Goal: Transaction & Acquisition: Download file/media

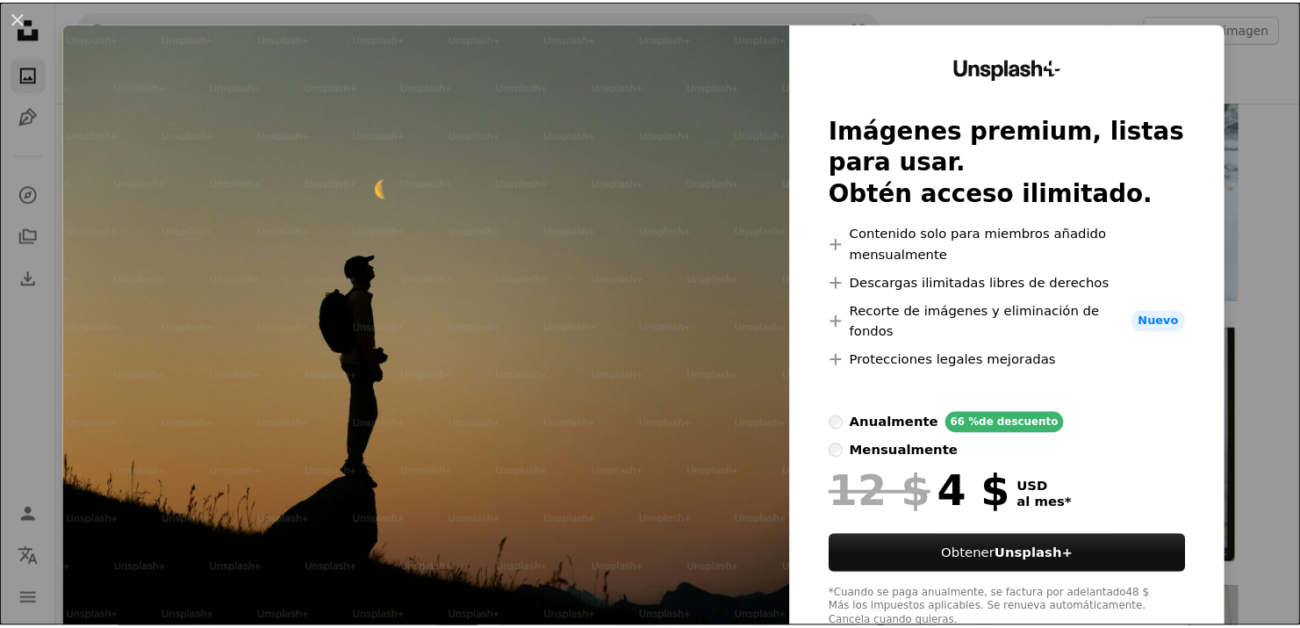
scroll to position [33, 0]
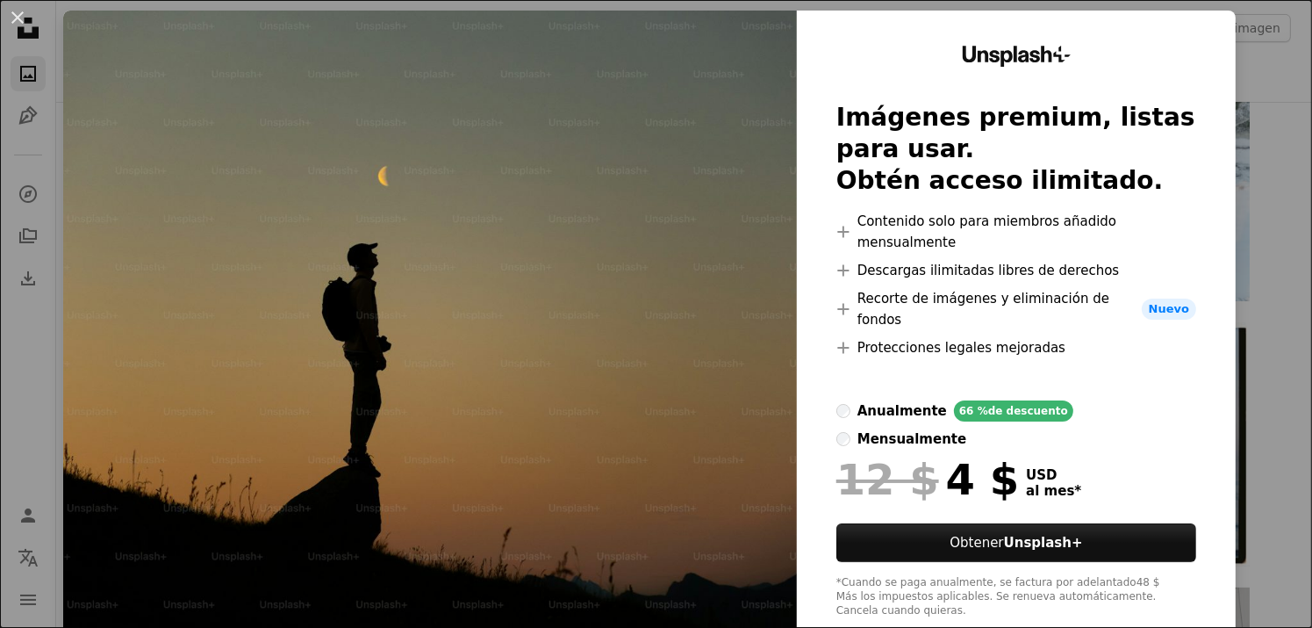
click at [1278, 229] on div "An X shape Unsplash+ Imágenes premium, listas para usar. Obtén acceso ilimitado…" at bounding box center [656, 314] width 1312 height 628
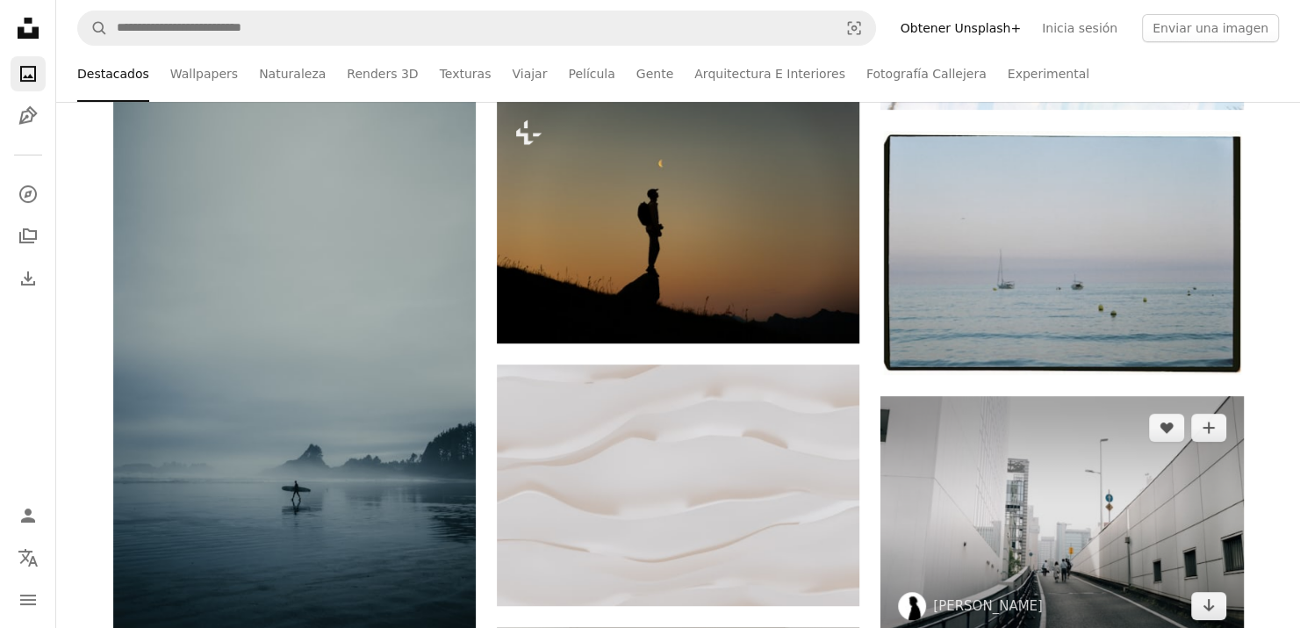
scroll to position [790, 0]
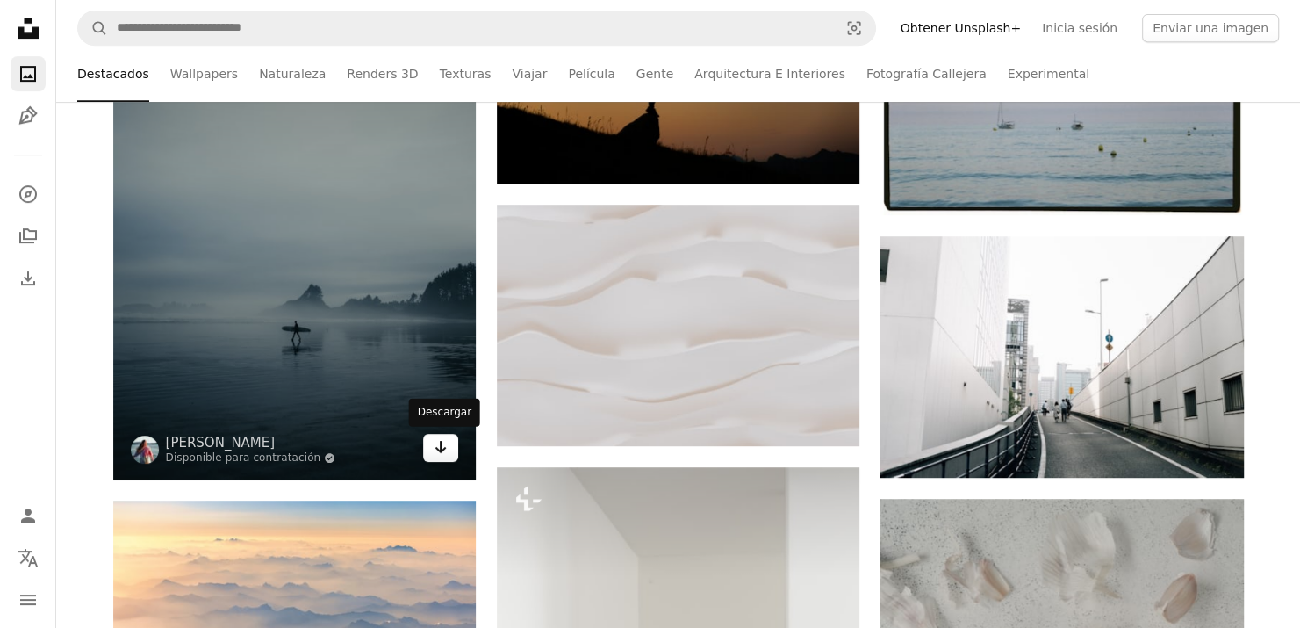
click at [437, 452] on icon "Arrow pointing down" at bounding box center [441, 446] width 14 height 21
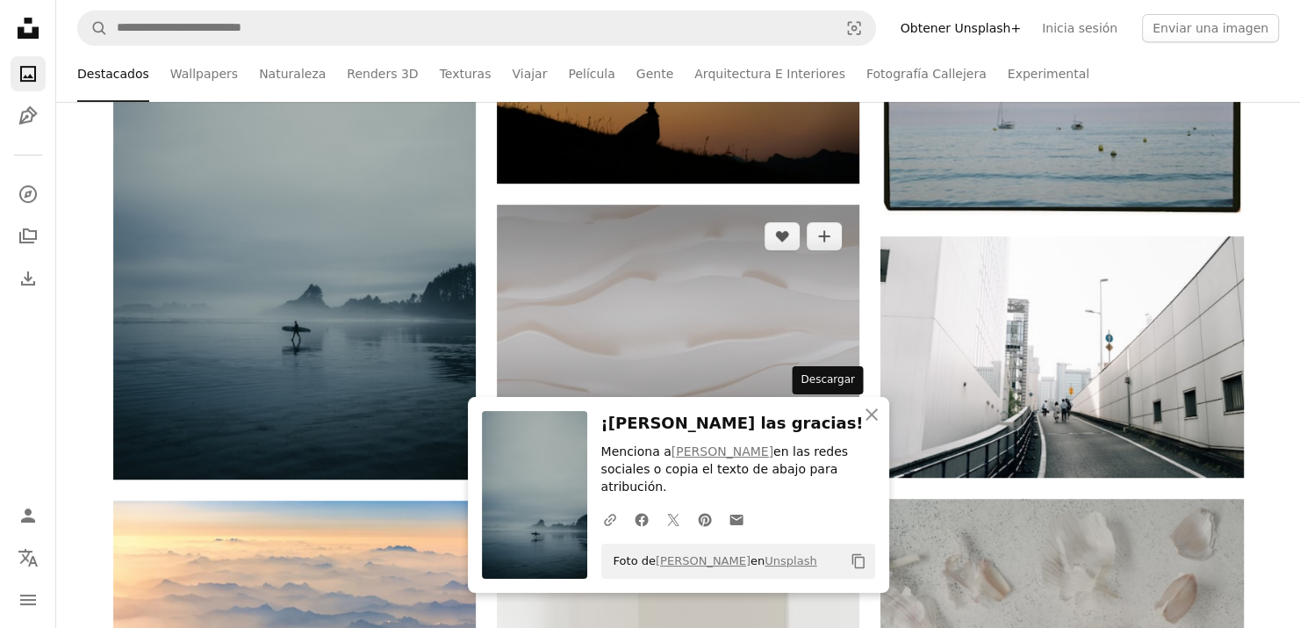
click at [815, 406] on link "Arrow pointing down" at bounding box center [824, 414] width 35 height 28
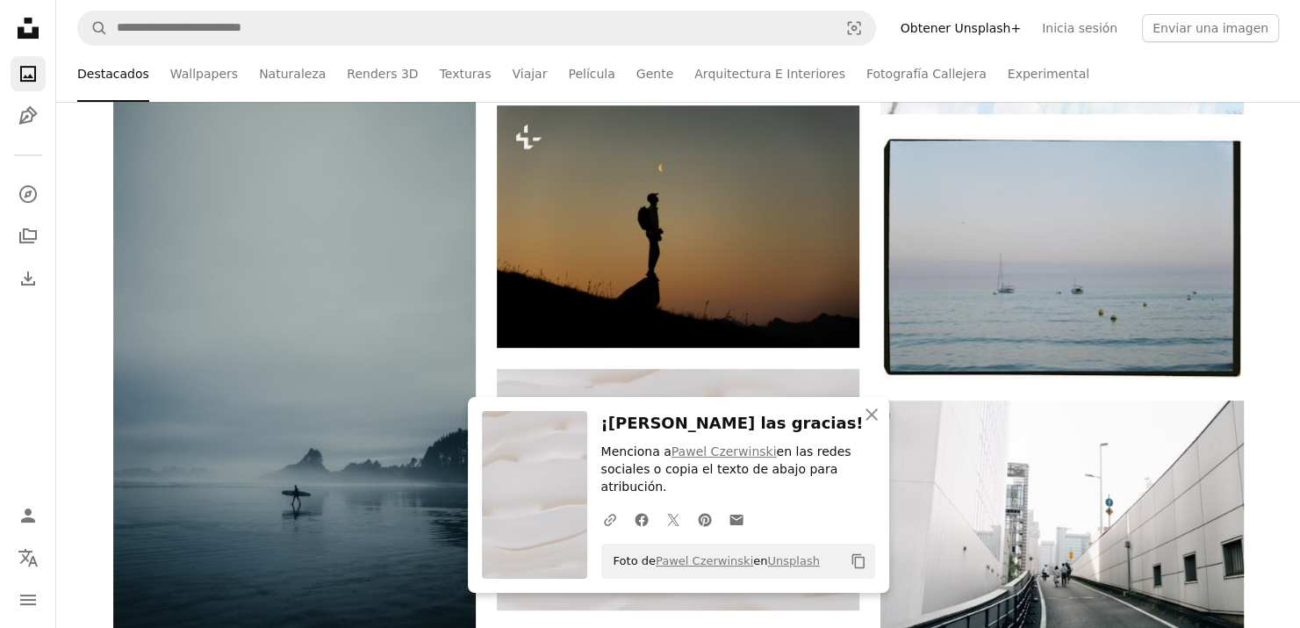
scroll to position [702, 0]
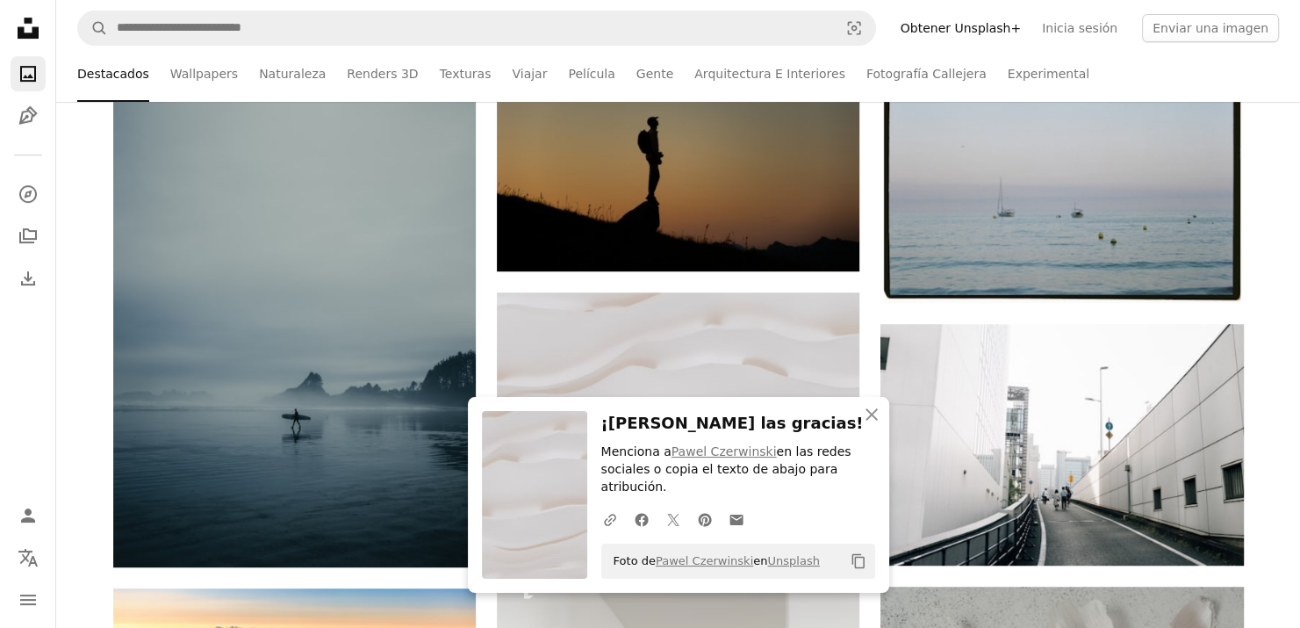
click at [868, 425] on icon "An X shape" at bounding box center [871, 414] width 21 height 21
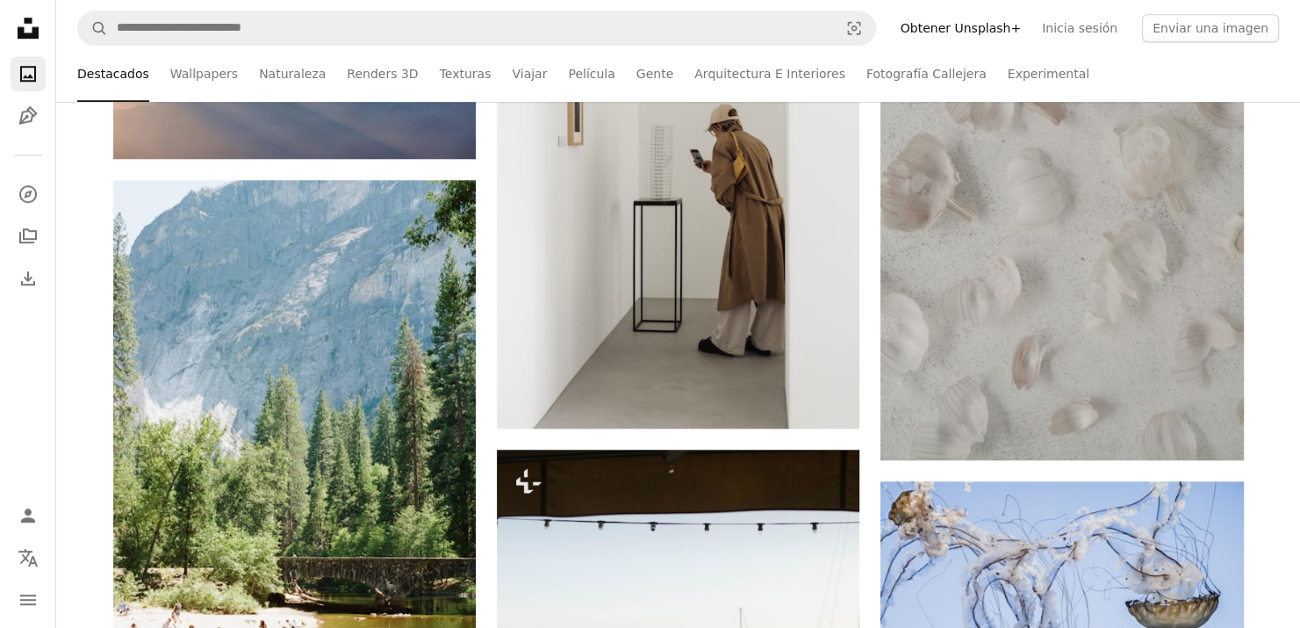
scroll to position [1317, 0]
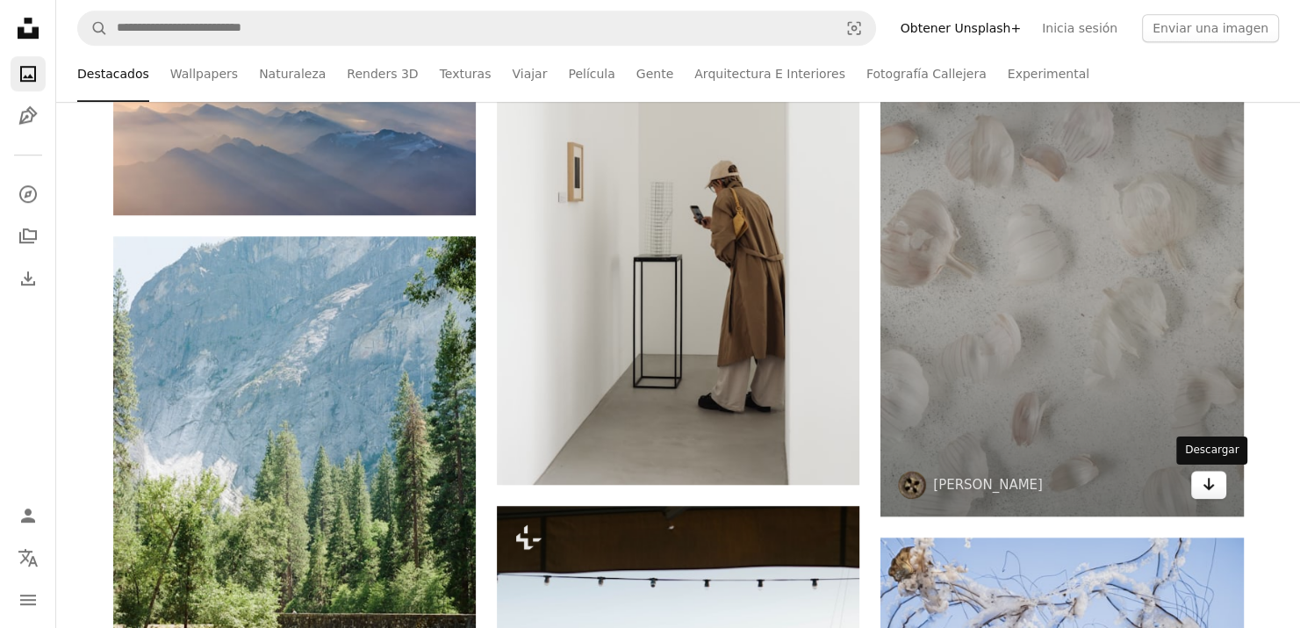
click at [1210, 489] on icon "Arrow pointing down" at bounding box center [1209, 483] width 14 height 21
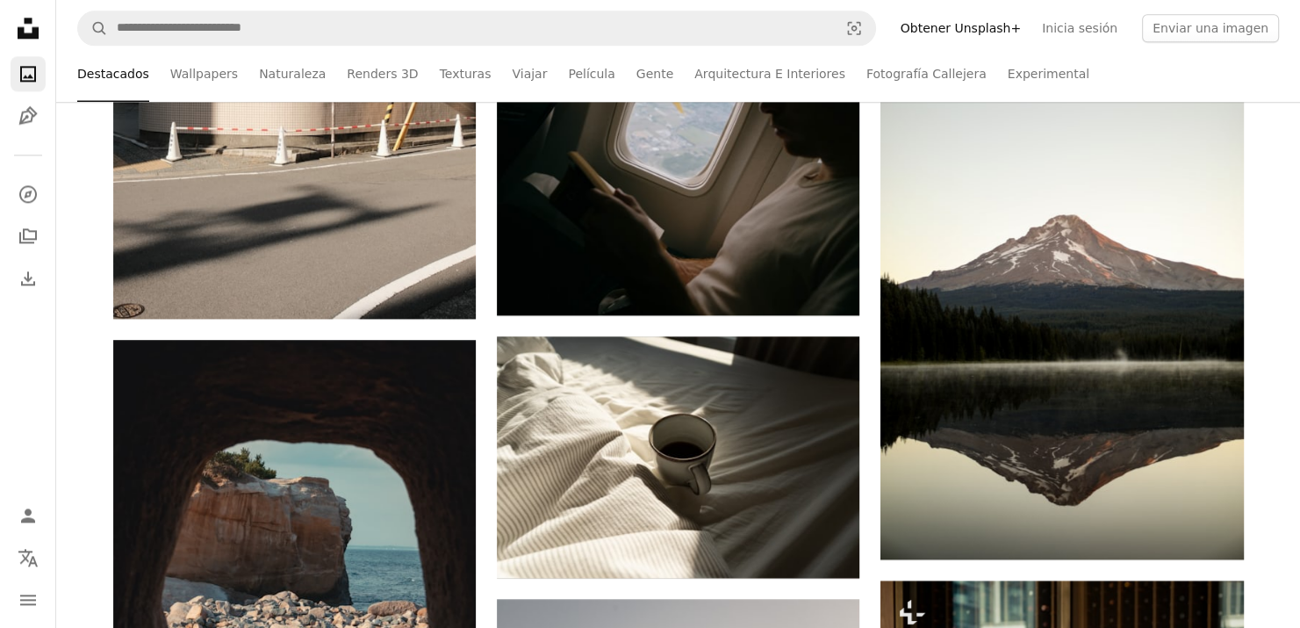
scroll to position [2458, 0]
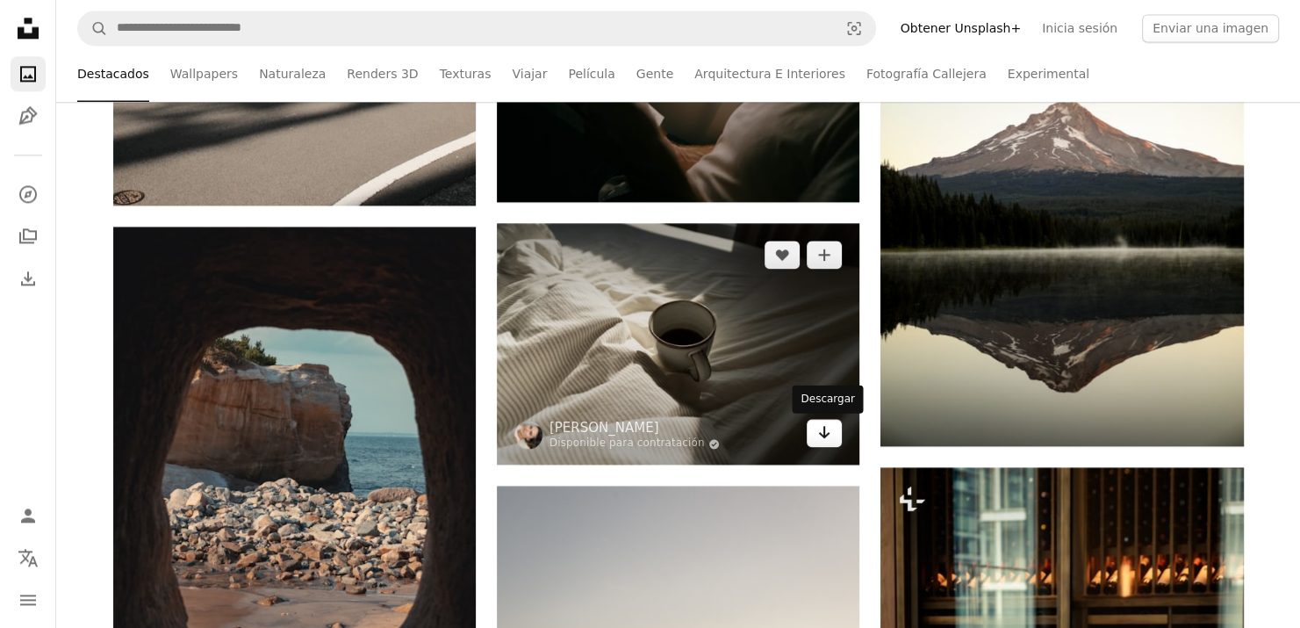
click at [829, 435] on icon "Arrow pointing down" at bounding box center [824, 431] width 14 height 21
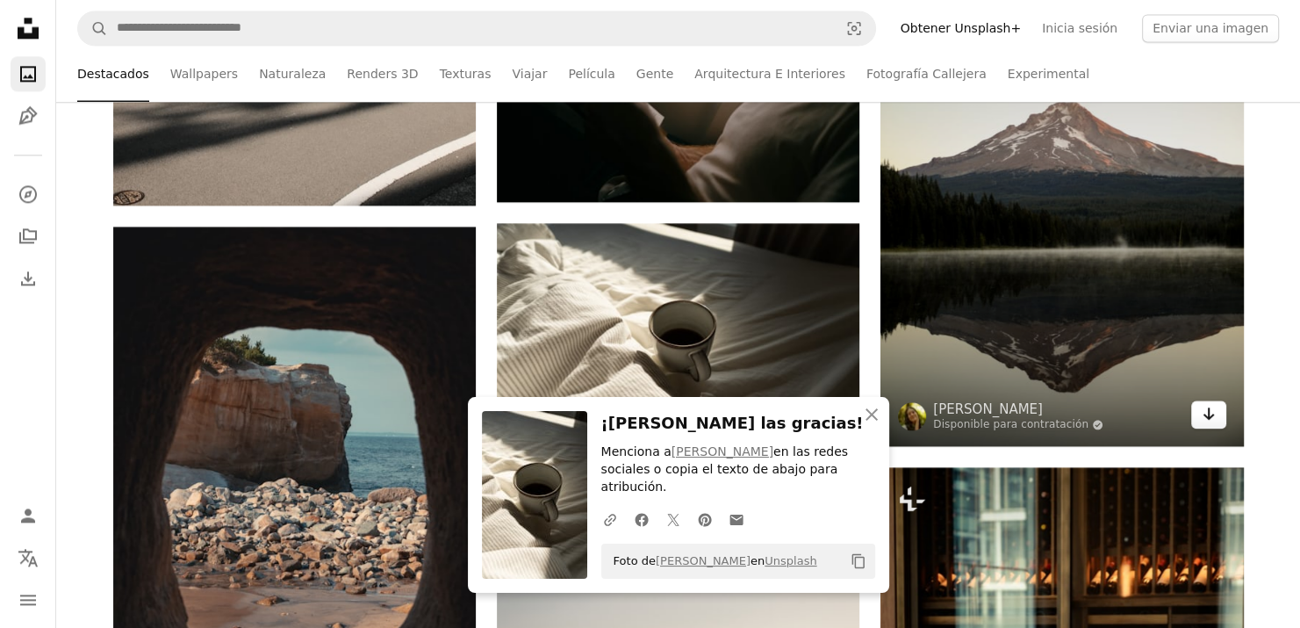
click at [1214, 413] on icon "Arrow pointing down" at bounding box center [1209, 413] width 14 height 21
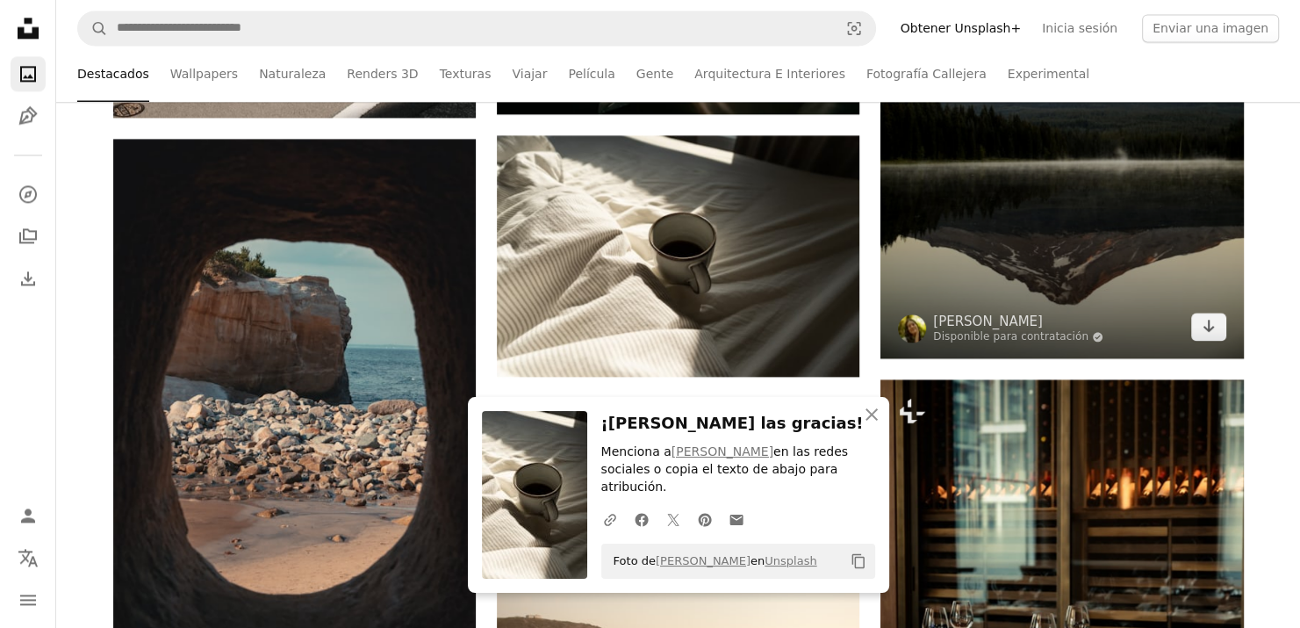
scroll to position [2984, 0]
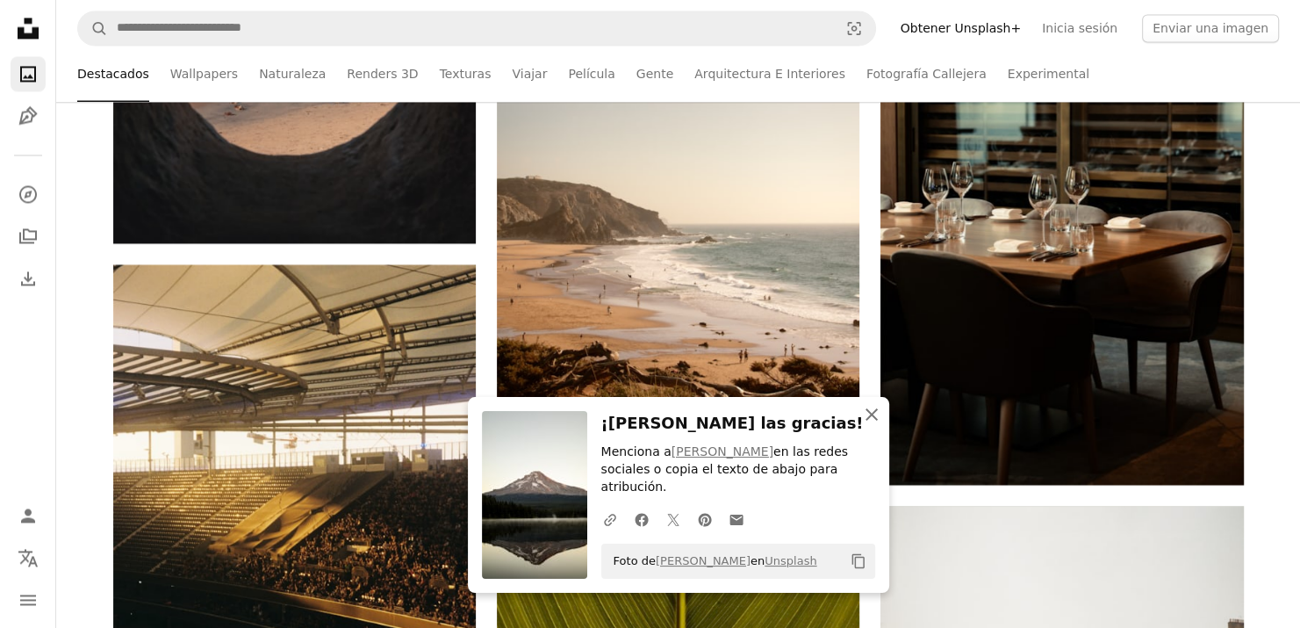
click at [877, 425] on icon "An X shape" at bounding box center [871, 414] width 21 height 21
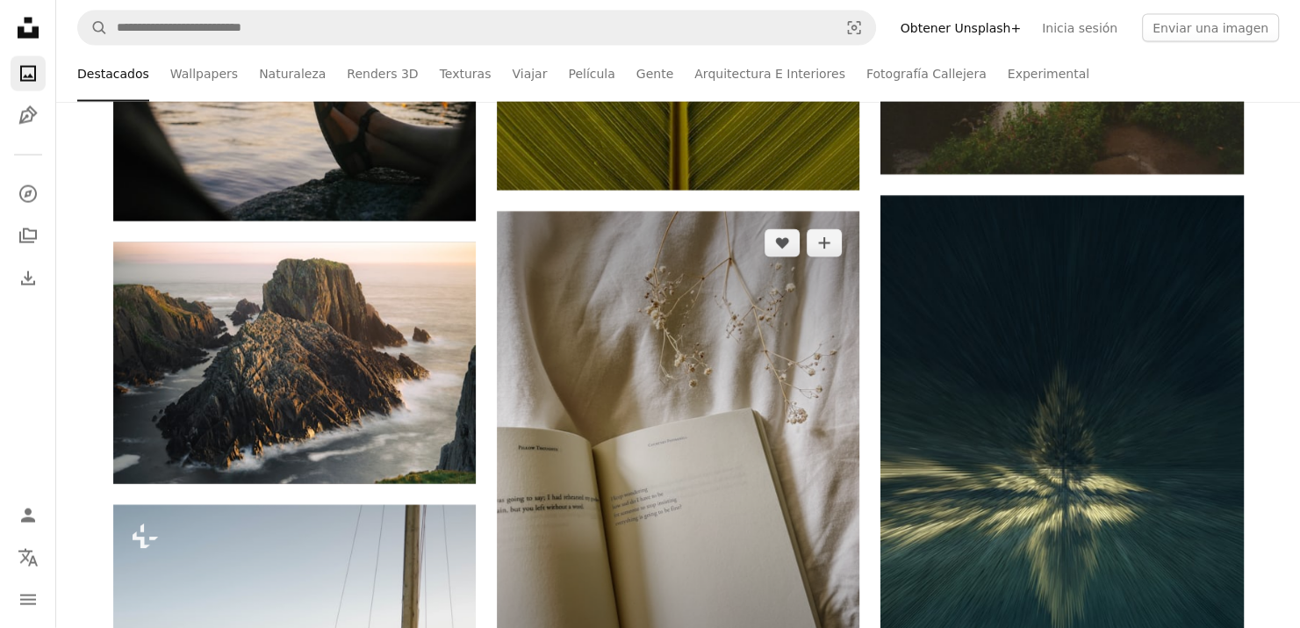
scroll to position [4037, 0]
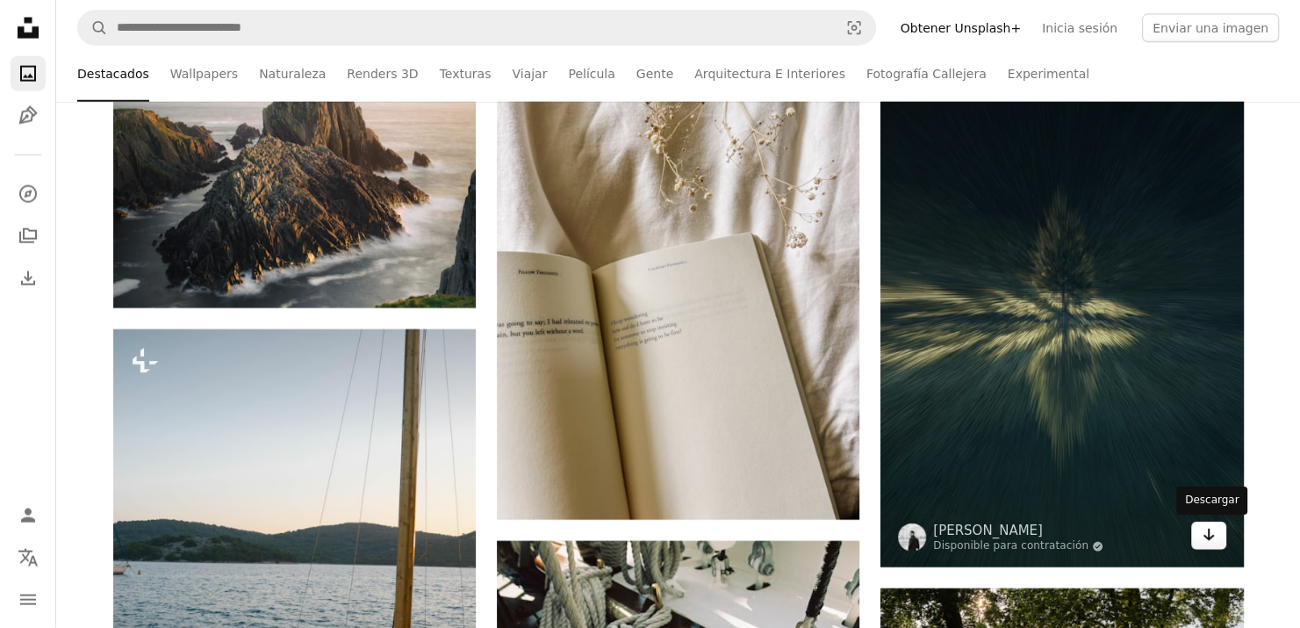
click at [1196, 529] on link "Arrow pointing down" at bounding box center [1208, 535] width 35 height 28
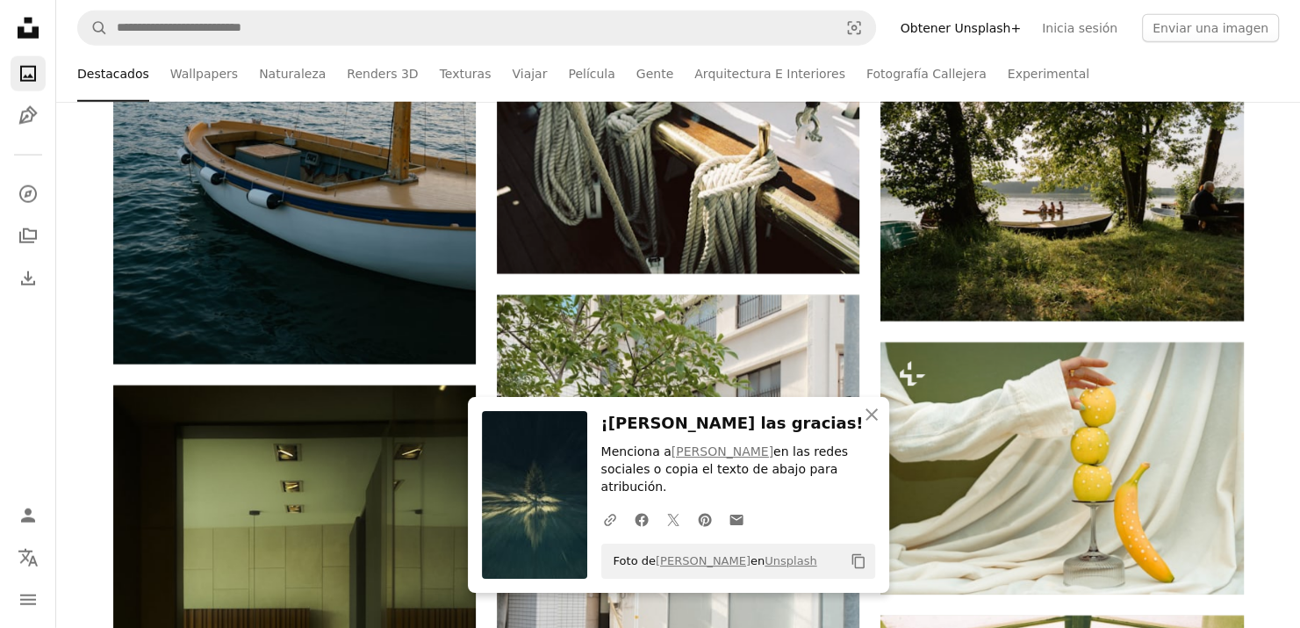
scroll to position [4740, 0]
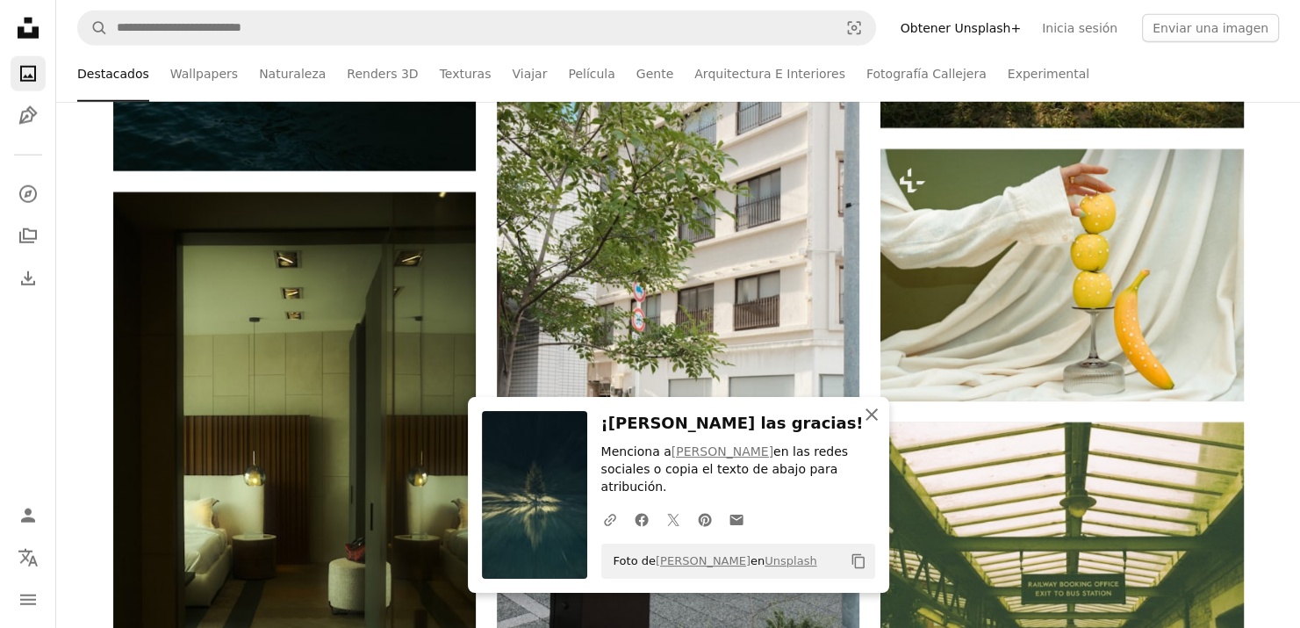
click at [861, 425] on icon "An X shape" at bounding box center [871, 414] width 21 height 21
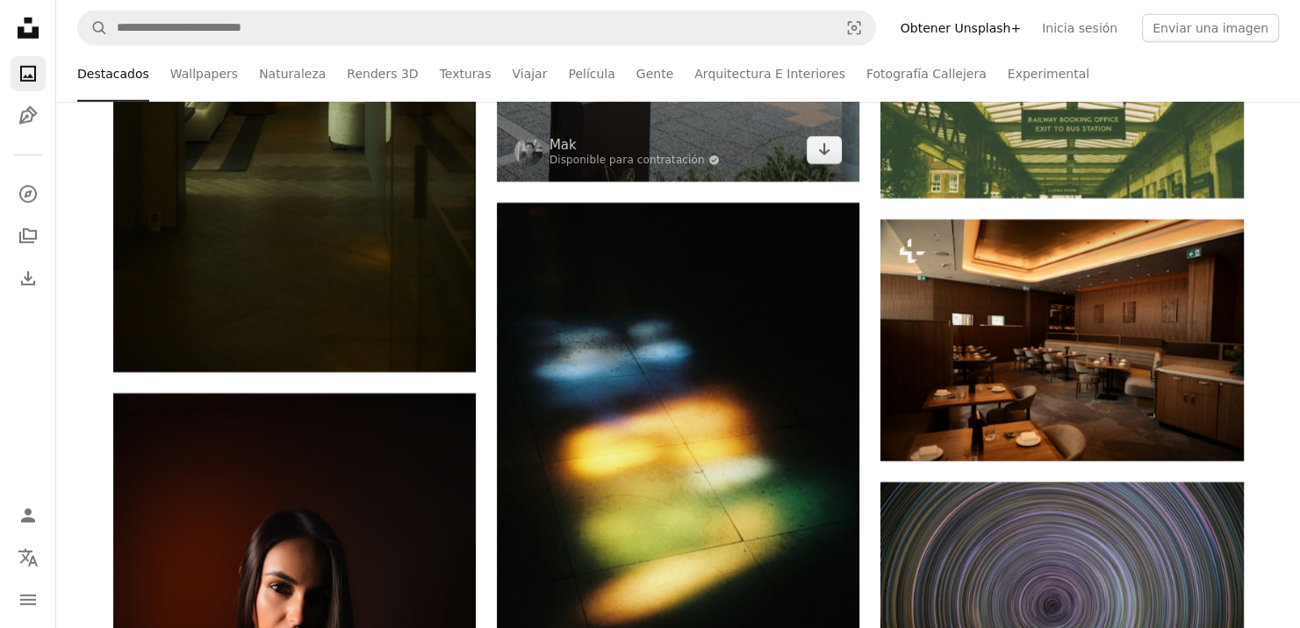
scroll to position [5354, 0]
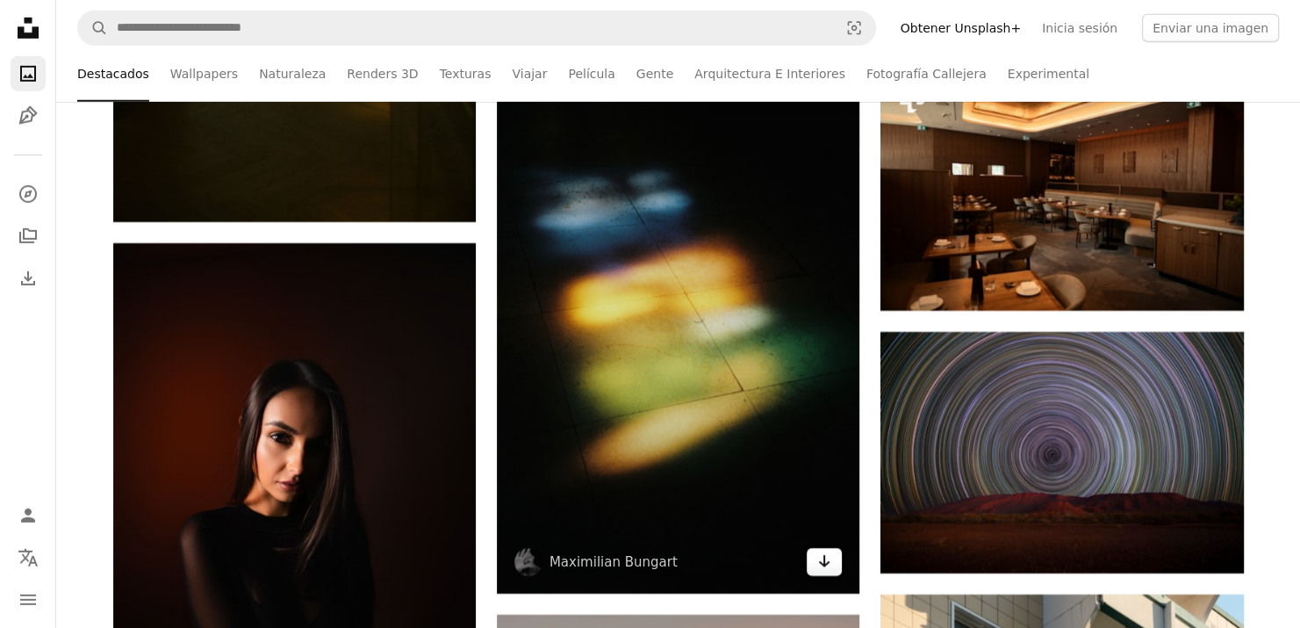
click at [831, 563] on icon "Arrow pointing down" at bounding box center [824, 560] width 14 height 21
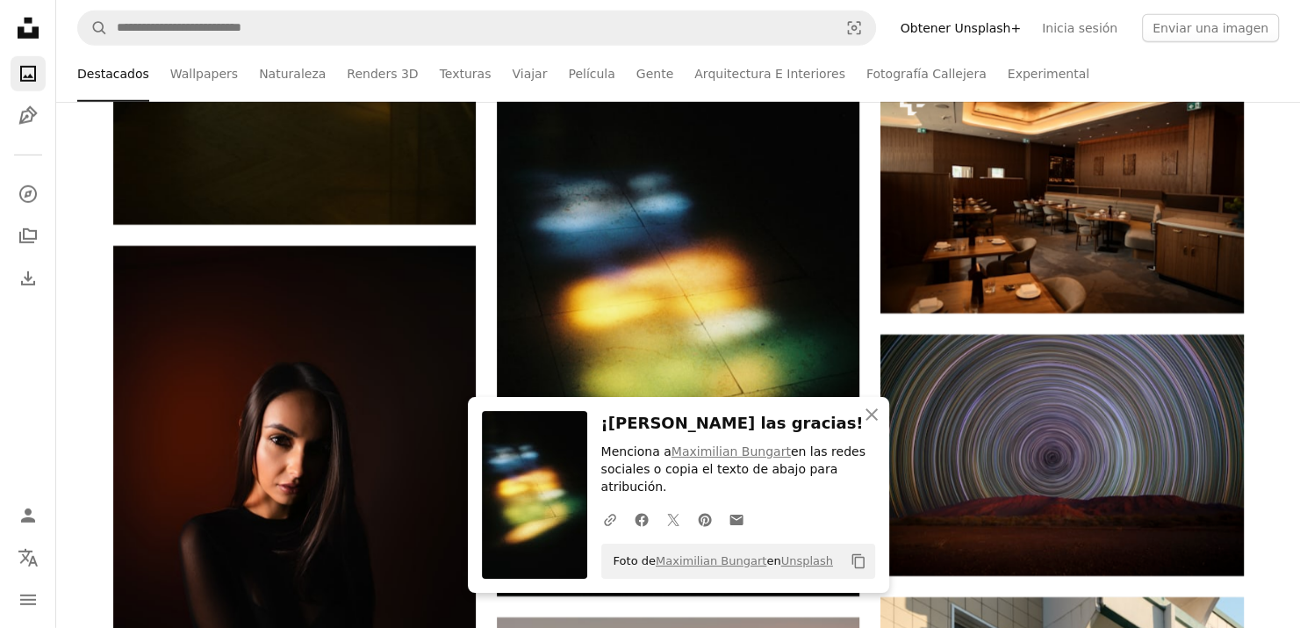
scroll to position [5091, 0]
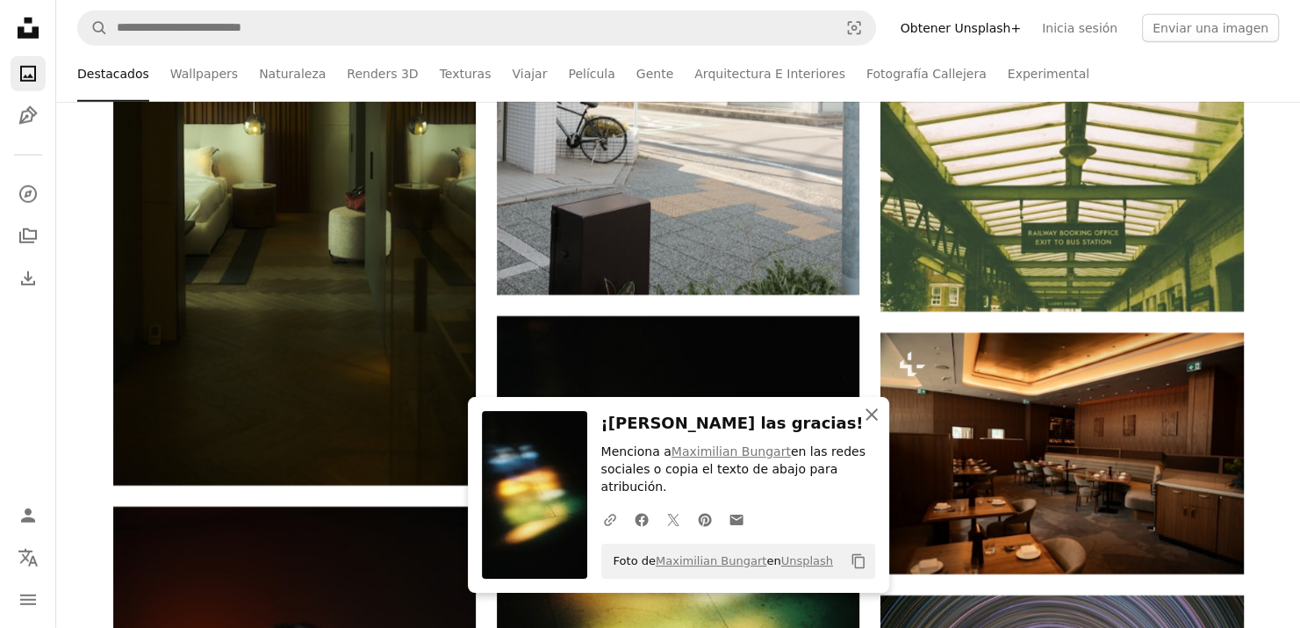
click at [866, 420] on icon "button" at bounding box center [871, 414] width 12 height 12
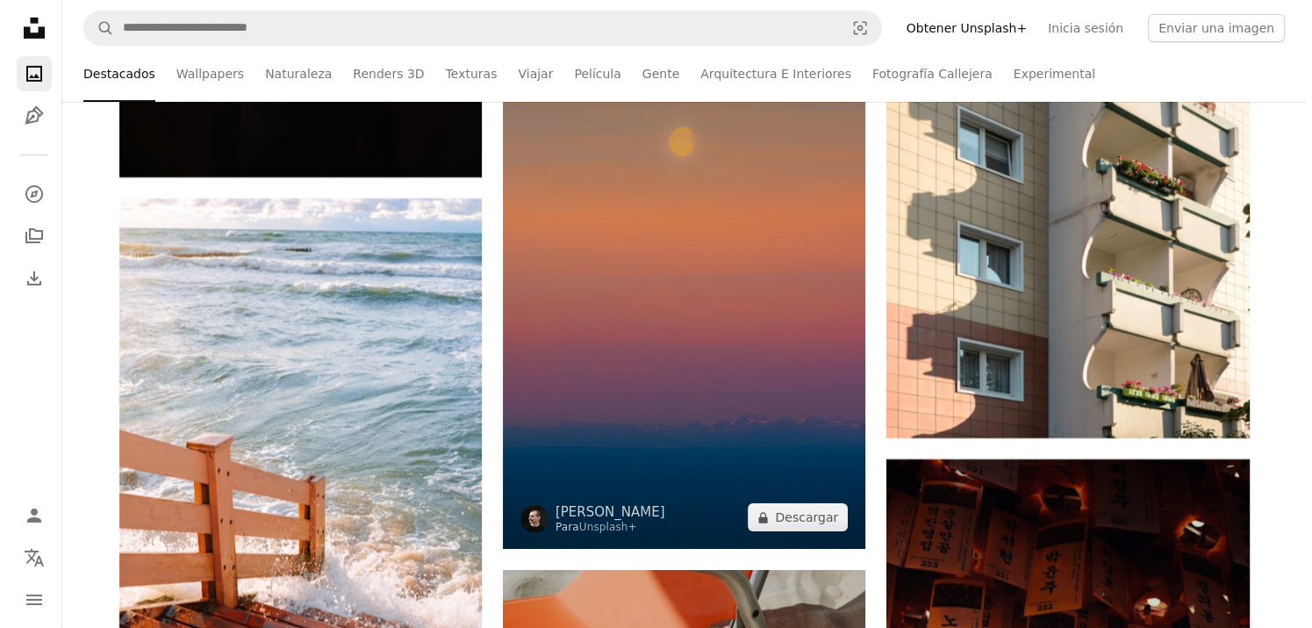
scroll to position [5968, 0]
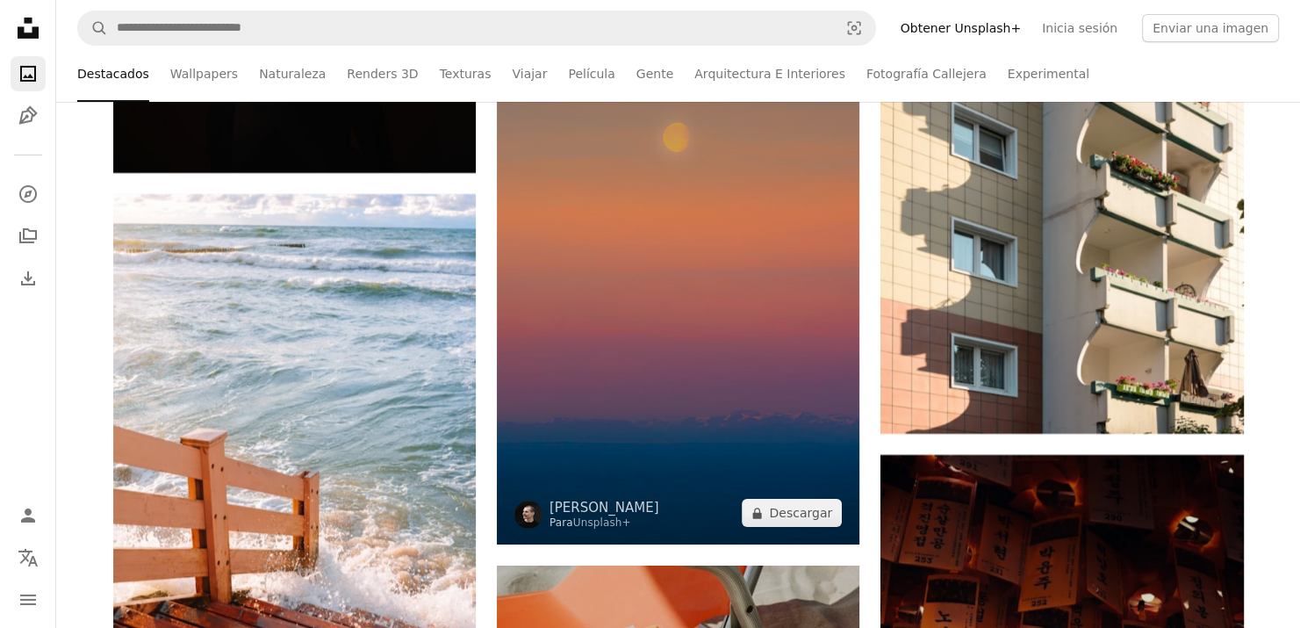
click at [771, 434] on img at bounding box center [678, 272] width 362 height 544
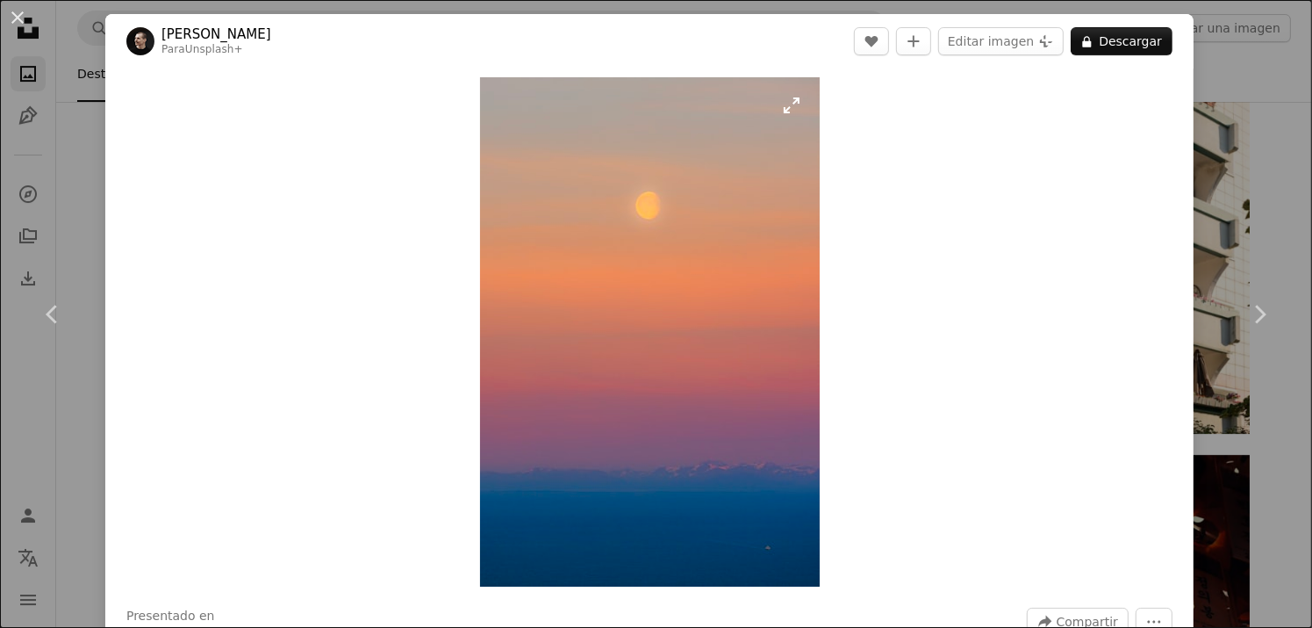
click at [799, 95] on img "Ampliar en esta imagen" at bounding box center [650, 331] width 340 height 509
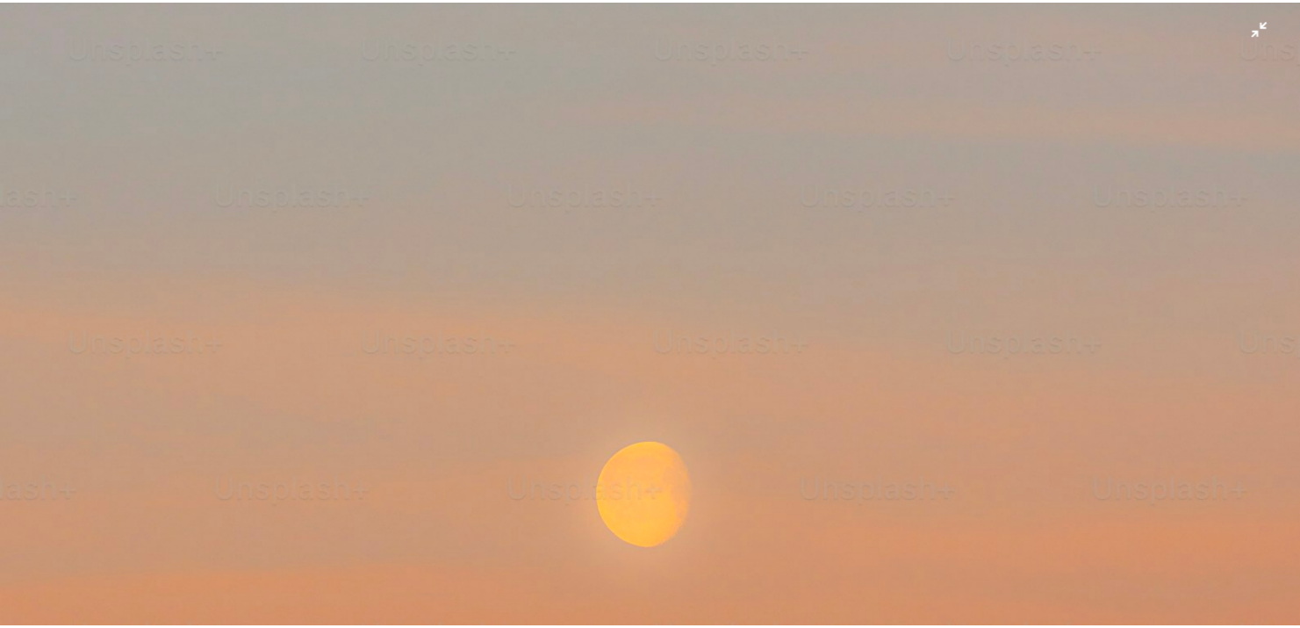
scroll to position [661, 0]
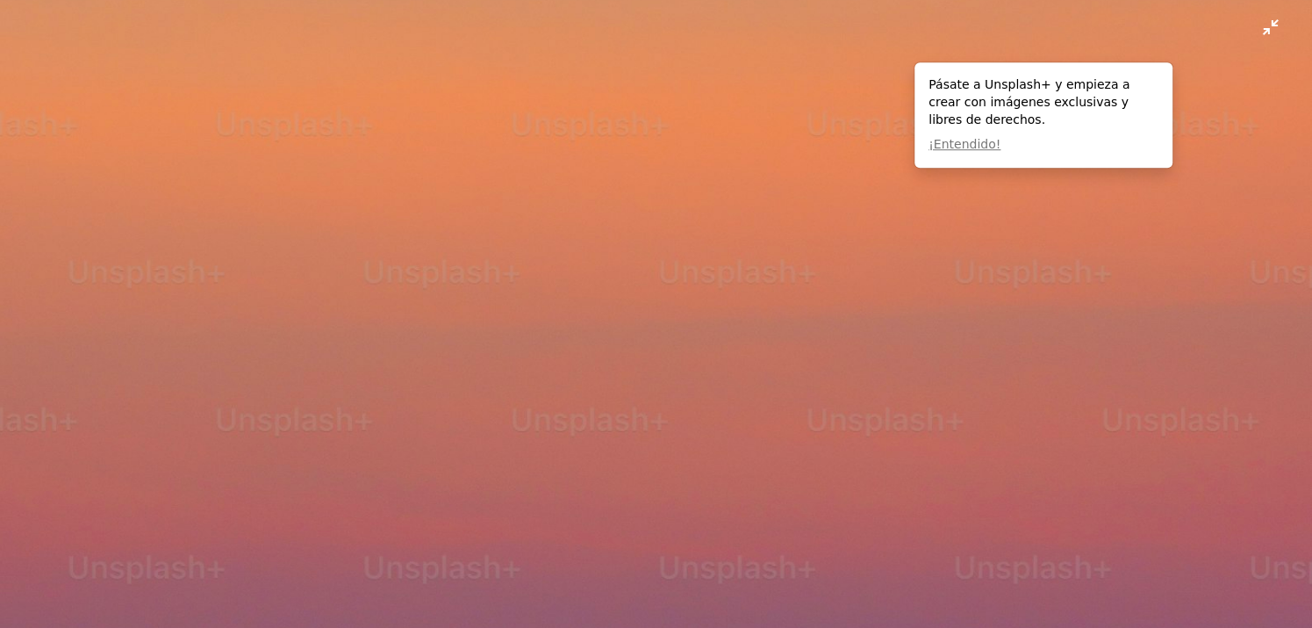
click at [1270, 21] on img "Reducir el zoom en esta imagen" at bounding box center [656, 323] width 1314 height 1970
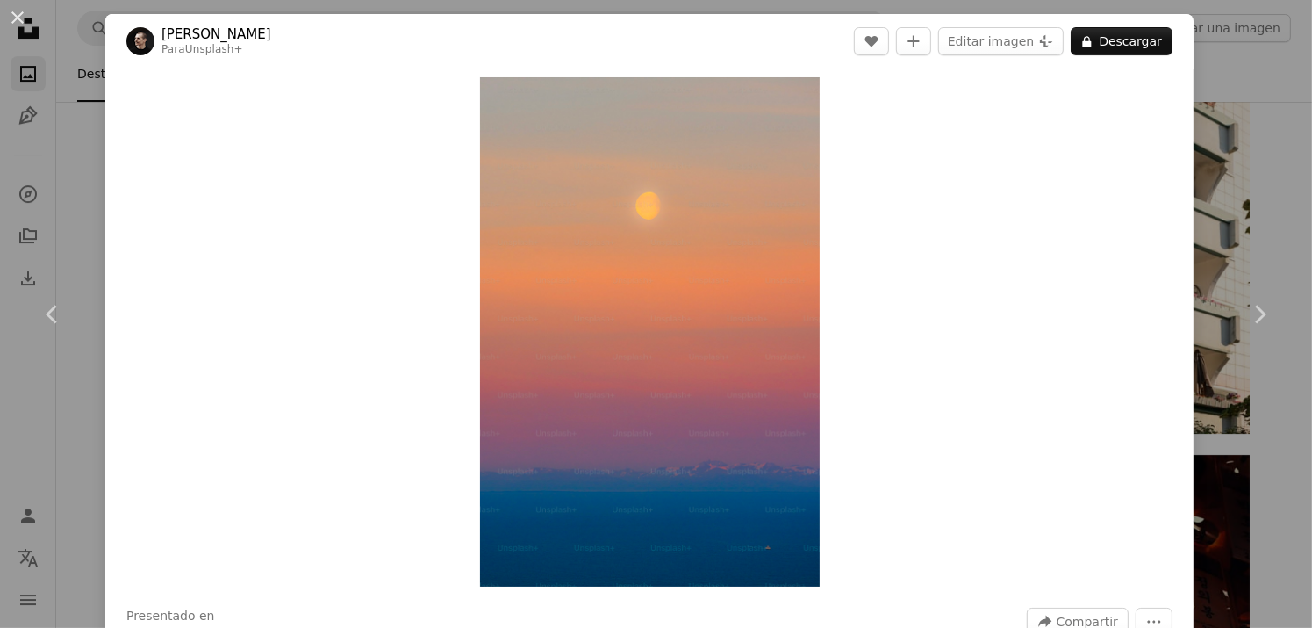
click at [1244, 148] on div "An X shape Chevron left Chevron right [PERSON_NAME] Para Unsplash+ A heart A pl…" at bounding box center [656, 314] width 1312 height 628
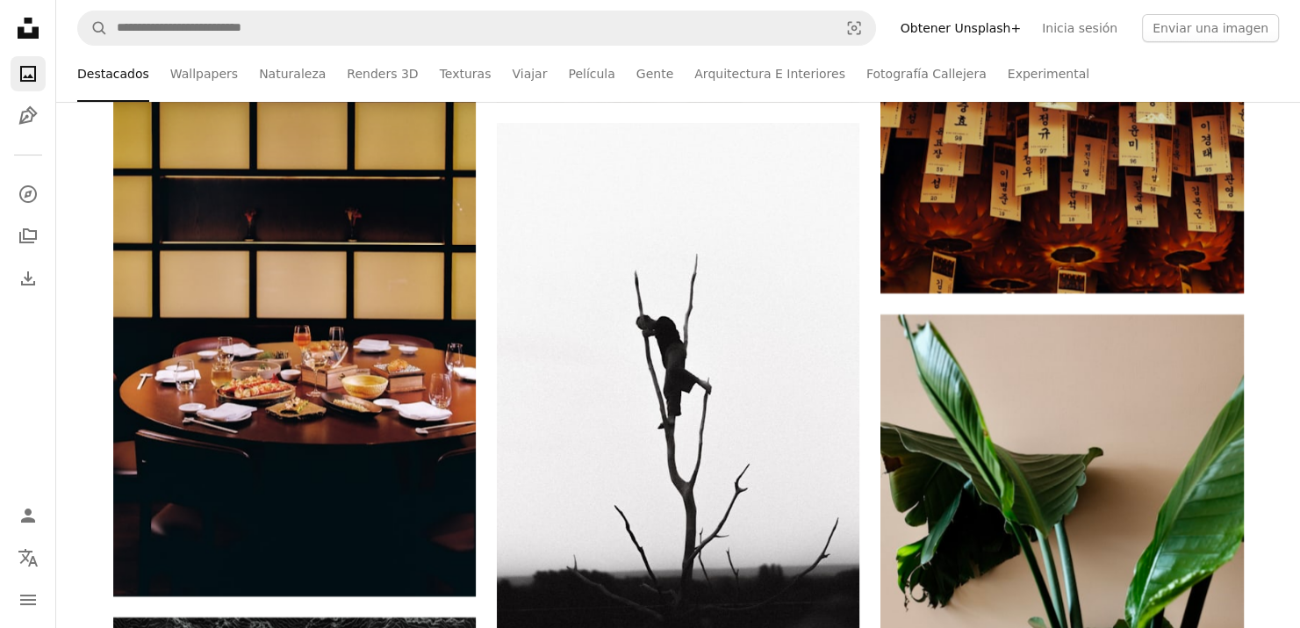
scroll to position [6758, 0]
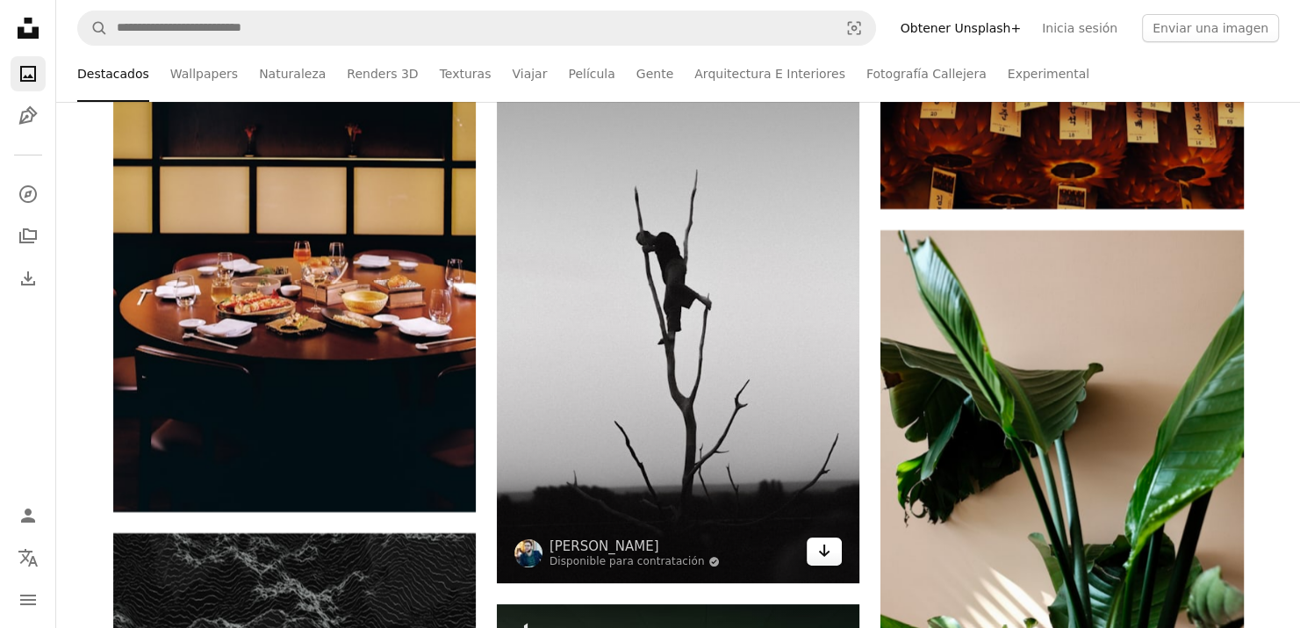
click at [824, 547] on icon "Descargar" at bounding box center [824, 550] width 11 height 12
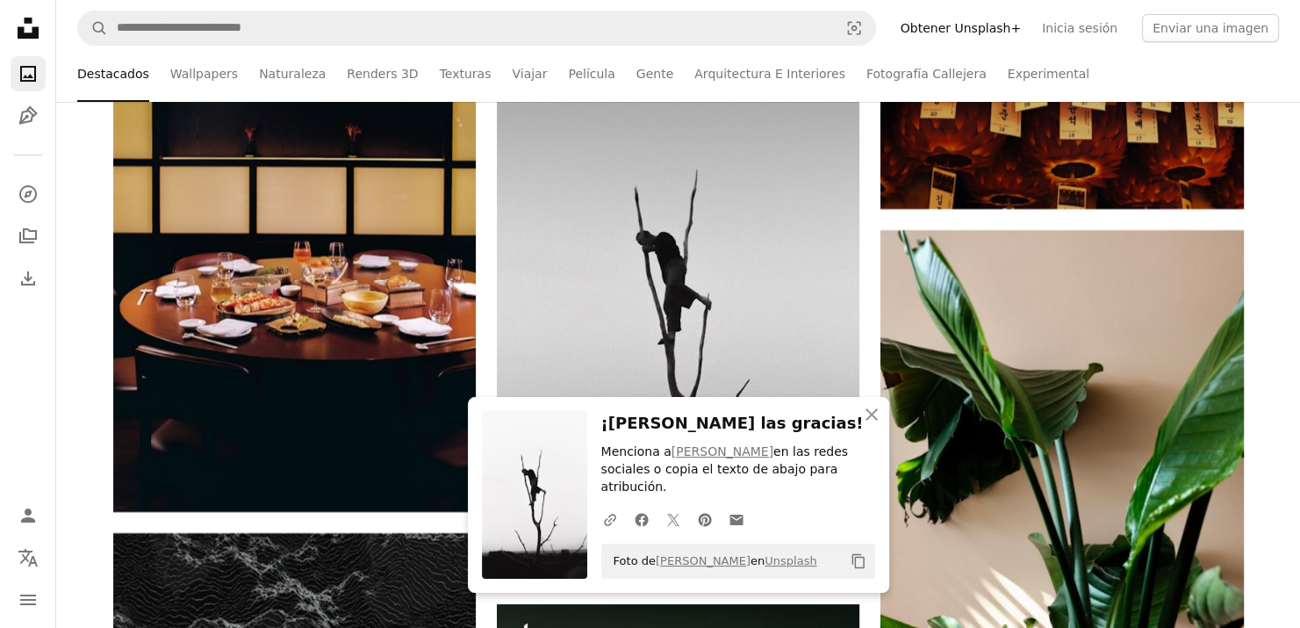
scroll to position [7109, 0]
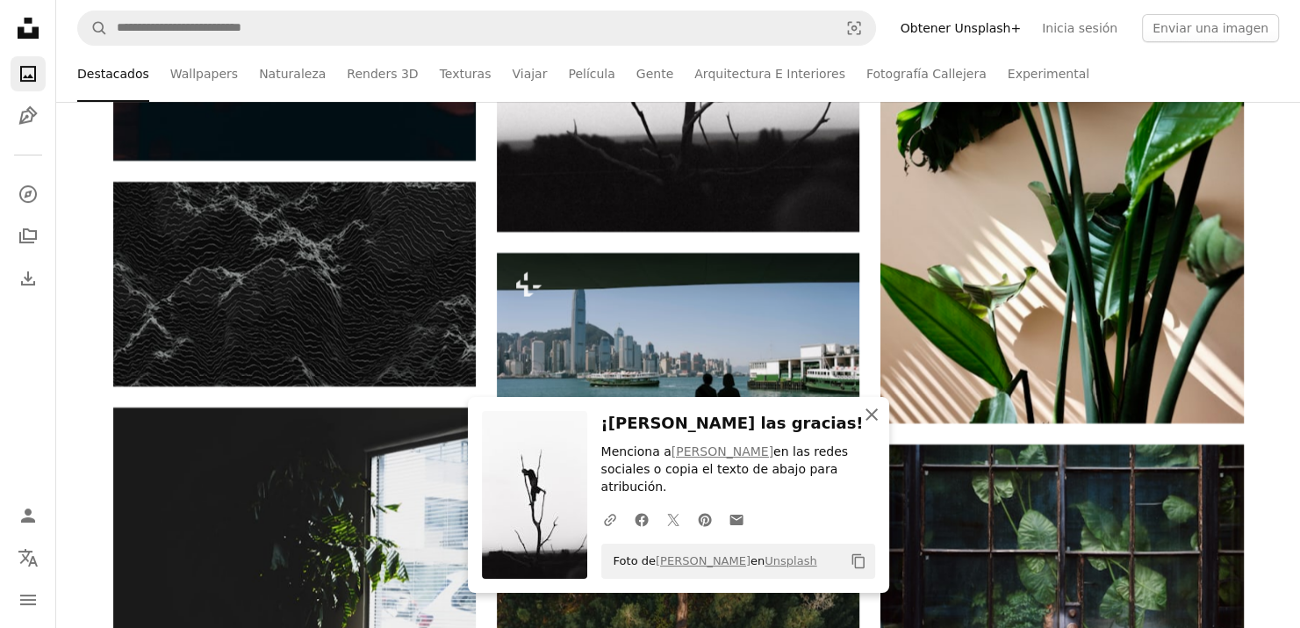
click at [864, 425] on icon "An X shape" at bounding box center [871, 414] width 21 height 21
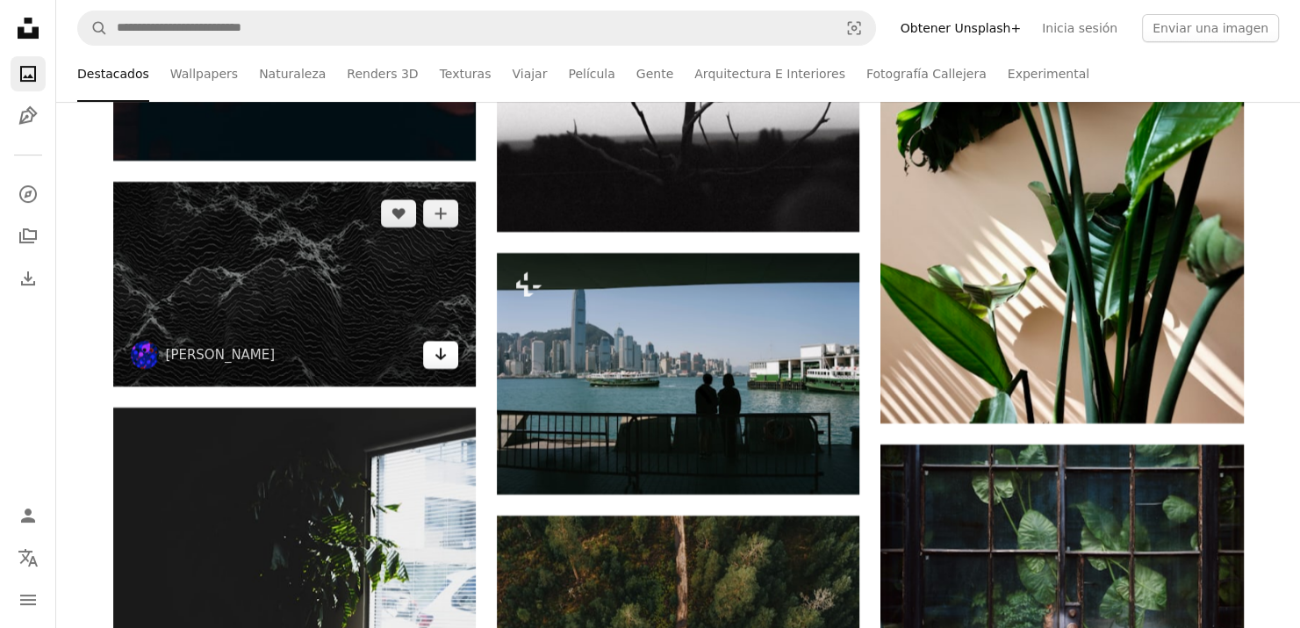
click at [449, 356] on link "Arrow pointing down" at bounding box center [440, 355] width 35 height 28
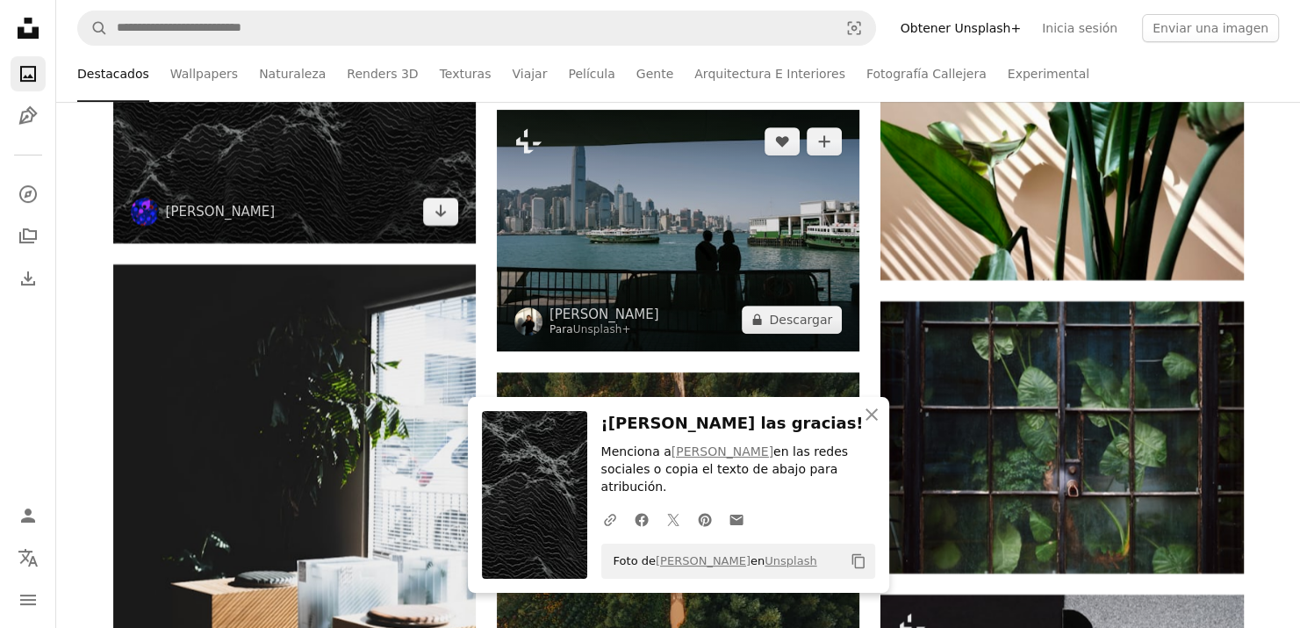
scroll to position [7460, 0]
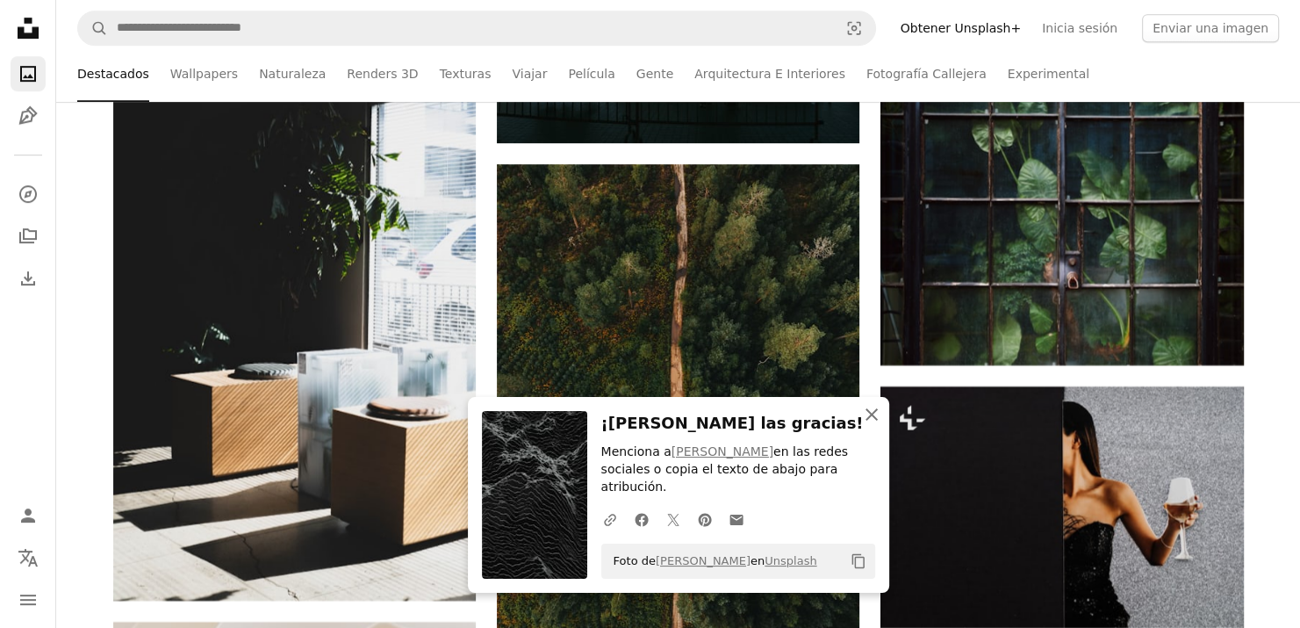
click at [873, 420] on icon "button" at bounding box center [871, 414] width 12 height 12
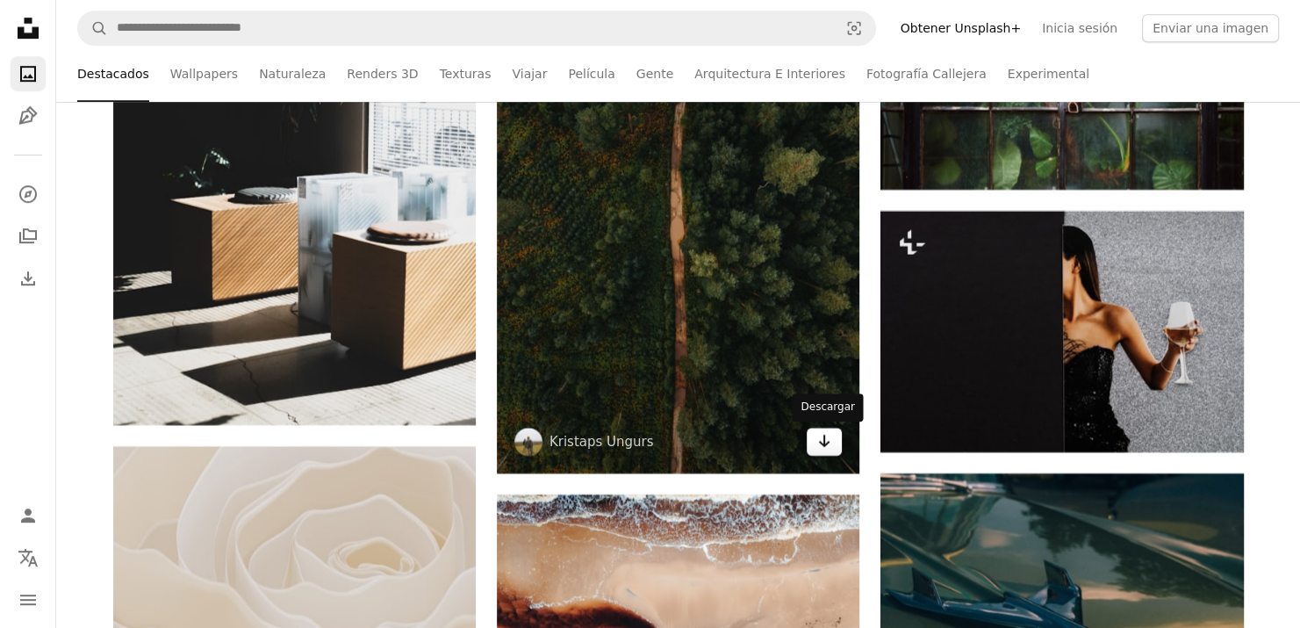
click at [830, 445] on icon "Arrow pointing down" at bounding box center [824, 440] width 14 height 21
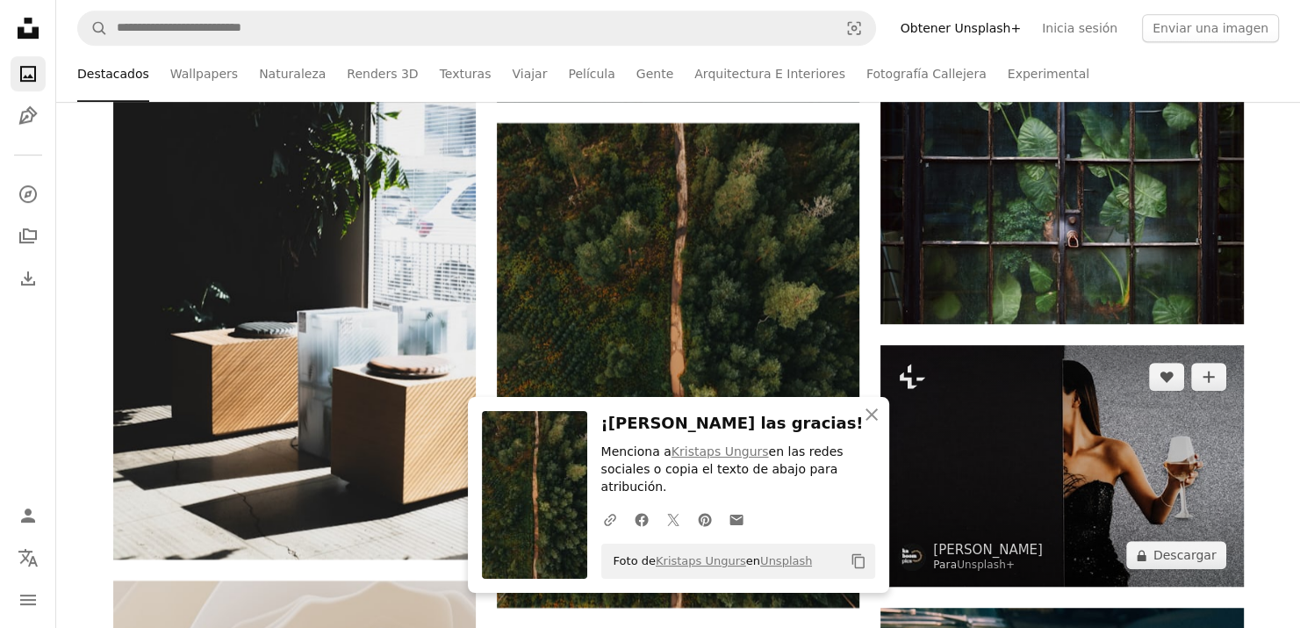
scroll to position [7987, 0]
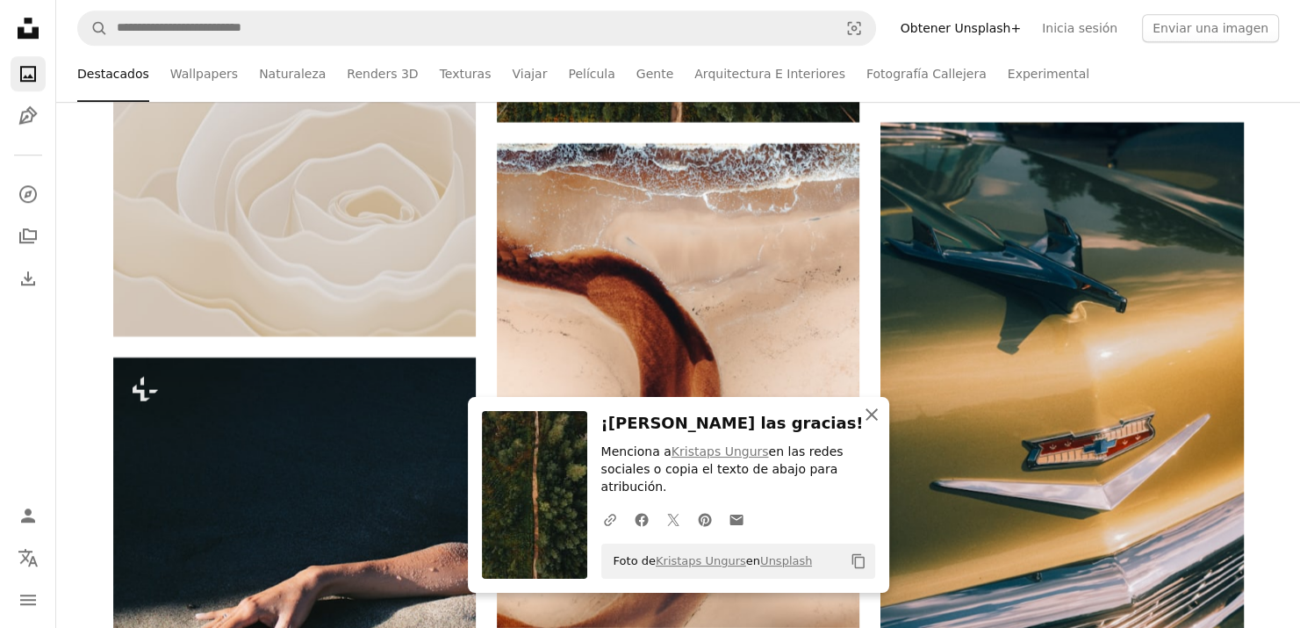
click at [866, 425] on icon "An X shape" at bounding box center [871, 414] width 21 height 21
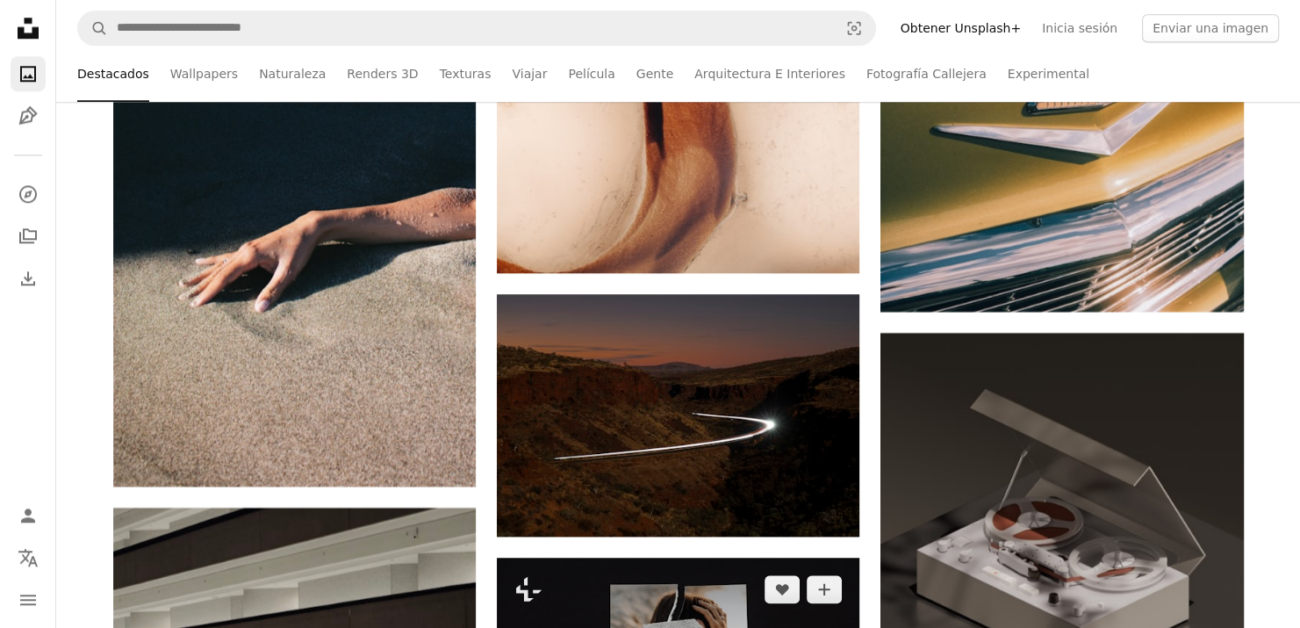
scroll to position [8338, 0]
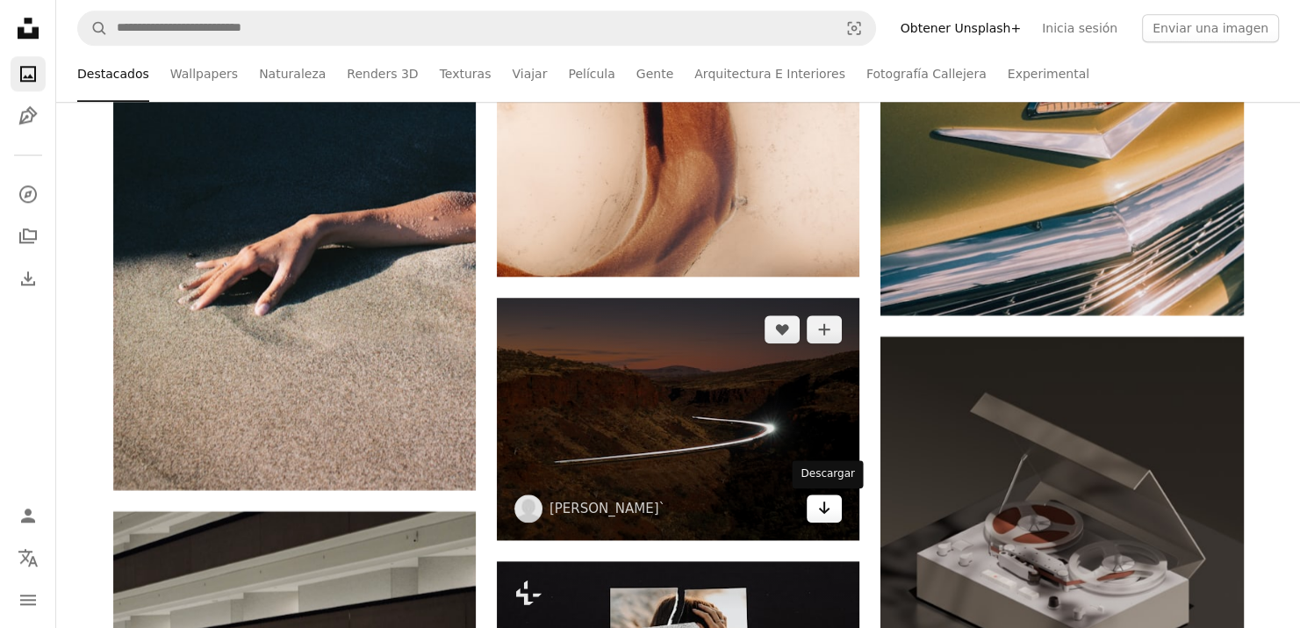
click at [836, 509] on link "Arrow pointing down" at bounding box center [824, 508] width 35 height 28
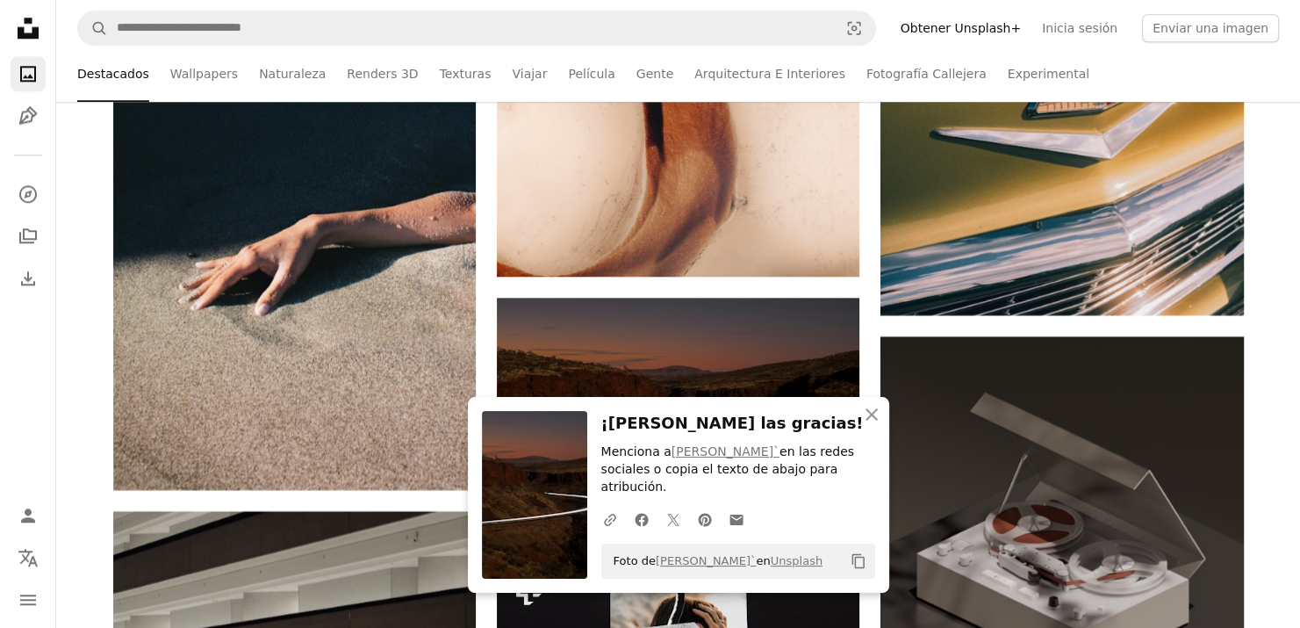
scroll to position [8601, 0]
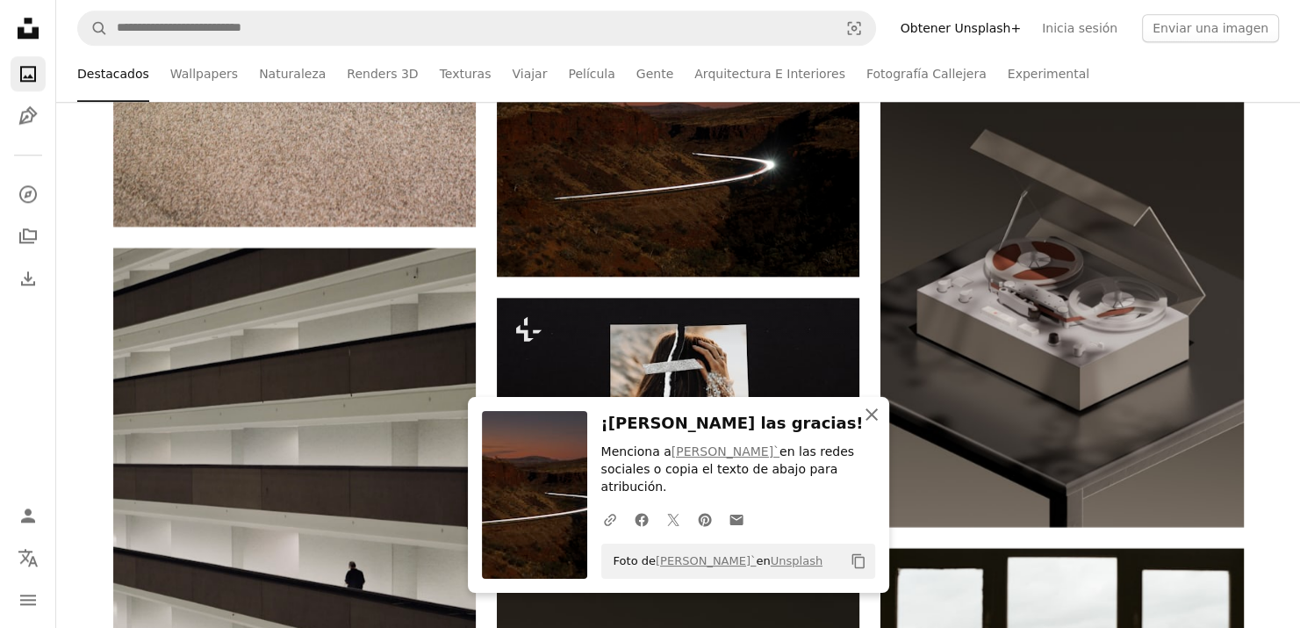
click at [870, 425] on icon "An X shape" at bounding box center [871, 414] width 21 height 21
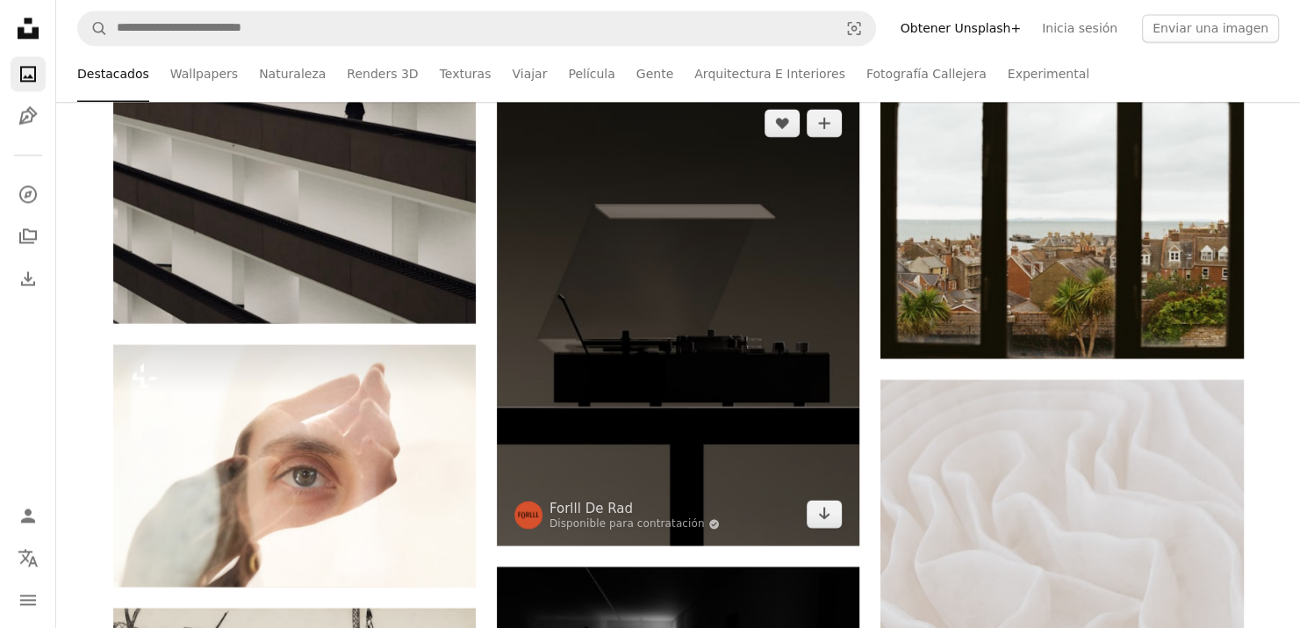
scroll to position [9040, 0]
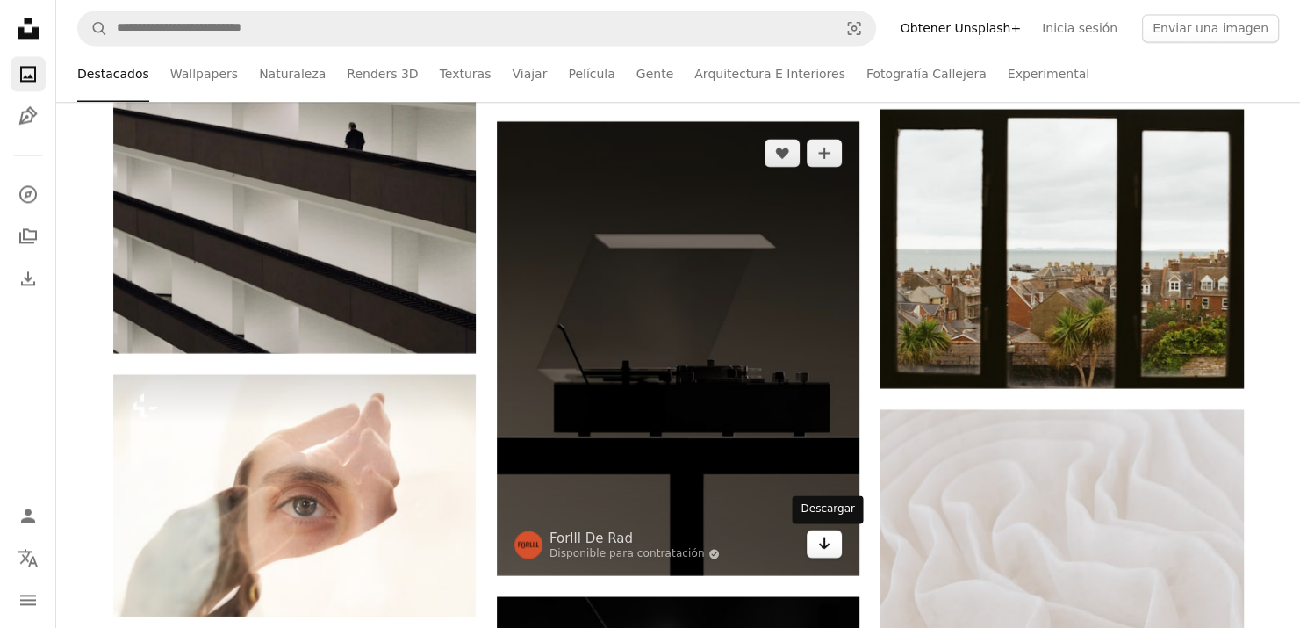
click at [827, 544] on icon "Descargar" at bounding box center [824, 542] width 11 height 12
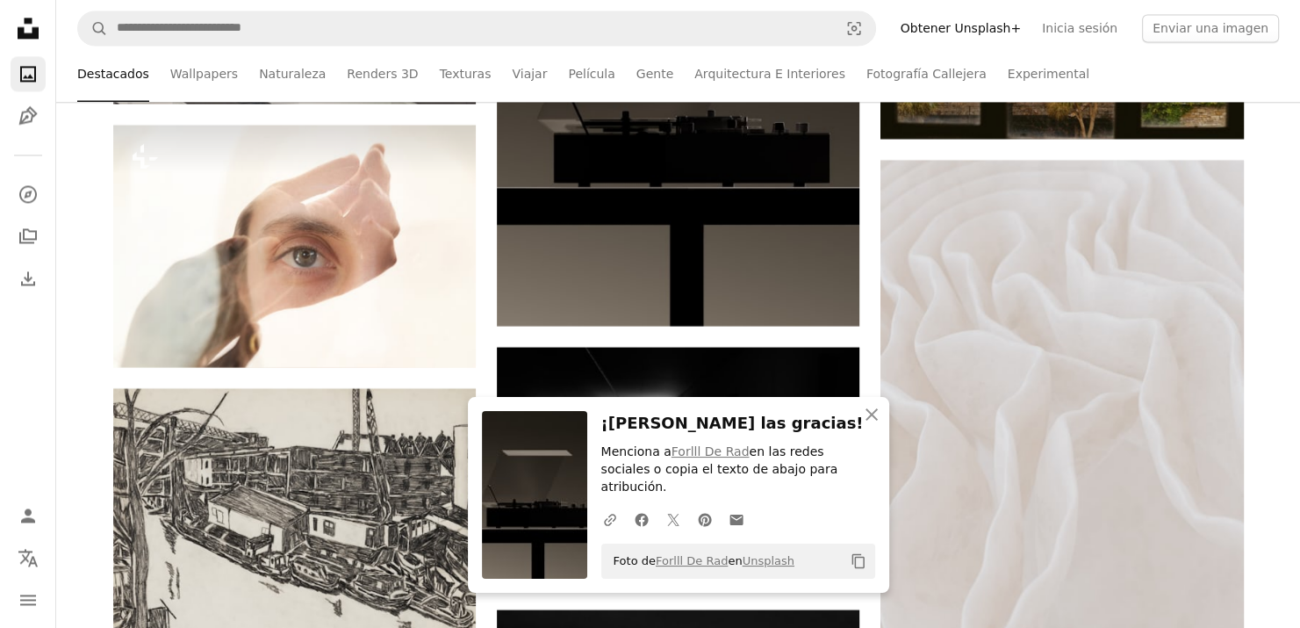
scroll to position [9479, 0]
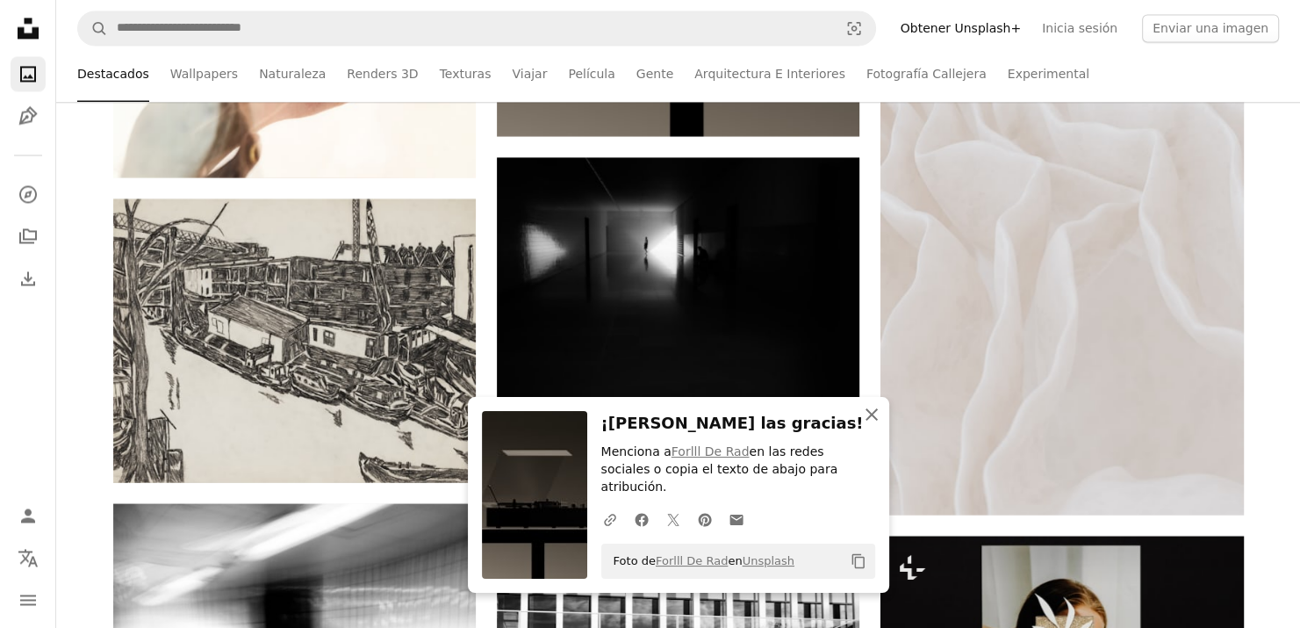
click at [866, 425] on icon "An X shape" at bounding box center [871, 414] width 21 height 21
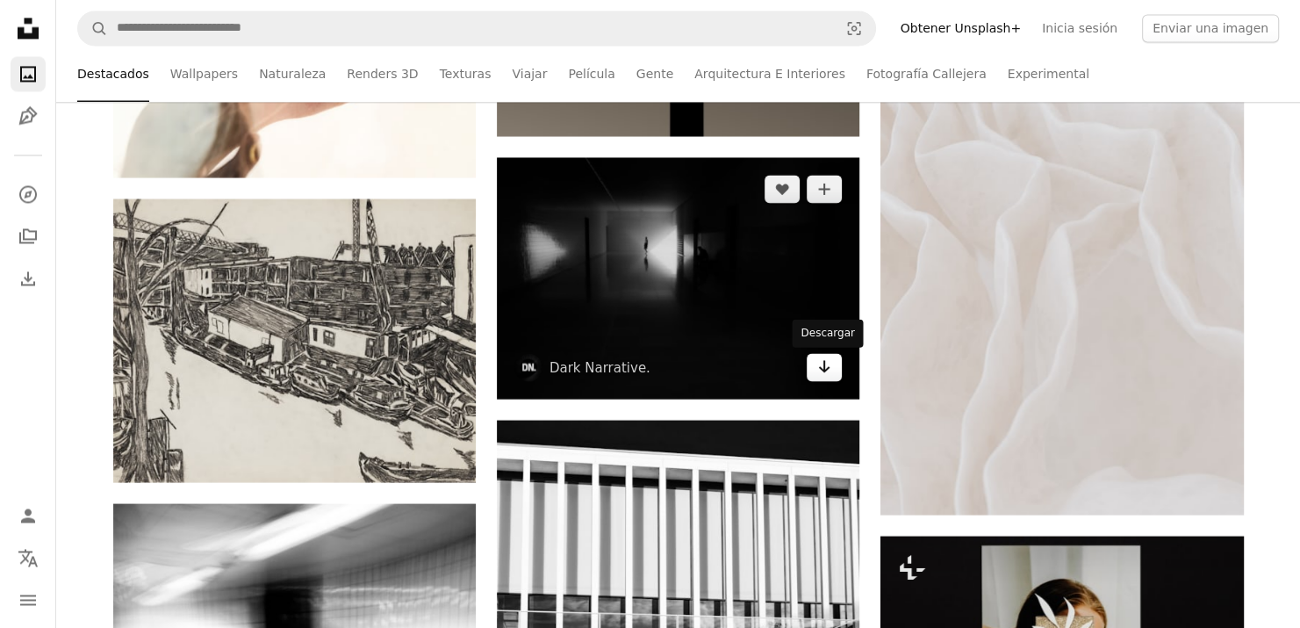
click at [838, 364] on link "Arrow pointing down" at bounding box center [824, 367] width 35 height 28
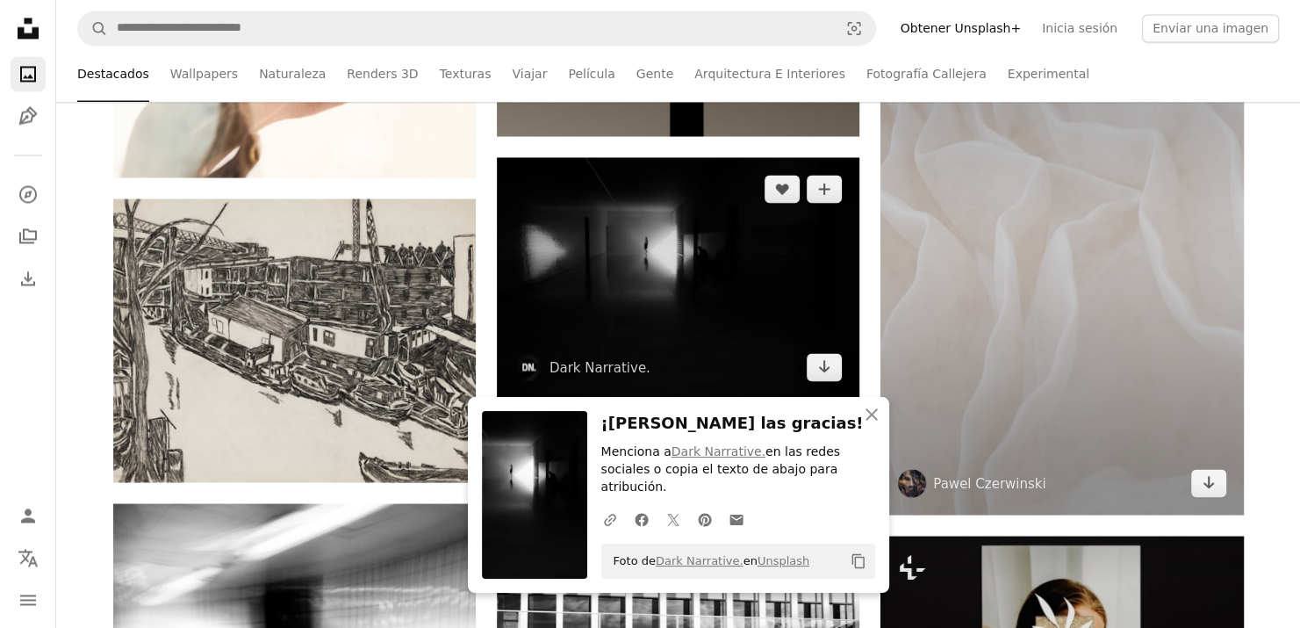
scroll to position [9743, 0]
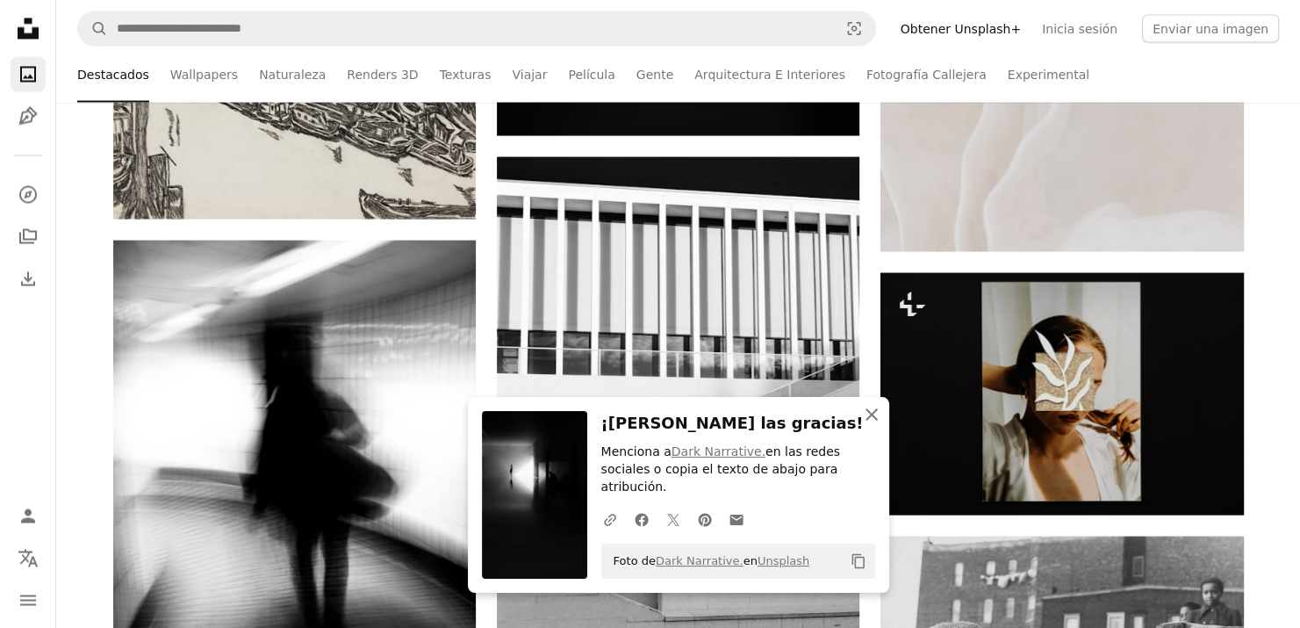
click at [865, 425] on icon "An X shape" at bounding box center [871, 414] width 21 height 21
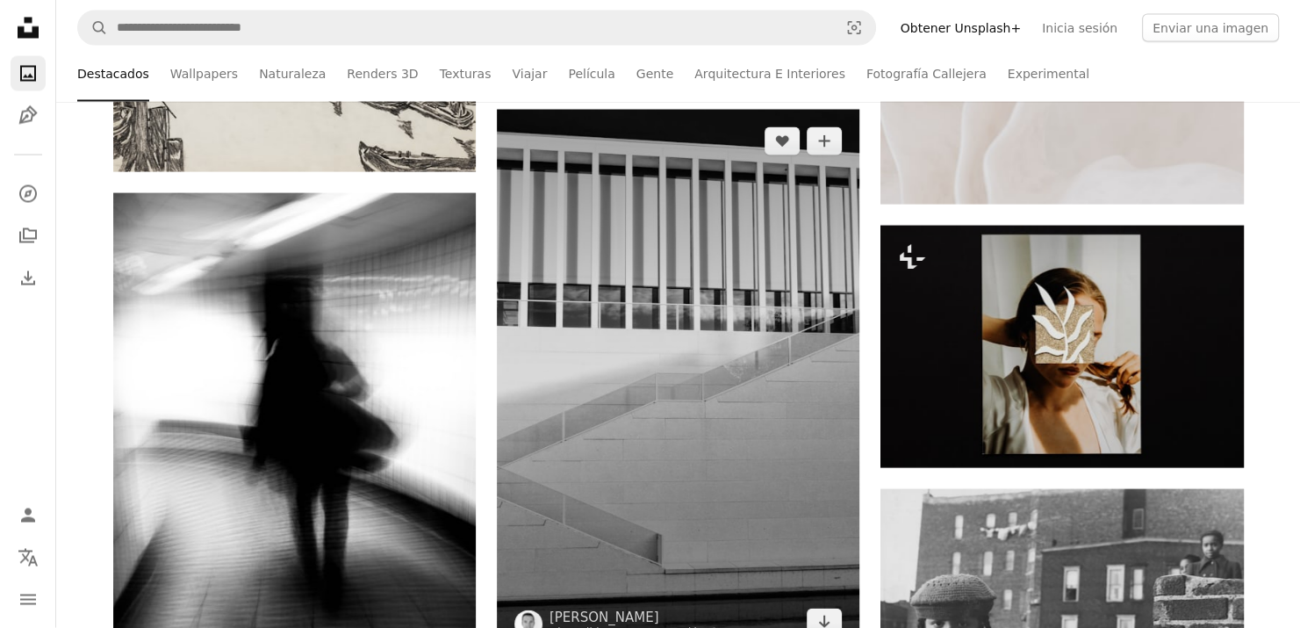
scroll to position [9918, 0]
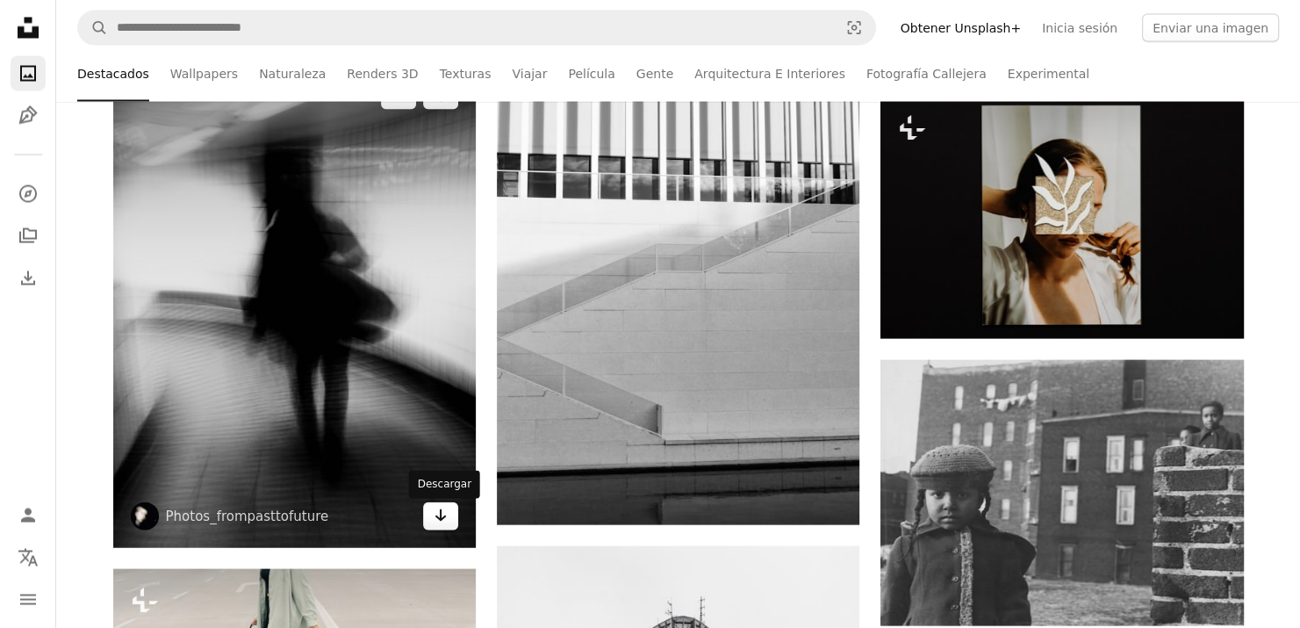
click at [445, 522] on icon "Arrow pointing down" at bounding box center [441, 515] width 14 height 21
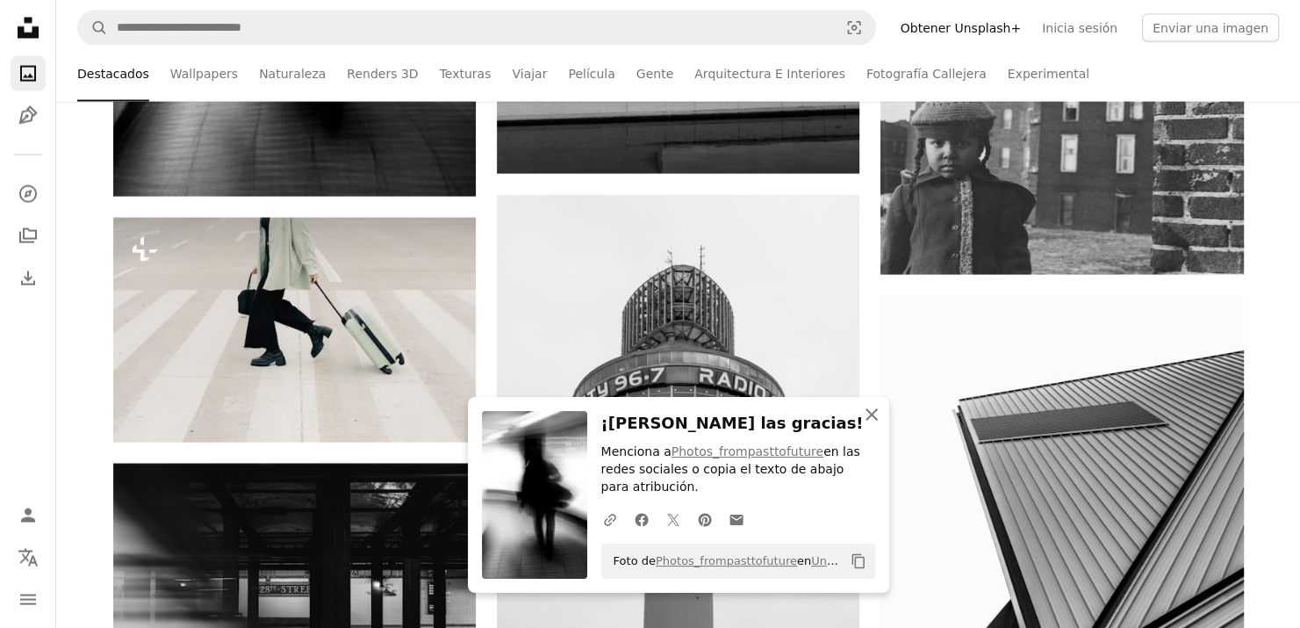
click at [857, 432] on button "An X shape Cerrar" at bounding box center [871, 414] width 35 height 35
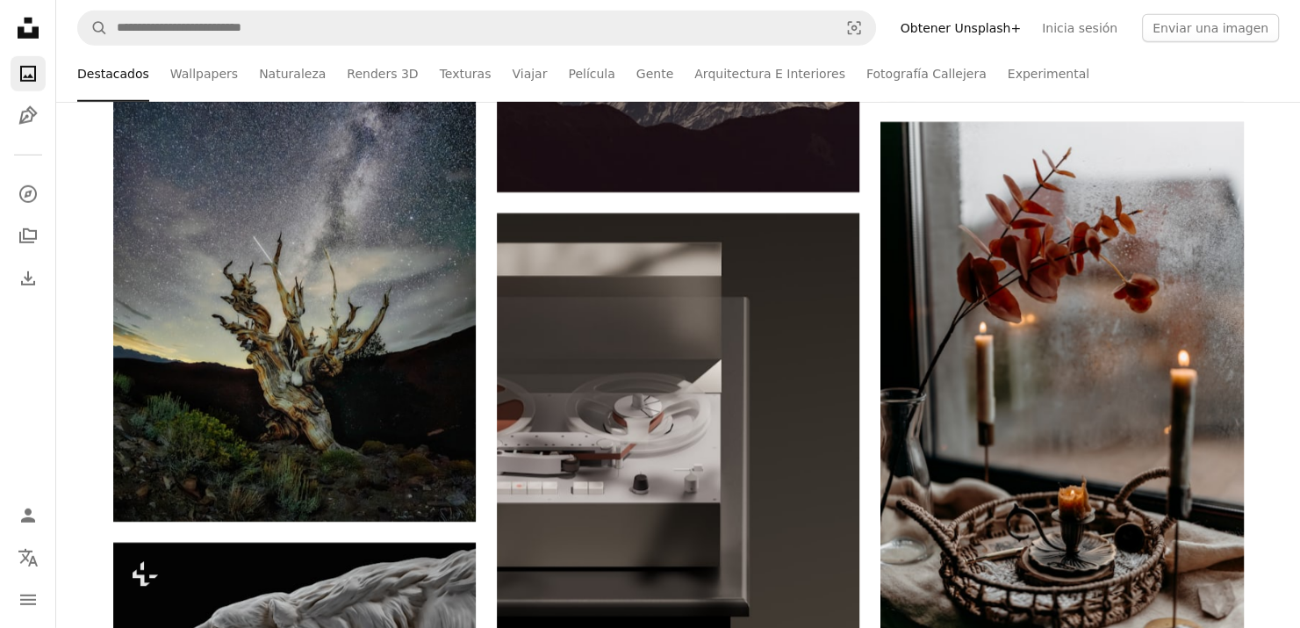
scroll to position [11761, 0]
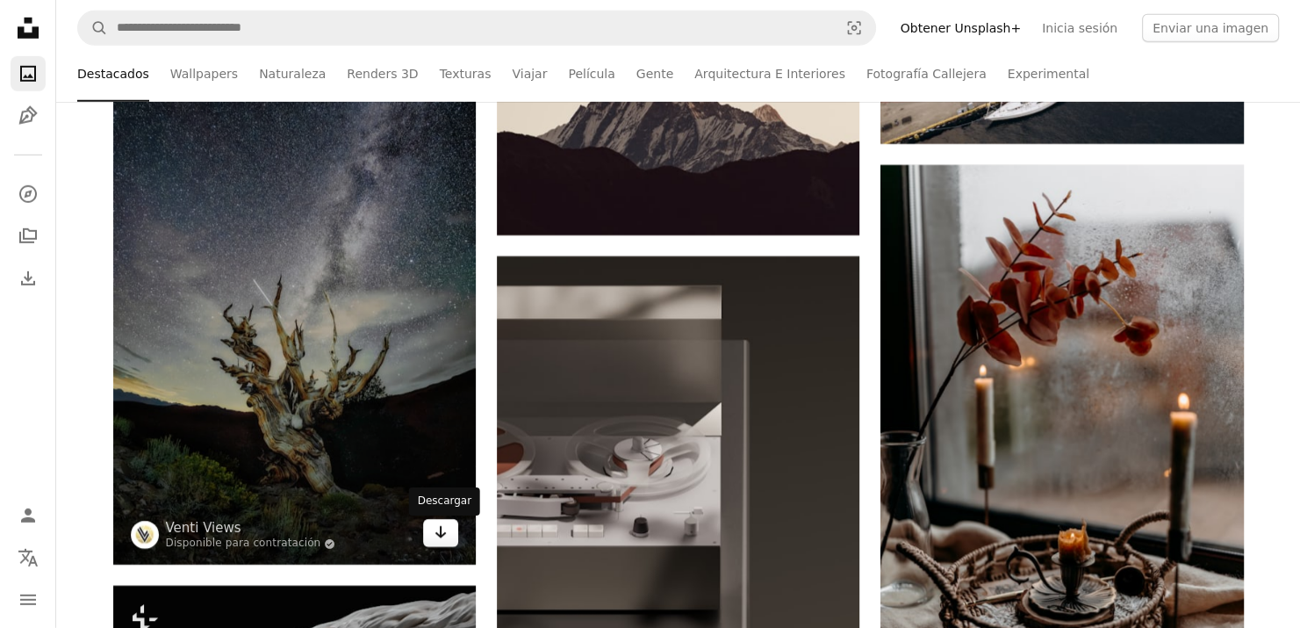
click at [442, 538] on icon "Descargar" at bounding box center [440, 532] width 11 height 12
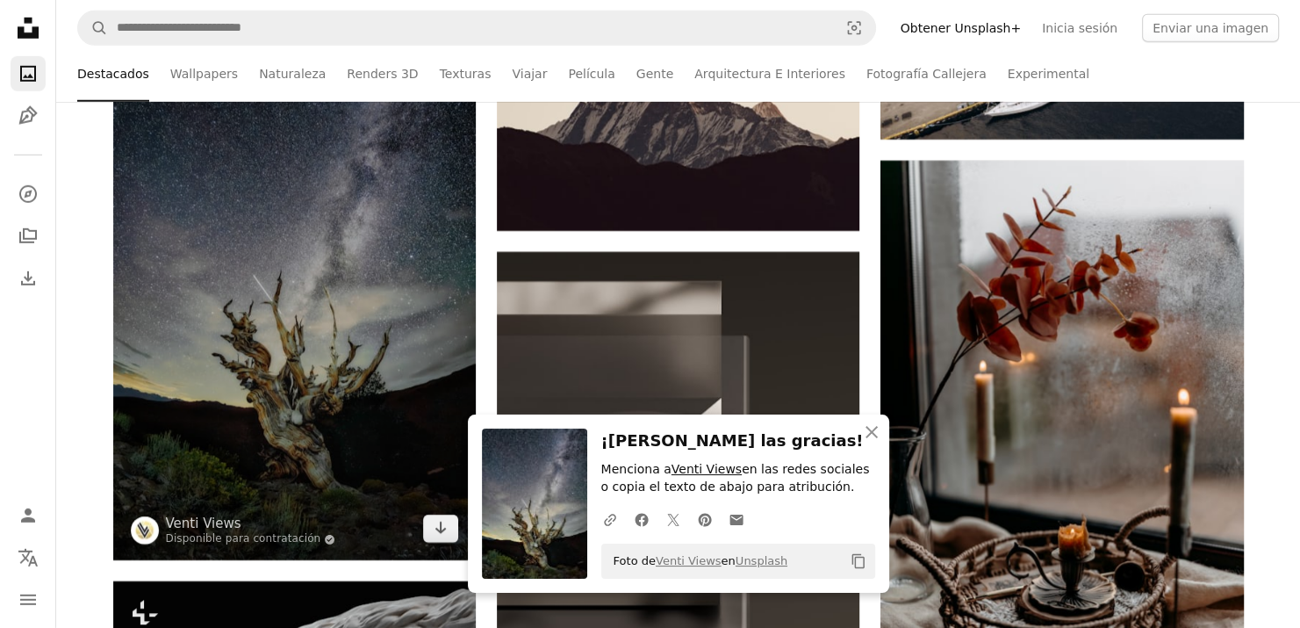
scroll to position [12025, 0]
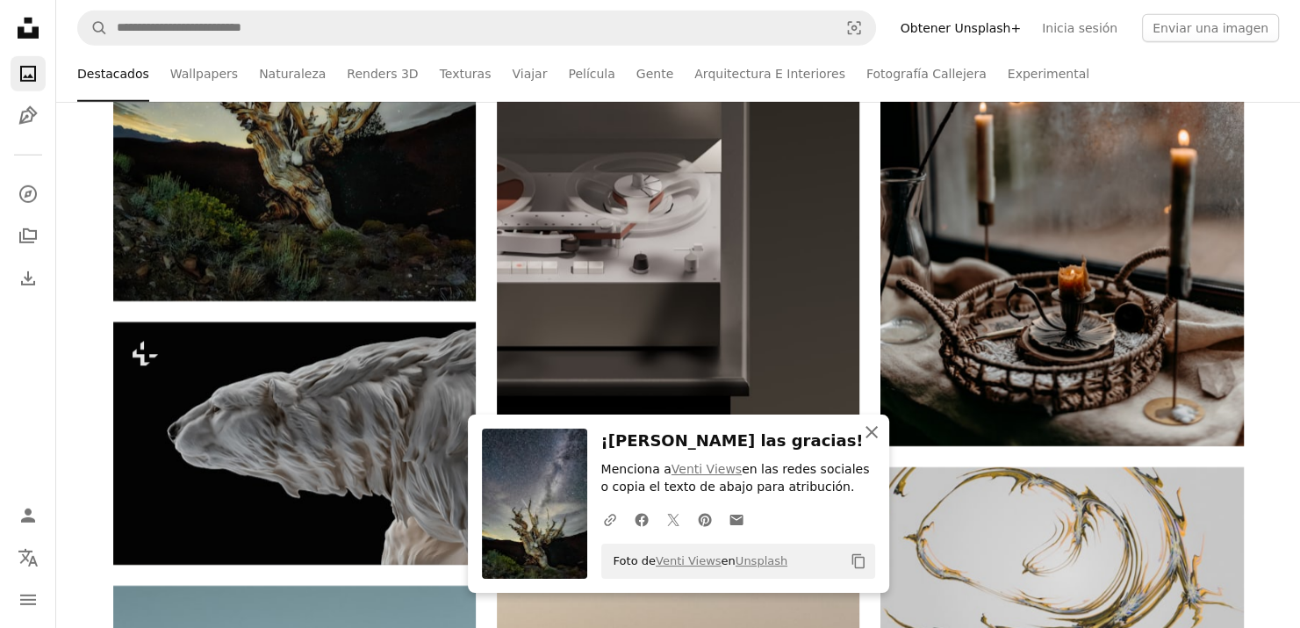
click at [872, 431] on icon "button" at bounding box center [871, 432] width 12 height 12
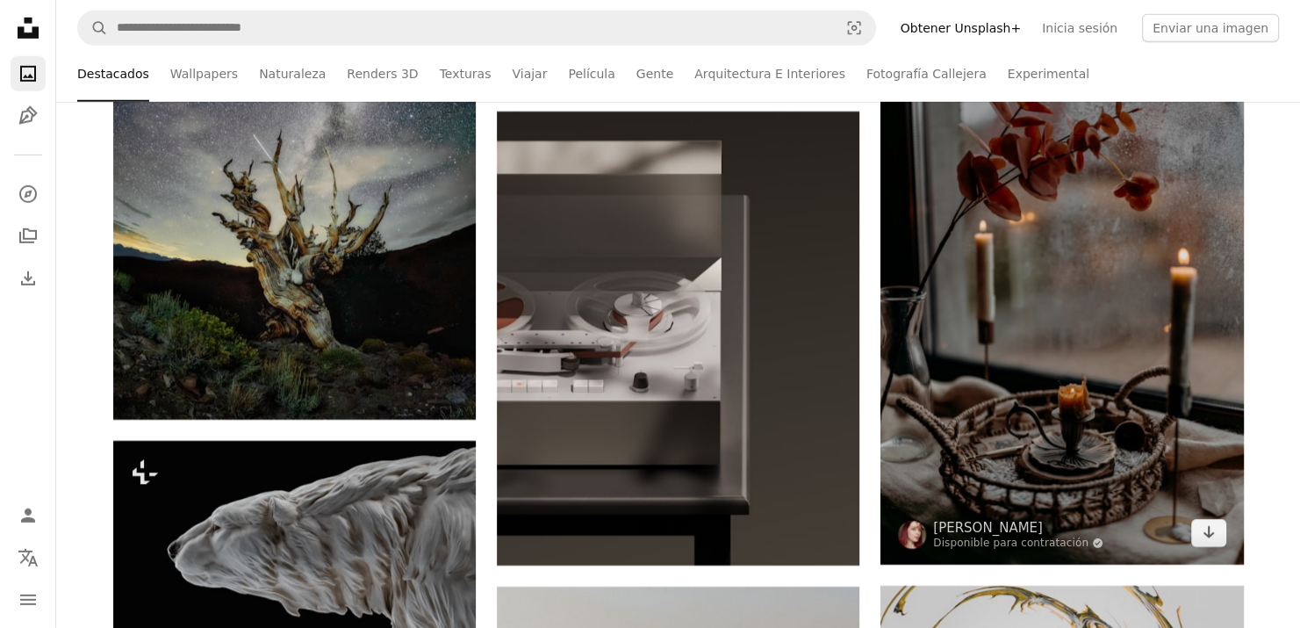
scroll to position [11937, 0]
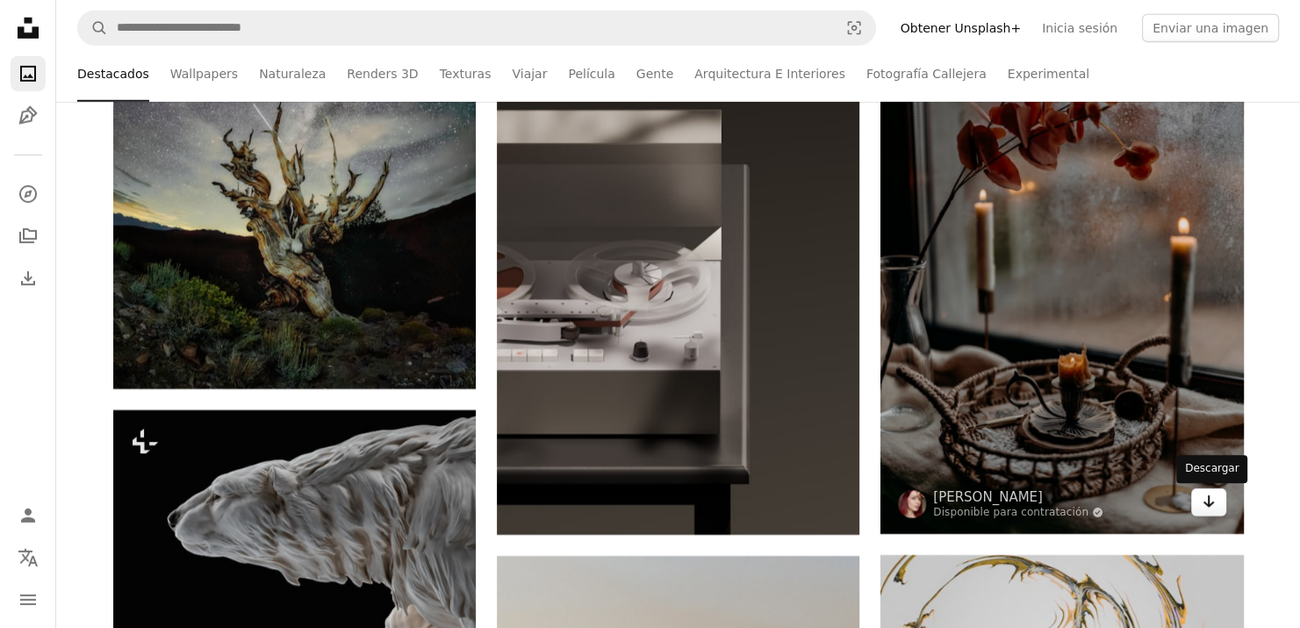
click at [1212, 502] on icon "Arrow pointing down" at bounding box center [1209, 501] width 14 height 21
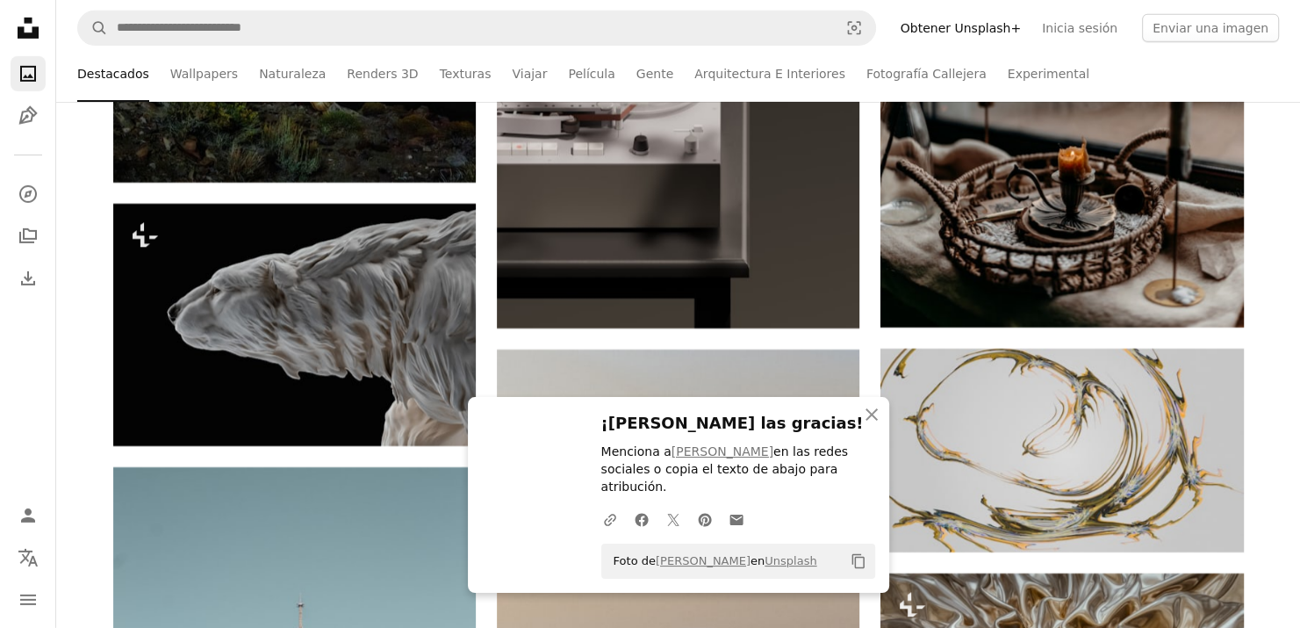
scroll to position [12288, 0]
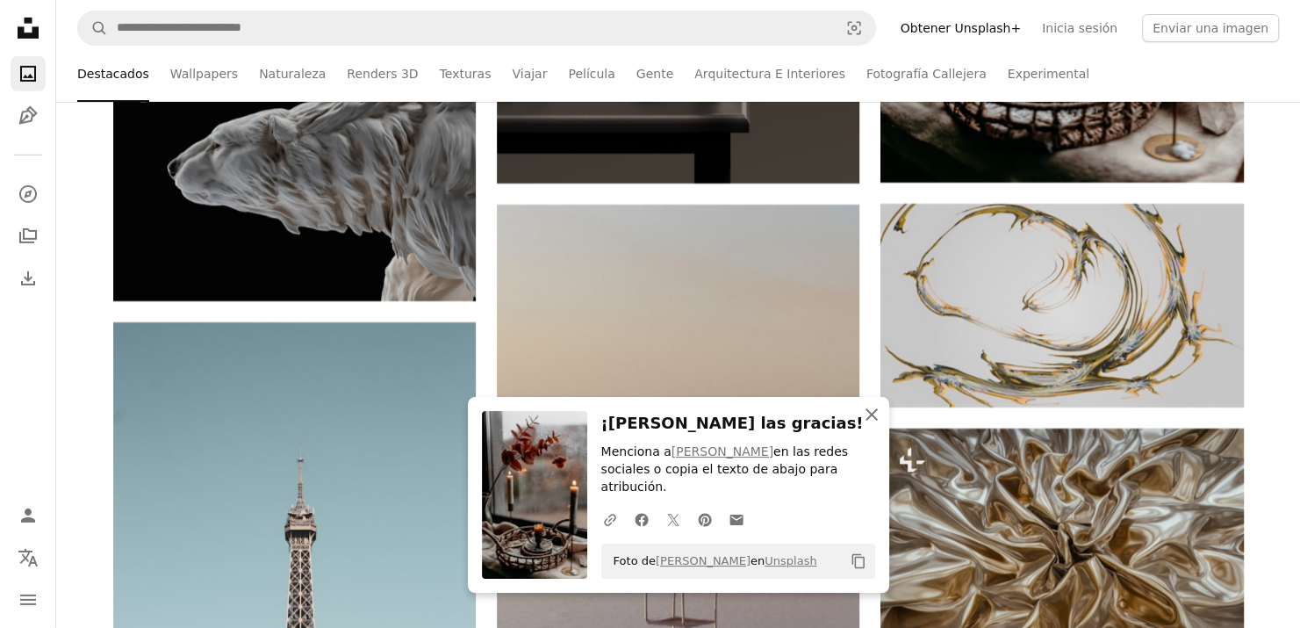
click at [869, 425] on icon "An X shape" at bounding box center [871, 414] width 21 height 21
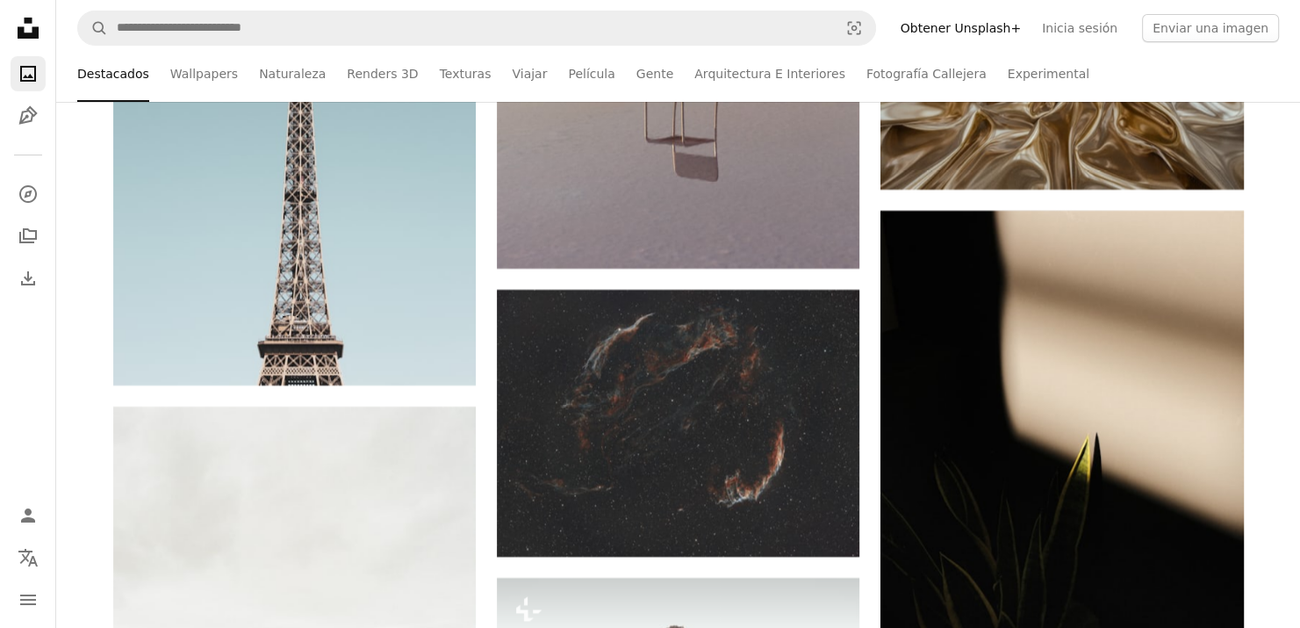
scroll to position [12902, 0]
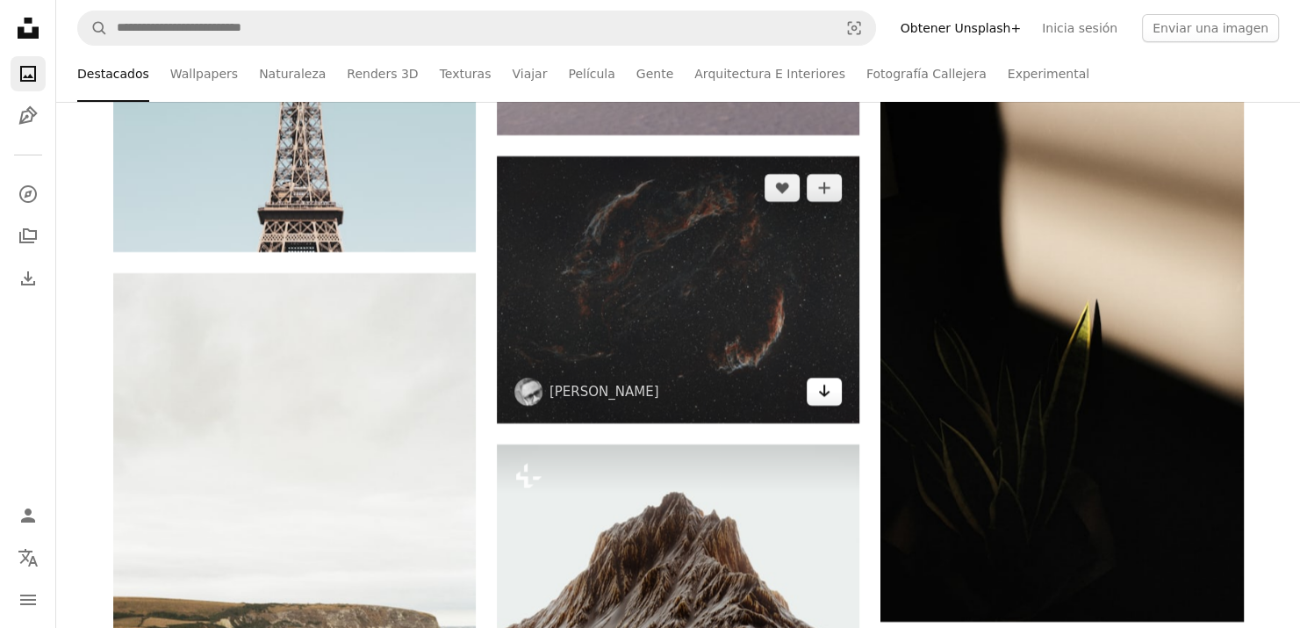
click at [836, 400] on link "Arrow pointing down" at bounding box center [824, 391] width 35 height 28
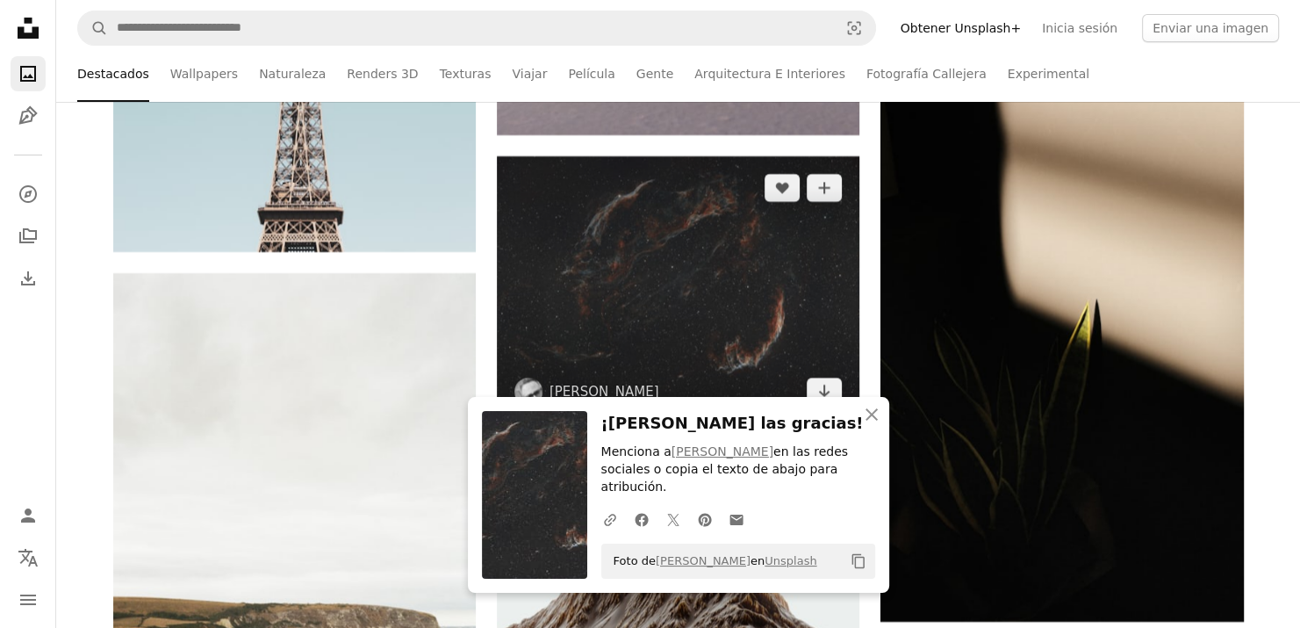
scroll to position [13166, 0]
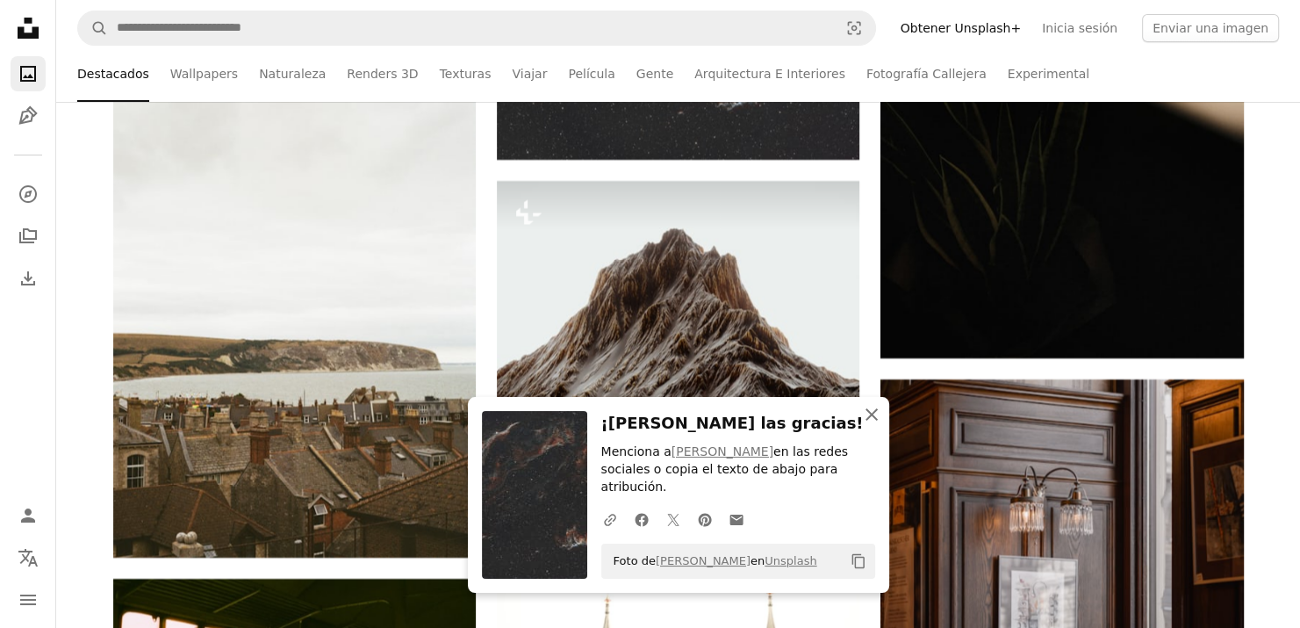
click at [872, 420] on icon "button" at bounding box center [871, 414] width 12 height 12
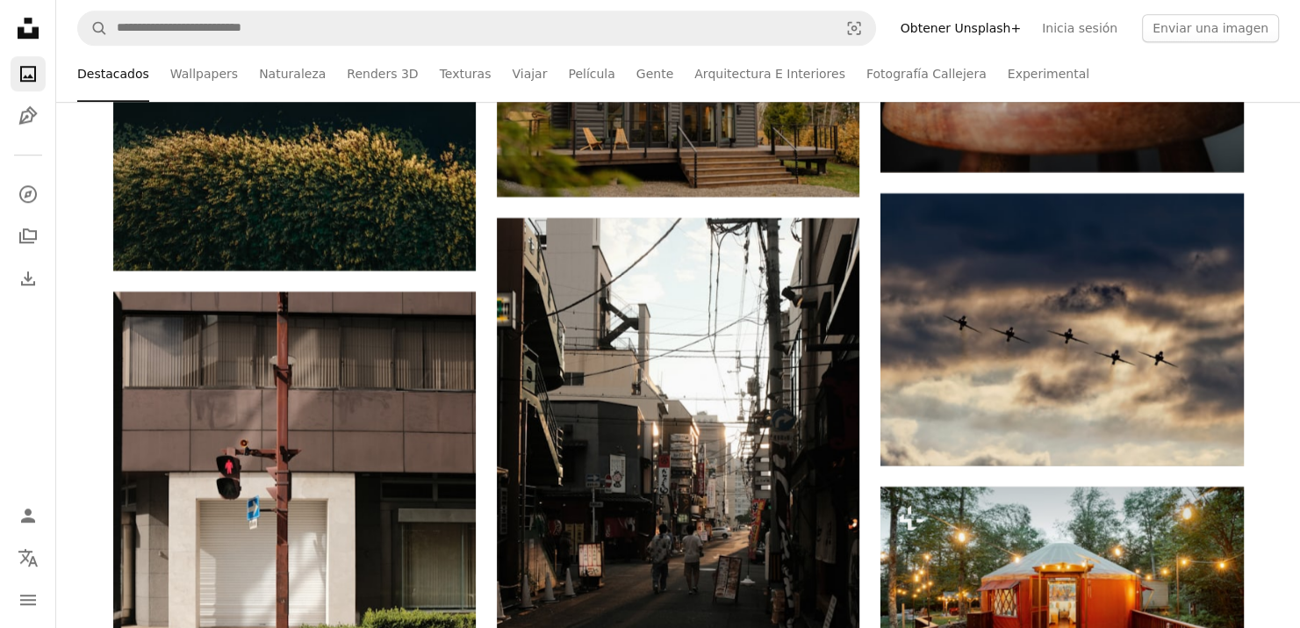
scroll to position [14482, 0]
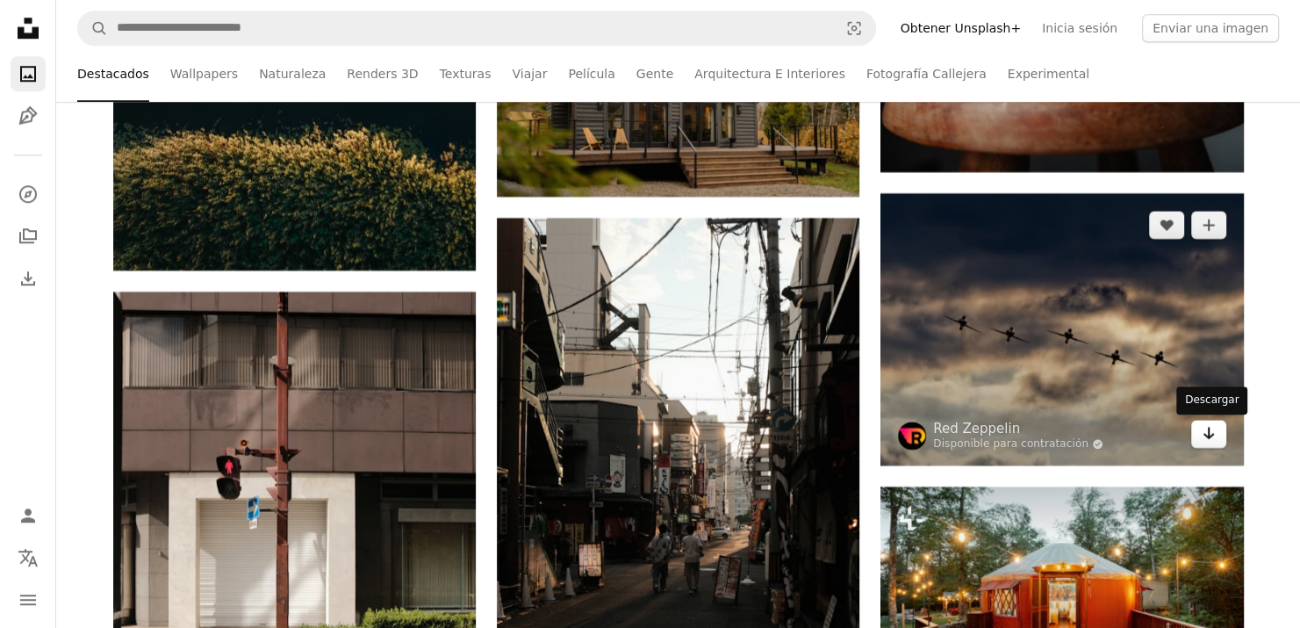
click at [1206, 435] on icon "Arrow pointing down" at bounding box center [1209, 432] width 14 height 21
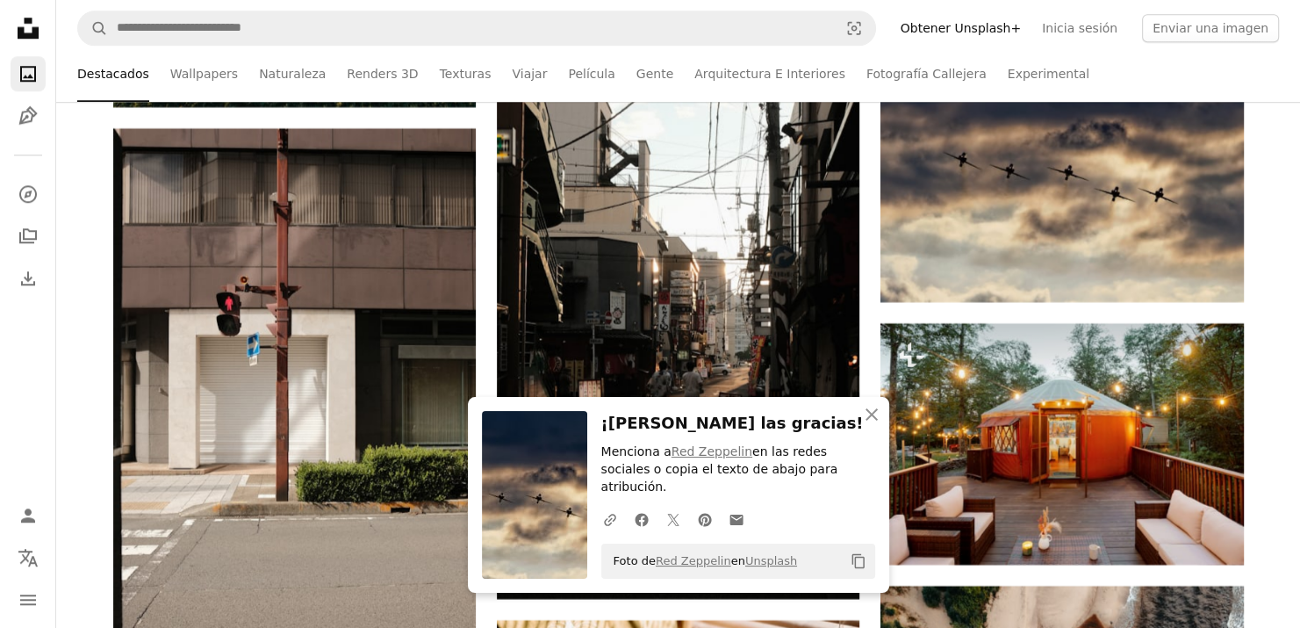
scroll to position [14921, 0]
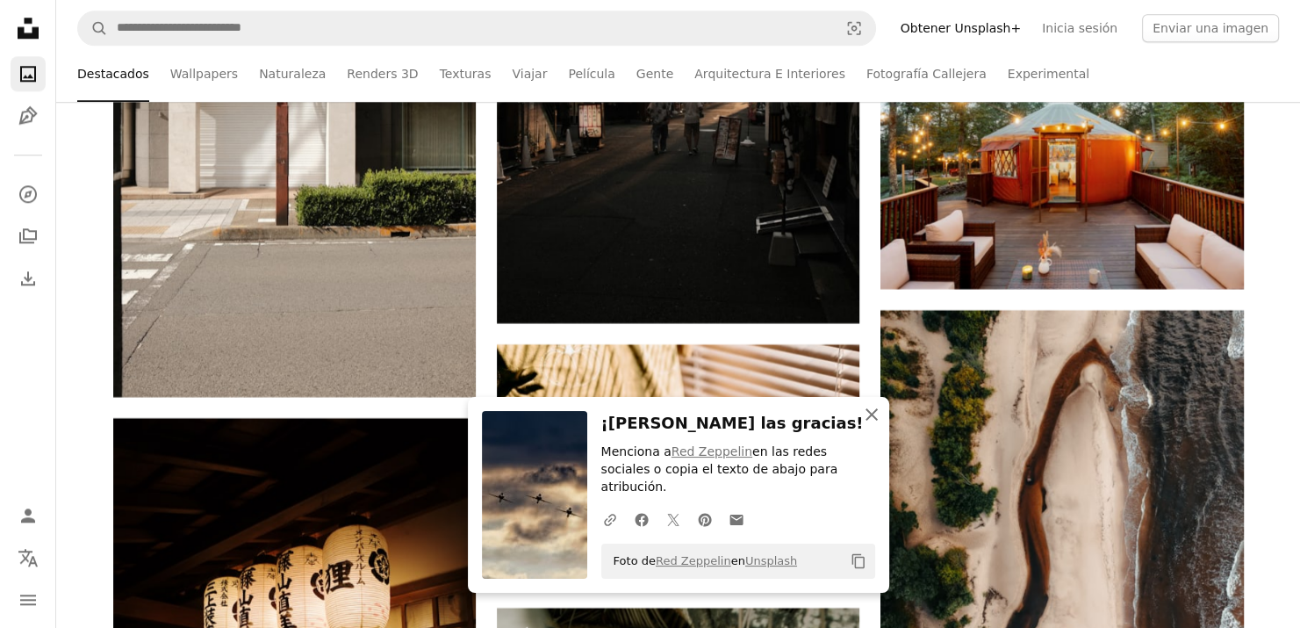
drag, startPoint x: 863, startPoint y: 432, endPoint x: 845, endPoint y: 432, distance: 17.6
click at [859, 431] on button "An X shape Cerrar" at bounding box center [871, 414] width 35 height 35
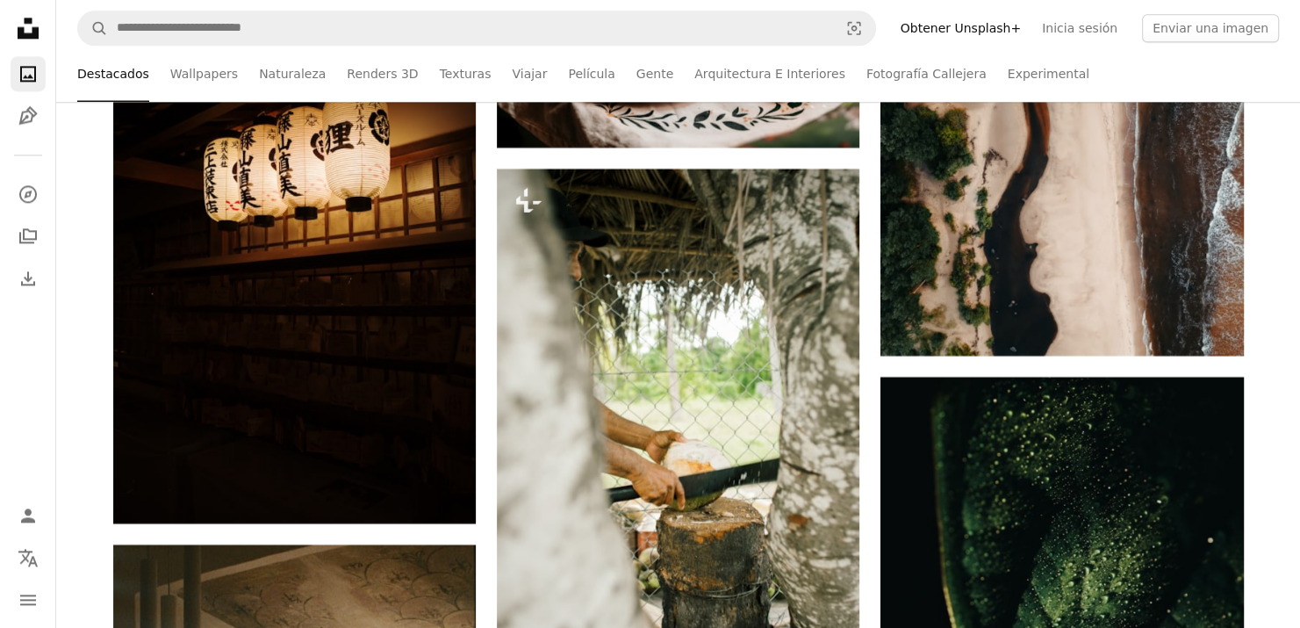
scroll to position [15711, 0]
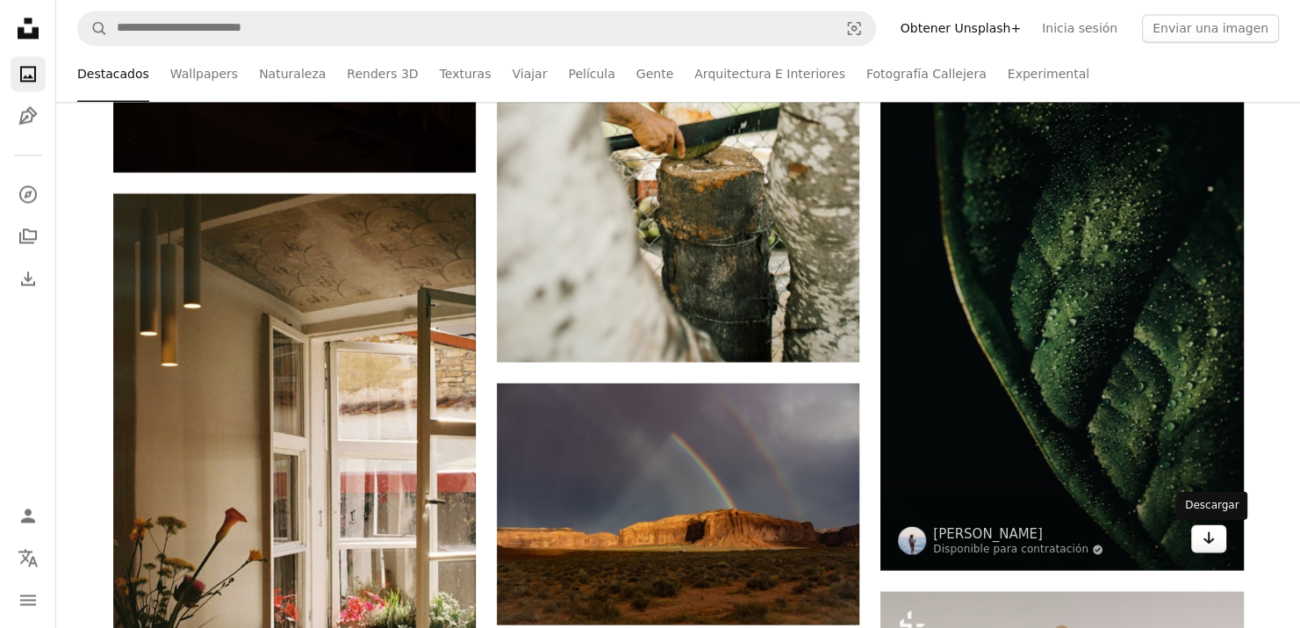
click at [1209, 533] on icon "Descargar" at bounding box center [1207, 537] width 11 height 12
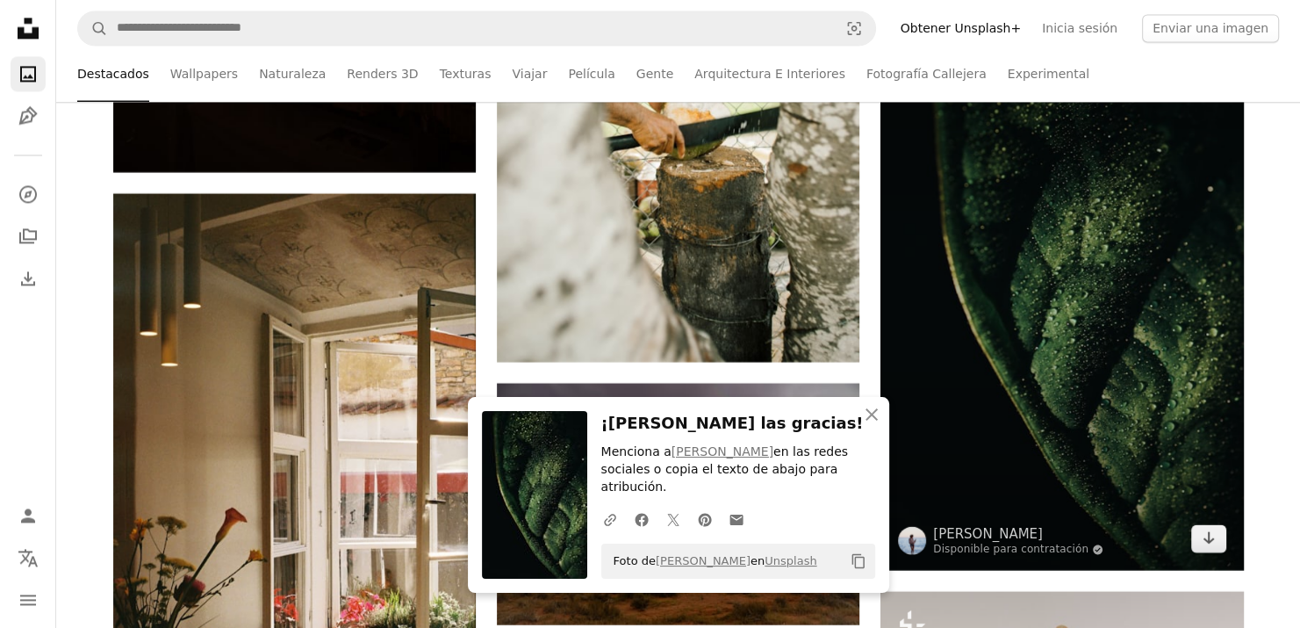
scroll to position [16062, 0]
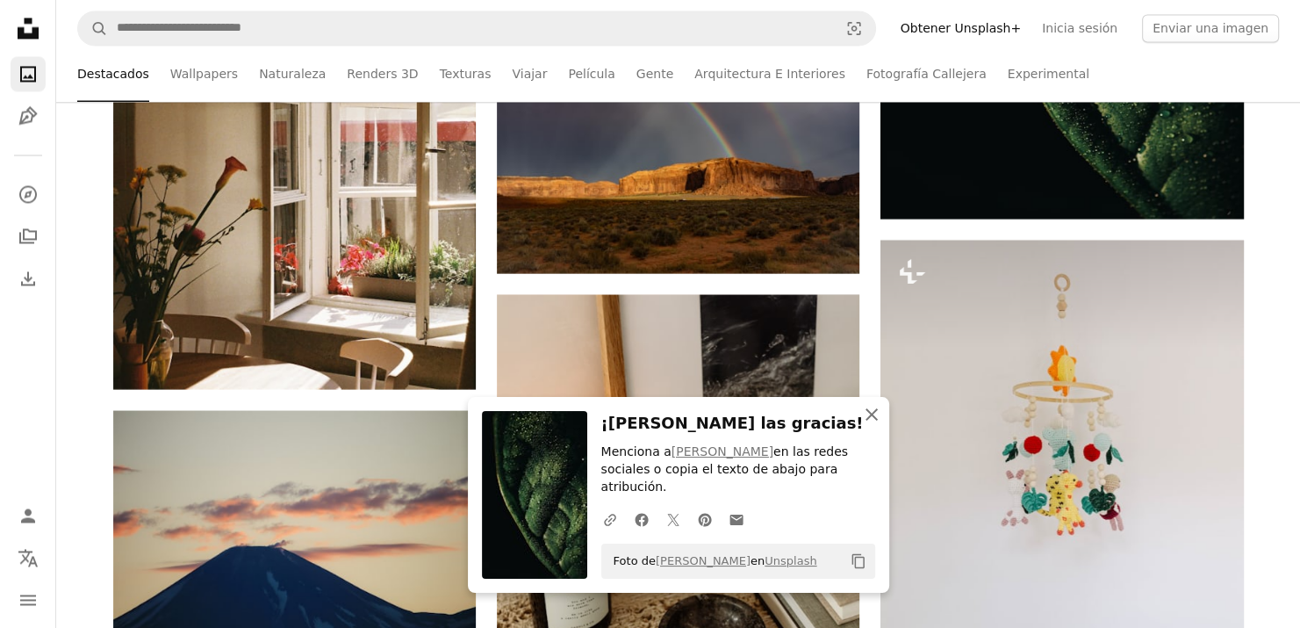
click at [868, 425] on icon "An X shape" at bounding box center [871, 414] width 21 height 21
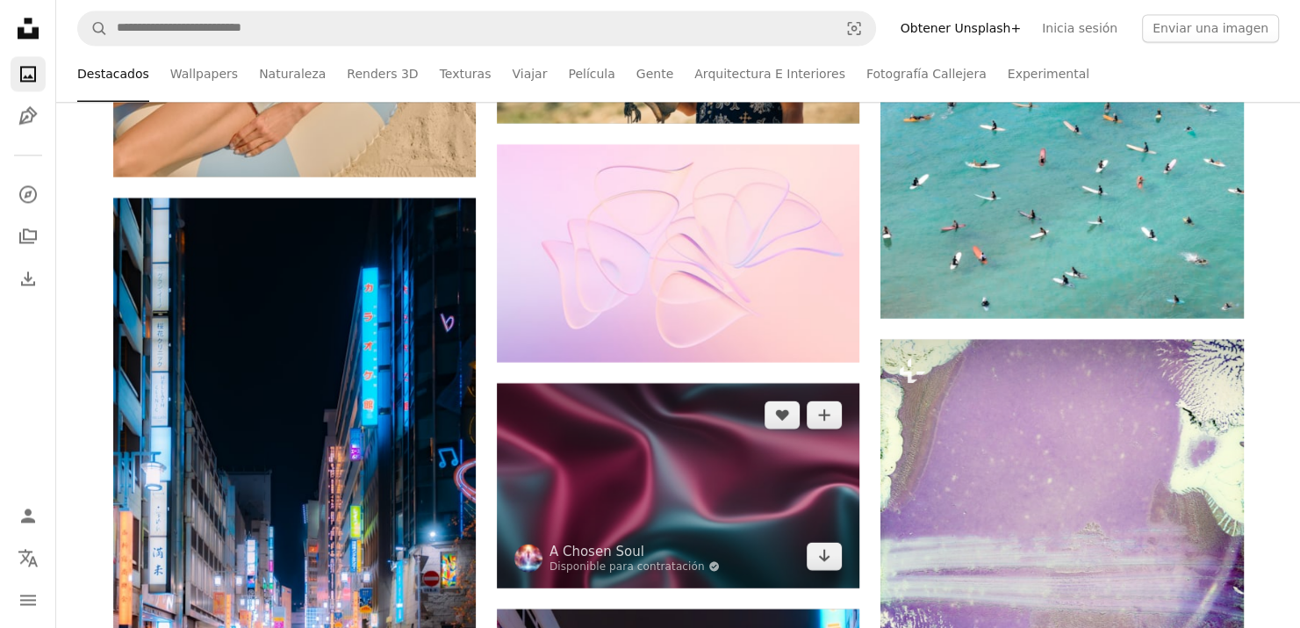
scroll to position [22294, 0]
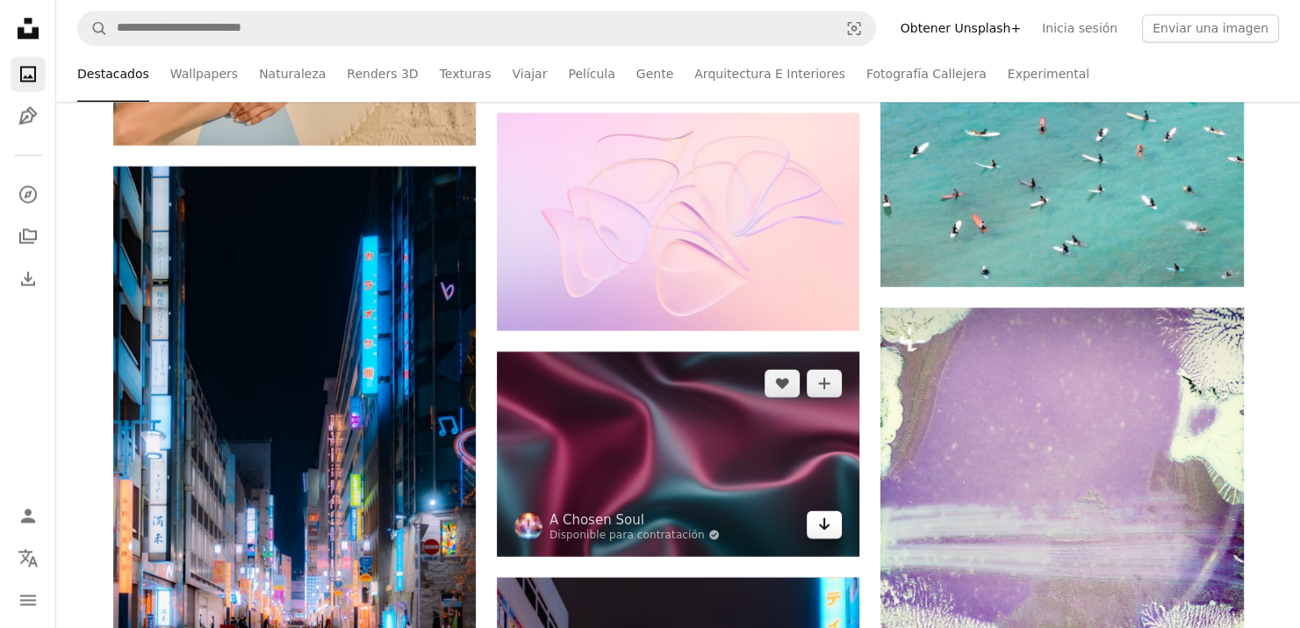
click at [828, 530] on icon "Arrow pointing down" at bounding box center [824, 523] width 14 height 21
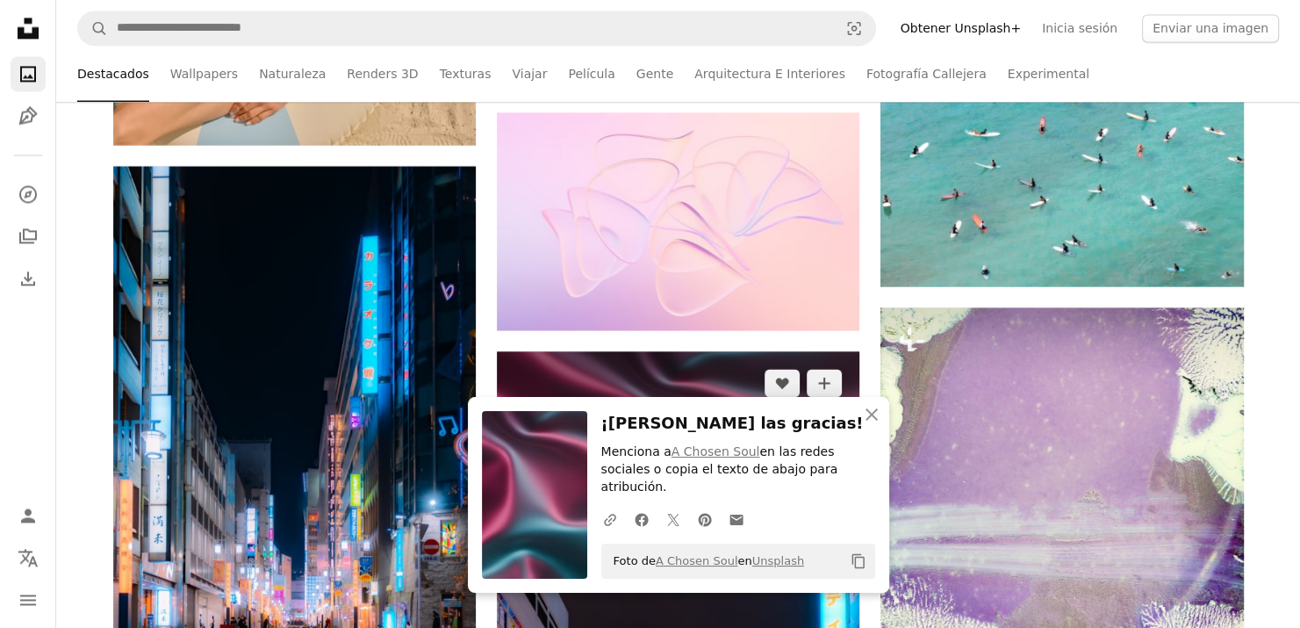
scroll to position [22645, 0]
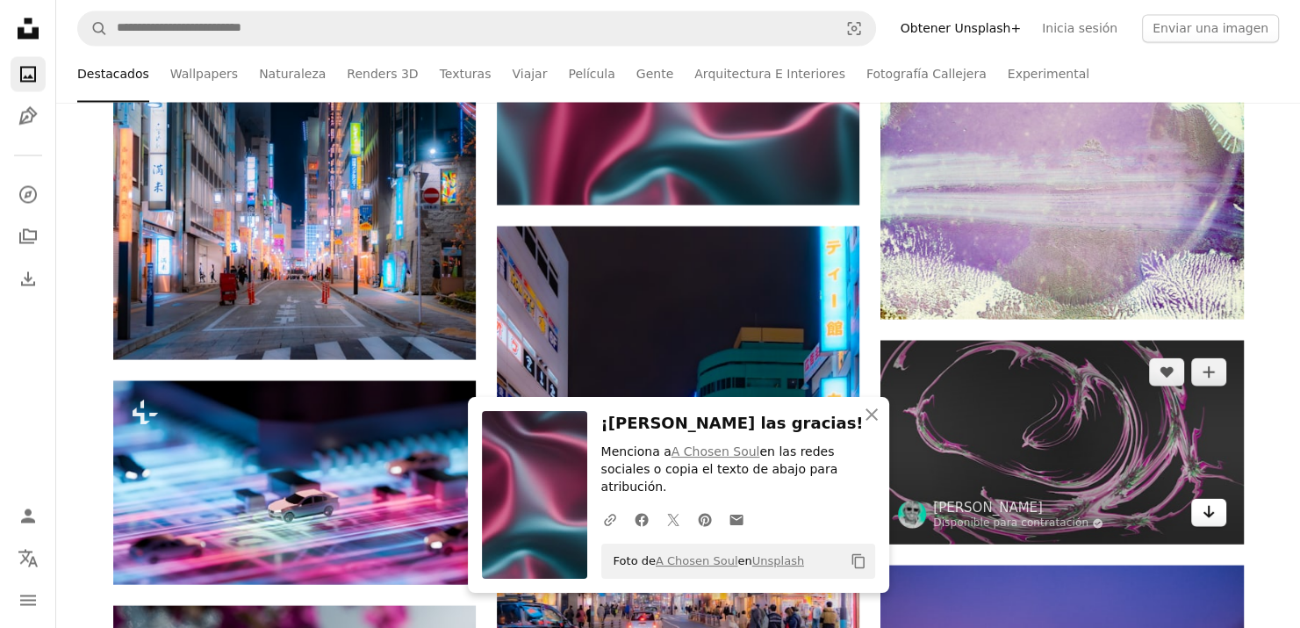
click at [1209, 517] on icon "Descargar" at bounding box center [1207, 511] width 11 height 12
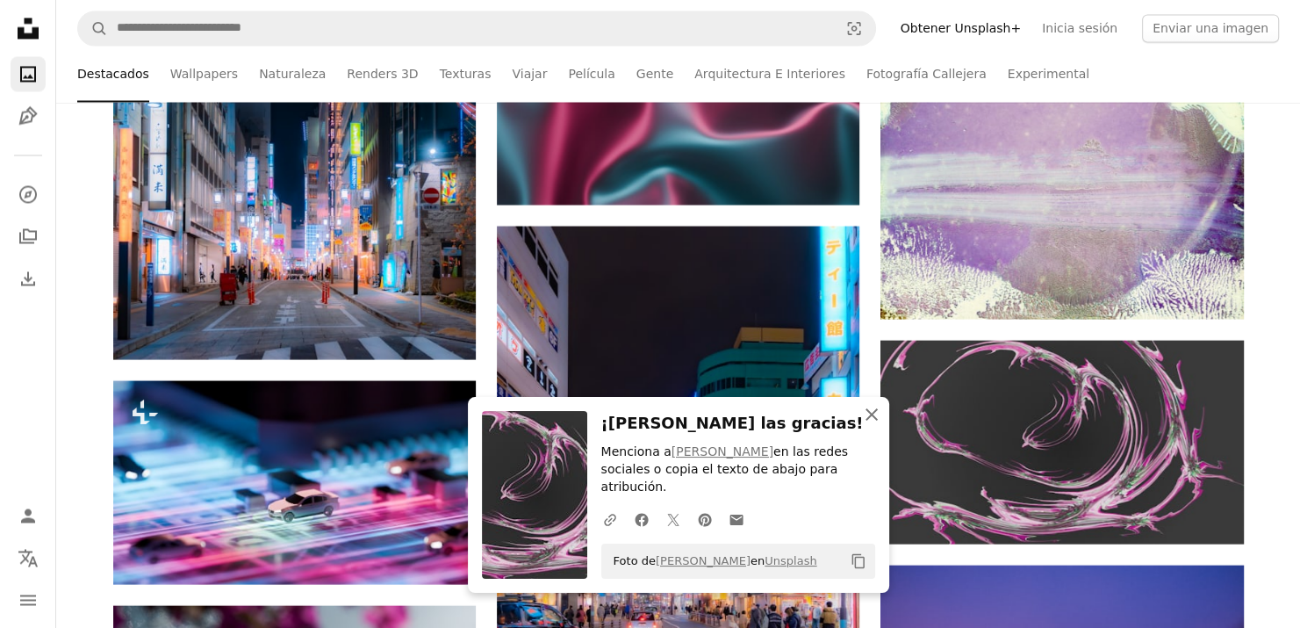
click at [869, 425] on icon "An X shape" at bounding box center [871, 414] width 21 height 21
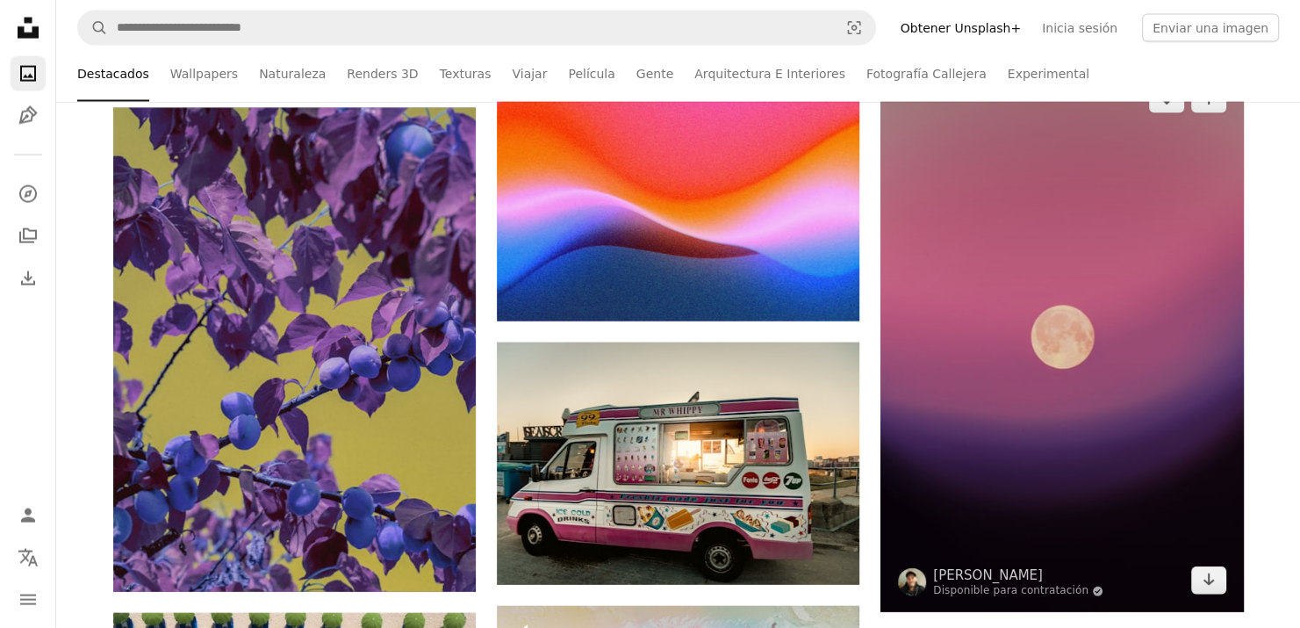
scroll to position [23435, 0]
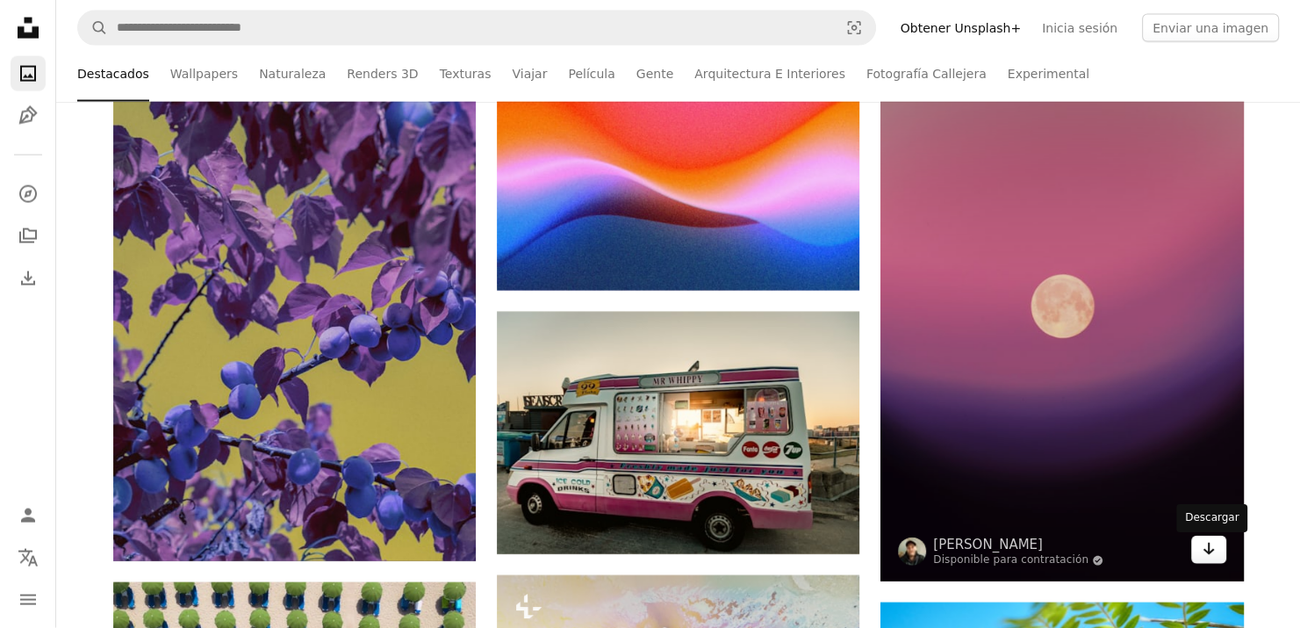
click at [1213, 554] on icon "Descargar" at bounding box center [1207, 548] width 11 height 12
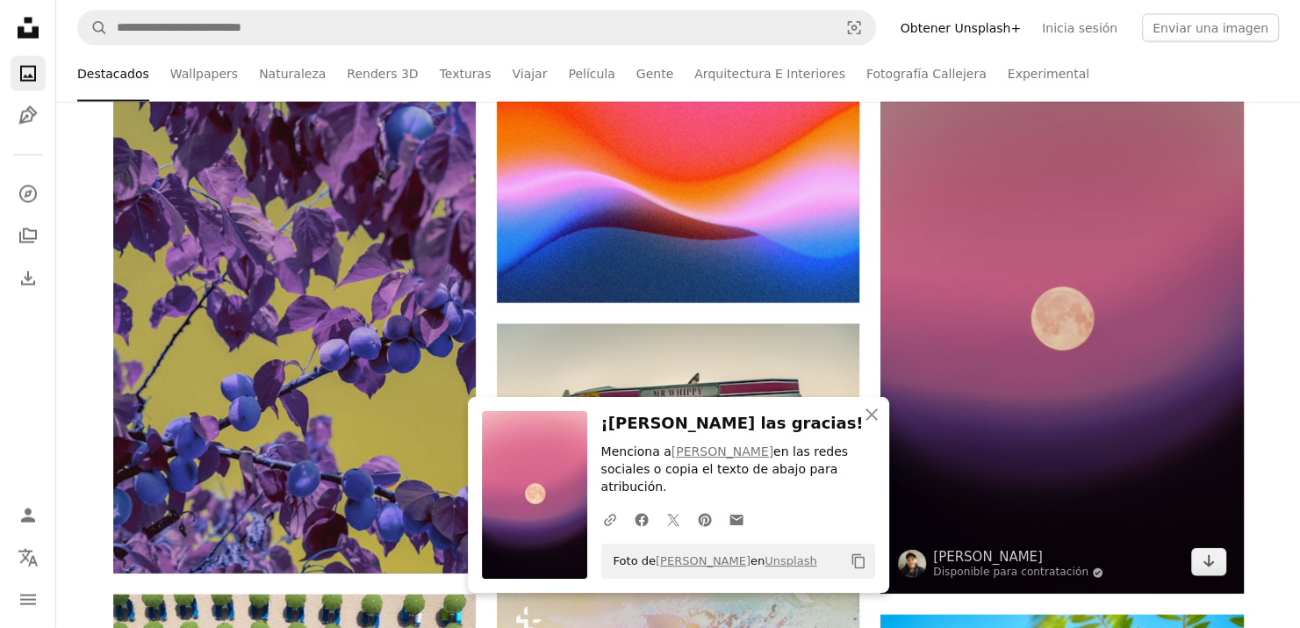
scroll to position [23347, 0]
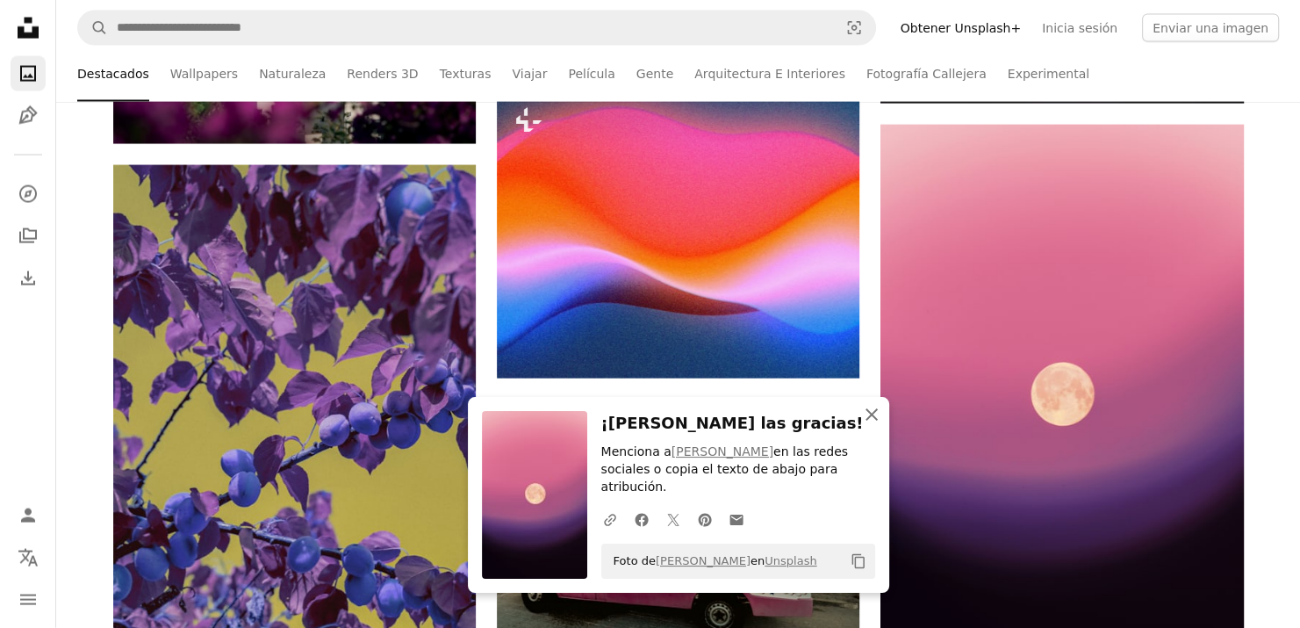
click at [870, 420] on icon "button" at bounding box center [871, 414] width 12 height 12
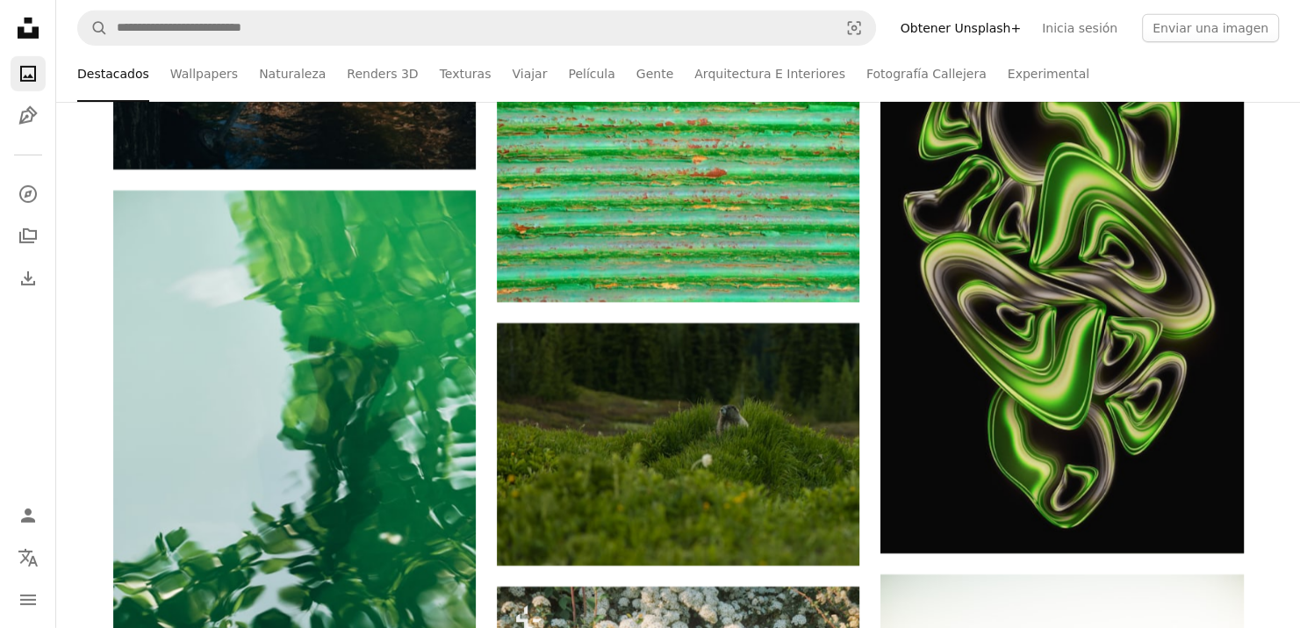
scroll to position [25190, 0]
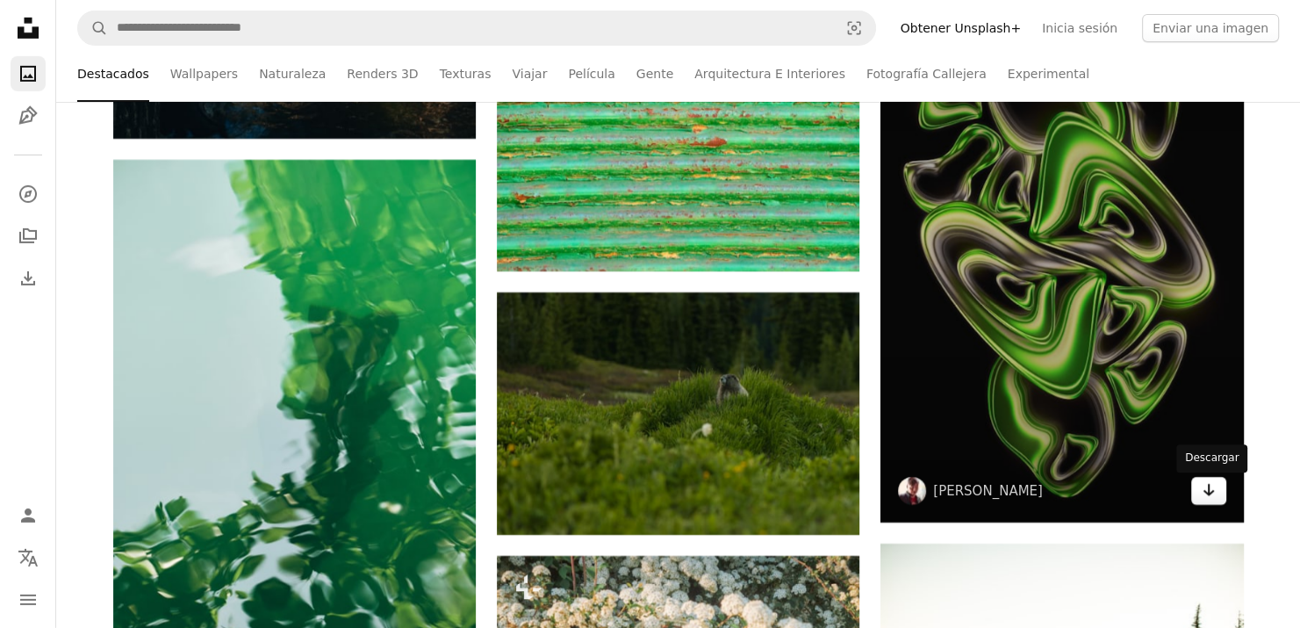
click at [1207, 493] on icon "Arrow pointing down" at bounding box center [1209, 489] width 14 height 21
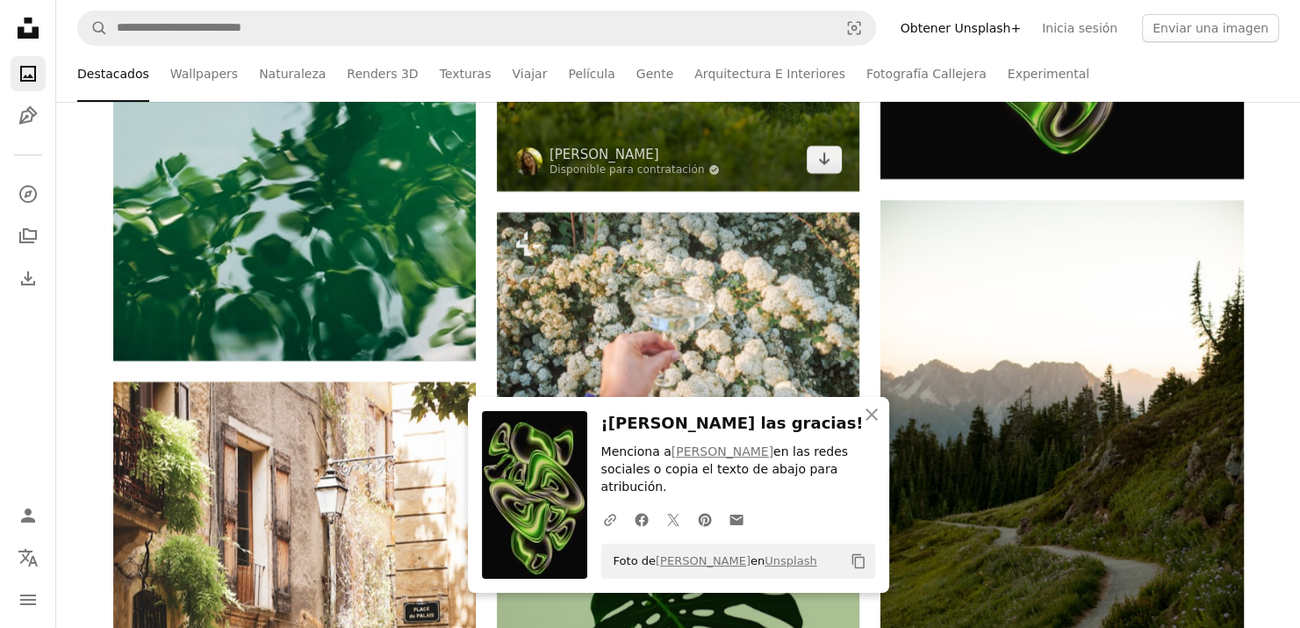
scroll to position [25541, 0]
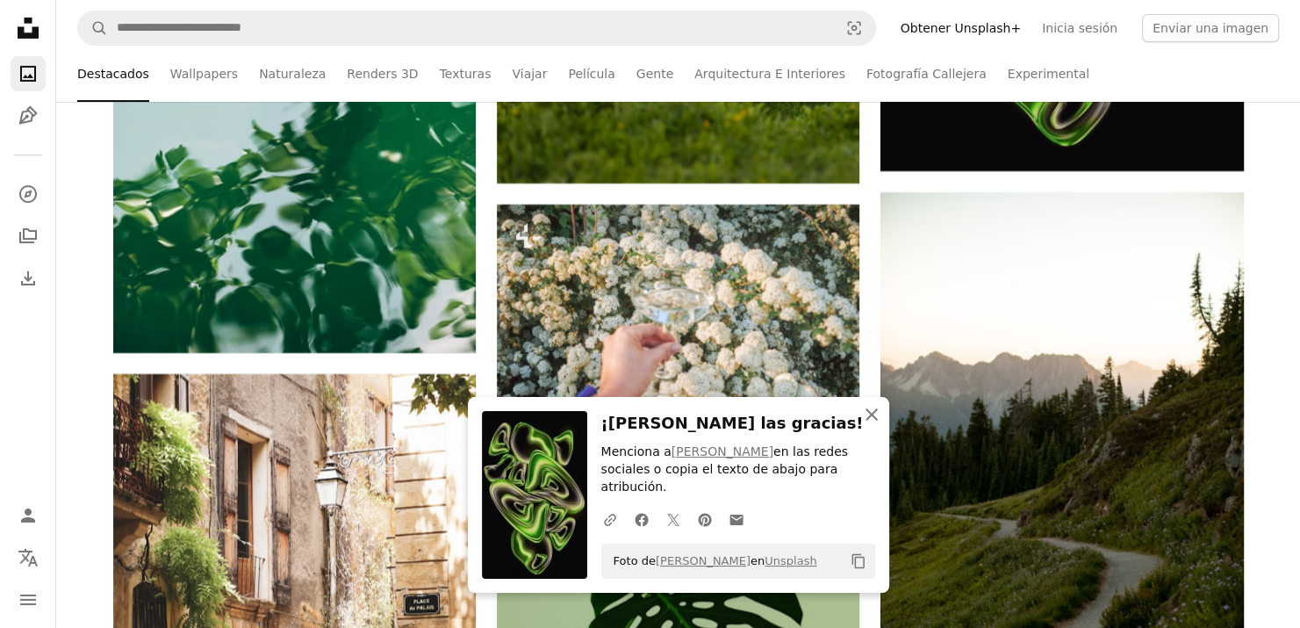
click at [871, 425] on icon "An X shape" at bounding box center [871, 414] width 21 height 21
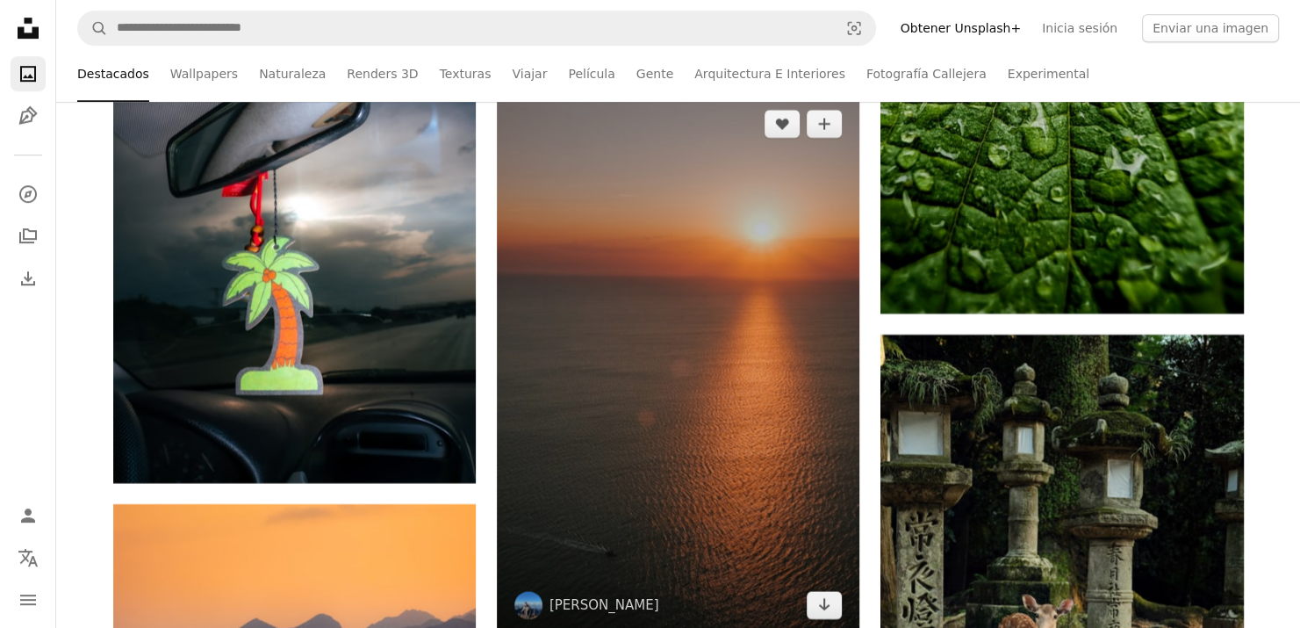
scroll to position [27121, 0]
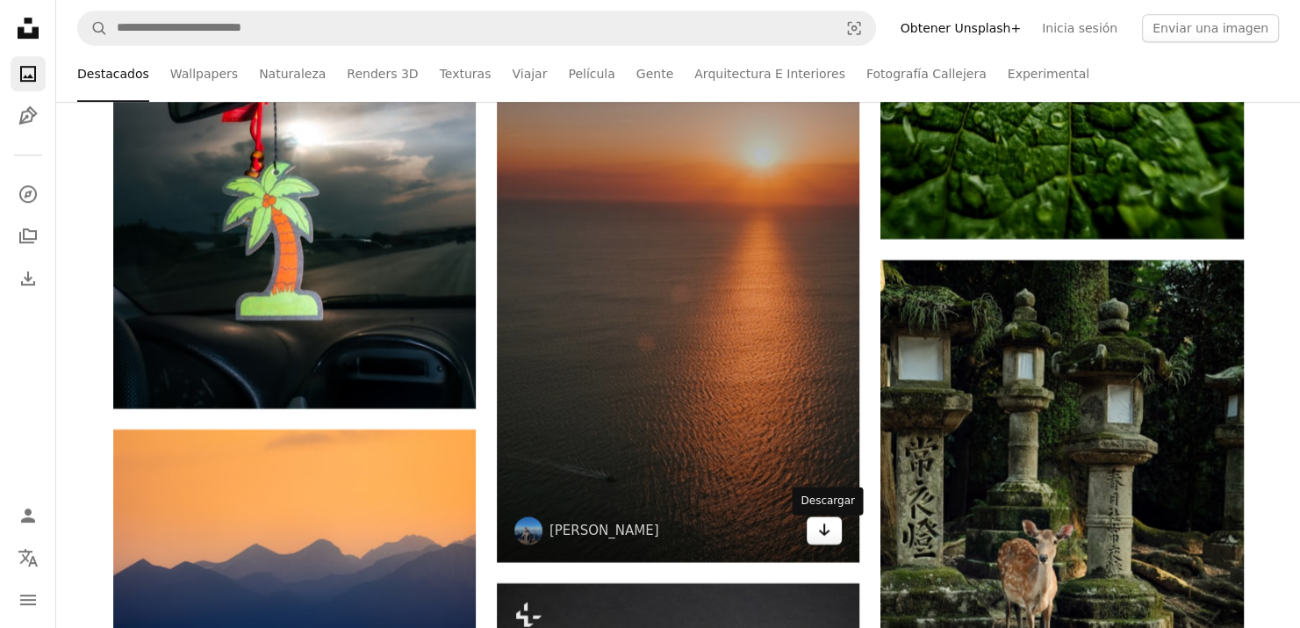
click at [827, 531] on icon "Arrow pointing down" at bounding box center [824, 529] width 14 height 21
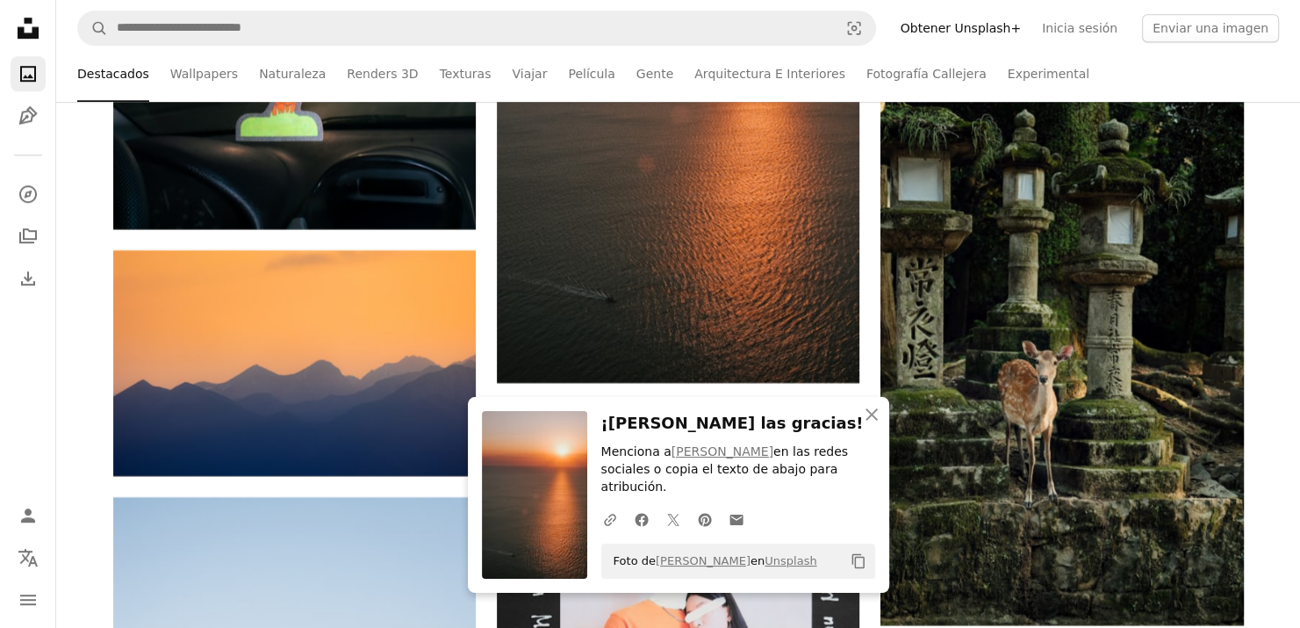
scroll to position [27472, 0]
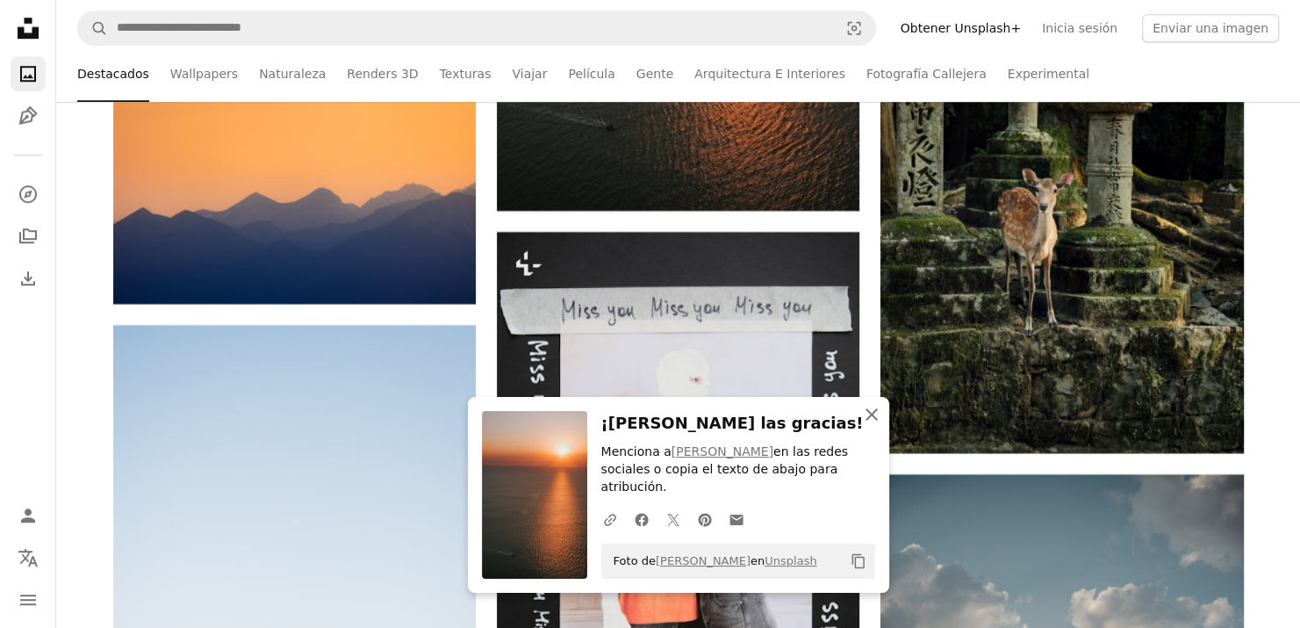
click at [863, 425] on icon "An X shape" at bounding box center [871, 414] width 21 height 21
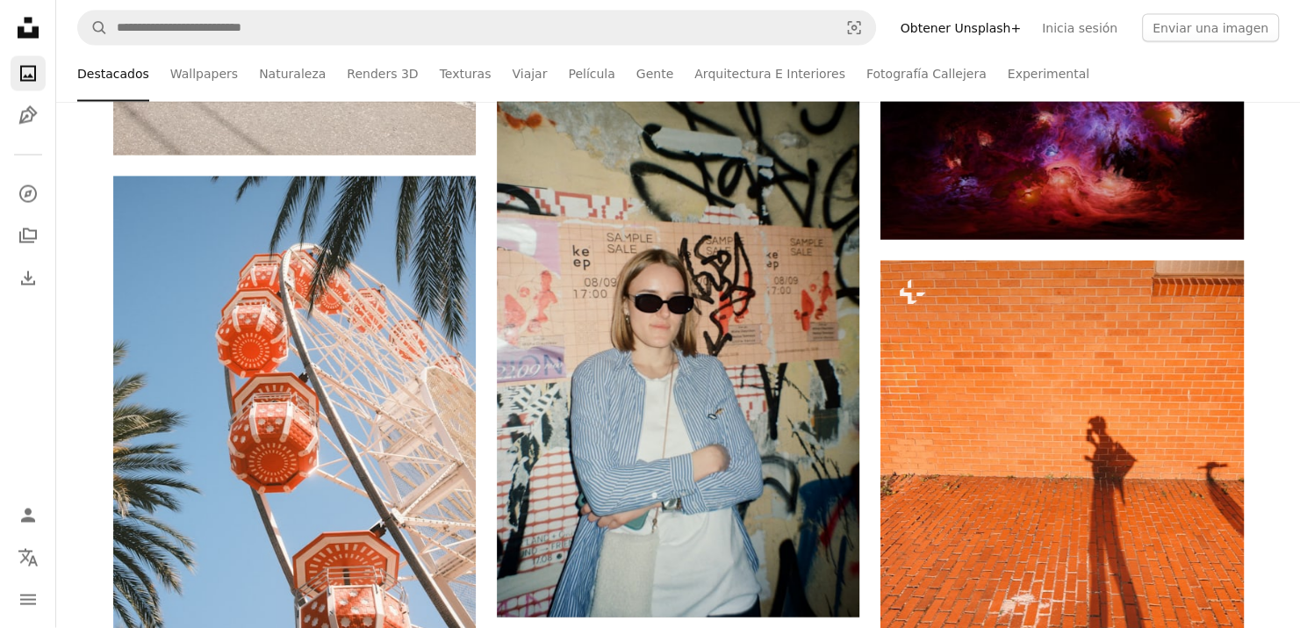
scroll to position [29403, 0]
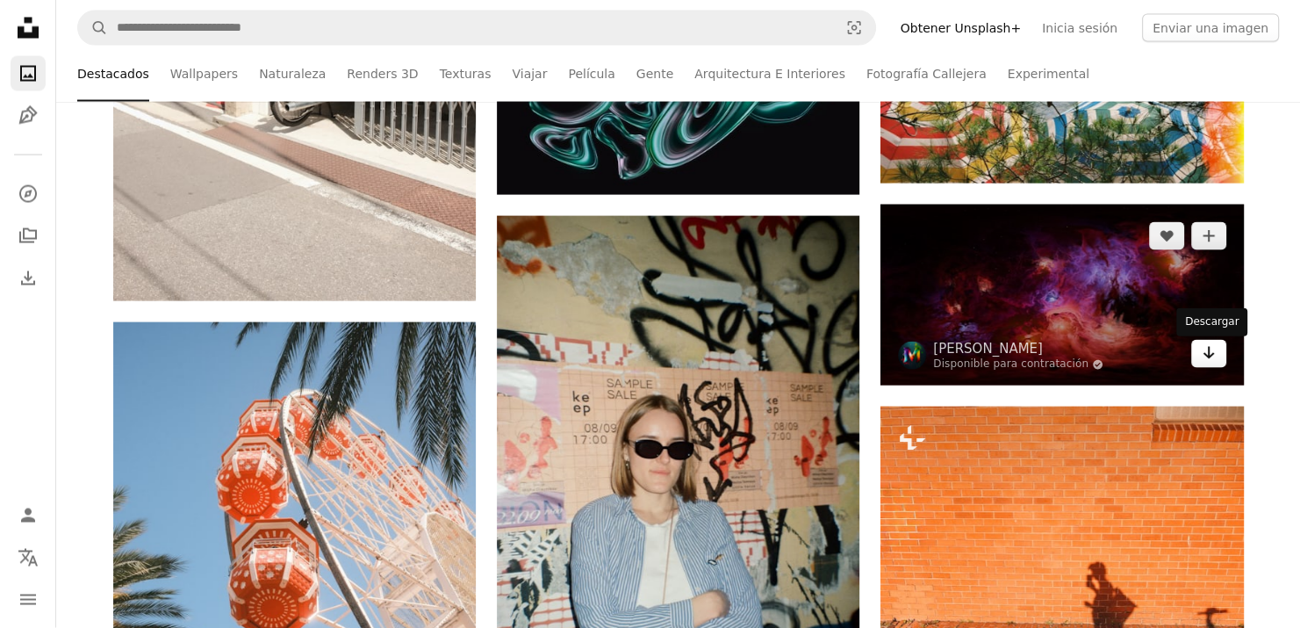
click at [1217, 356] on link "Arrow pointing down" at bounding box center [1208, 354] width 35 height 28
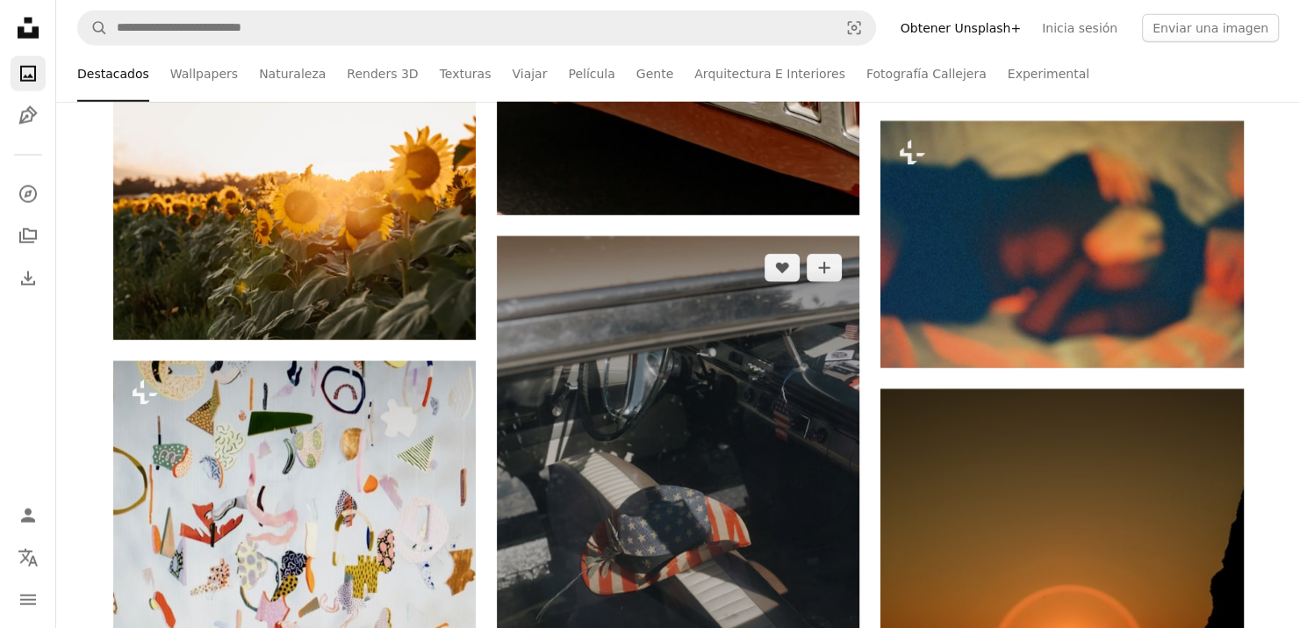
scroll to position [30807, 0]
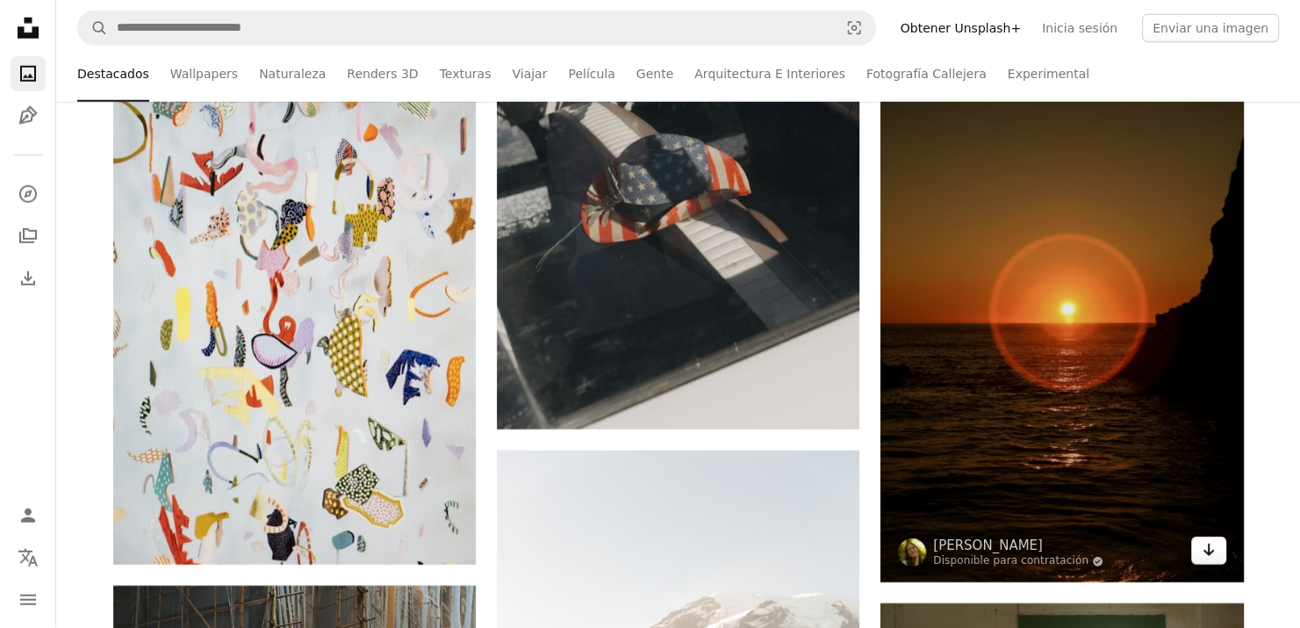
click at [1218, 558] on link "Arrow pointing down" at bounding box center [1208, 550] width 35 height 28
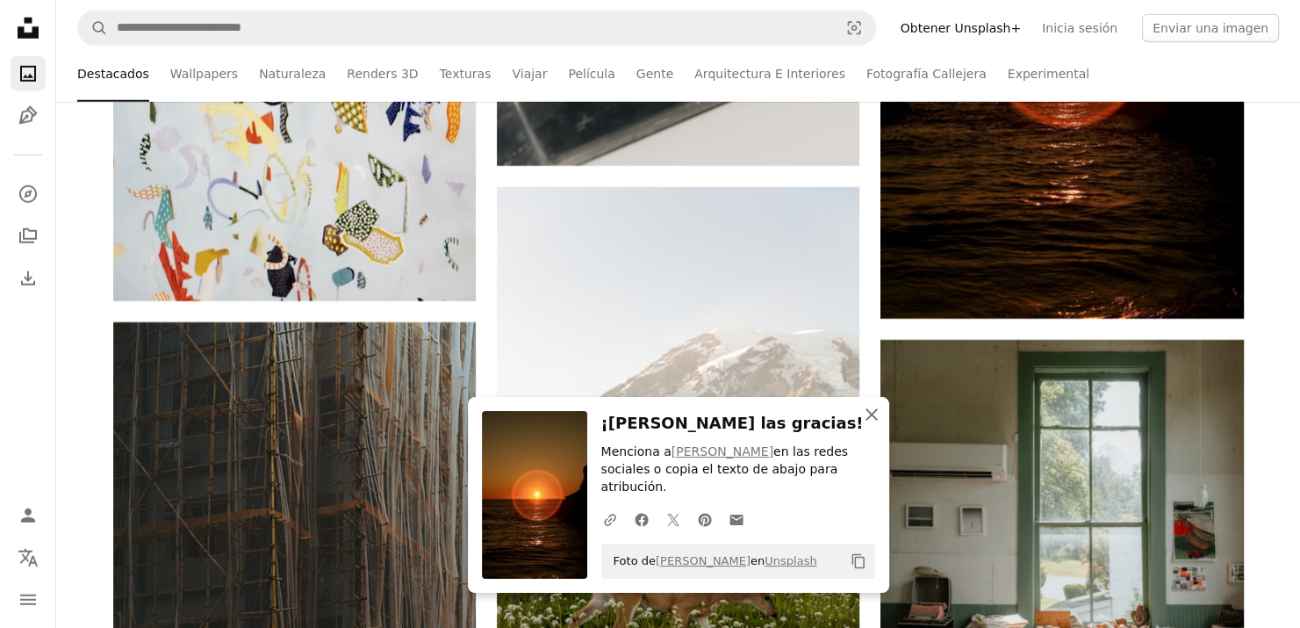
click at [872, 425] on icon "An X shape" at bounding box center [871, 414] width 21 height 21
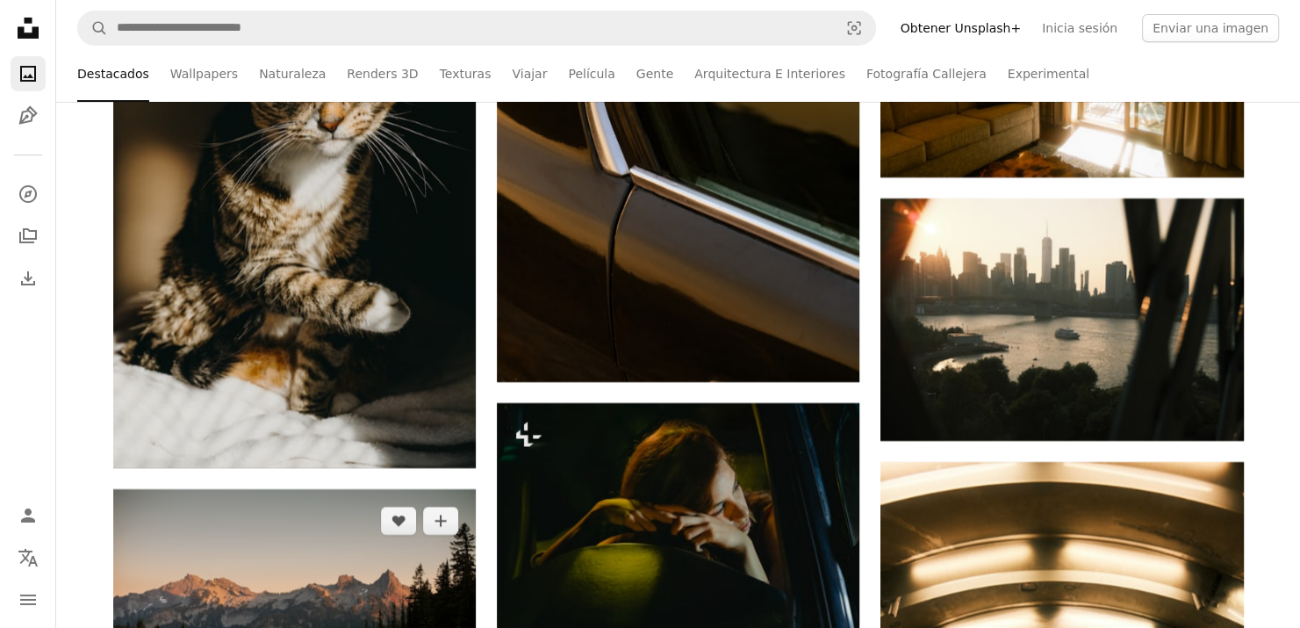
scroll to position [38619, 0]
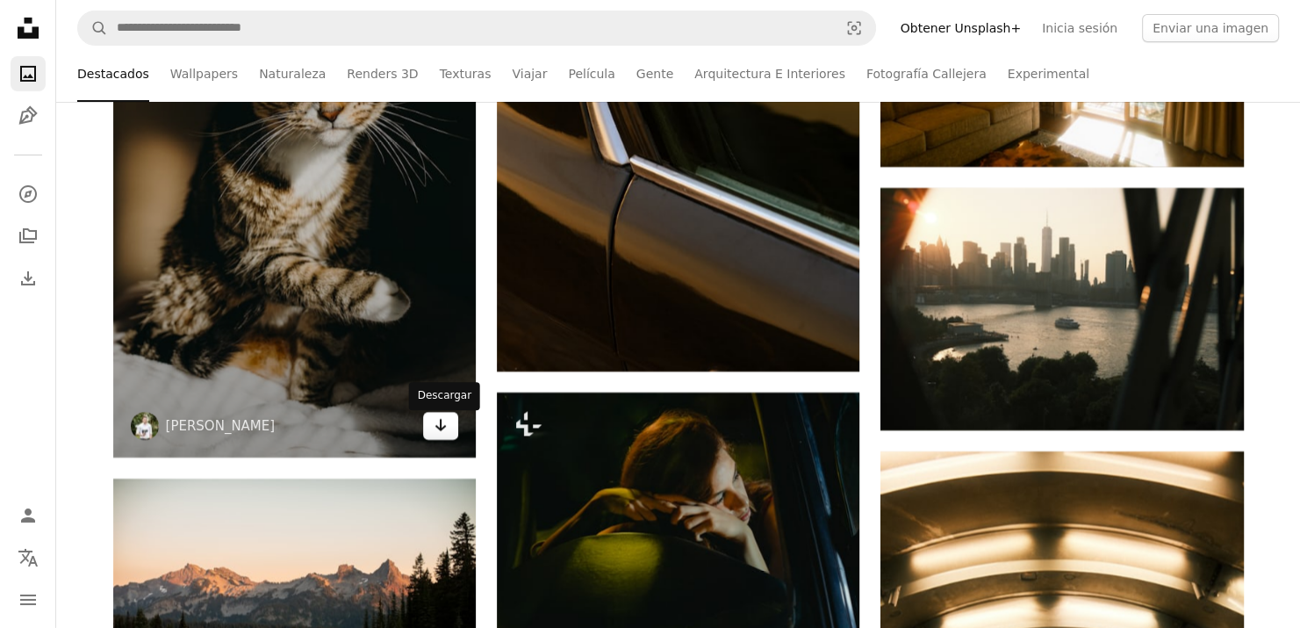
click at [447, 427] on icon "Arrow pointing down" at bounding box center [441, 424] width 14 height 21
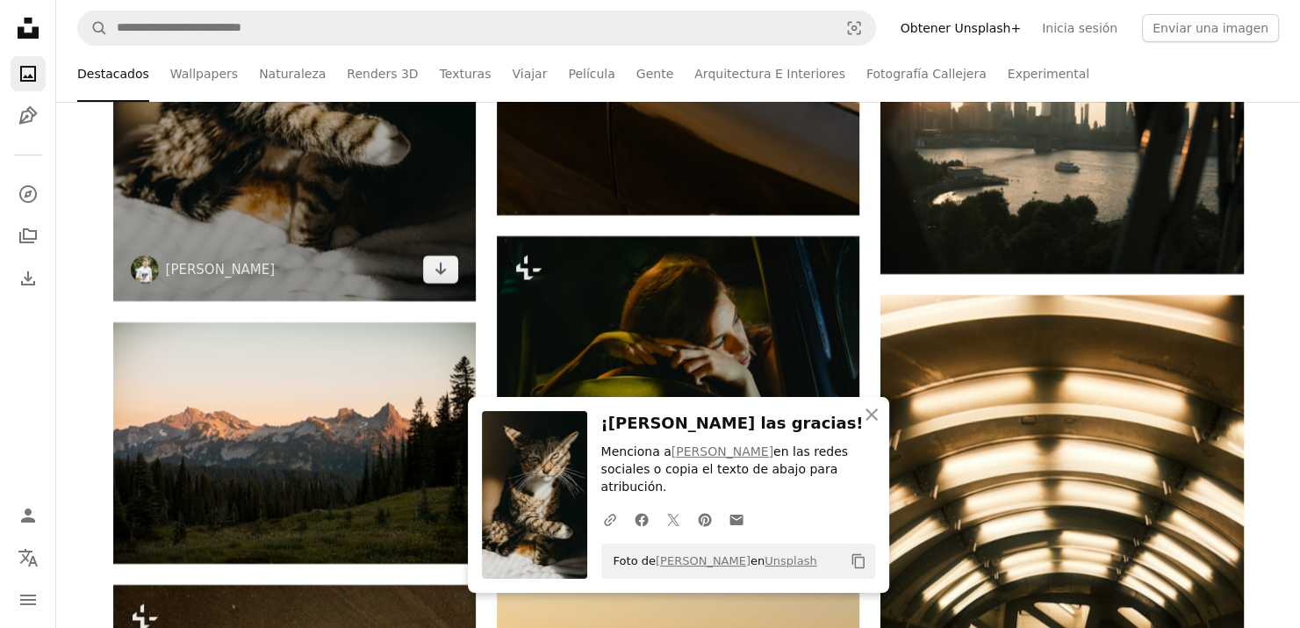
scroll to position [38970, 0]
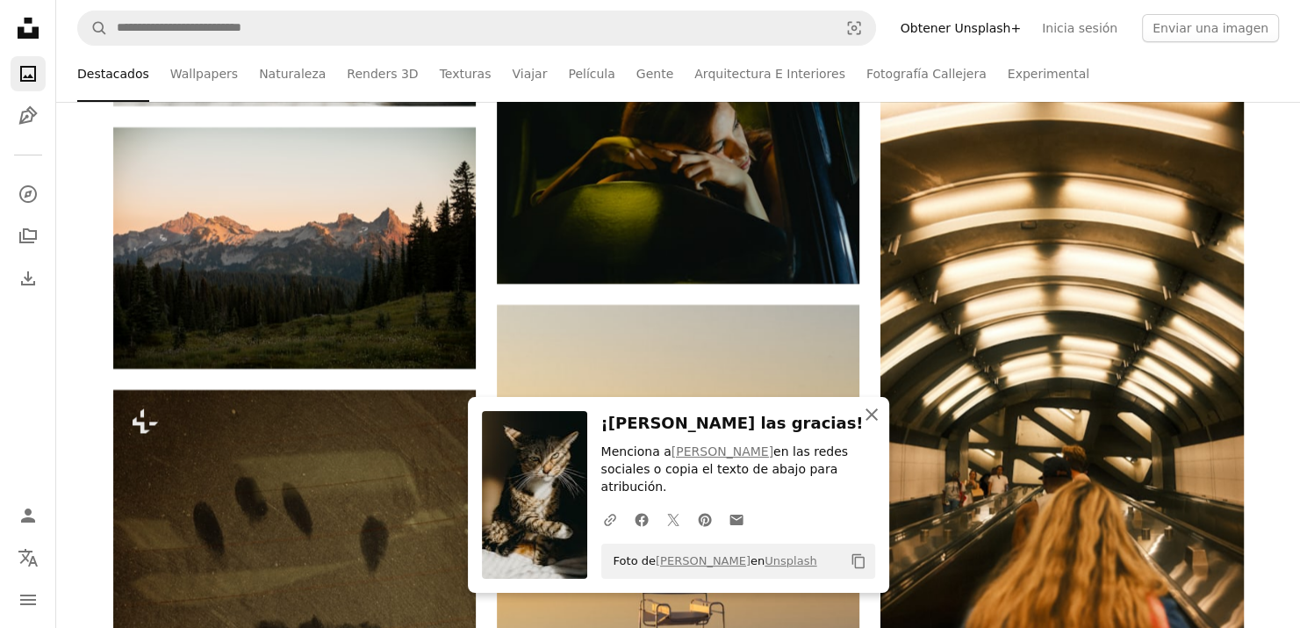
click at [858, 432] on button "An X shape Cerrar" at bounding box center [871, 414] width 35 height 35
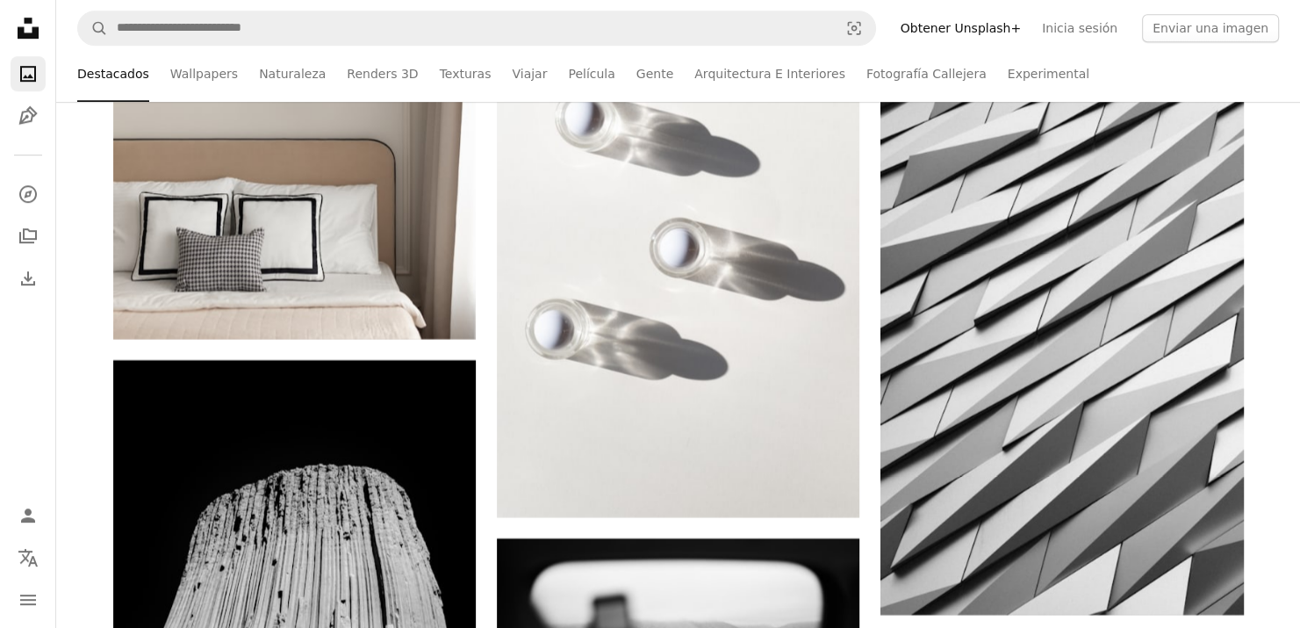
scroll to position [40235, 0]
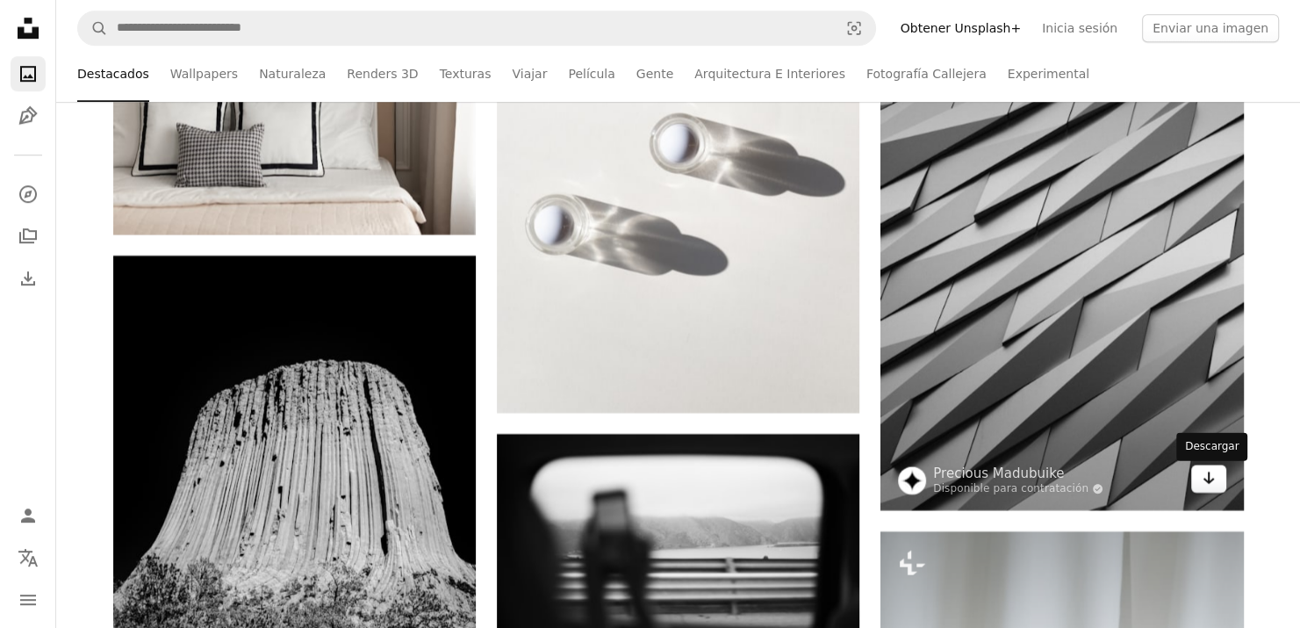
click at [1217, 485] on link "Arrow pointing down" at bounding box center [1208, 478] width 35 height 28
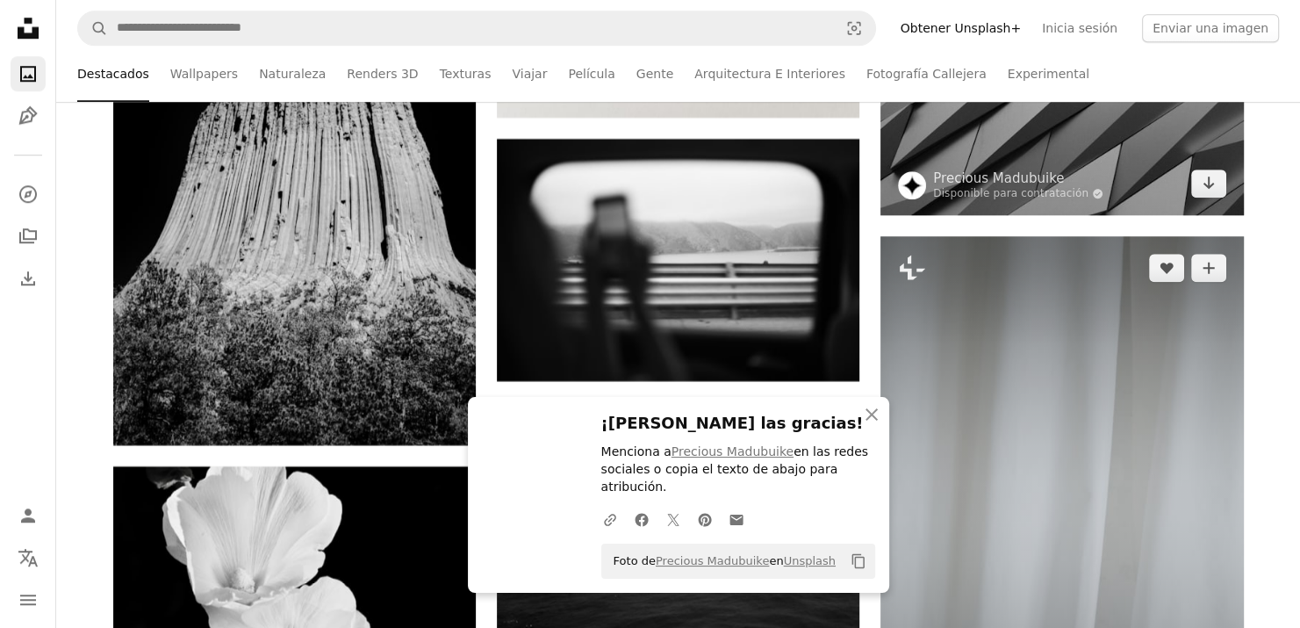
scroll to position [40586, 0]
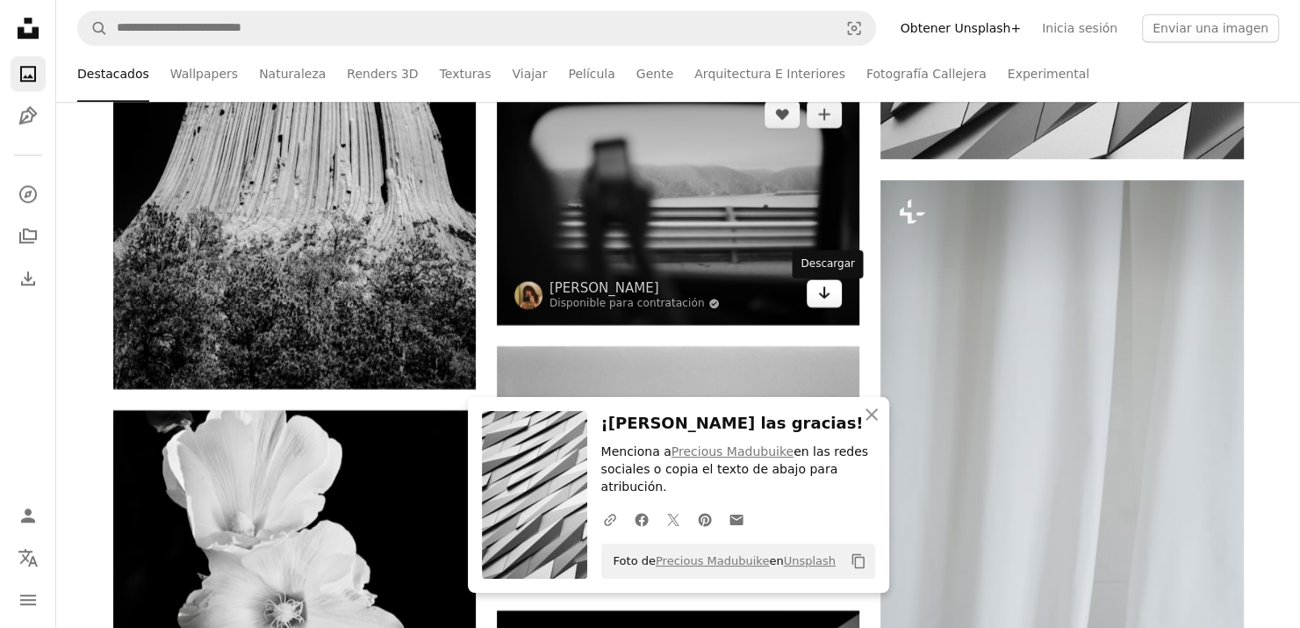
click at [818, 294] on icon "Arrow pointing down" at bounding box center [824, 292] width 14 height 21
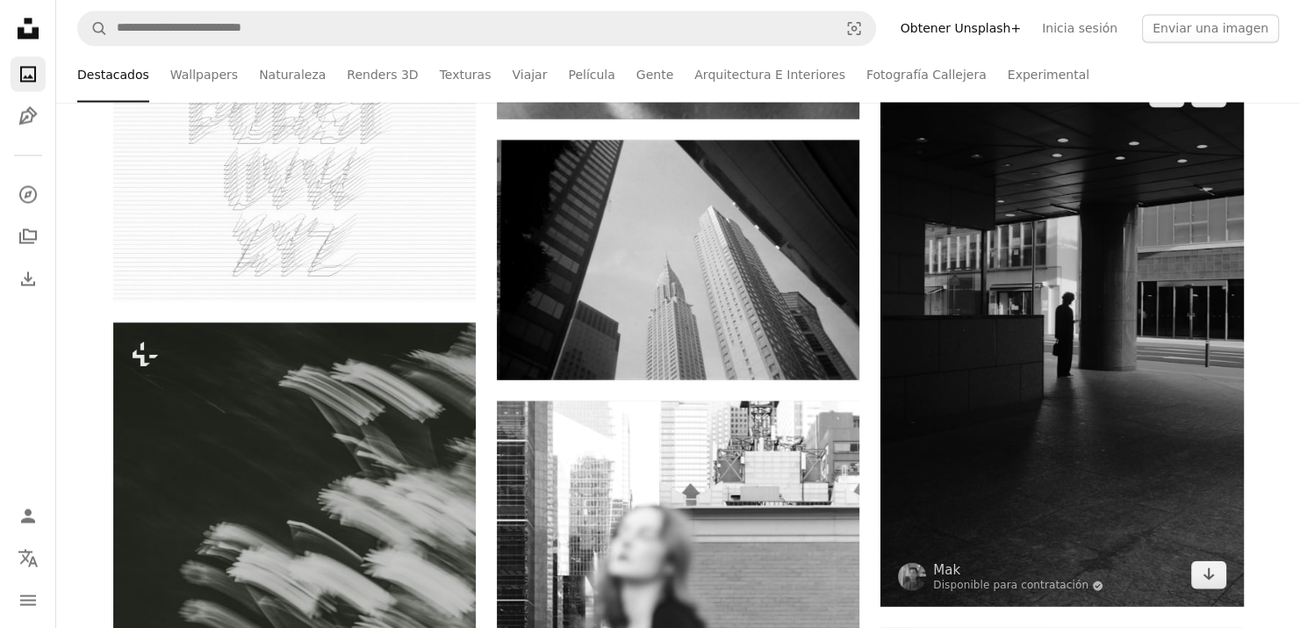
scroll to position [42254, 0]
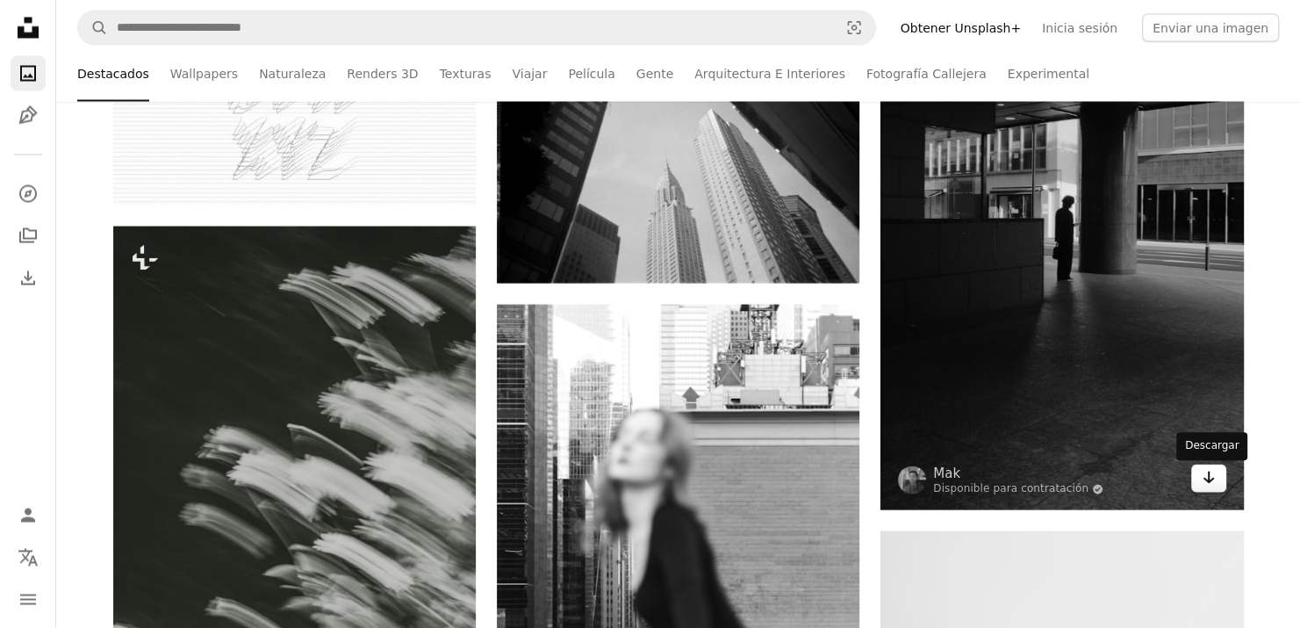
drag, startPoint x: 1212, startPoint y: 483, endPoint x: 1193, endPoint y: 479, distance: 19.6
click at [1212, 483] on icon "Arrow pointing down" at bounding box center [1209, 477] width 14 height 21
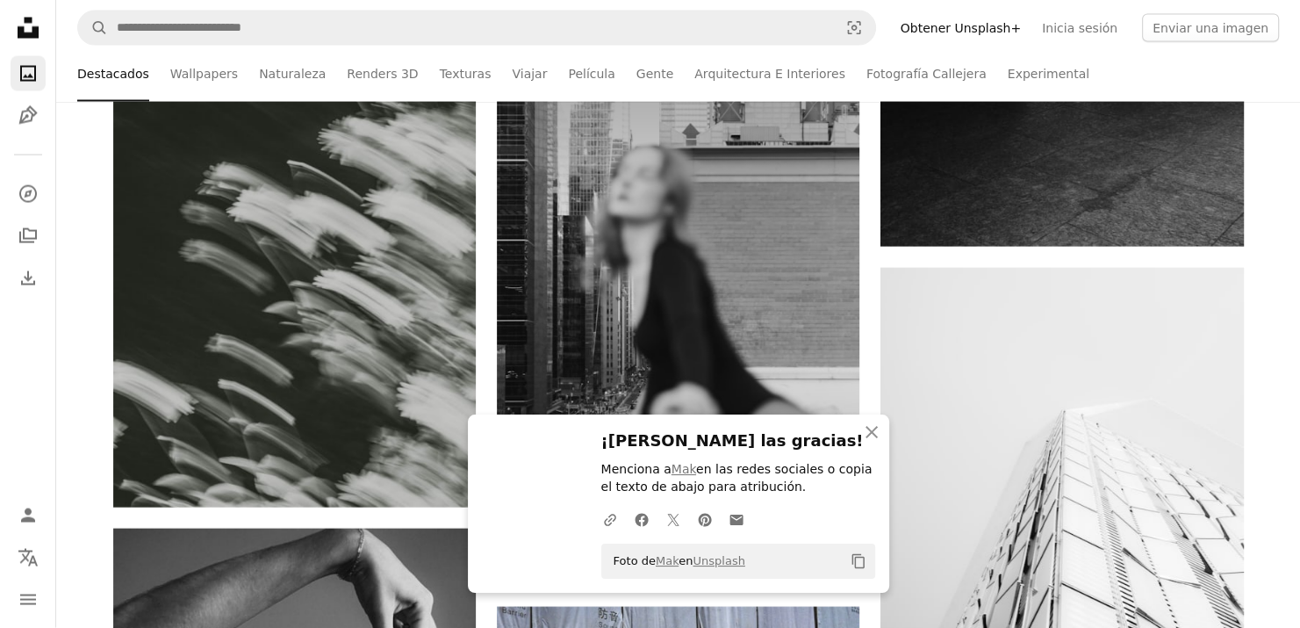
scroll to position [42868, 0]
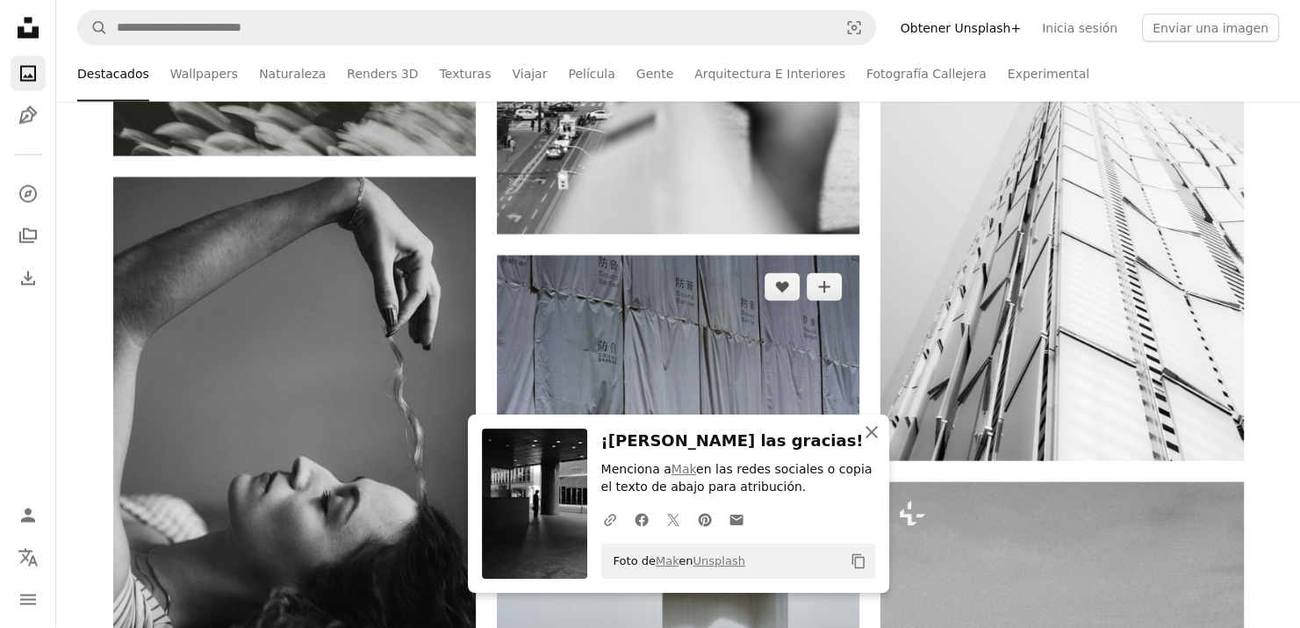
drag, startPoint x: 866, startPoint y: 425, endPoint x: 844, endPoint y: 417, distance: 23.3
click at [866, 425] on icon "An X shape" at bounding box center [871, 431] width 21 height 21
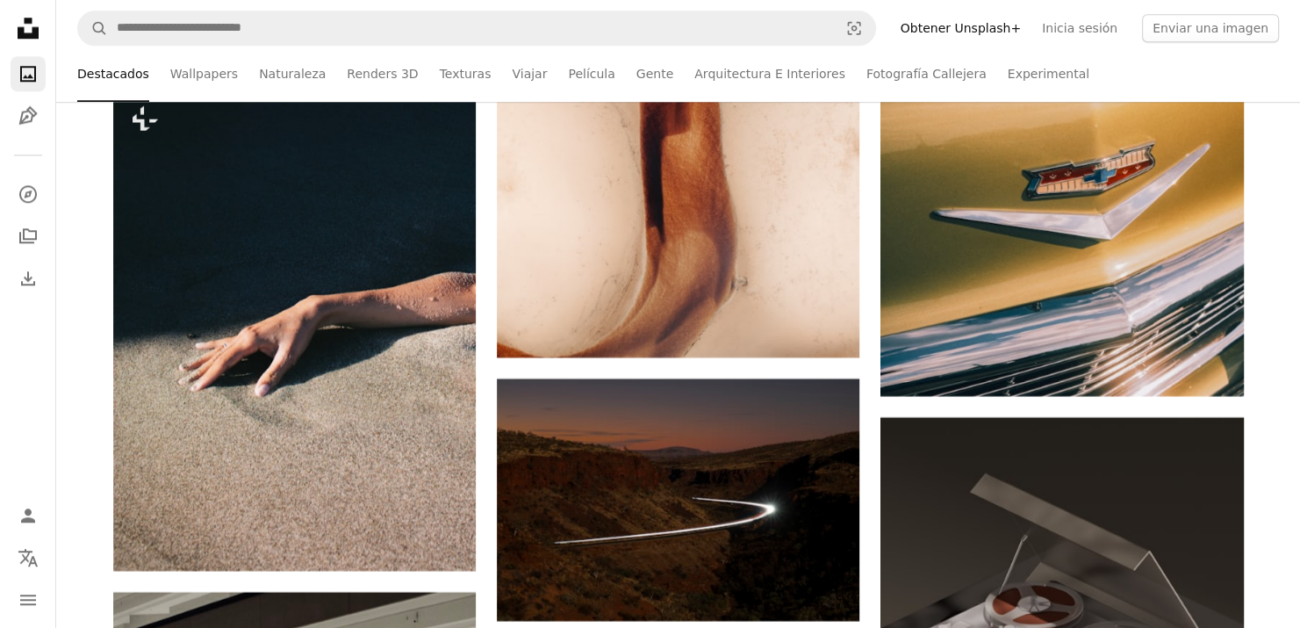
scroll to position [0, 0]
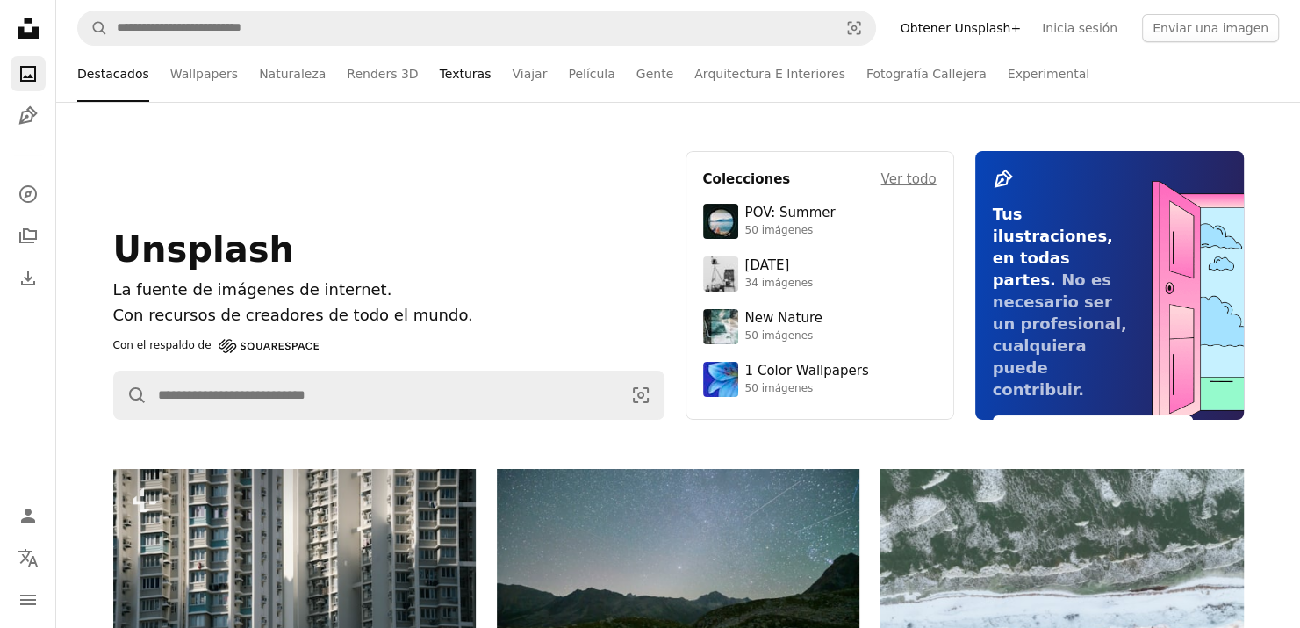
click at [440, 66] on link "Texturas" at bounding box center [466, 74] width 52 height 56
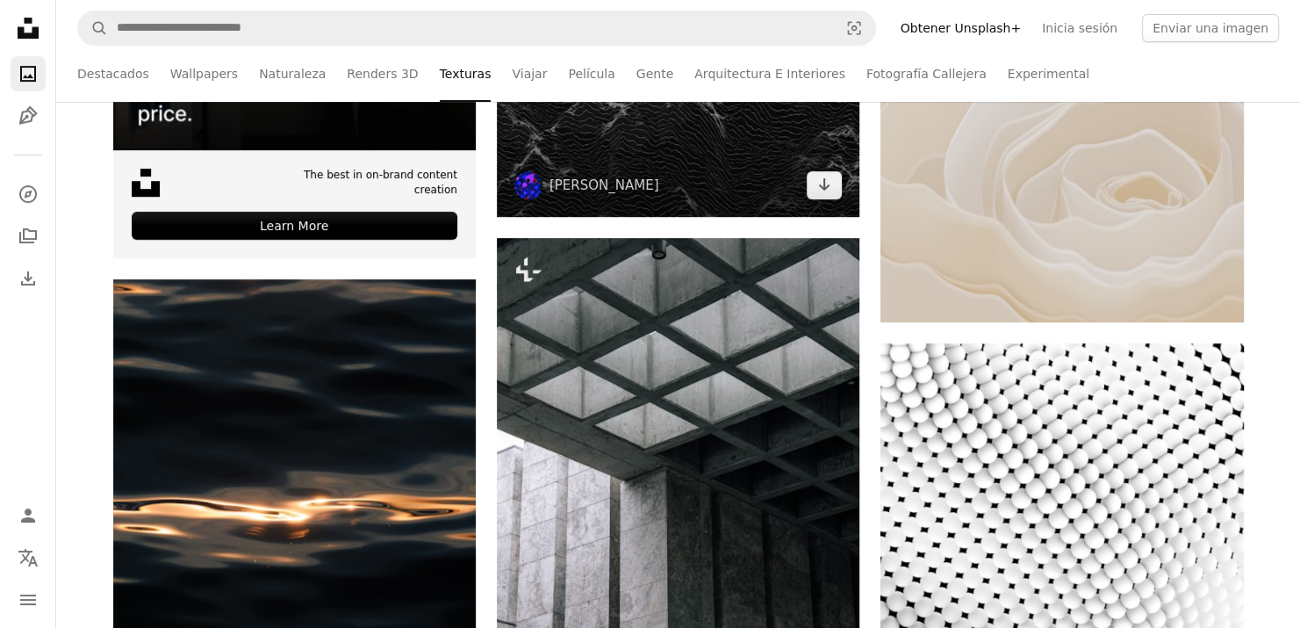
scroll to position [878, 0]
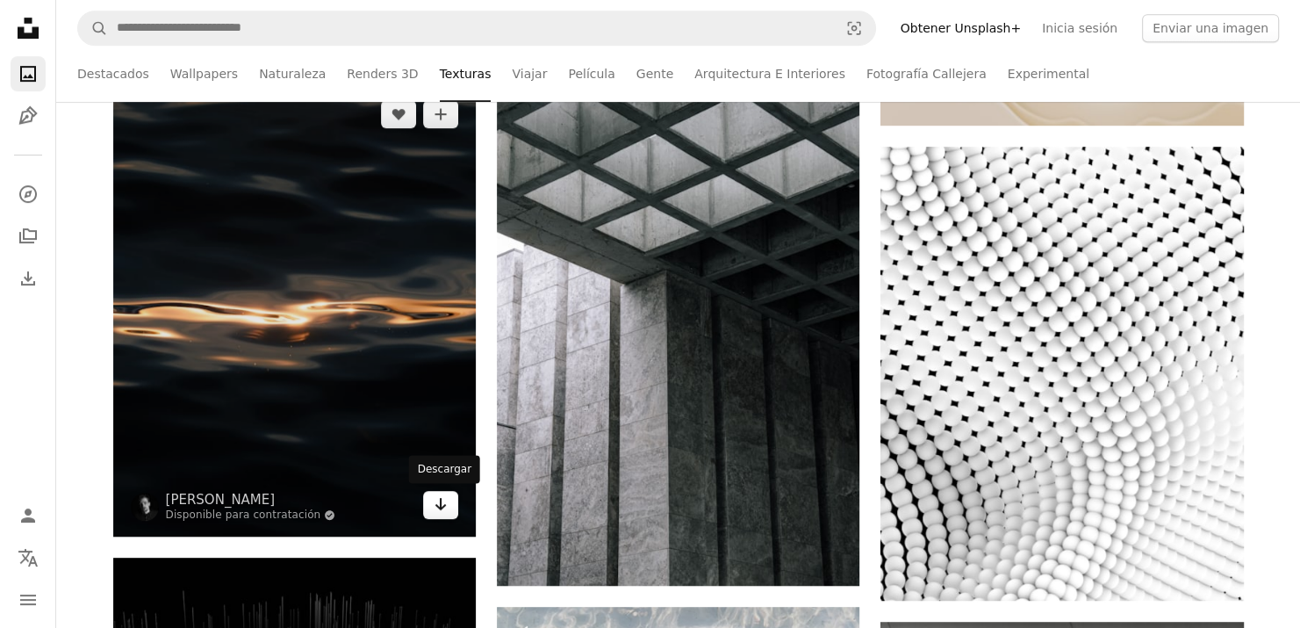
click at [439, 503] on icon "Arrow pointing down" at bounding box center [441, 503] width 14 height 21
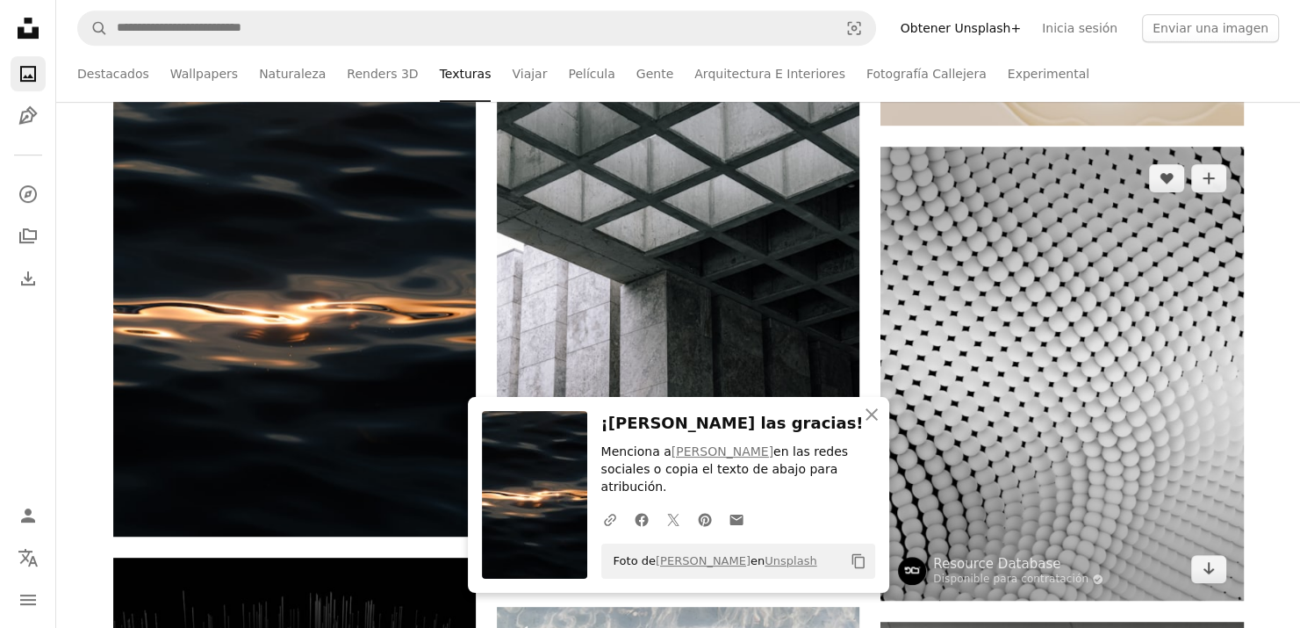
scroll to position [965, 0]
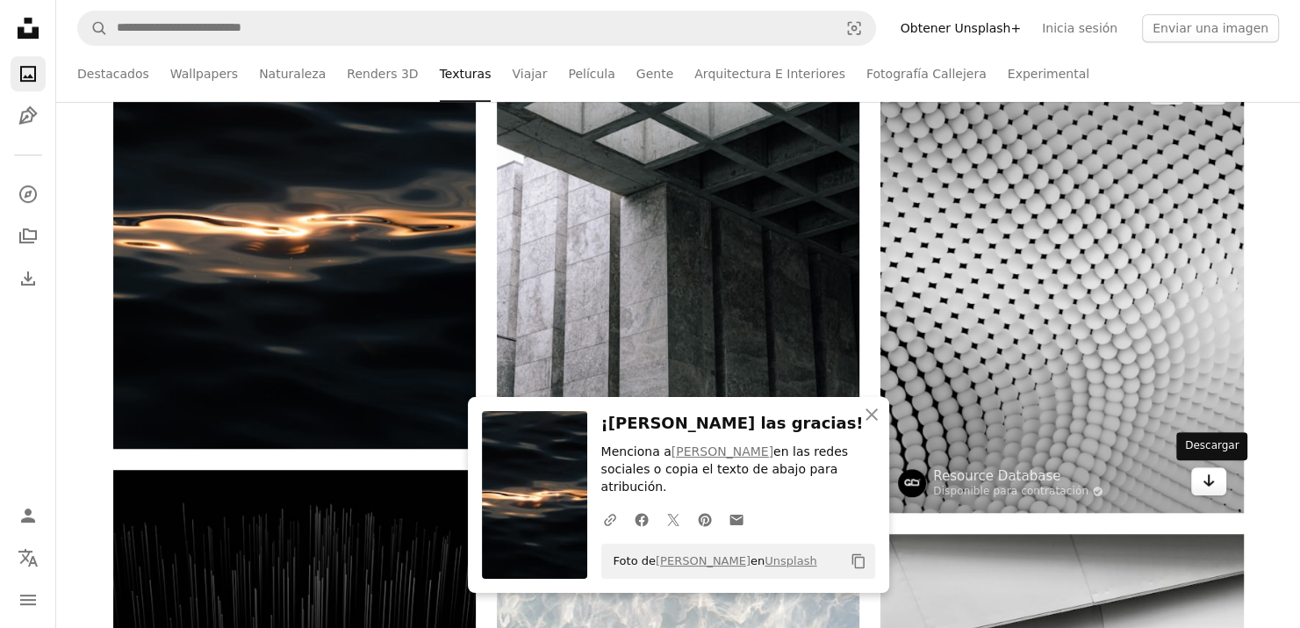
click at [1209, 485] on icon "Arrow pointing down" at bounding box center [1209, 480] width 14 height 21
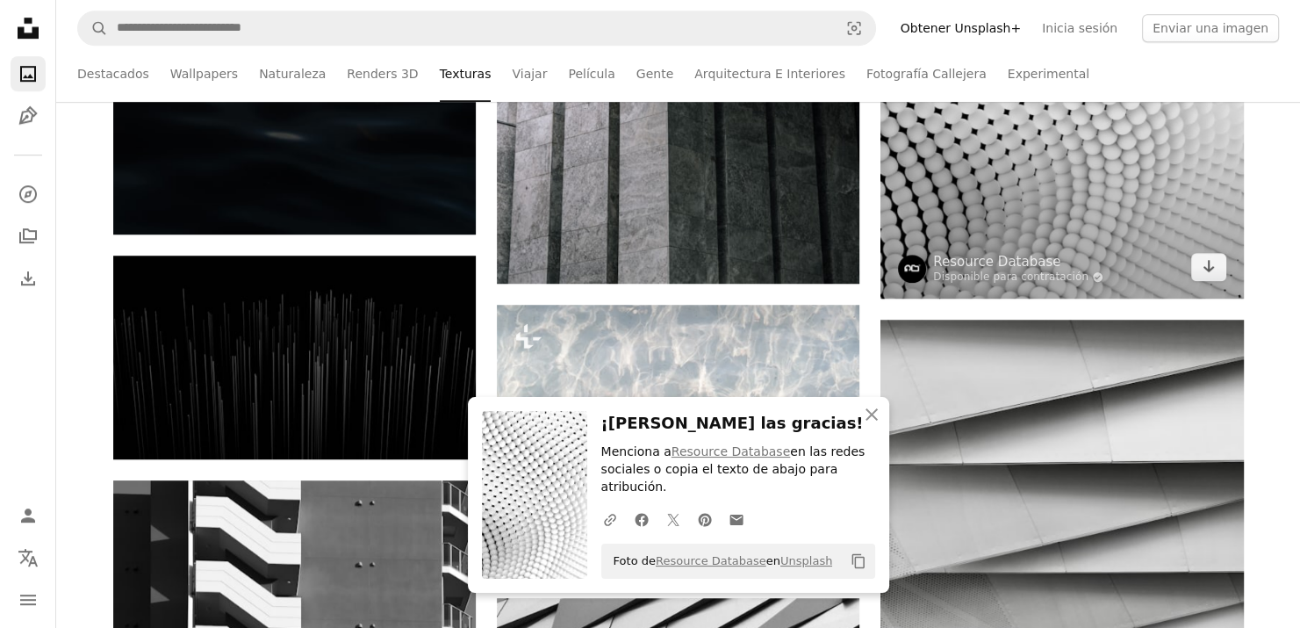
scroll to position [1404, 0]
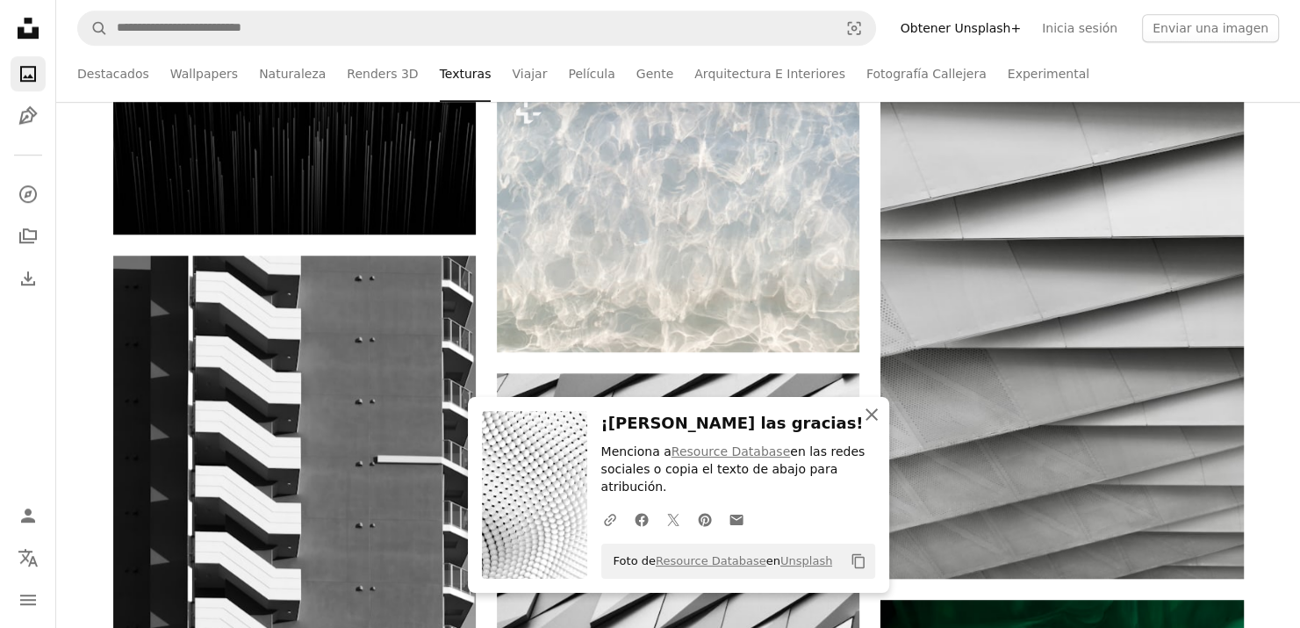
click at [865, 425] on icon "An X shape" at bounding box center [871, 414] width 21 height 21
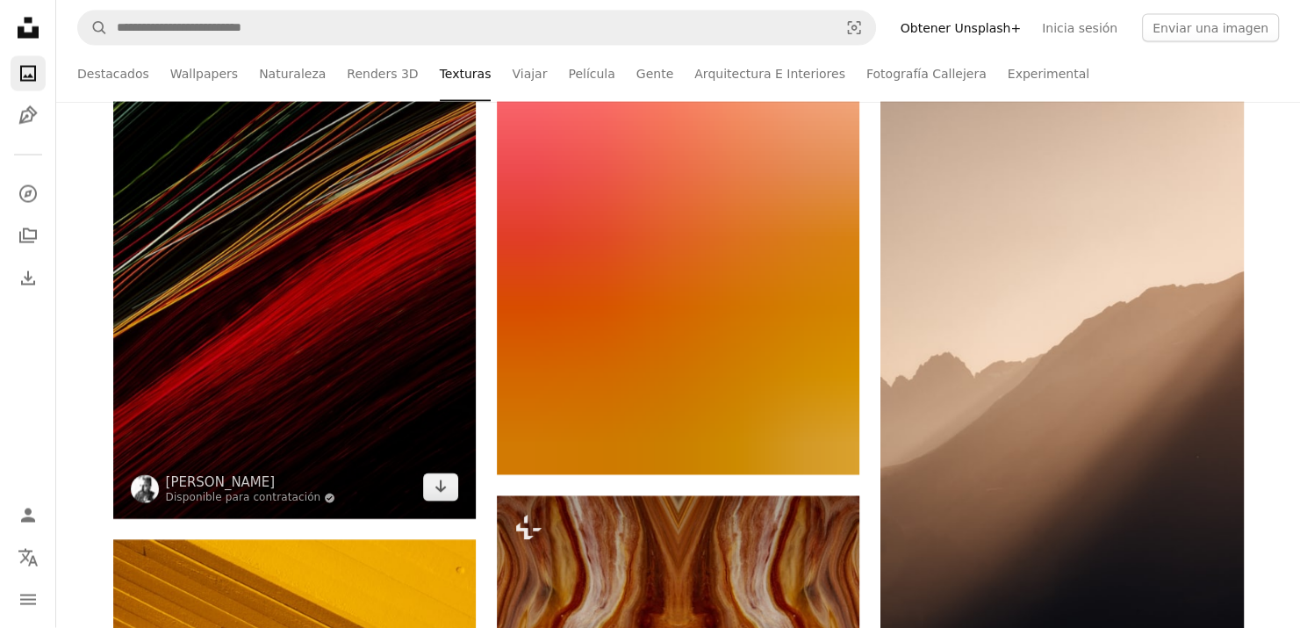
scroll to position [3511, 0]
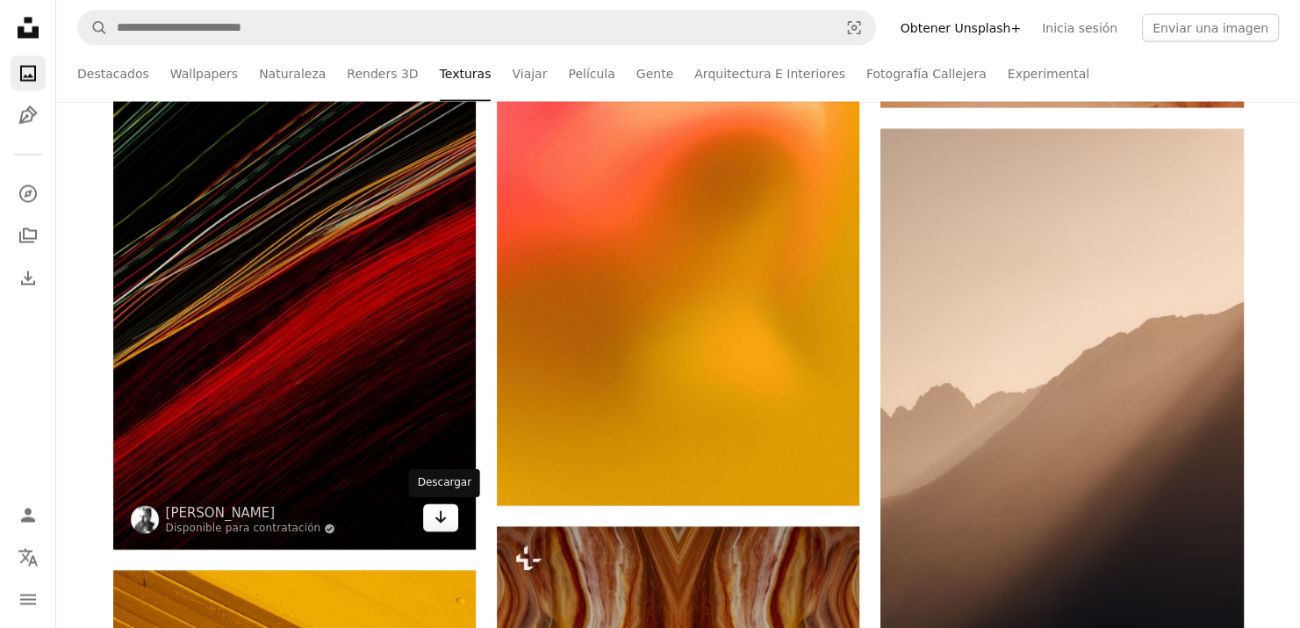
click at [454, 525] on link "Arrow pointing down" at bounding box center [440, 518] width 35 height 28
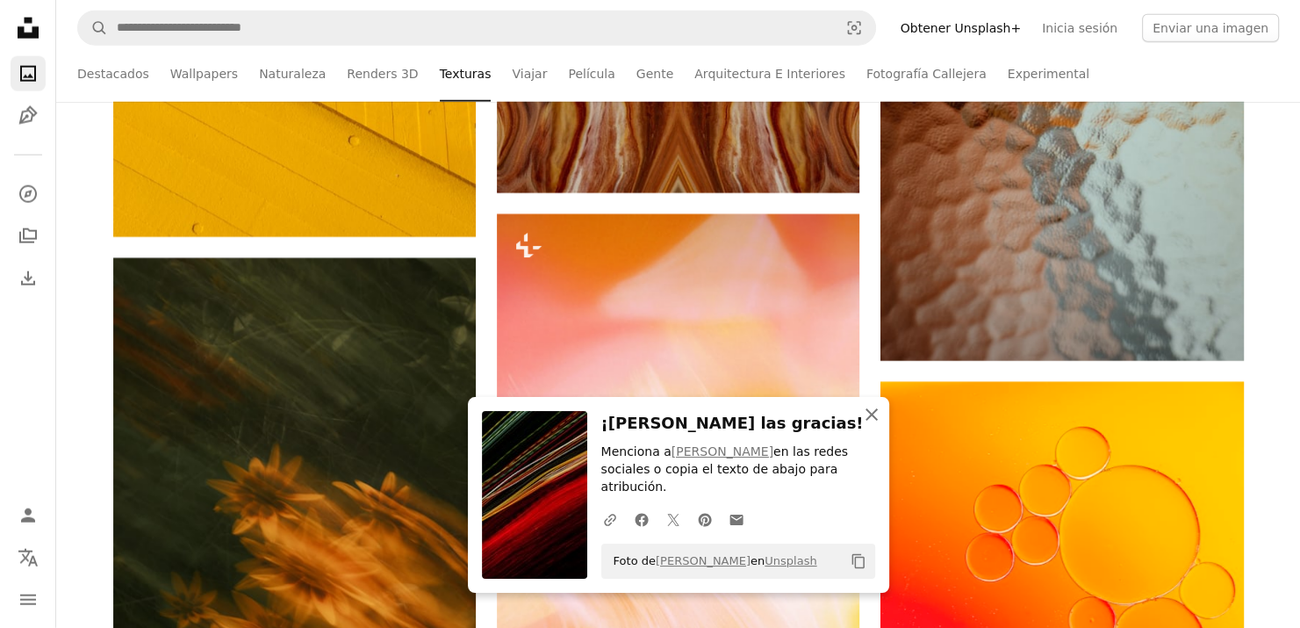
click at [868, 425] on icon "An X shape" at bounding box center [871, 414] width 21 height 21
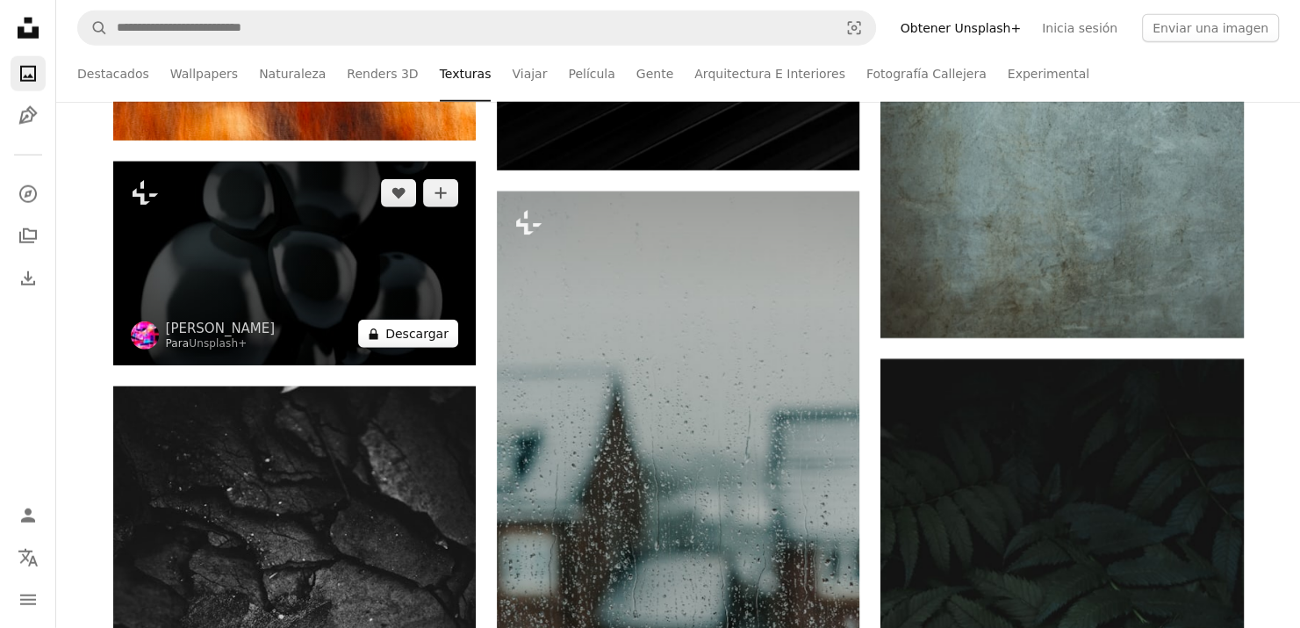
scroll to position [11498, 0]
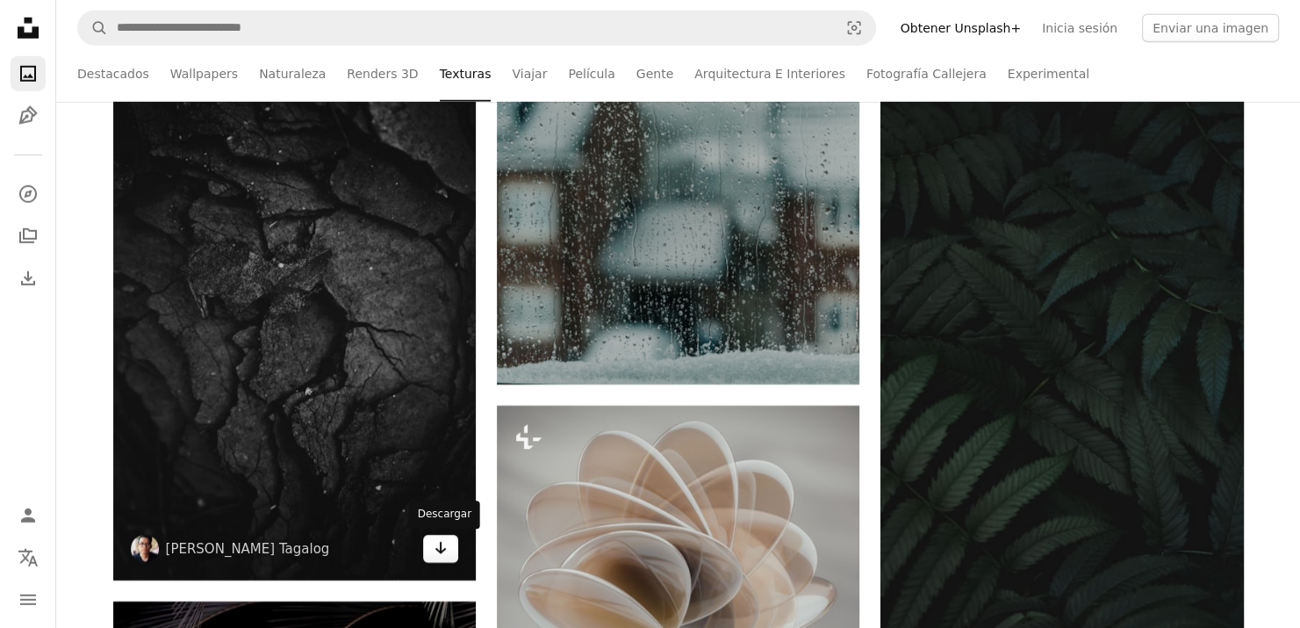
click at [443, 554] on icon "Arrow pointing down" at bounding box center [441, 547] width 14 height 21
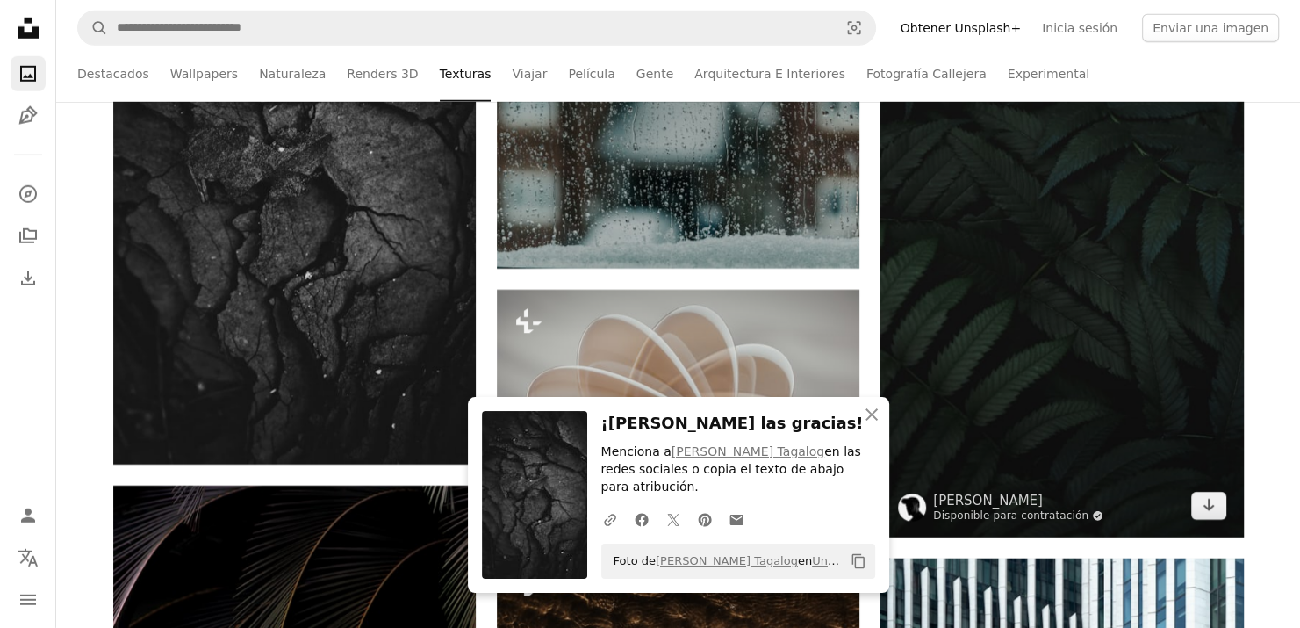
scroll to position [11761, 0]
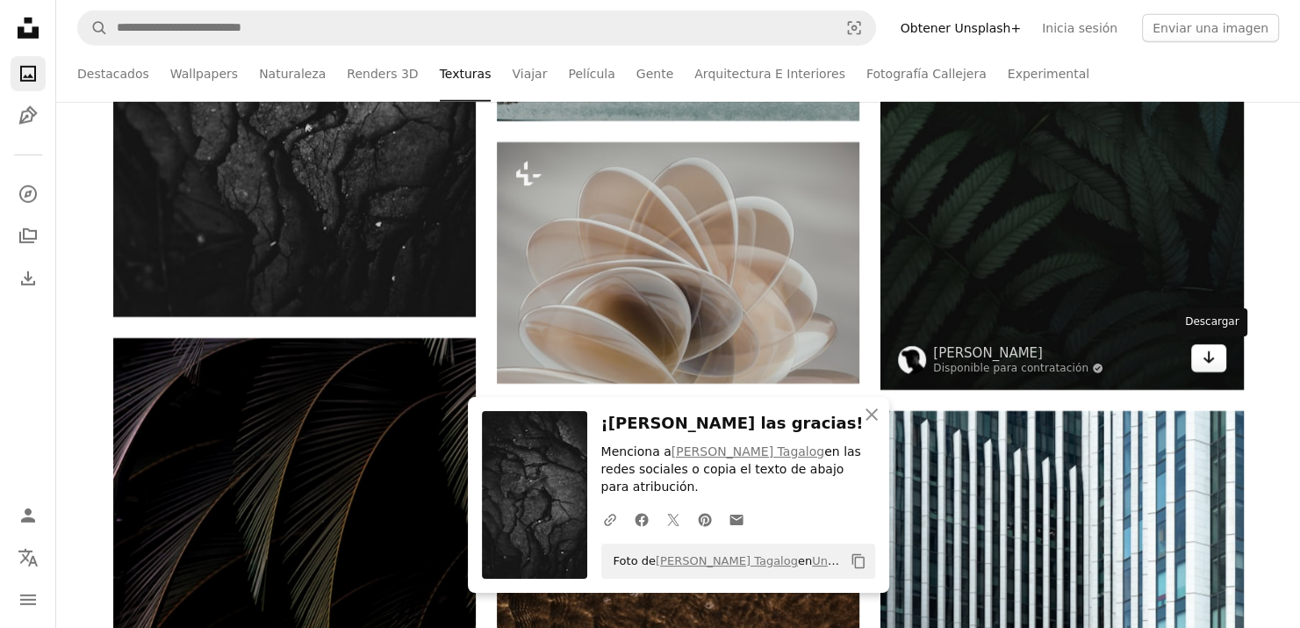
click at [1209, 358] on icon "Arrow pointing down" at bounding box center [1209, 357] width 14 height 21
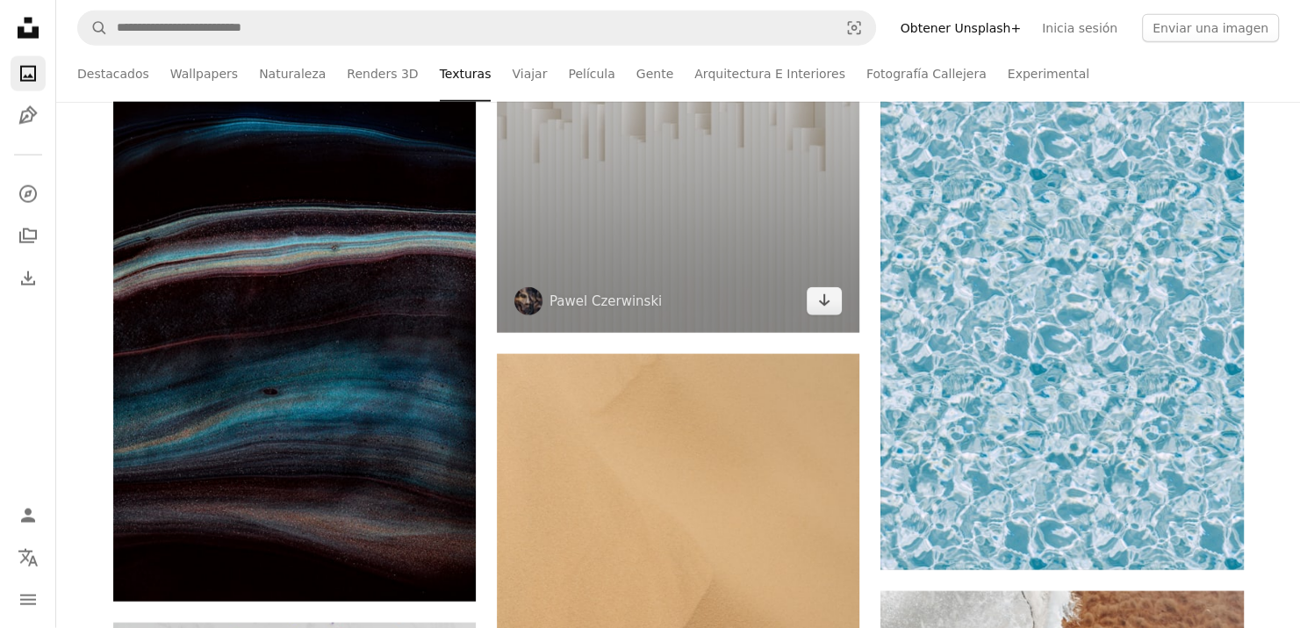
scroll to position [17000, 0]
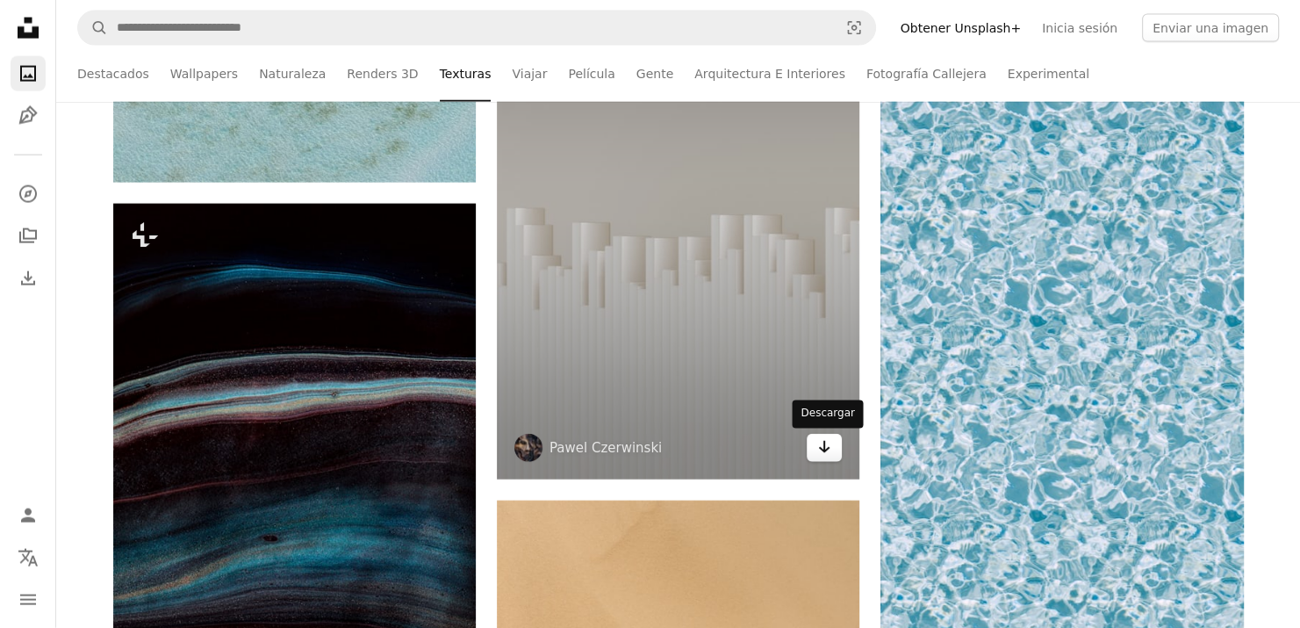
click at [820, 450] on icon "Arrow pointing down" at bounding box center [824, 446] width 14 height 21
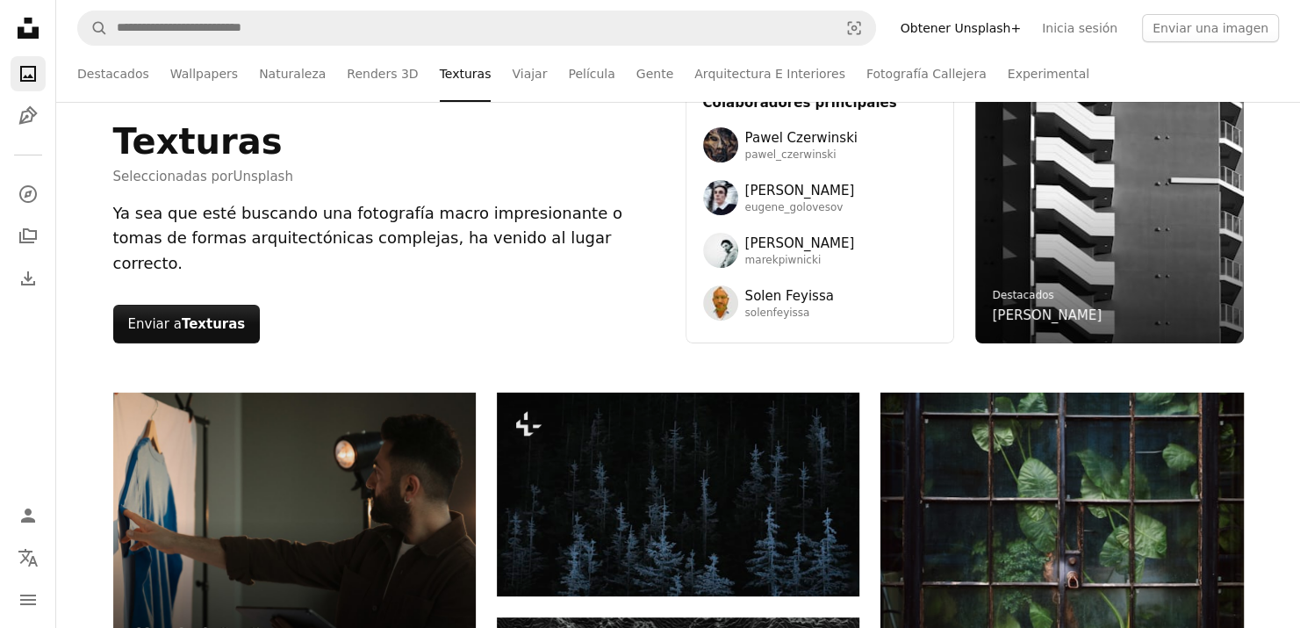
scroll to position [0, 0]
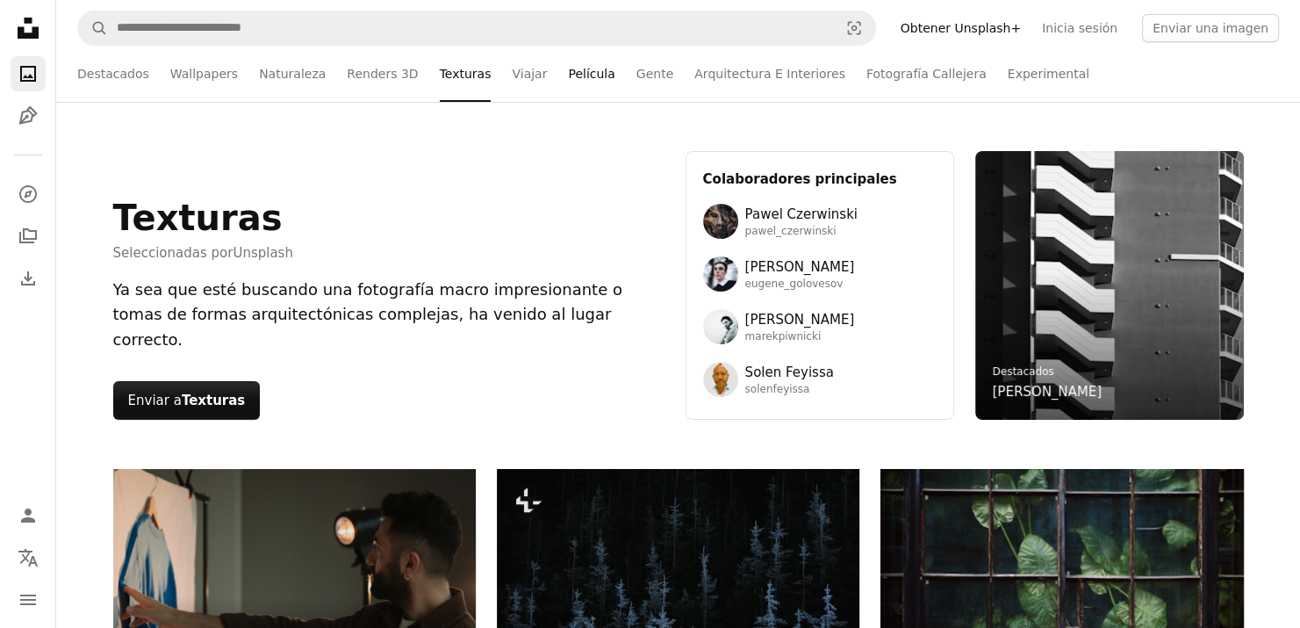
click at [568, 81] on link "Película" at bounding box center [591, 74] width 47 height 56
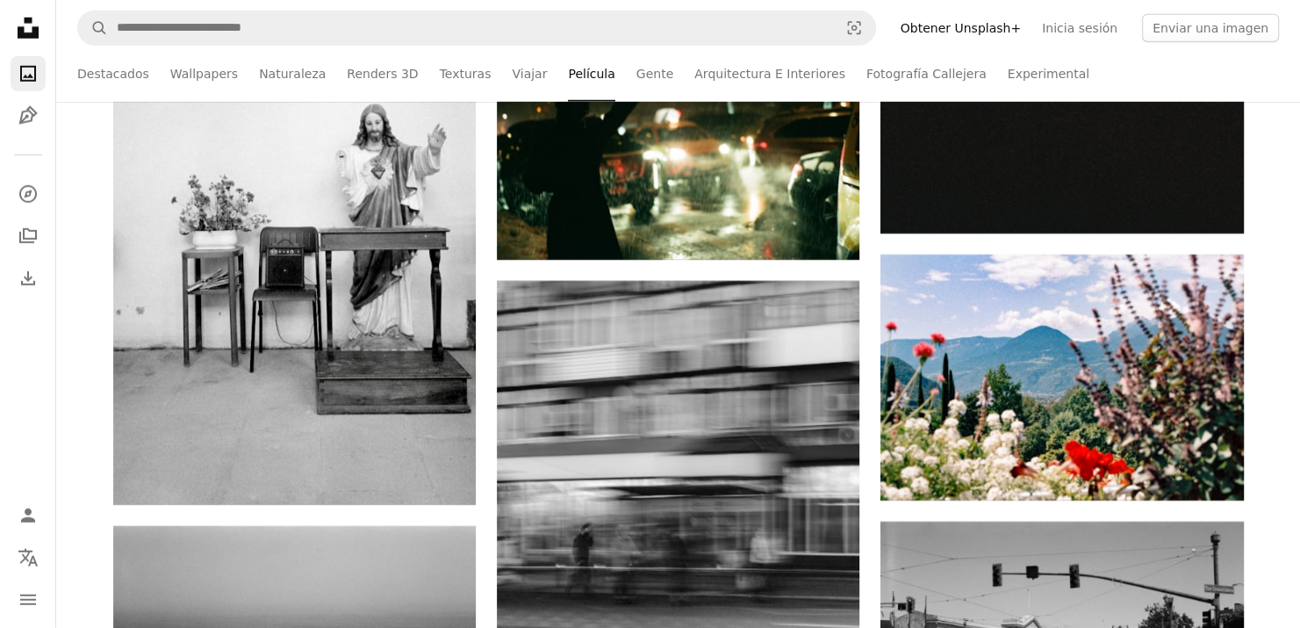
scroll to position [11498, 0]
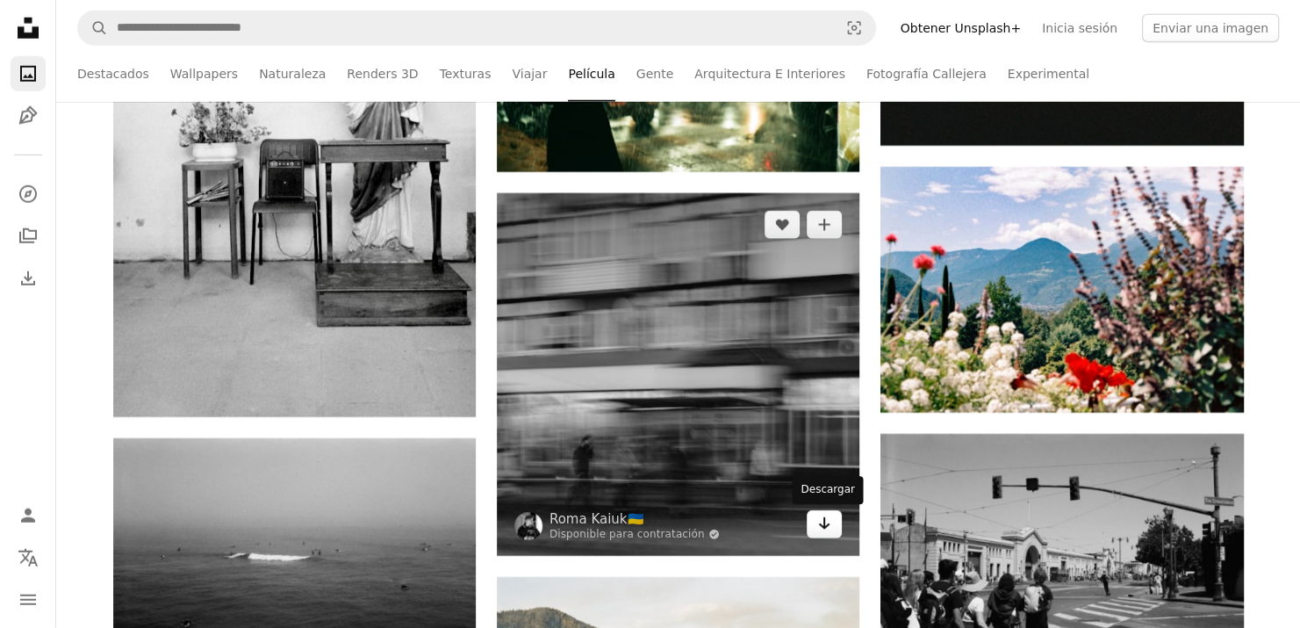
click at [835, 528] on link "Arrow pointing down" at bounding box center [824, 524] width 35 height 28
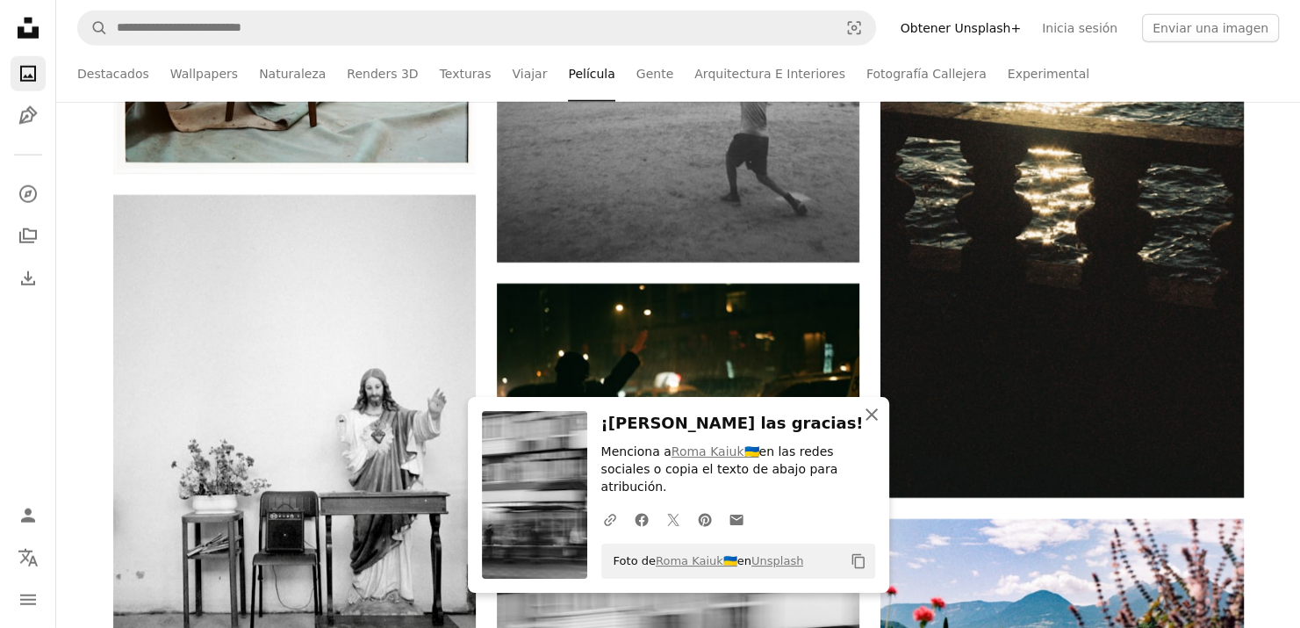
scroll to position [11147, 0]
click at [864, 425] on icon "An X shape" at bounding box center [871, 414] width 21 height 21
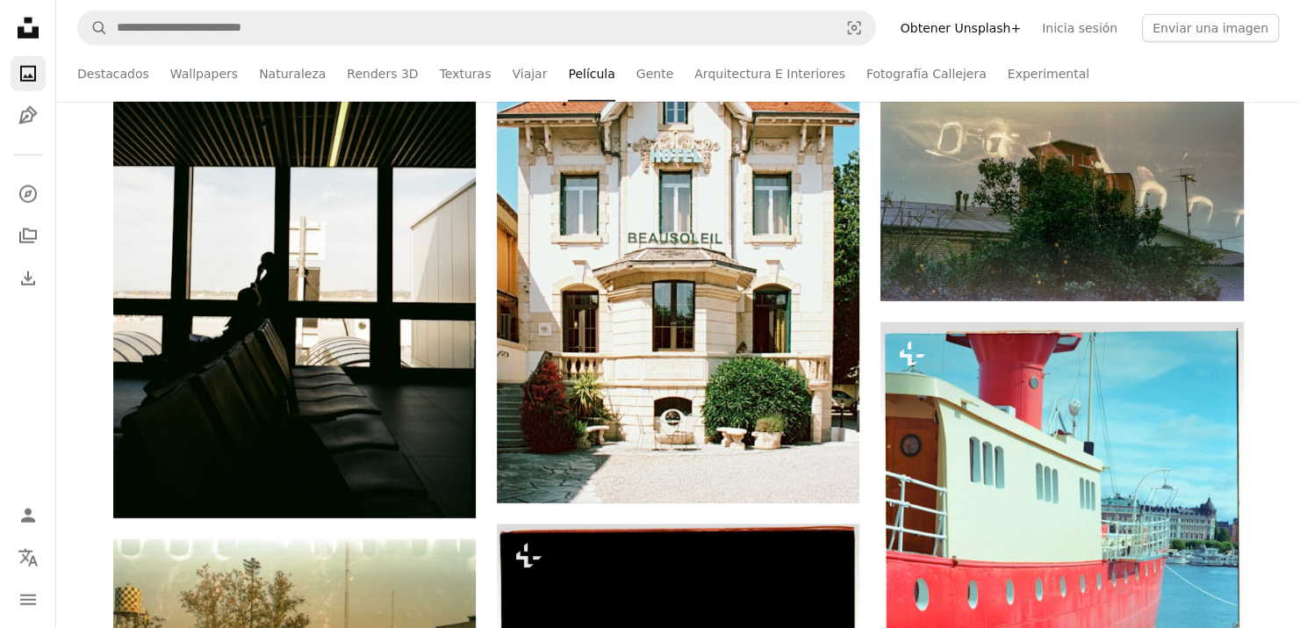
scroll to position [30582, 0]
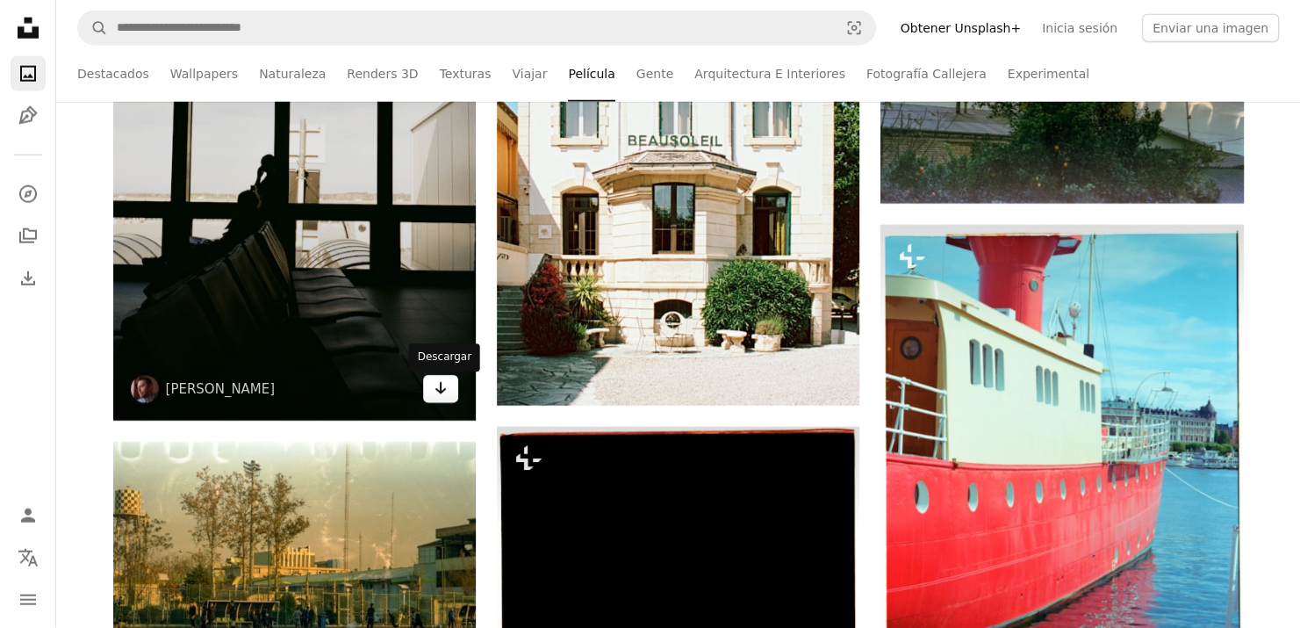
click at [446, 398] on icon "Arrow pointing down" at bounding box center [441, 387] width 14 height 21
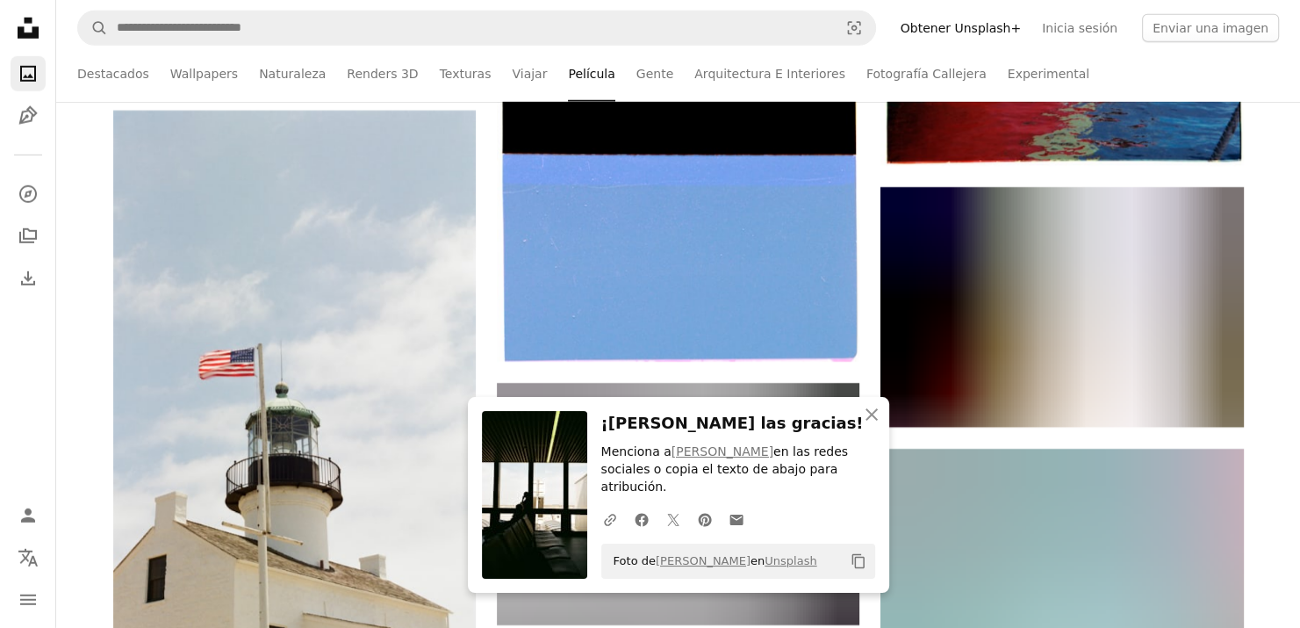
scroll to position [31284, 0]
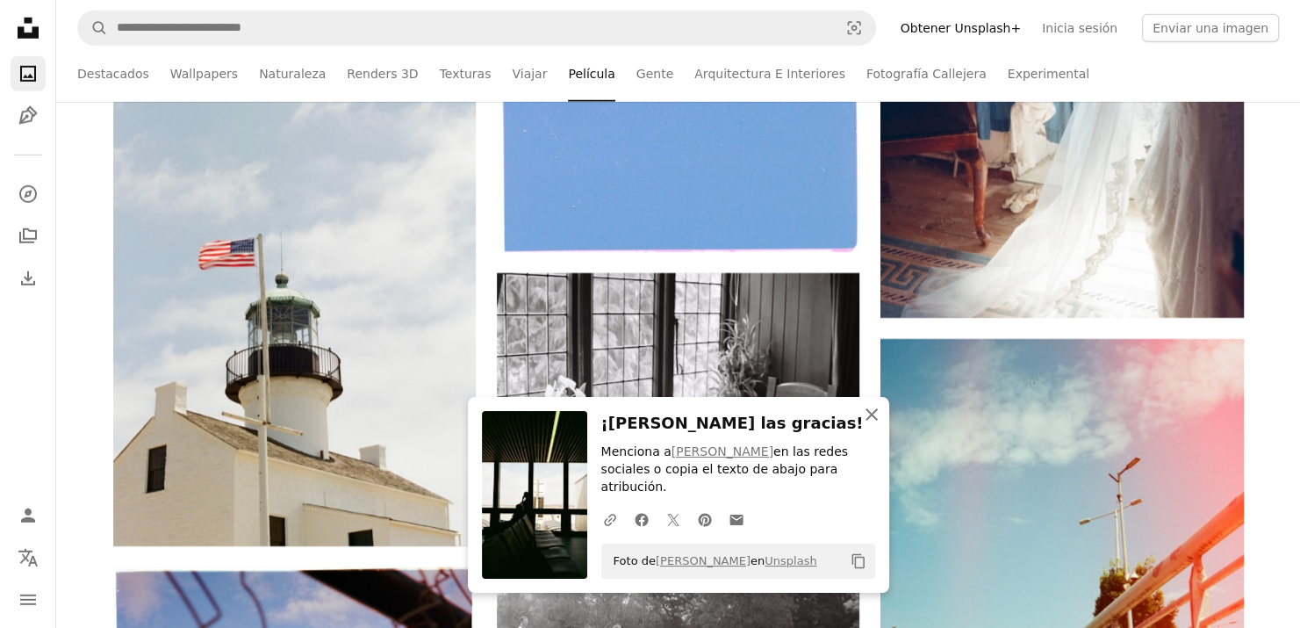
click at [873, 420] on icon "button" at bounding box center [871, 414] width 12 height 12
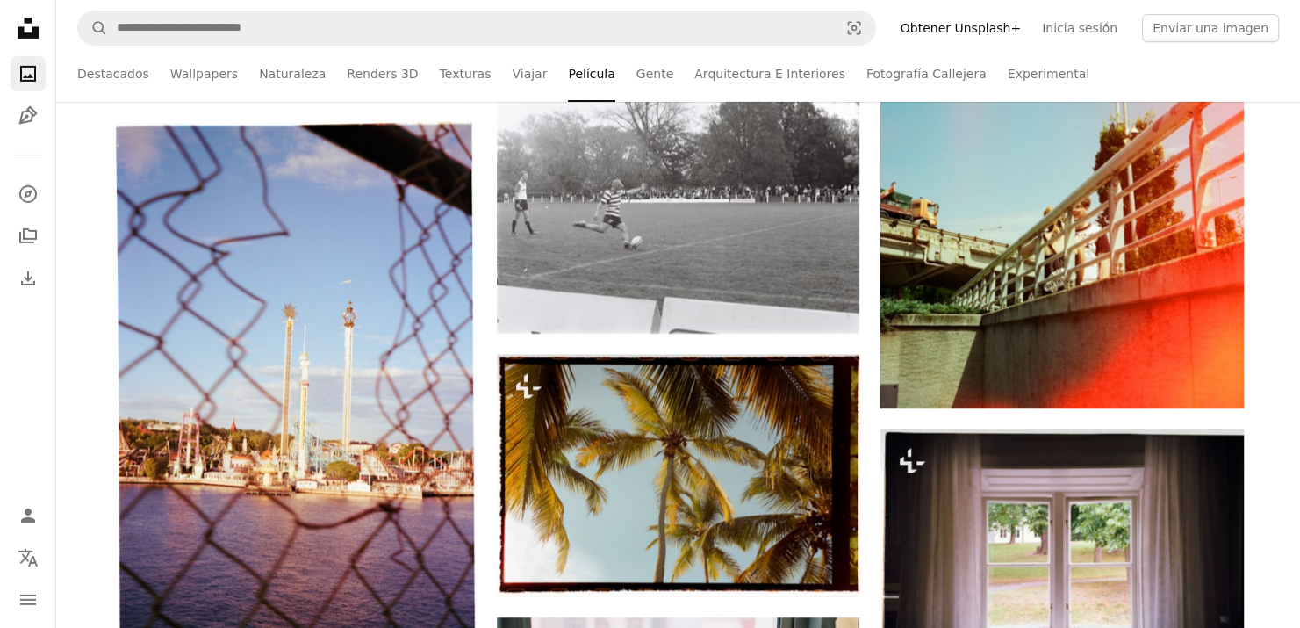
scroll to position [31723, 0]
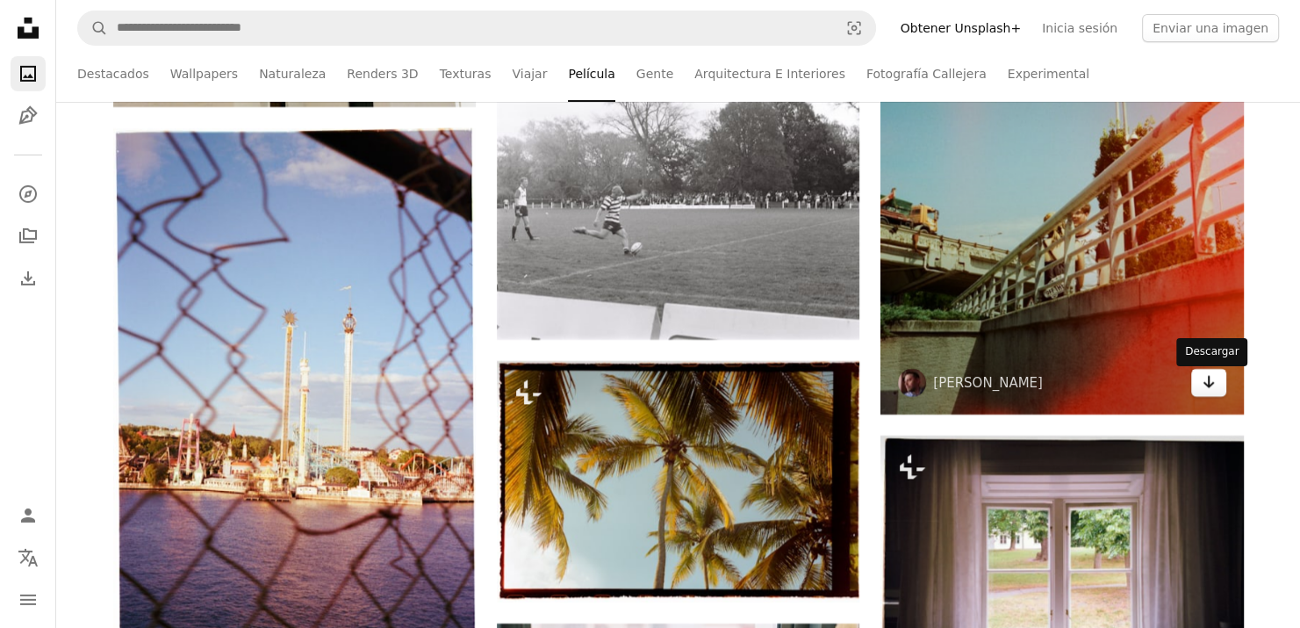
click at [1214, 389] on icon "Arrow pointing down" at bounding box center [1209, 381] width 14 height 21
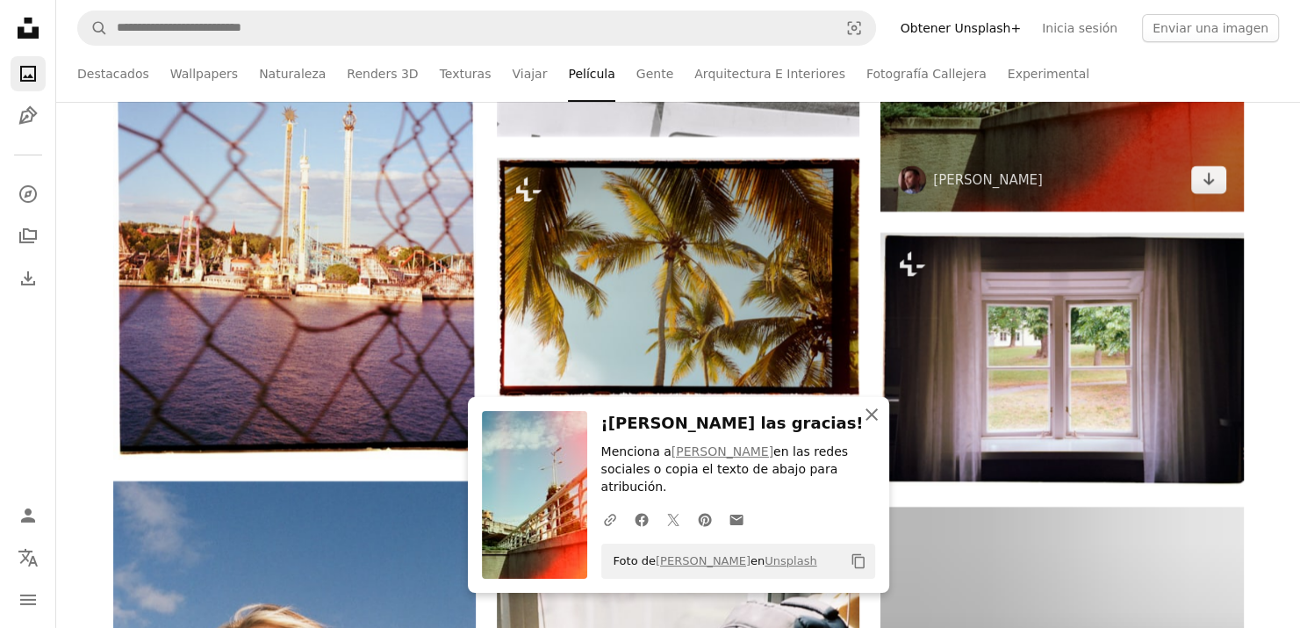
scroll to position [32162, 0]
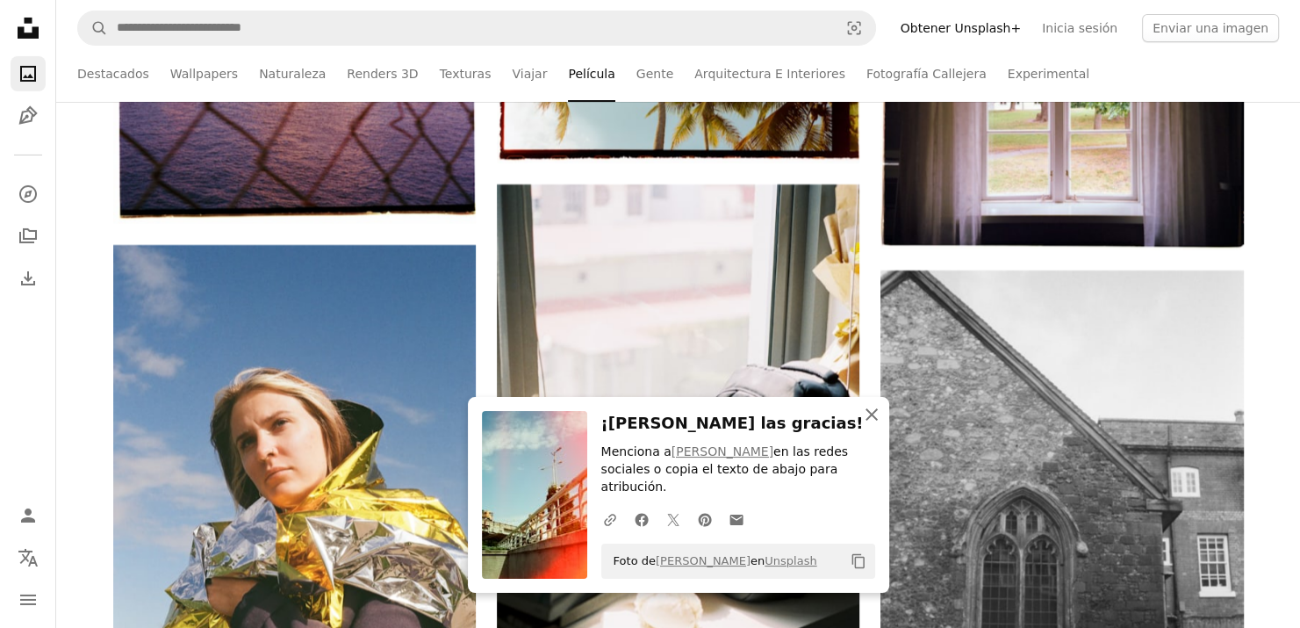
click at [878, 425] on icon "An X shape" at bounding box center [871, 414] width 21 height 21
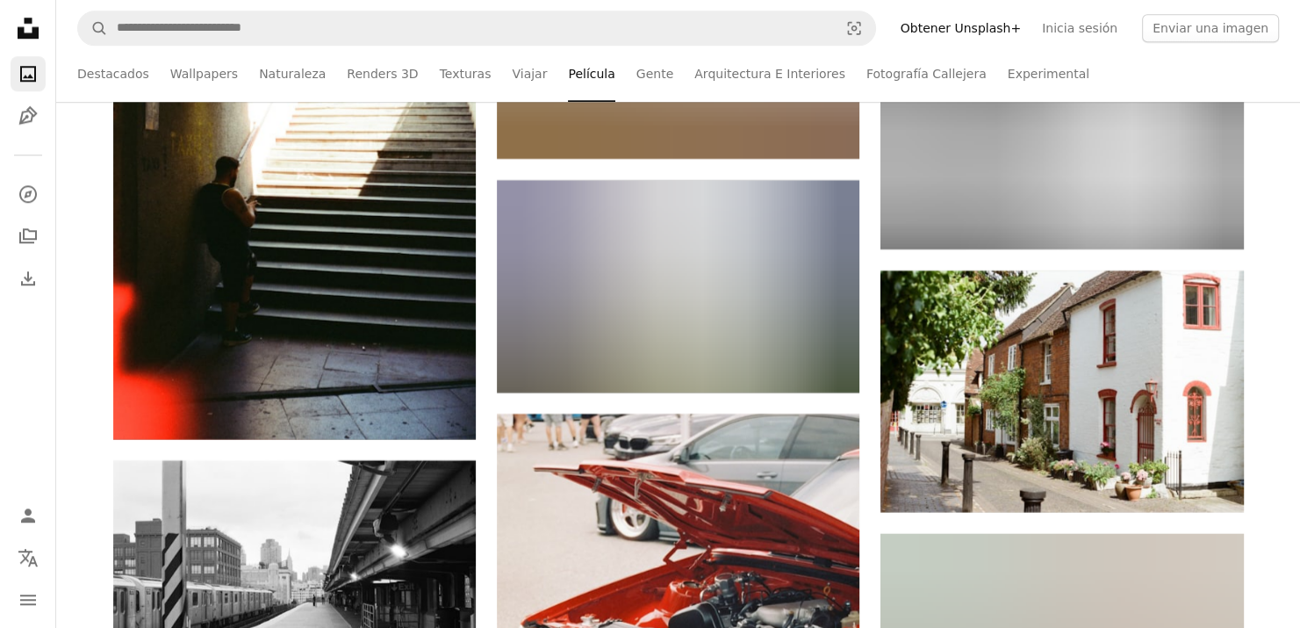
scroll to position [34093, 0]
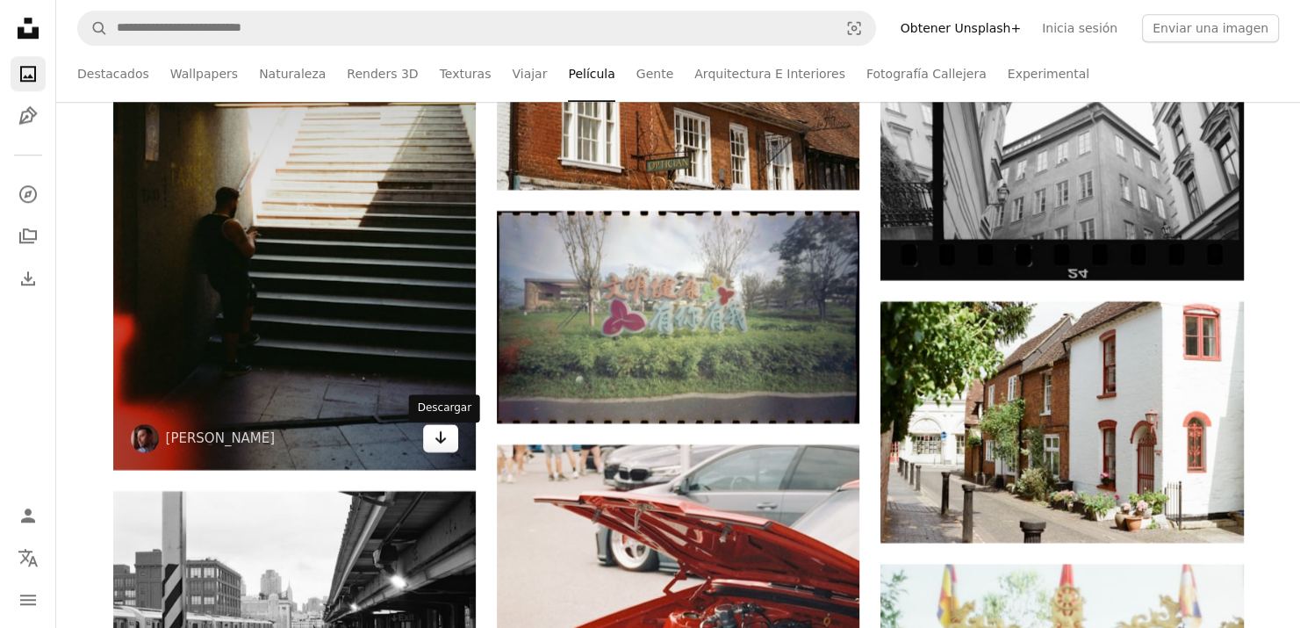
click at [437, 448] on icon "Arrow pointing down" at bounding box center [441, 437] width 14 height 21
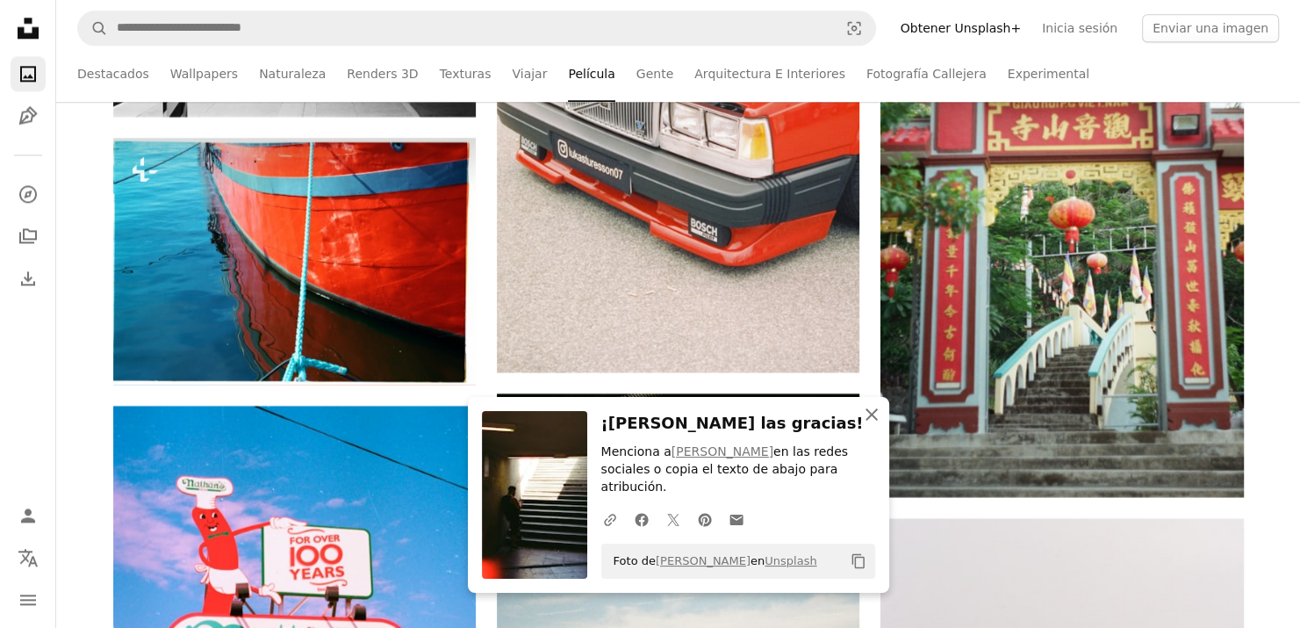
click at [875, 425] on icon "An X shape" at bounding box center [871, 414] width 21 height 21
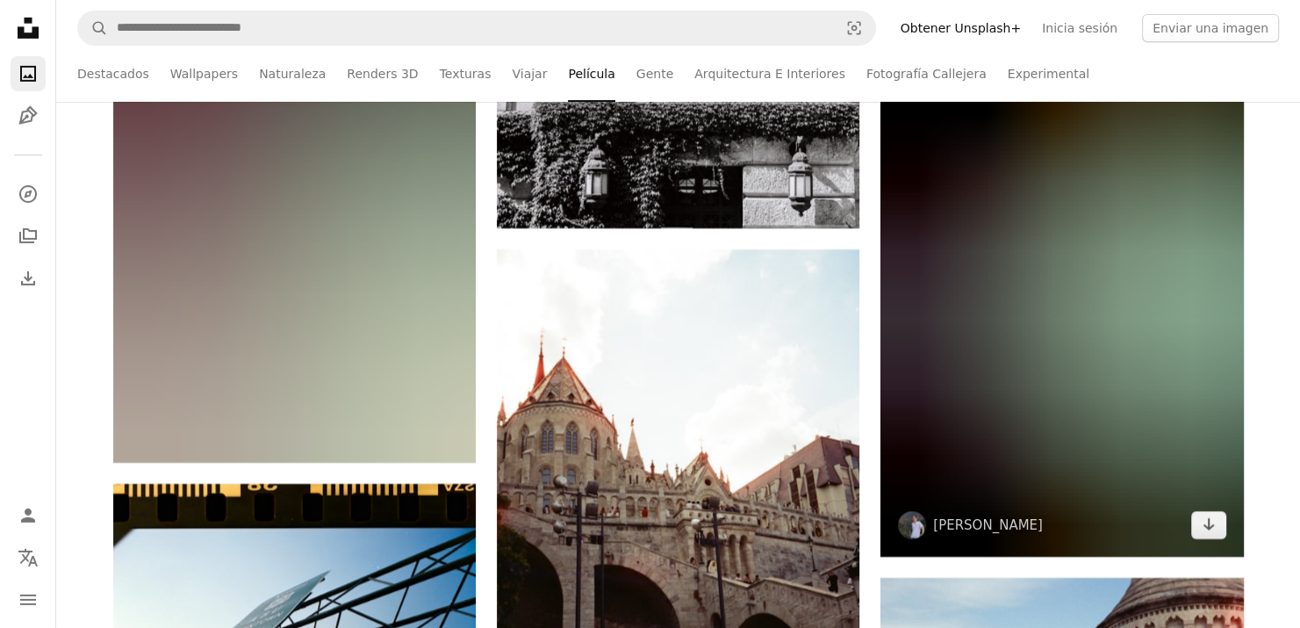
scroll to position [38042, 0]
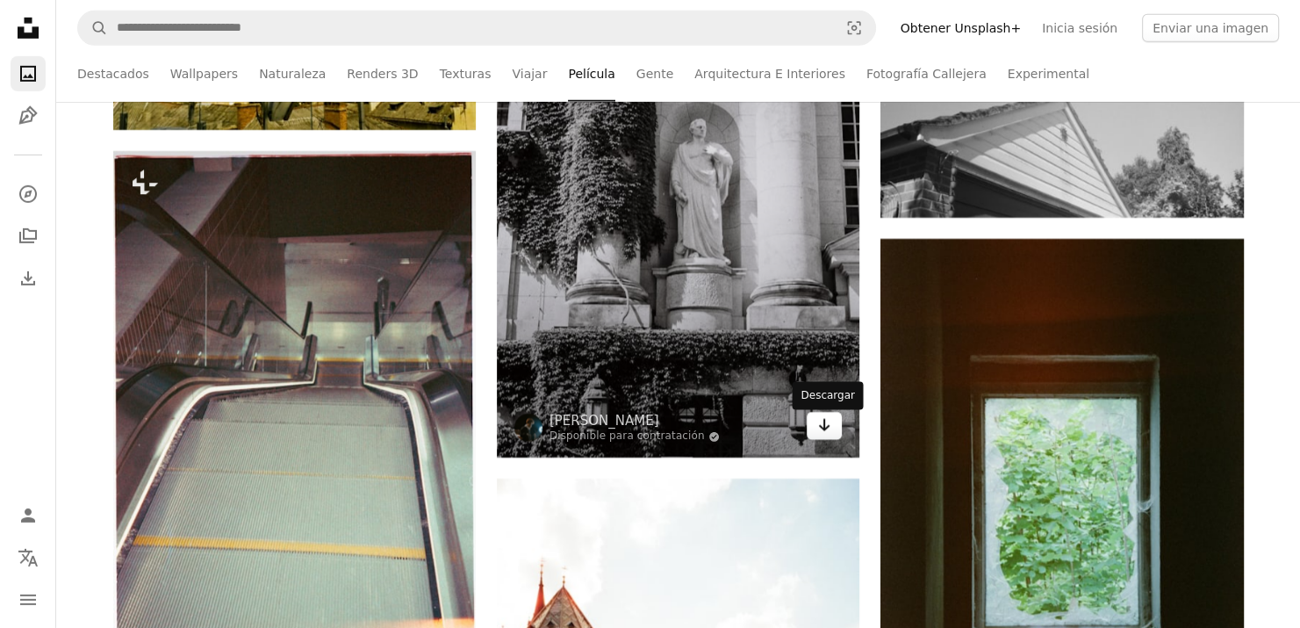
click at [830, 424] on icon "Arrow pointing down" at bounding box center [824, 424] width 14 height 21
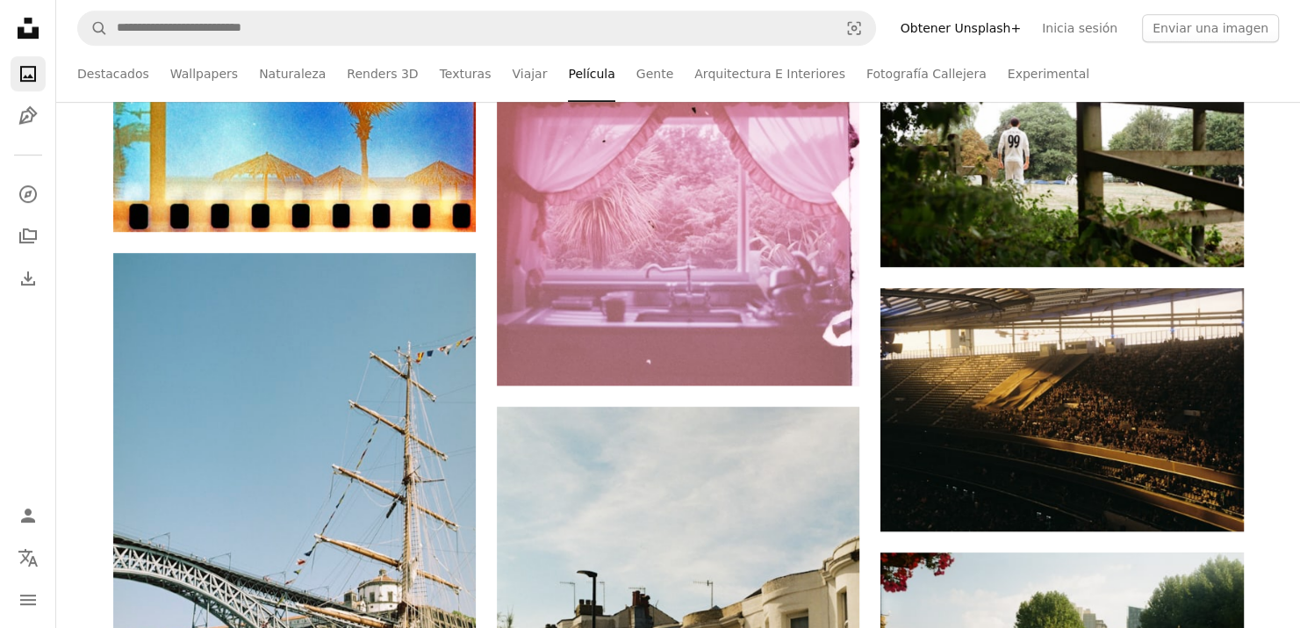
scroll to position [0, 0]
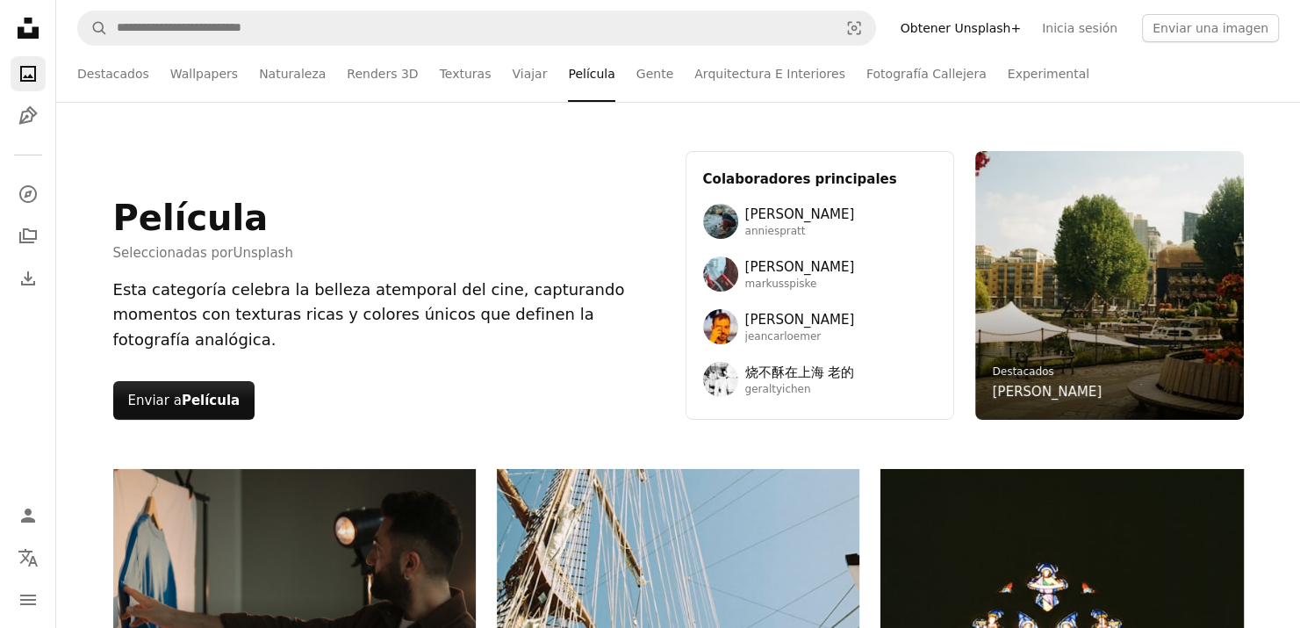
click at [1189, 119] on div "Película Seleccionadas por Unsplash Esta categoría celebra la belleza atemporal…" at bounding box center [678, 285] width 1244 height 367
click at [1008, 83] on link "Experimental" at bounding box center [1049, 74] width 82 height 56
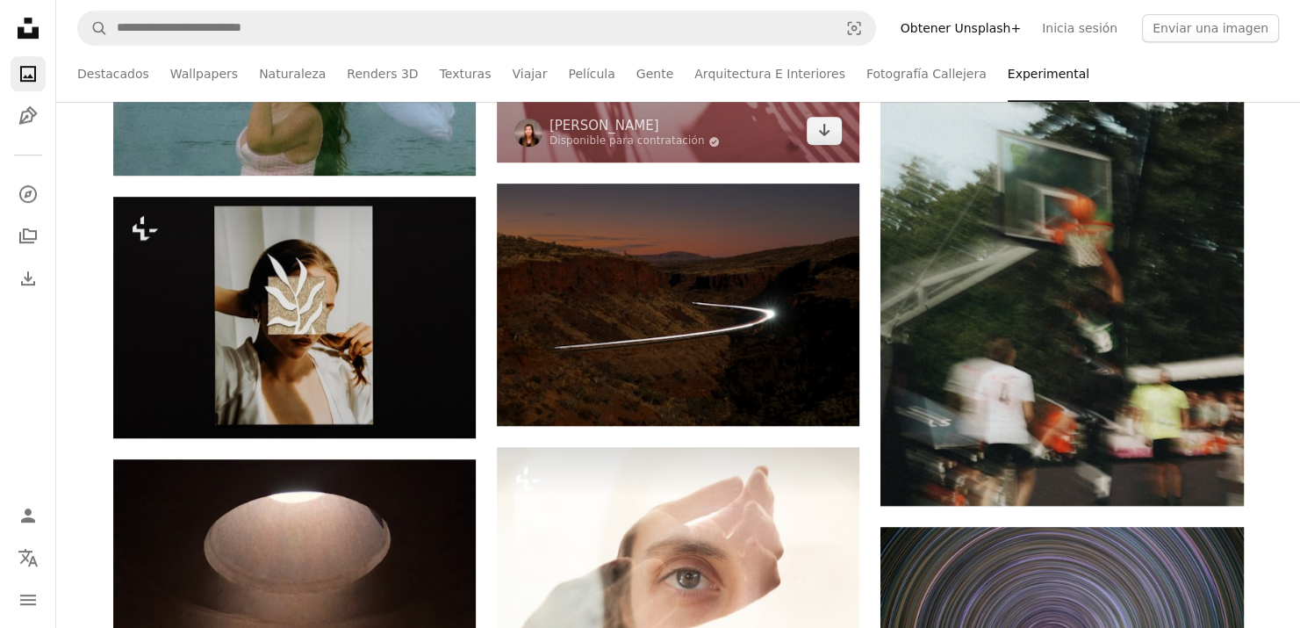
scroll to position [1317, 0]
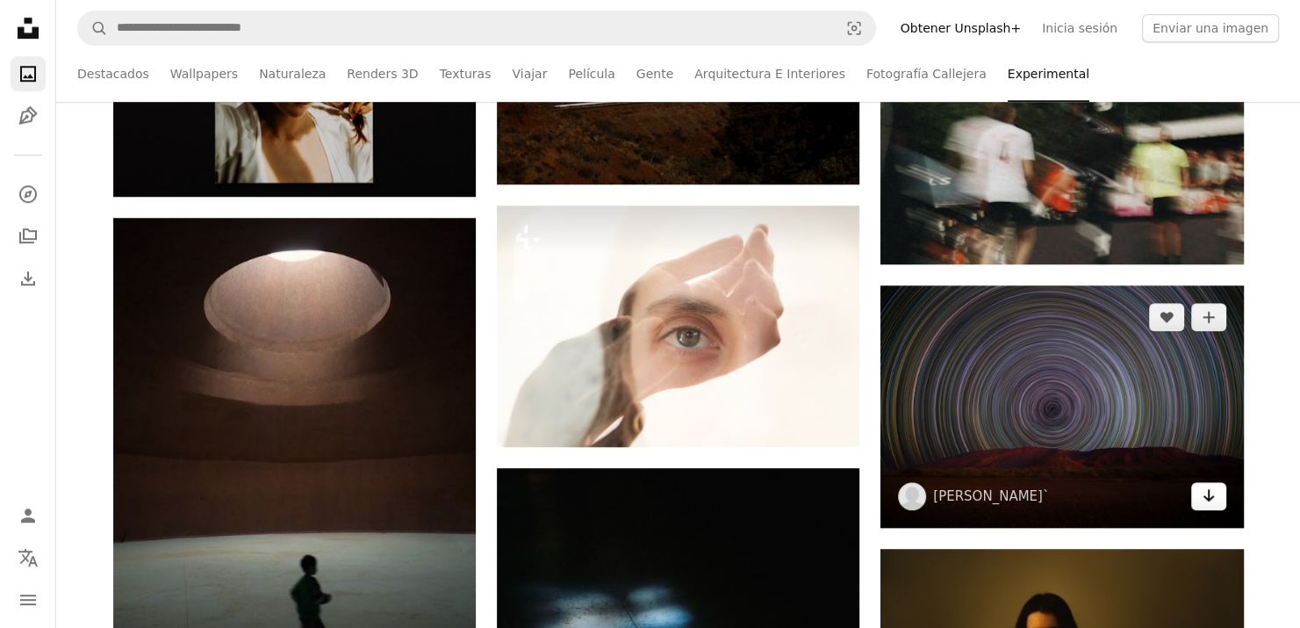
click at [1215, 491] on link "Arrow pointing down" at bounding box center [1208, 496] width 35 height 28
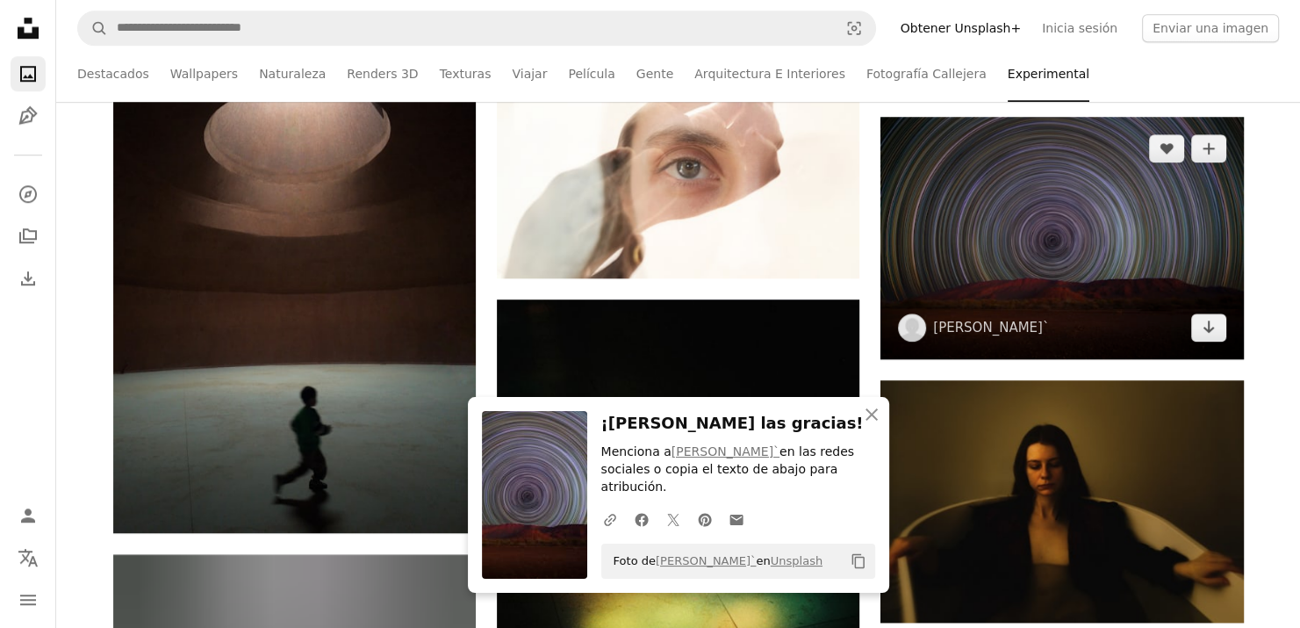
scroll to position [1492, 0]
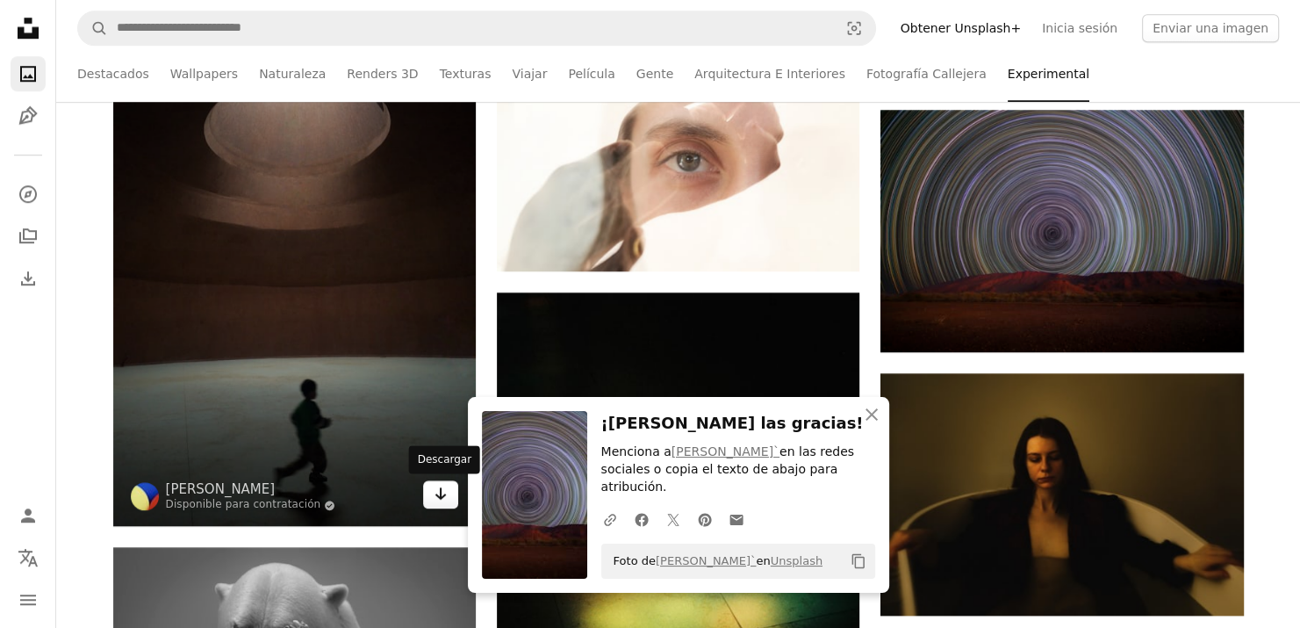
click at [426, 499] on link "Arrow pointing down" at bounding box center [440, 494] width 35 height 28
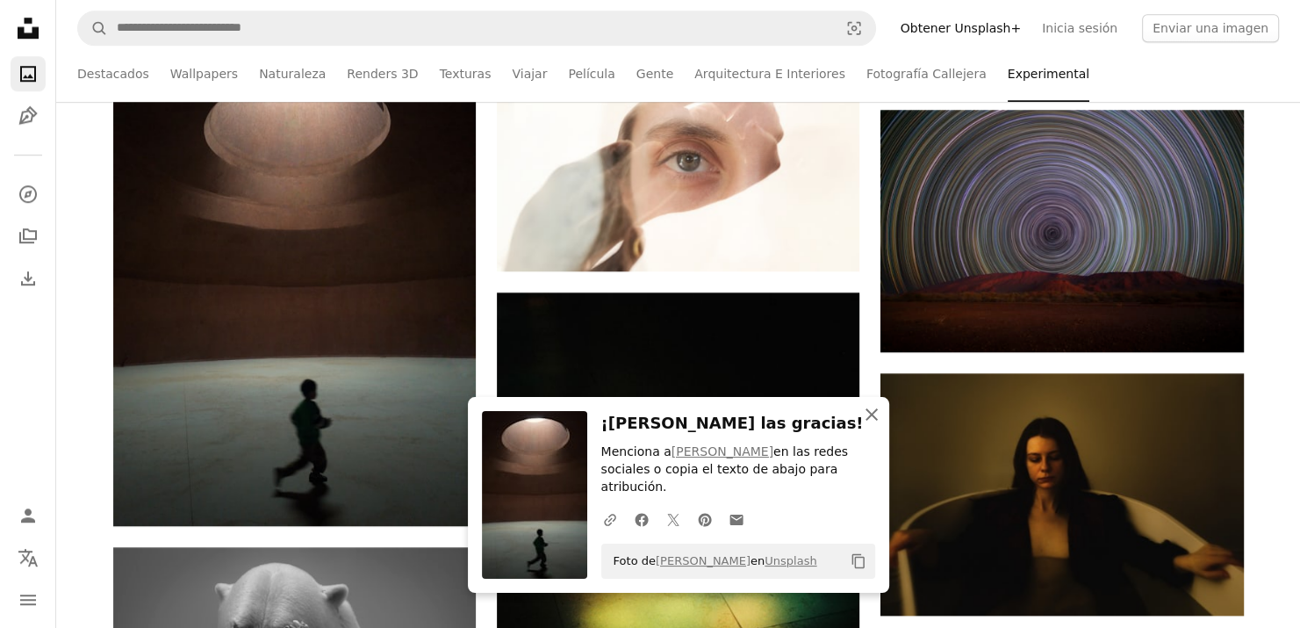
click at [861, 425] on icon "An X shape" at bounding box center [871, 414] width 21 height 21
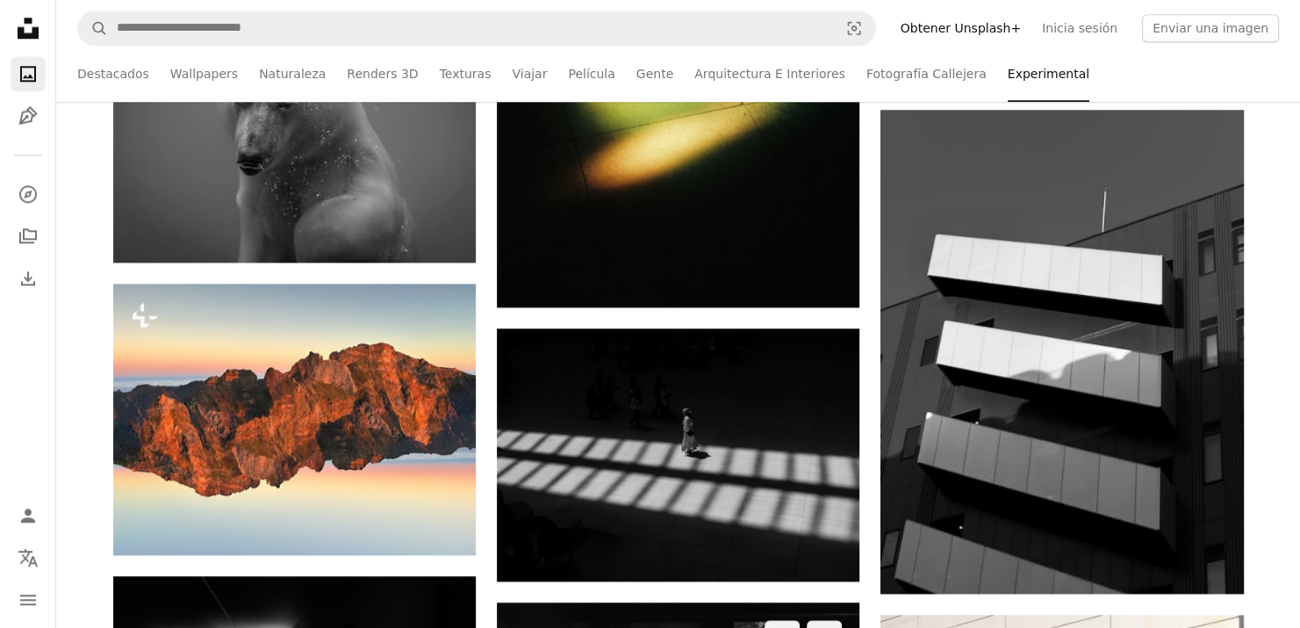
scroll to position [2106, 0]
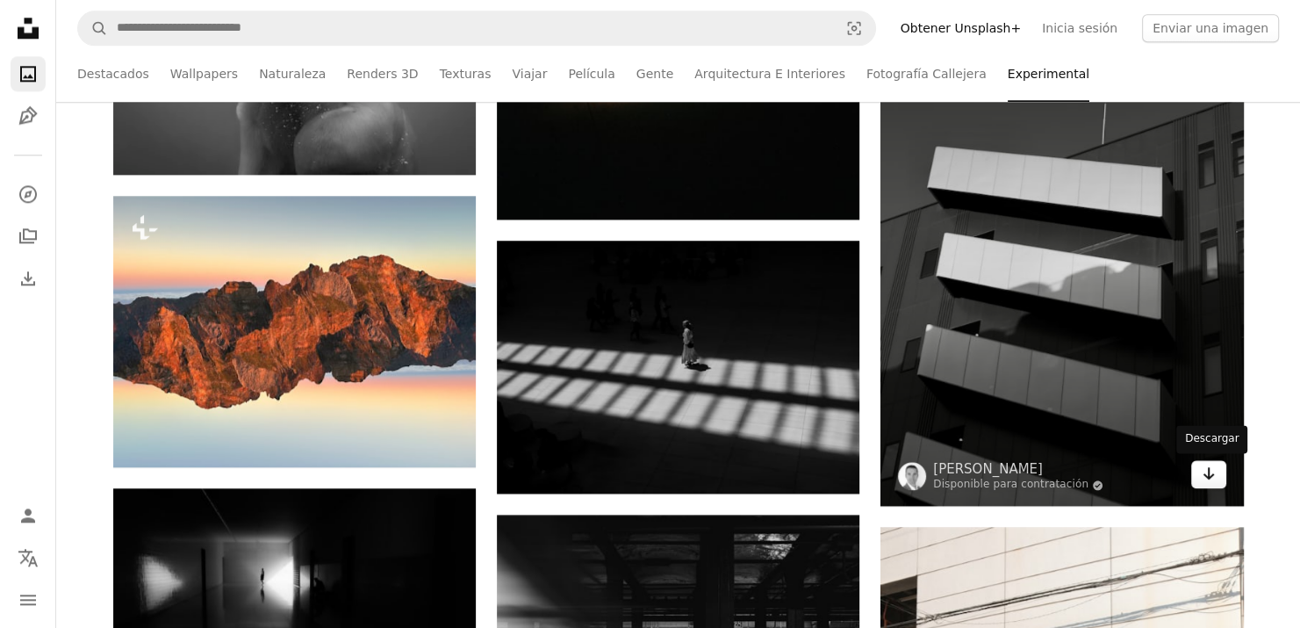
click at [1202, 477] on icon "Arrow pointing down" at bounding box center [1209, 473] width 14 height 21
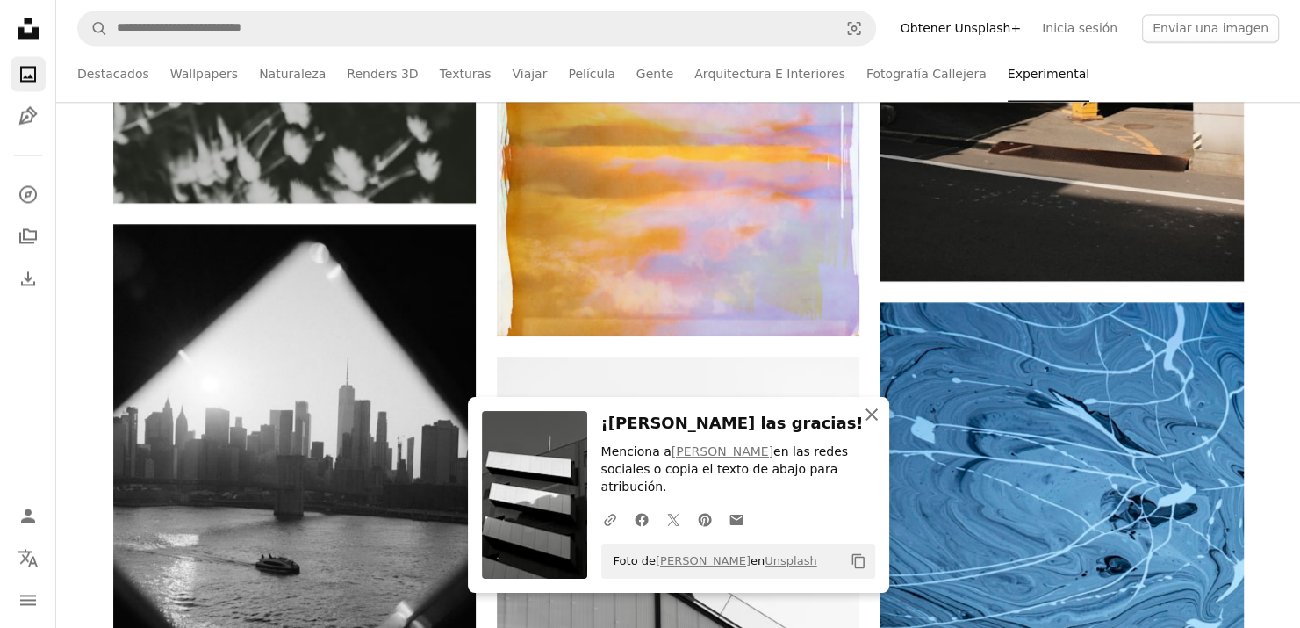
click at [876, 420] on icon "button" at bounding box center [871, 414] width 12 height 12
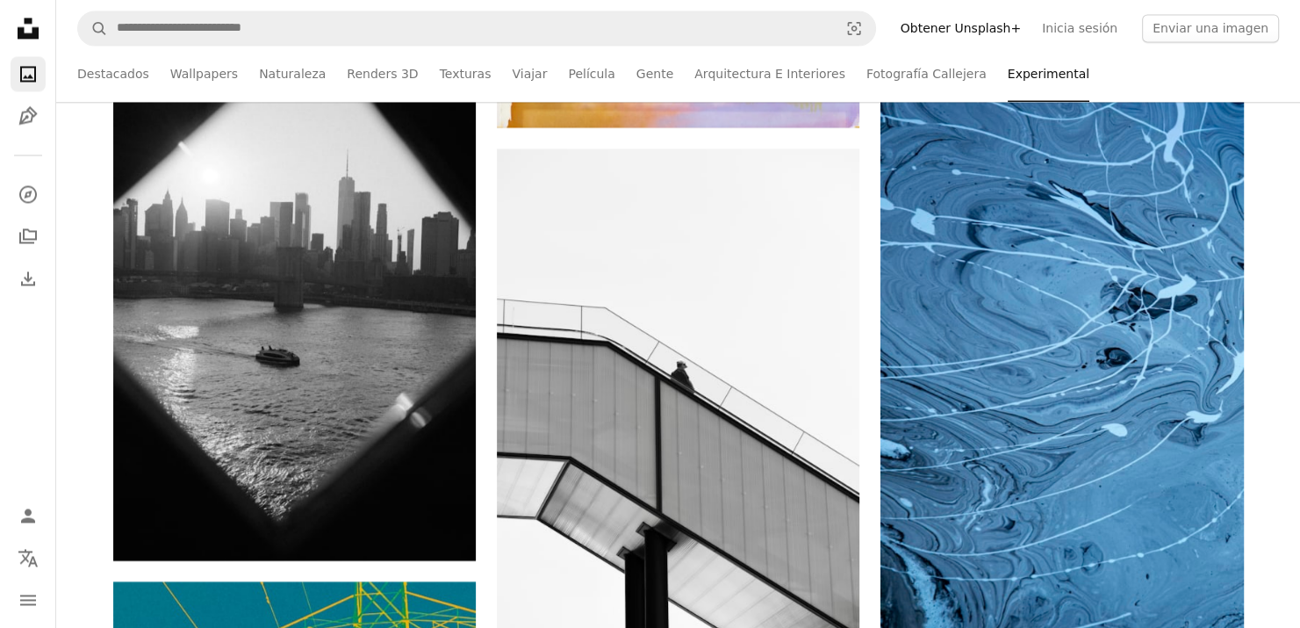
scroll to position [3160, 0]
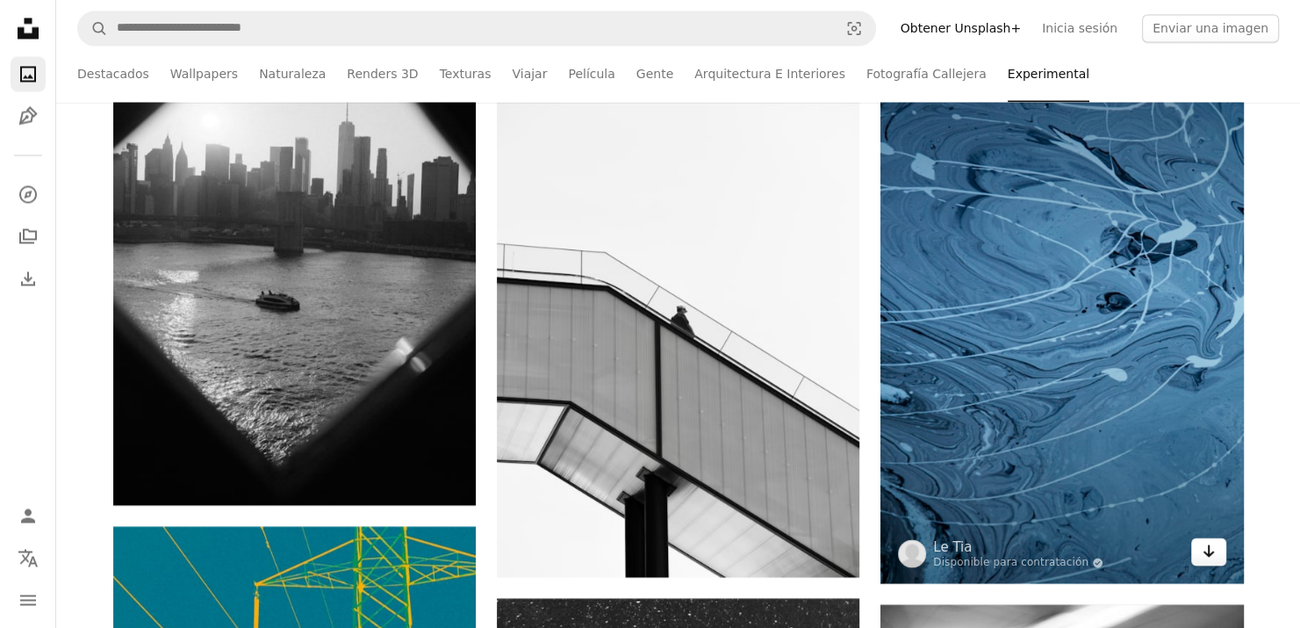
click at [1214, 547] on icon "Arrow pointing down" at bounding box center [1209, 550] width 14 height 21
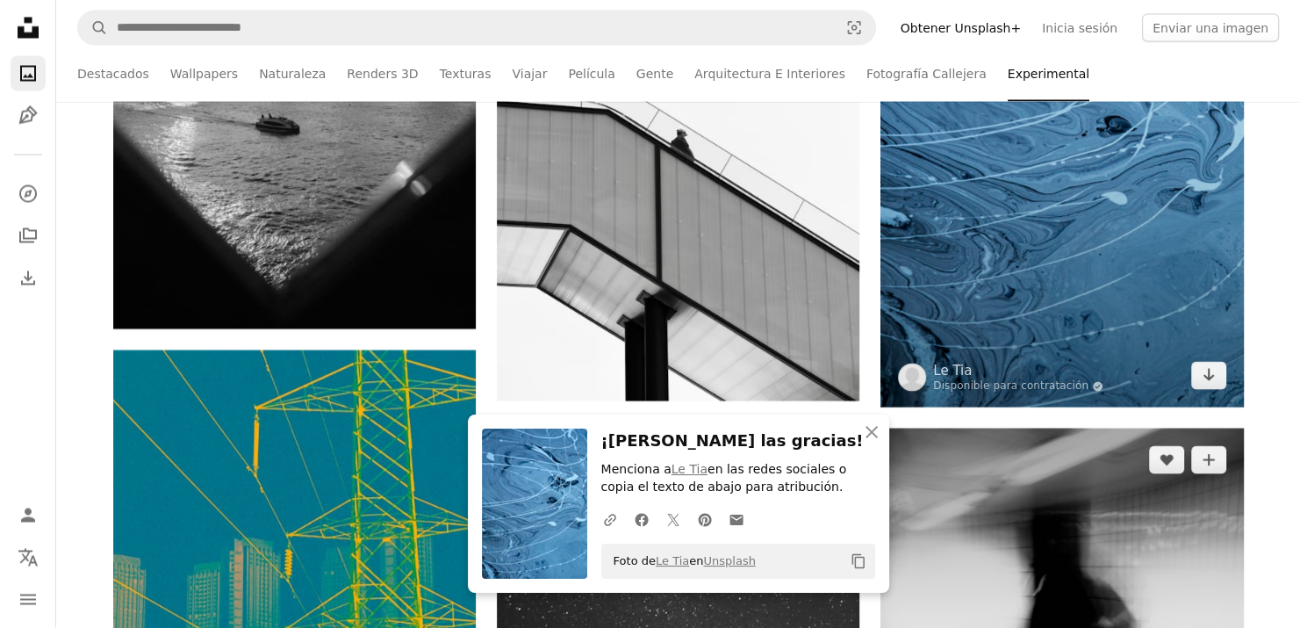
scroll to position [3511, 0]
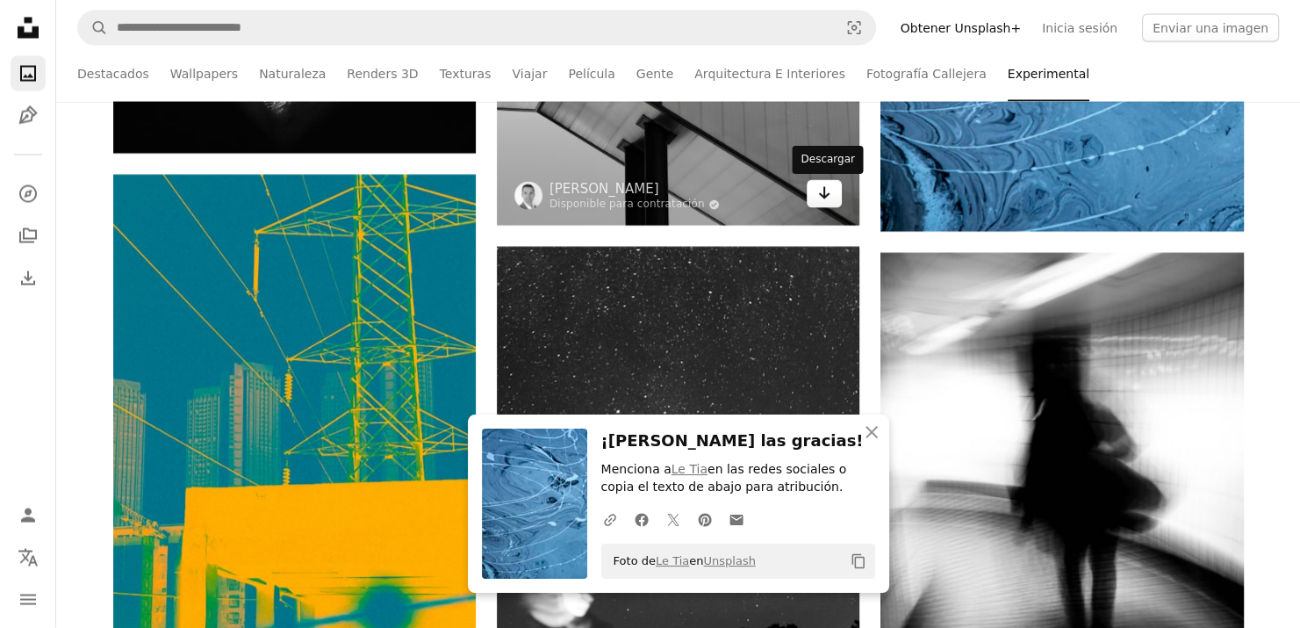
click at [829, 197] on icon "Arrow pointing down" at bounding box center [824, 193] width 14 height 21
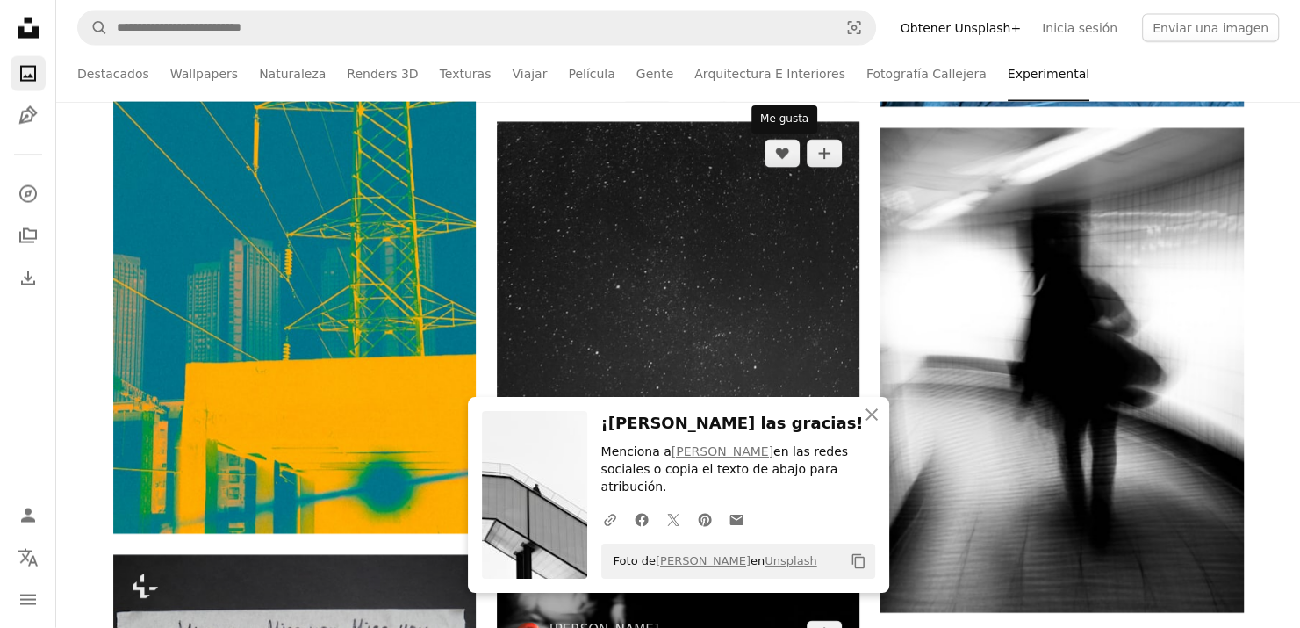
scroll to position [3774, 0]
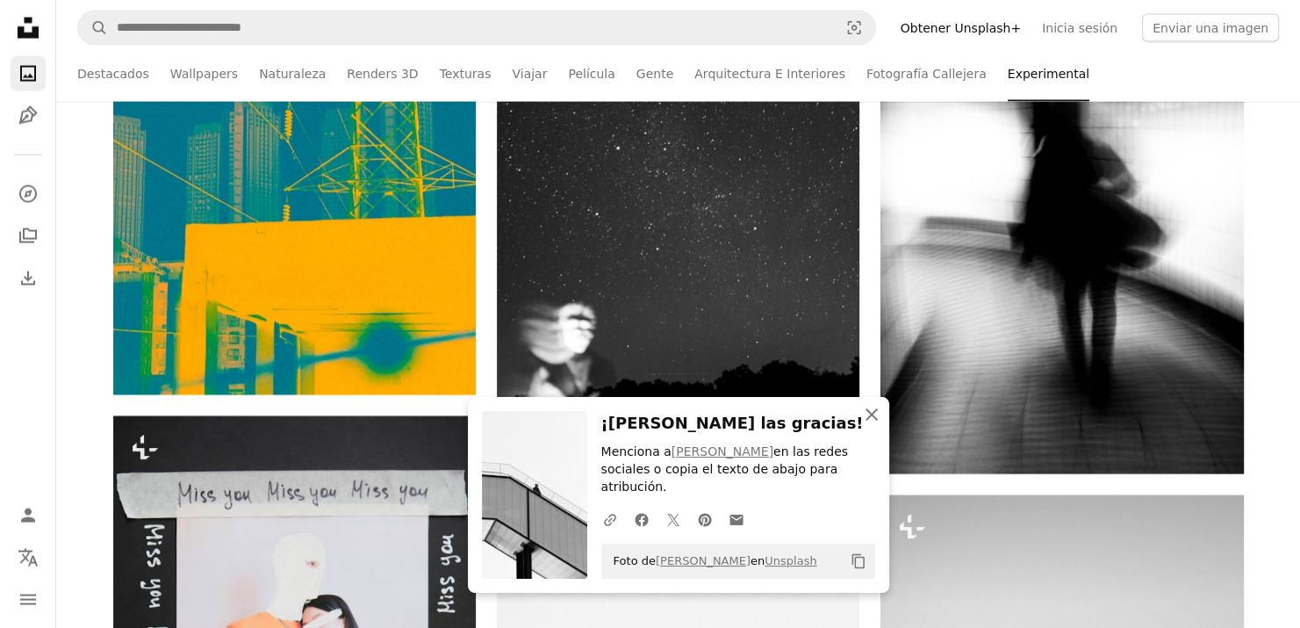
click at [865, 425] on icon "An X shape" at bounding box center [871, 414] width 21 height 21
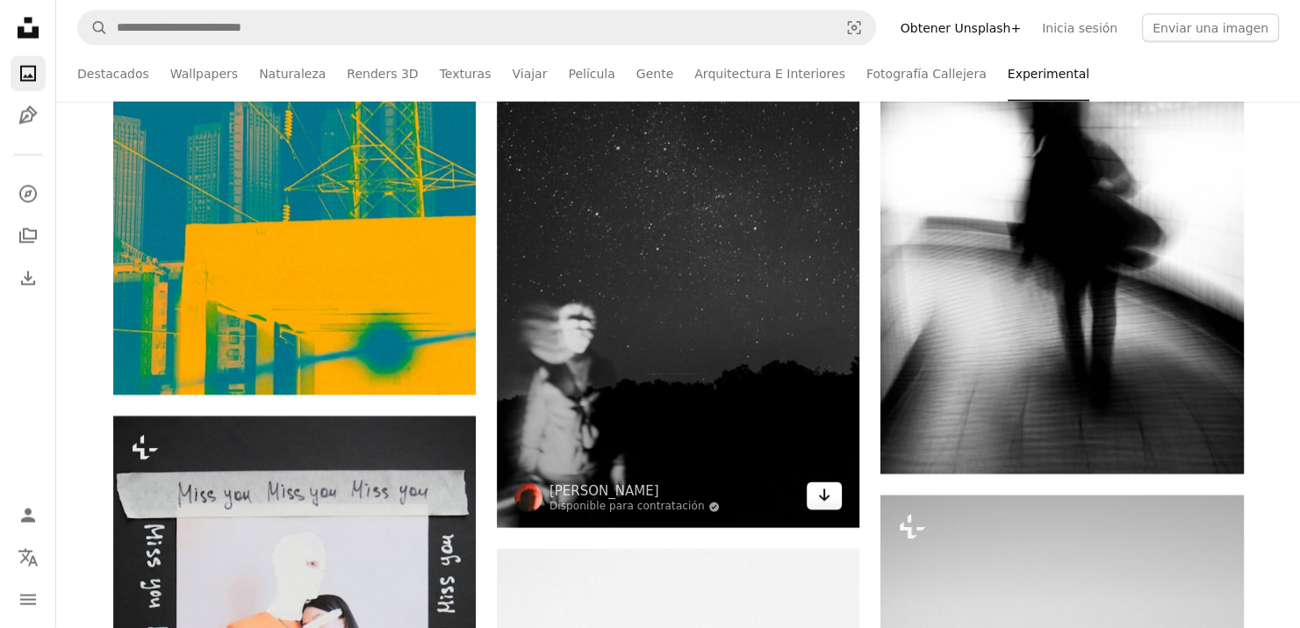
click at [822, 497] on icon "Arrow pointing down" at bounding box center [824, 494] width 14 height 21
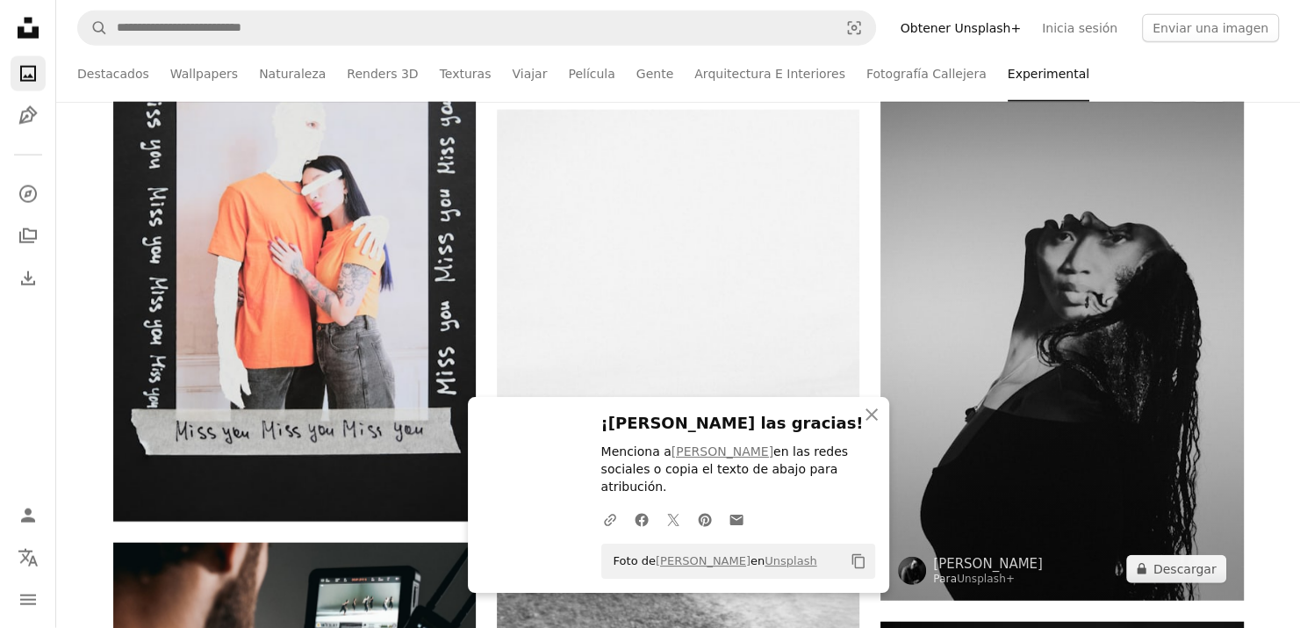
scroll to position [4125, 0]
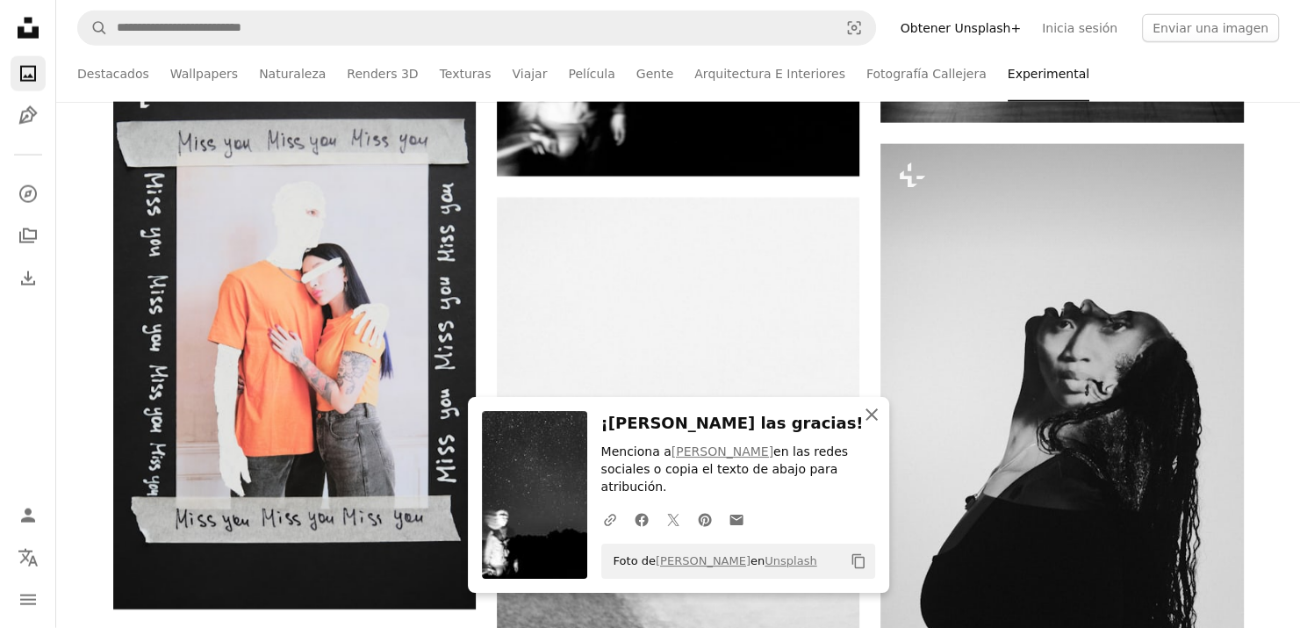
click at [876, 425] on icon "An X shape" at bounding box center [871, 414] width 21 height 21
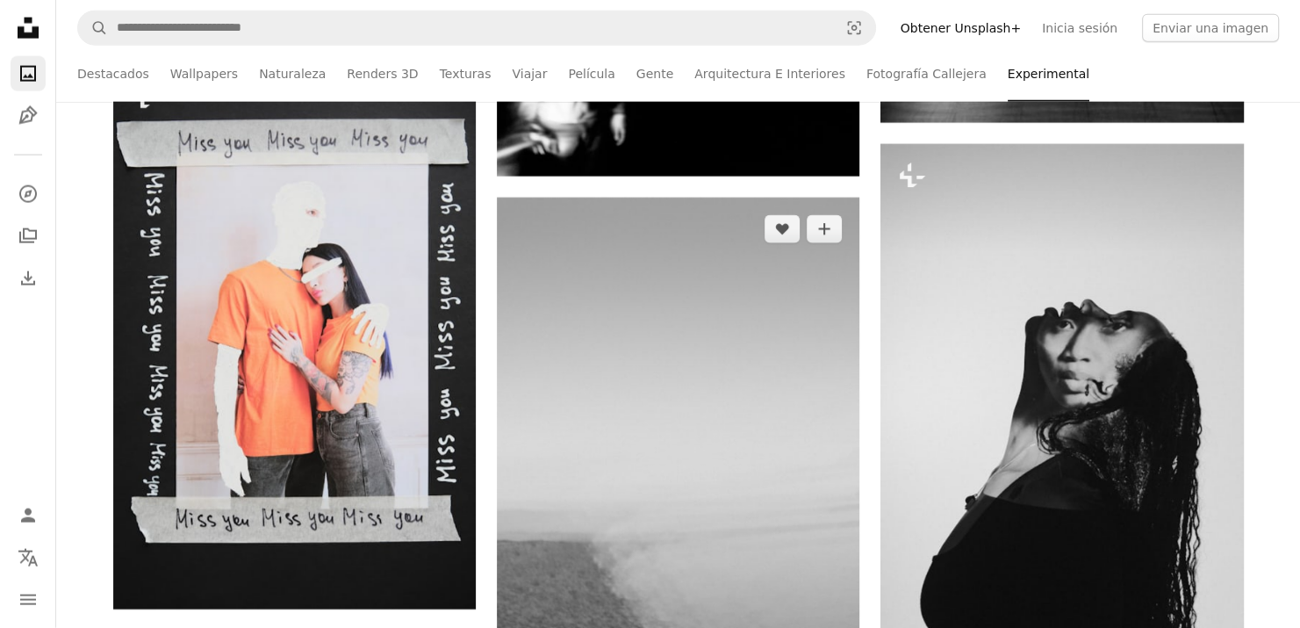
scroll to position [4564, 0]
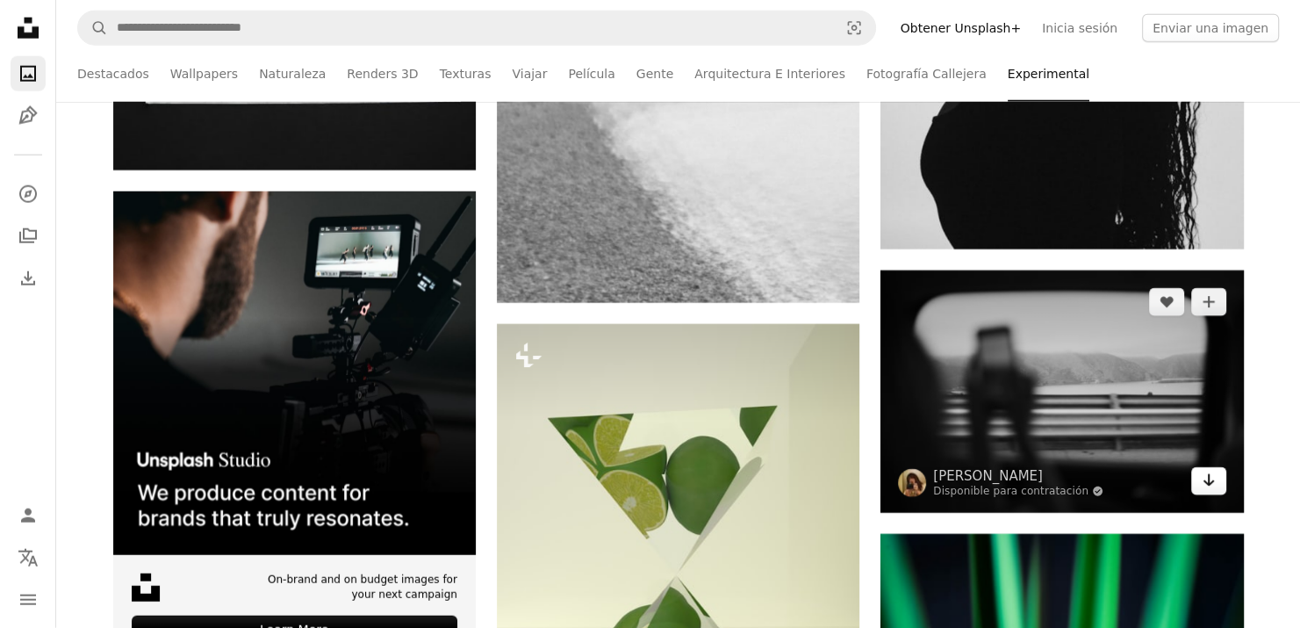
click at [1203, 475] on icon "Arrow pointing down" at bounding box center [1209, 480] width 14 height 21
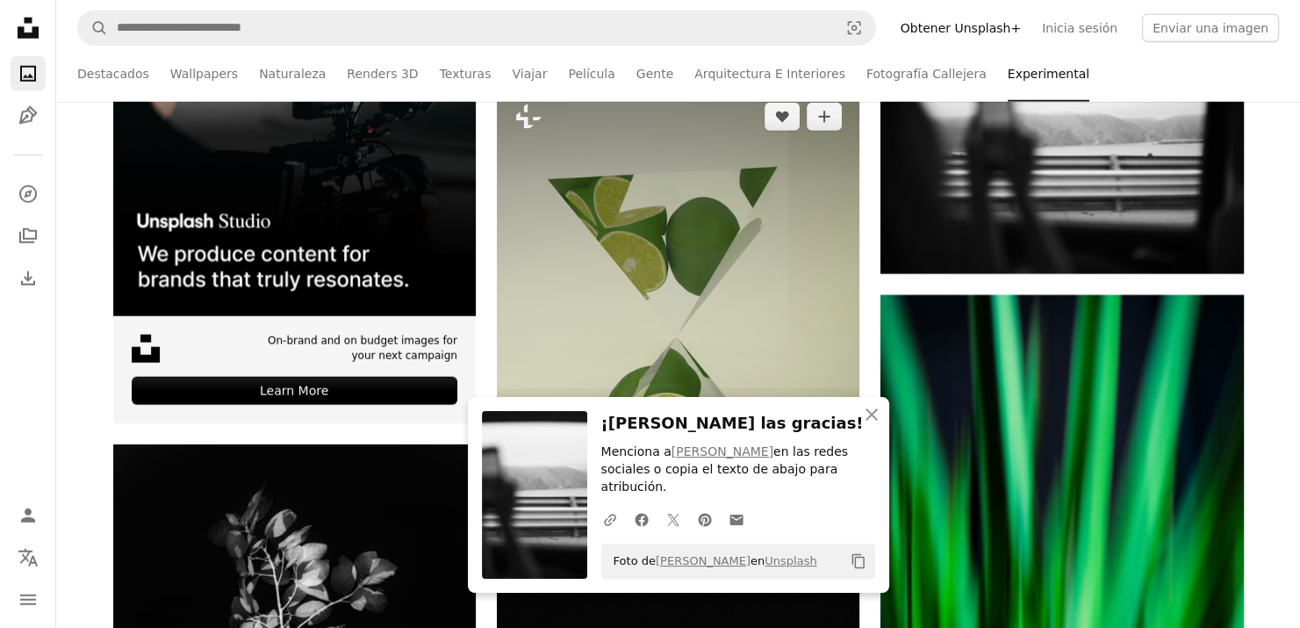
scroll to position [5003, 0]
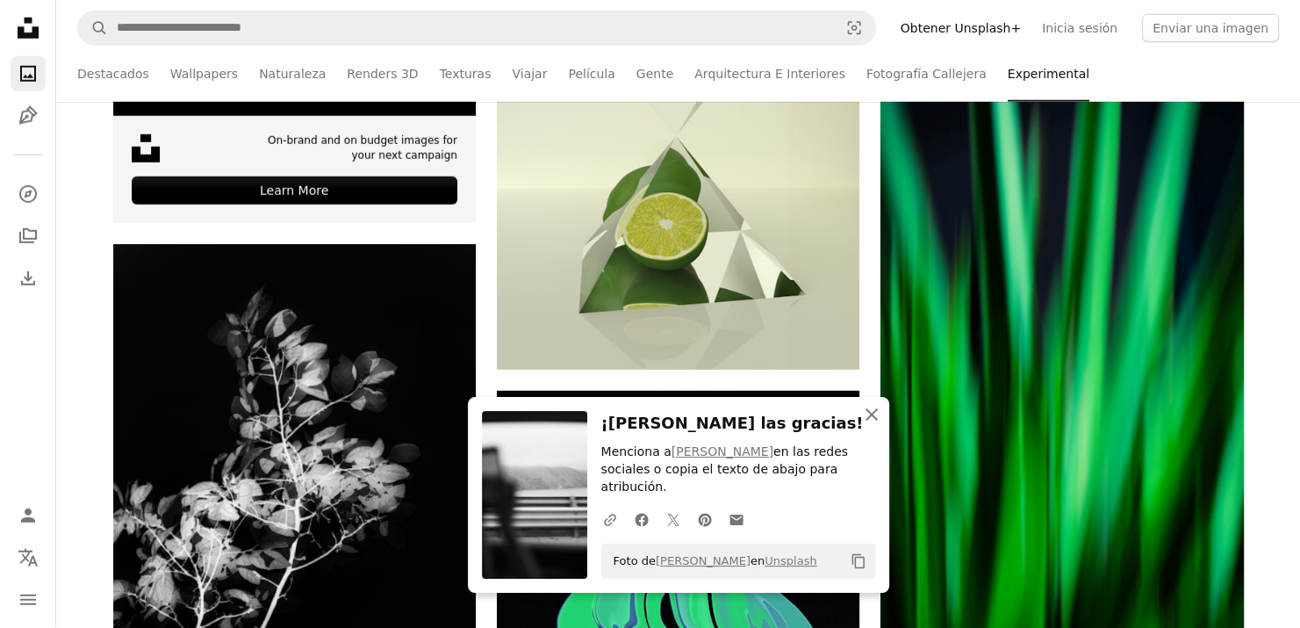
click at [866, 425] on icon "An X shape" at bounding box center [871, 414] width 21 height 21
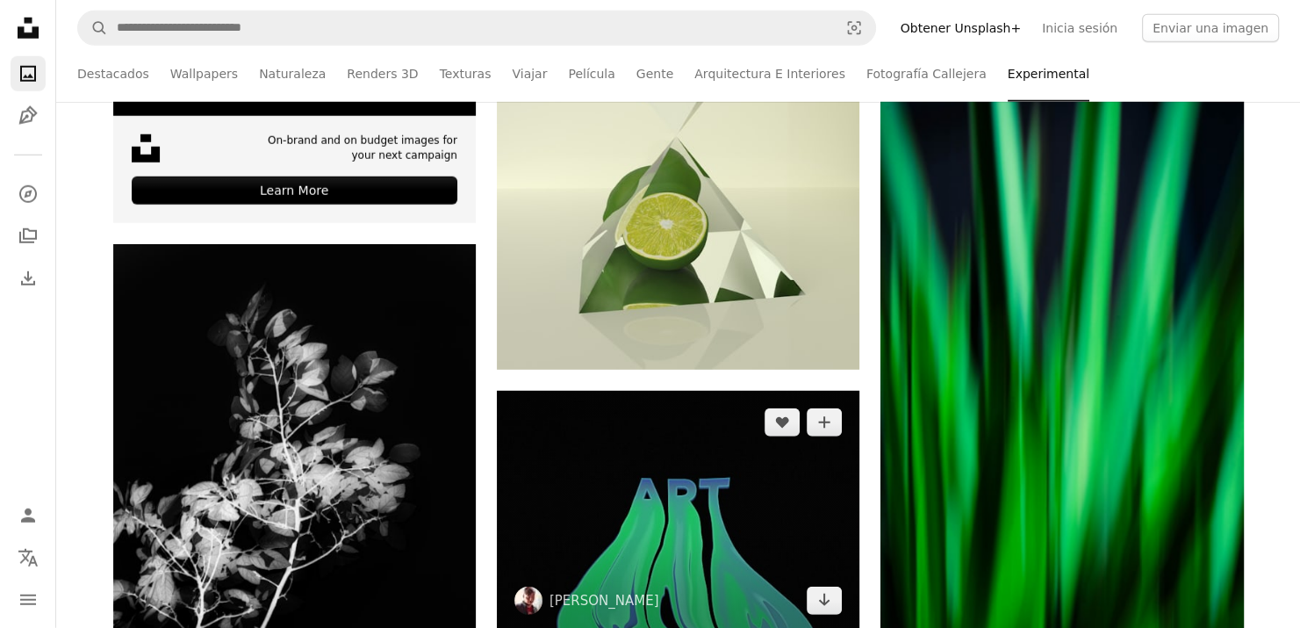
scroll to position [5354, 0]
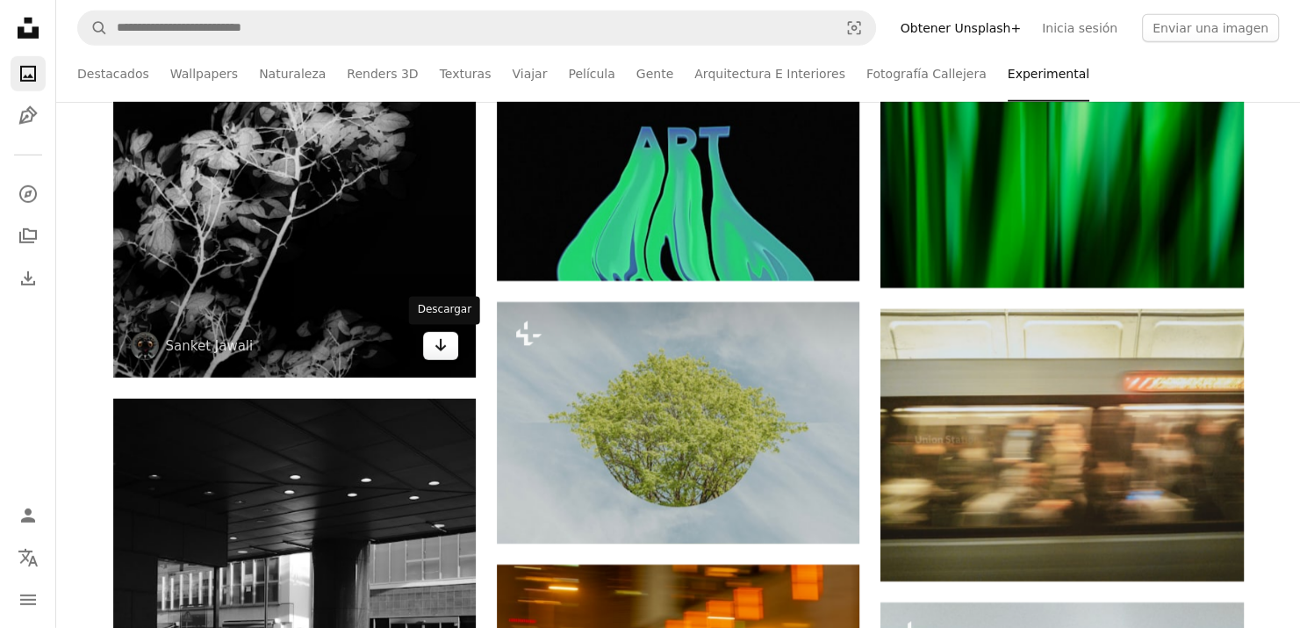
click at [446, 350] on icon "Arrow pointing down" at bounding box center [441, 344] width 14 height 21
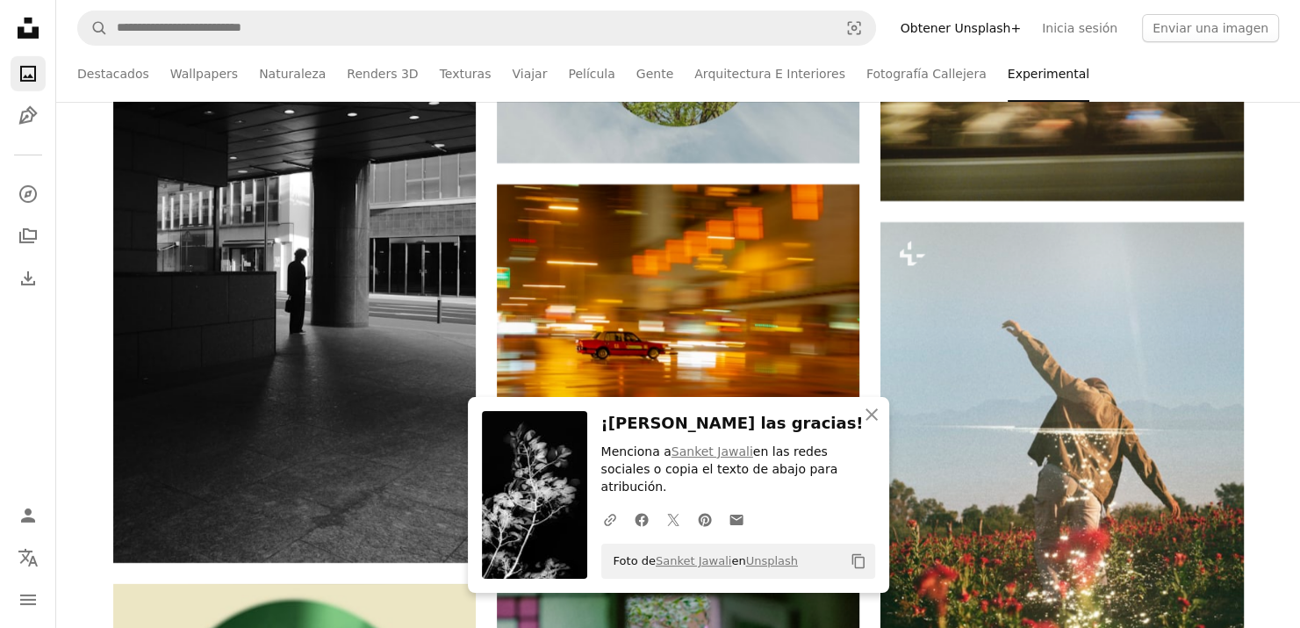
scroll to position [5705, 0]
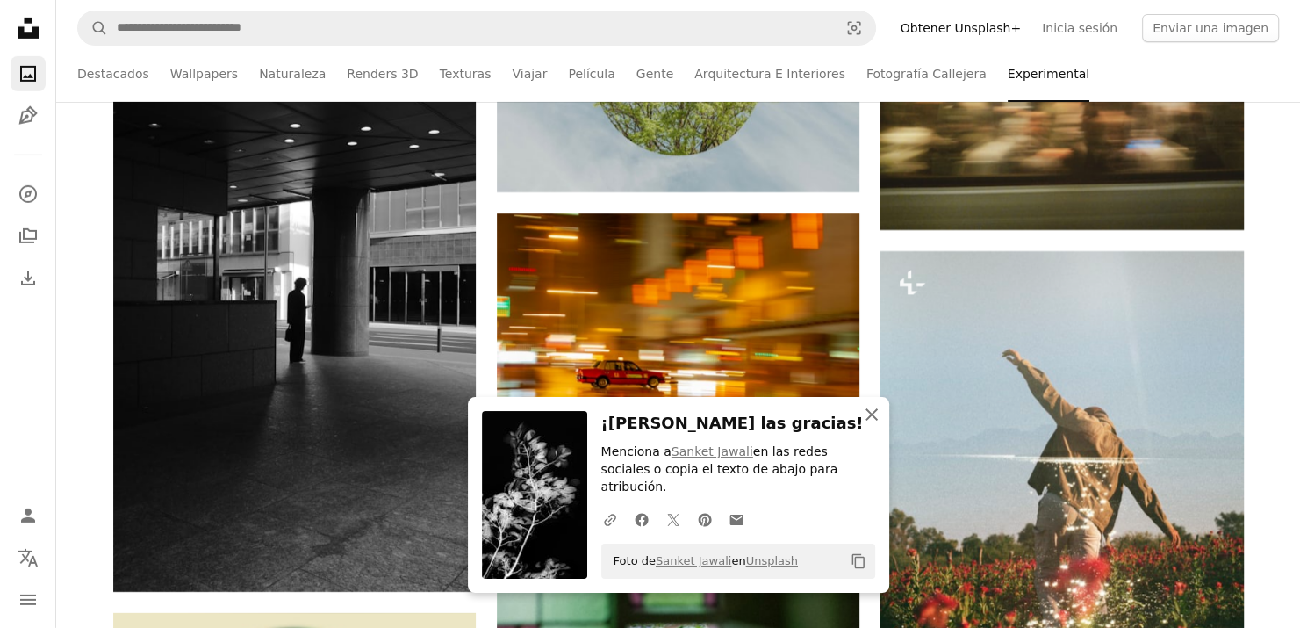
click at [879, 425] on icon "An X shape" at bounding box center [871, 414] width 21 height 21
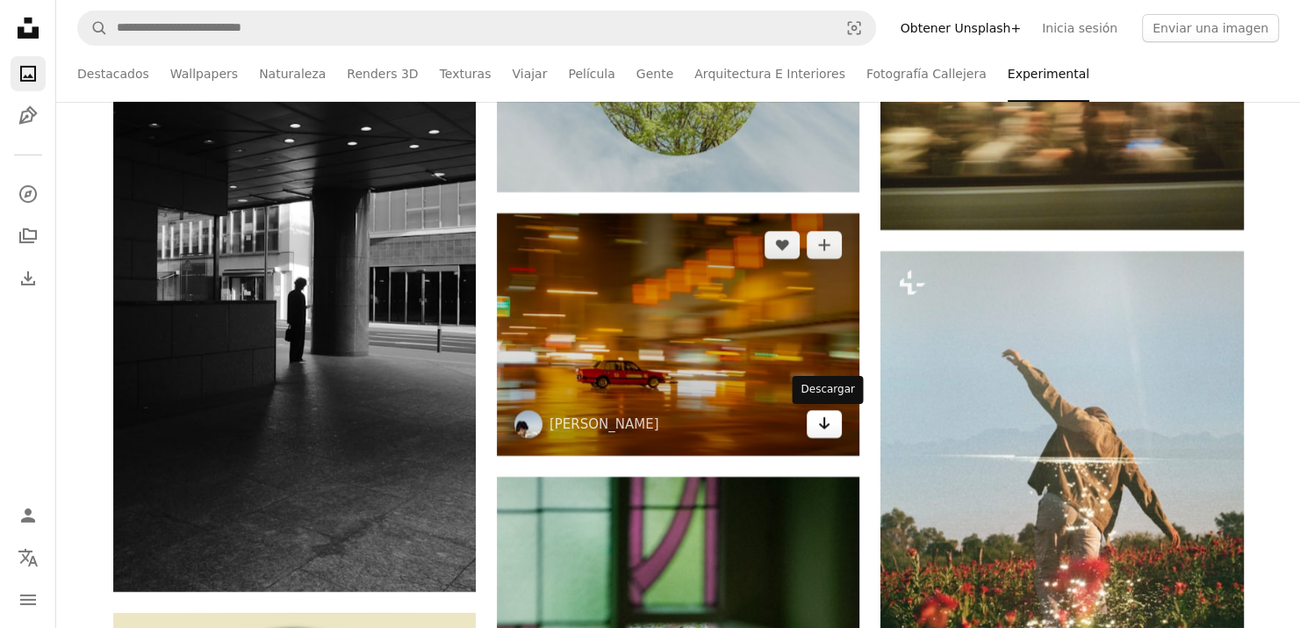
click at [821, 428] on icon "Arrow pointing down" at bounding box center [824, 423] width 14 height 21
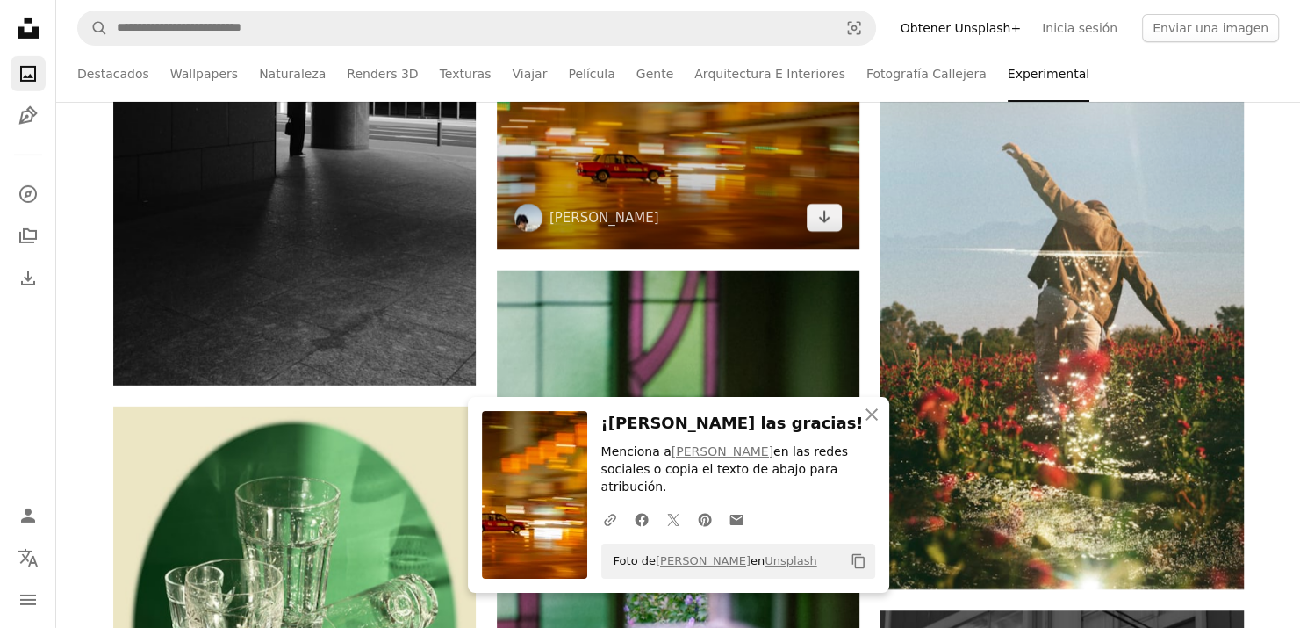
scroll to position [6056, 0]
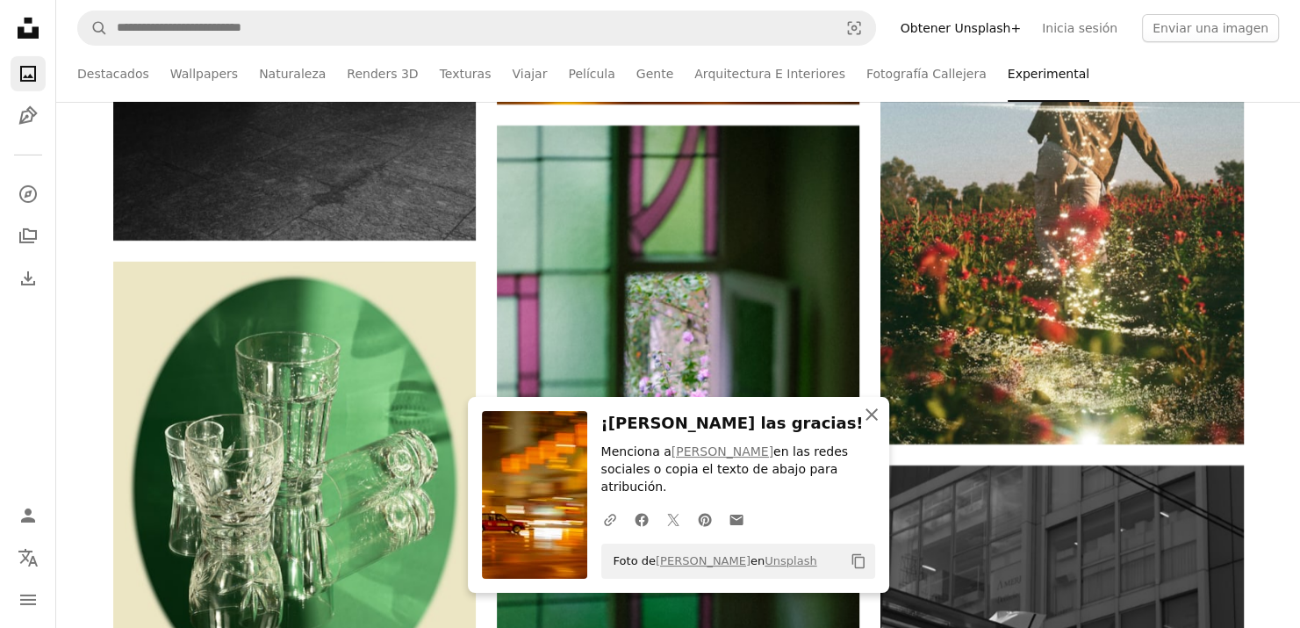
click at [871, 420] on icon "button" at bounding box center [871, 414] width 12 height 12
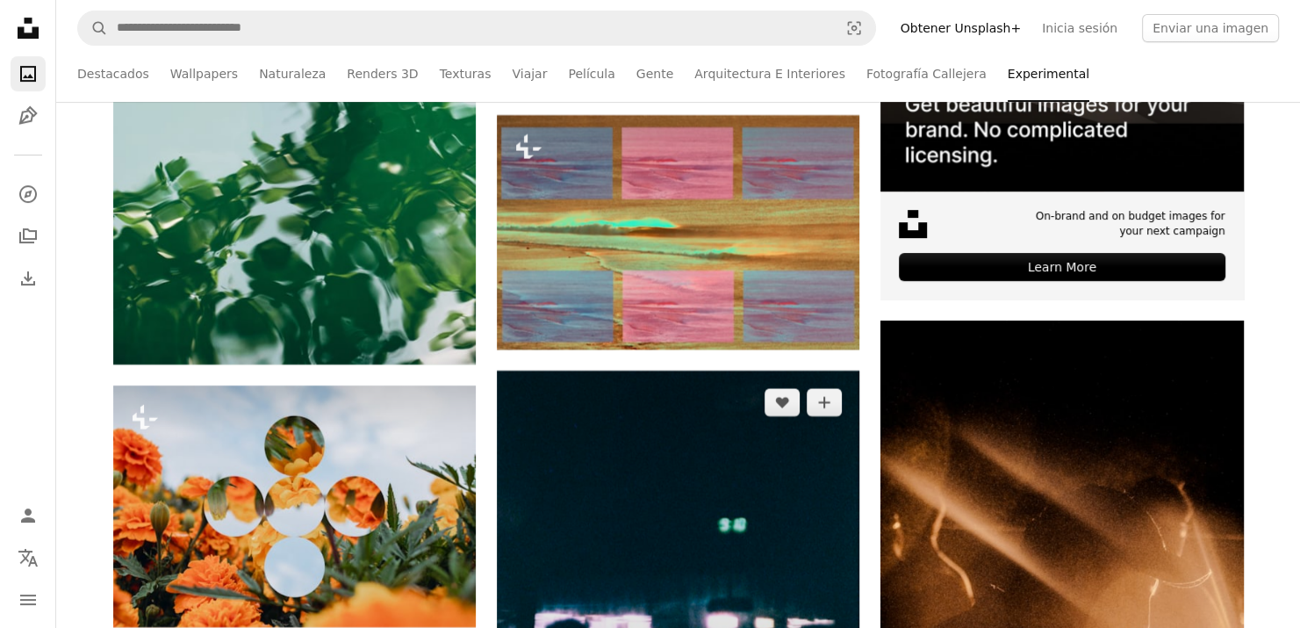
scroll to position [7460, 0]
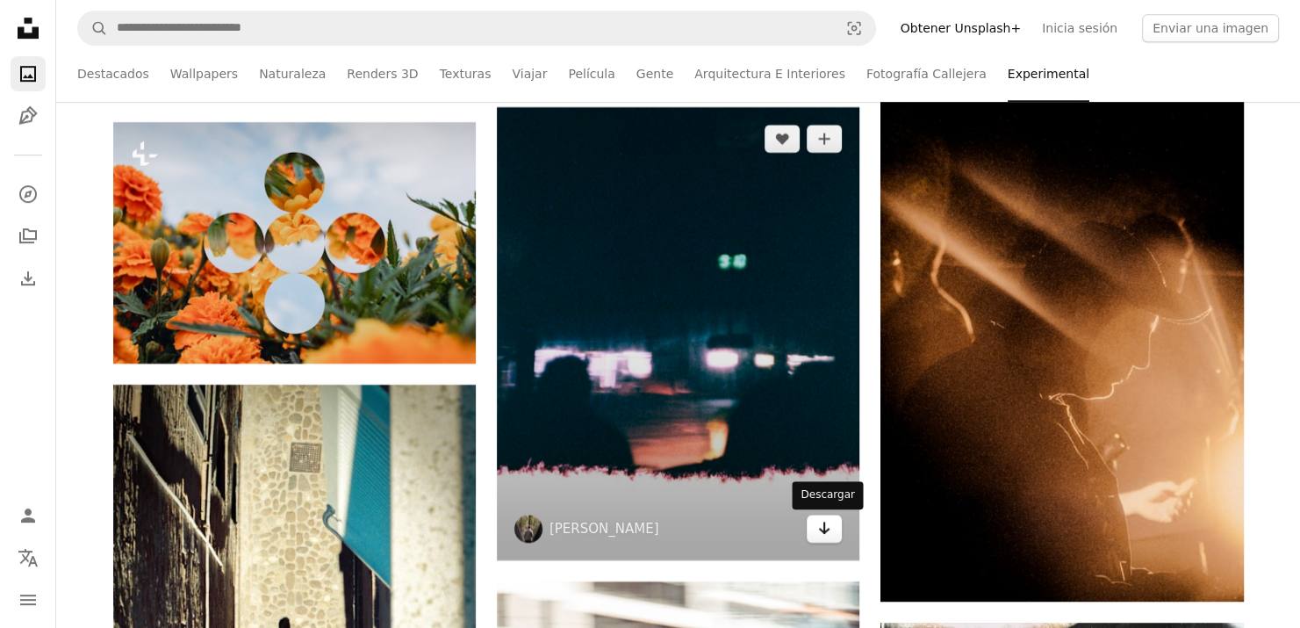
click at [829, 528] on icon "Arrow pointing down" at bounding box center [824, 527] width 14 height 21
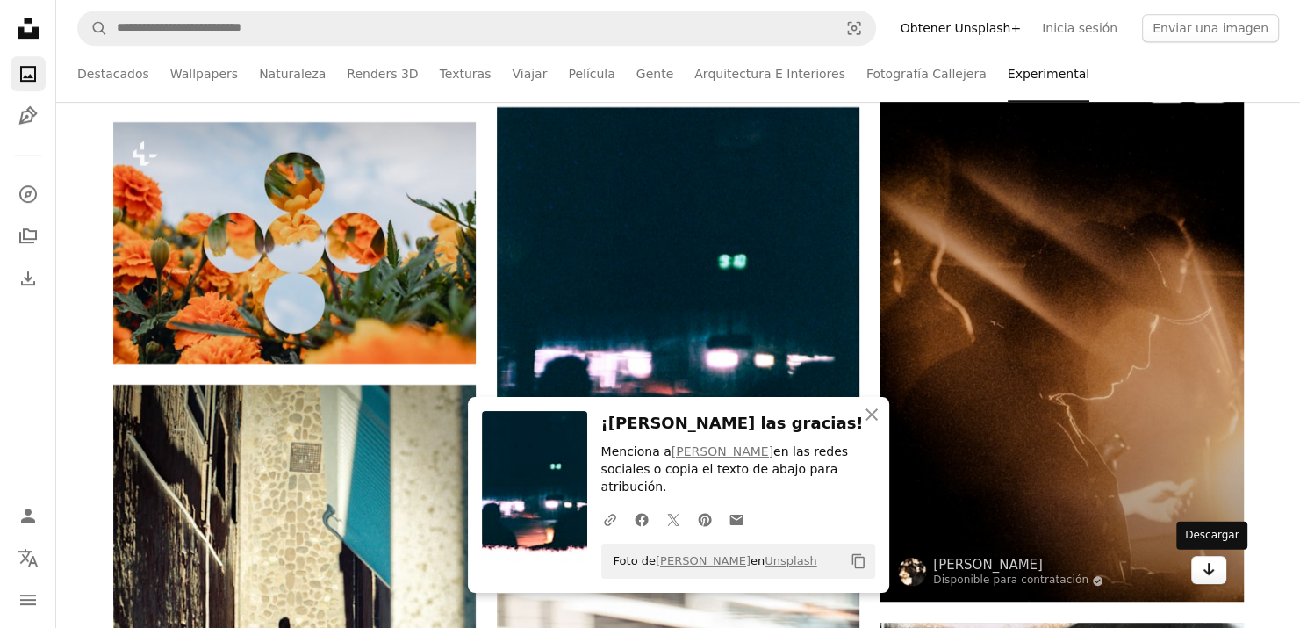
click at [1215, 566] on link "Arrow pointing down" at bounding box center [1208, 570] width 35 height 28
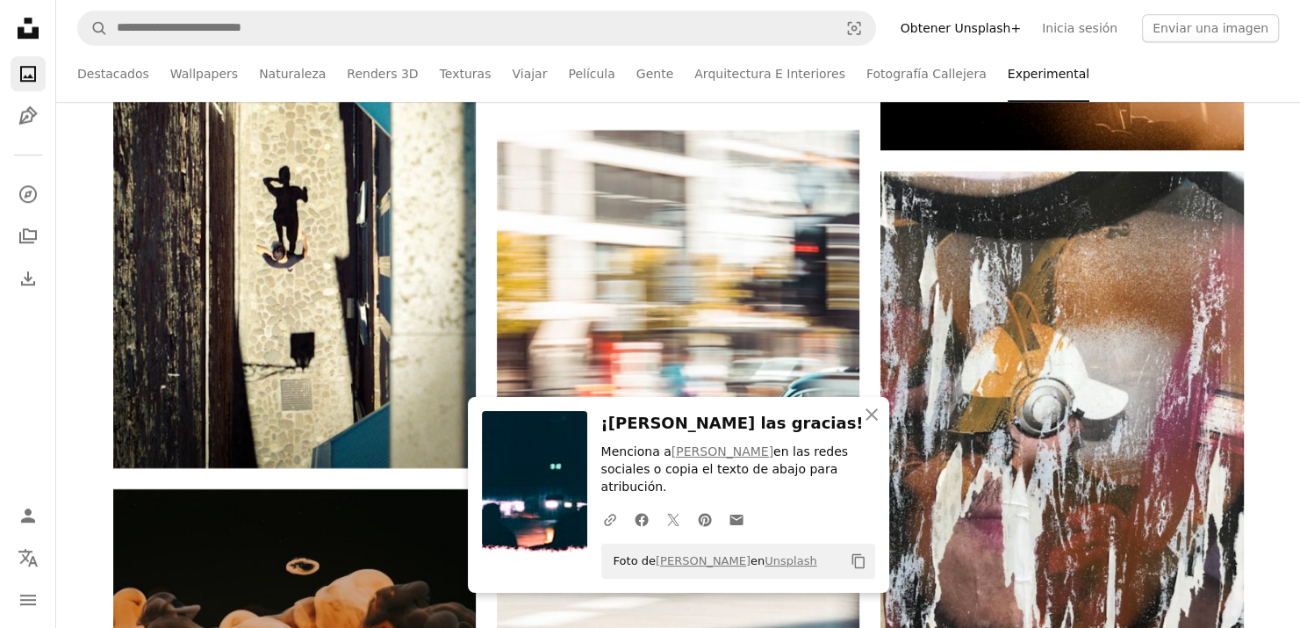
scroll to position [7899, 0]
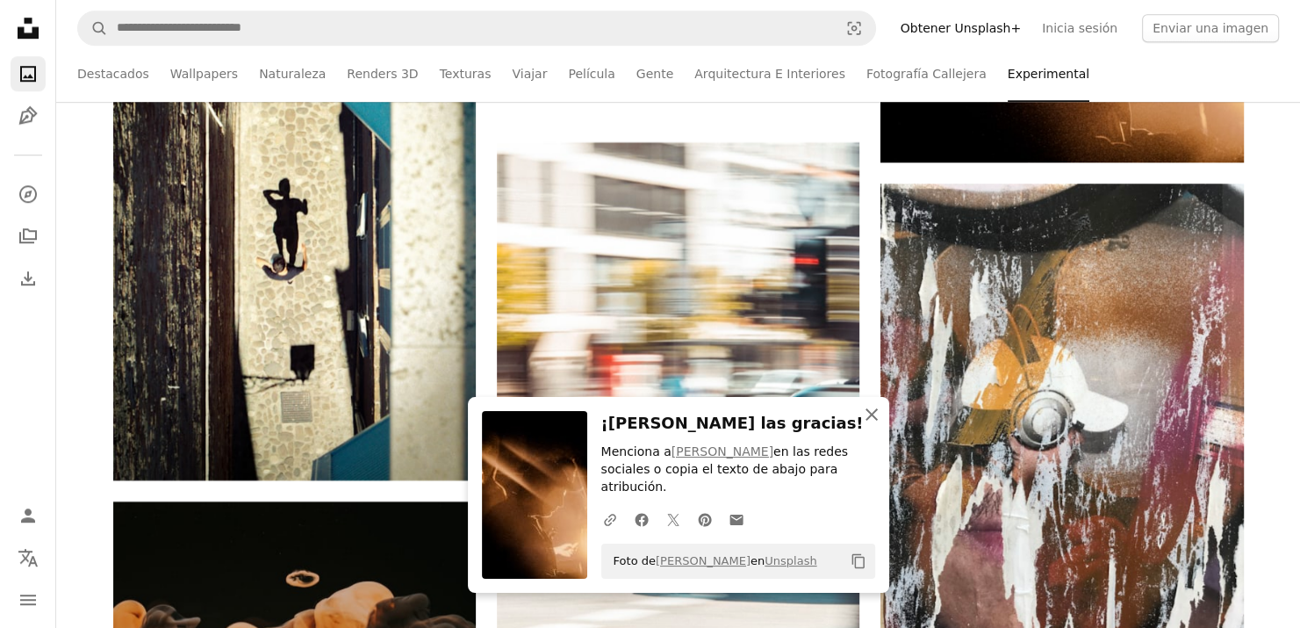
click at [873, 432] on button "An X shape Cerrar" at bounding box center [871, 414] width 35 height 35
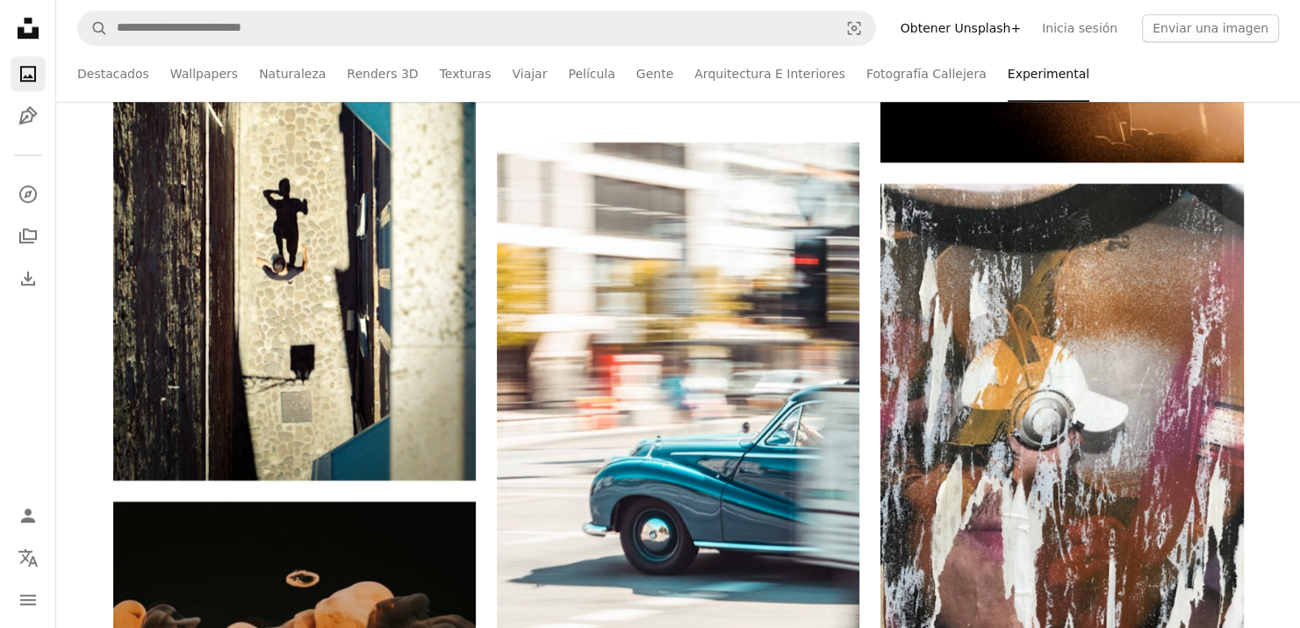
scroll to position [8075, 0]
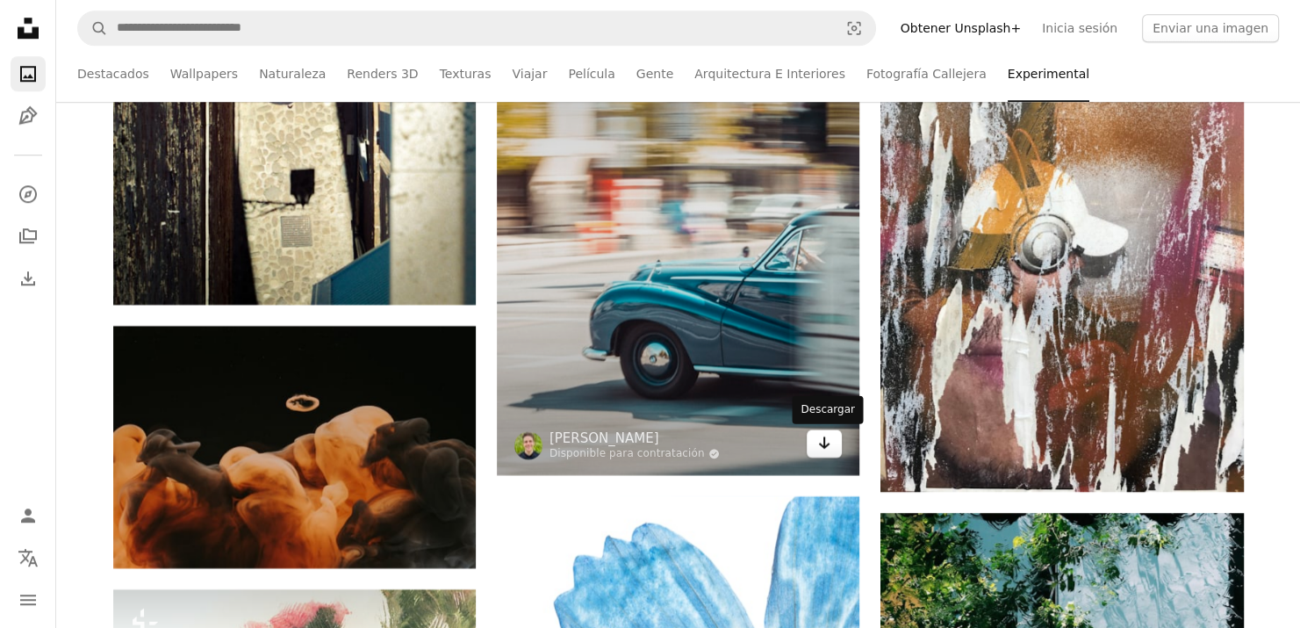
click at [841, 442] on link "Arrow pointing down" at bounding box center [824, 443] width 35 height 28
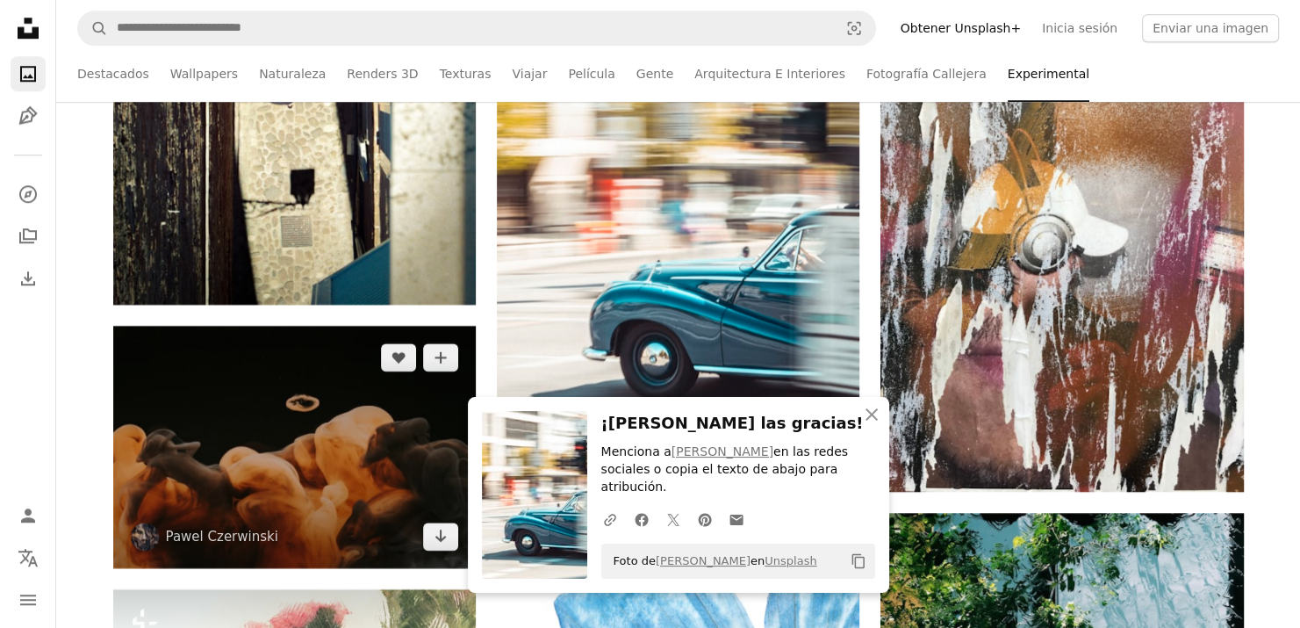
drag, startPoint x: 431, startPoint y: 543, endPoint x: 504, endPoint y: 514, distance: 78.4
click at [431, 543] on link "Arrow pointing down" at bounding box center [440, 536] width 35 height 28
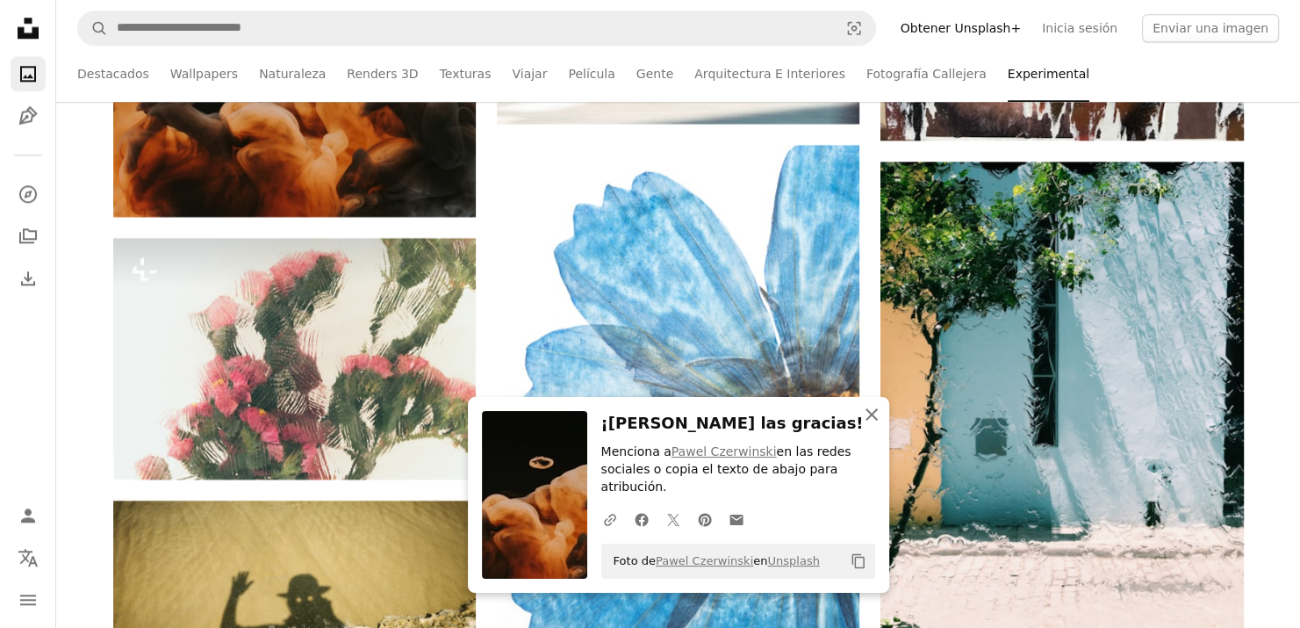
click at [870, 425] on icon "An X shape" at bounding box center [871, 414] width 21 height 21
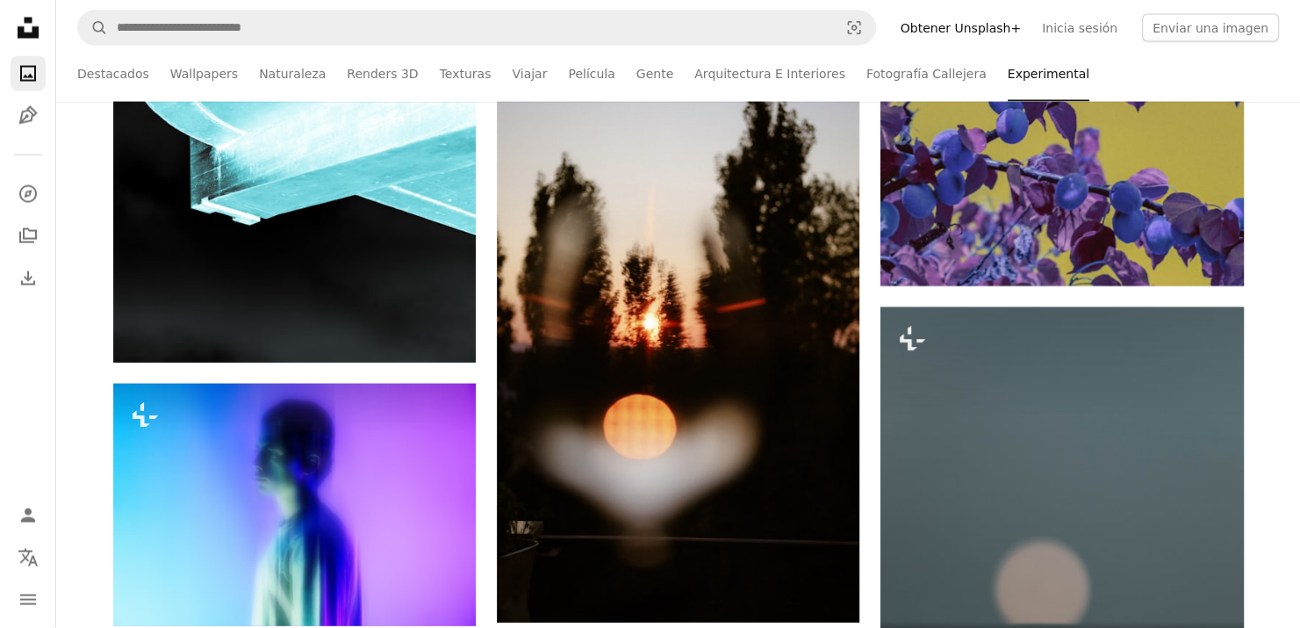
scroll to position [10269, 0]
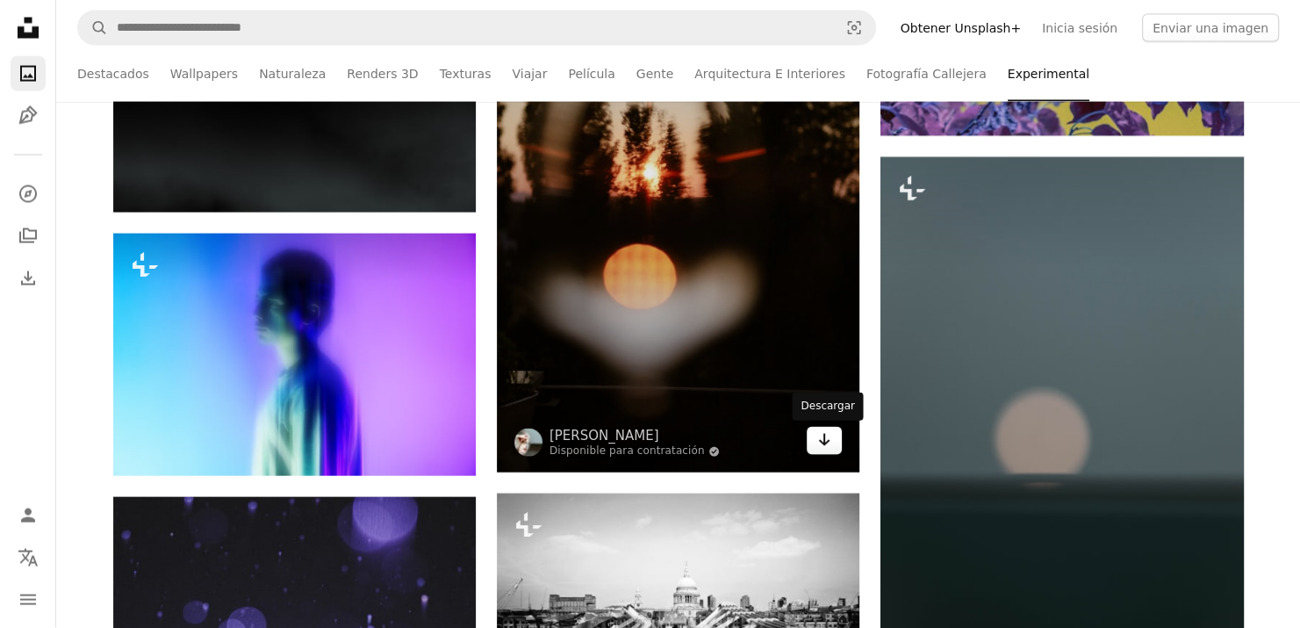
click at [824, 443] on icon "Descargar" at bounding box center [824, 440] width 11 height 12
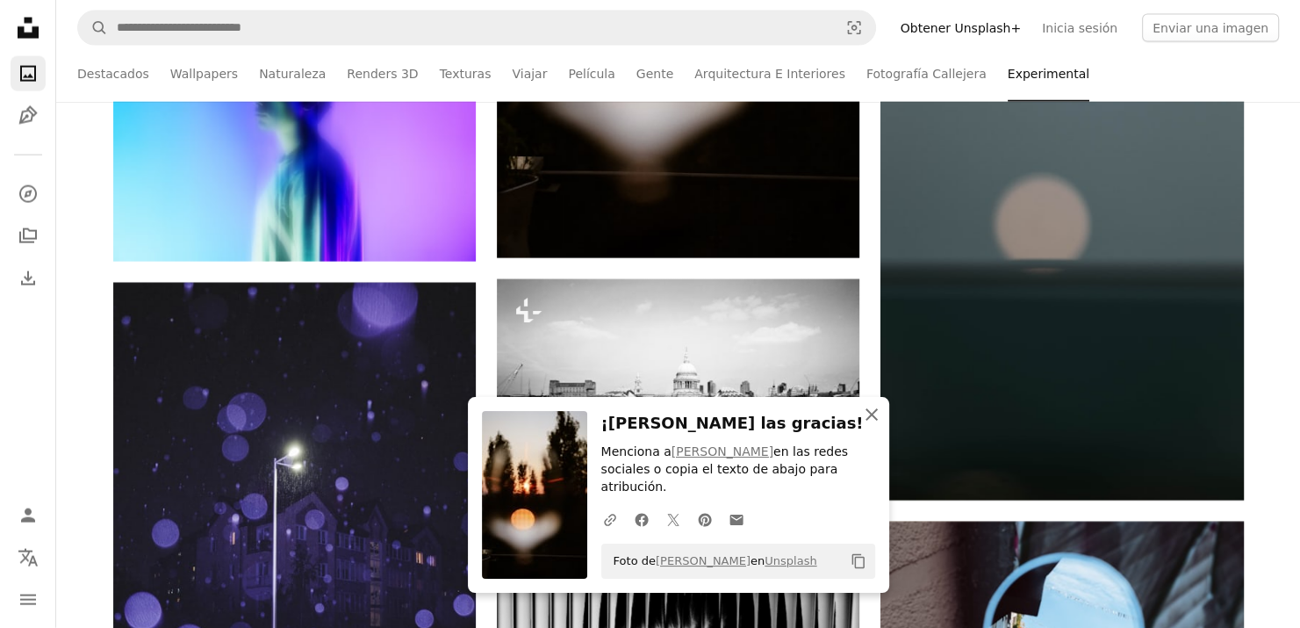
scroll to position [10620, 0]
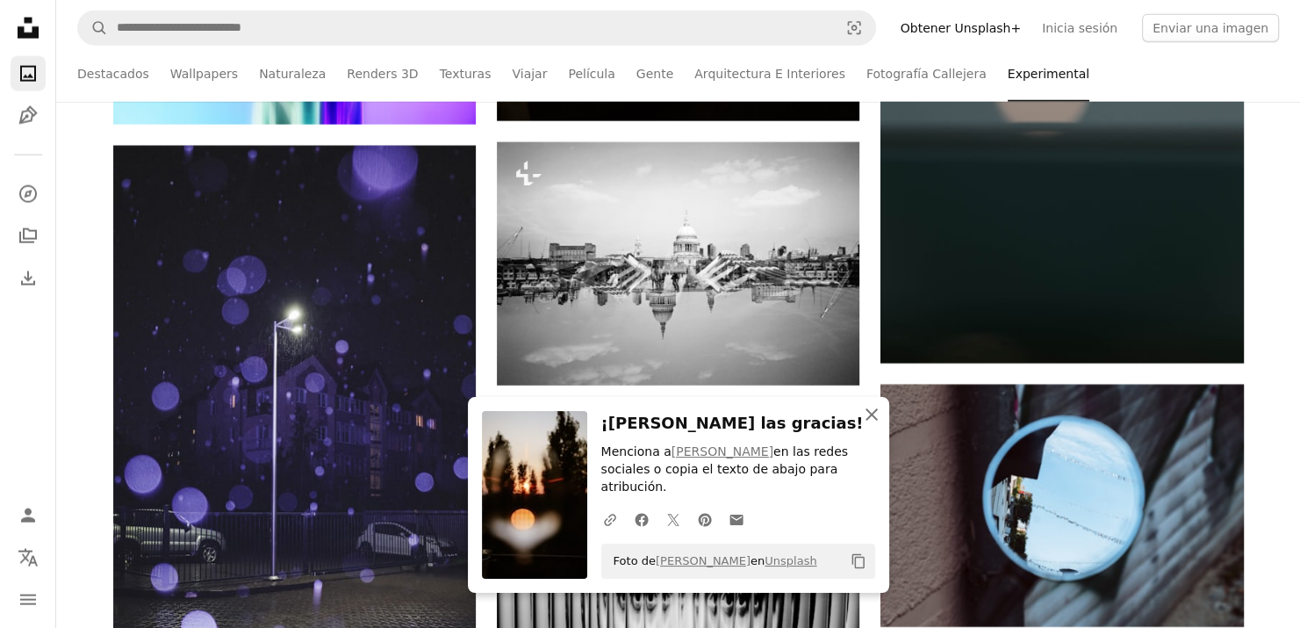
click at [870, 425] on icon "An X shape" at bounding box center [871, 414] width 21 height 21
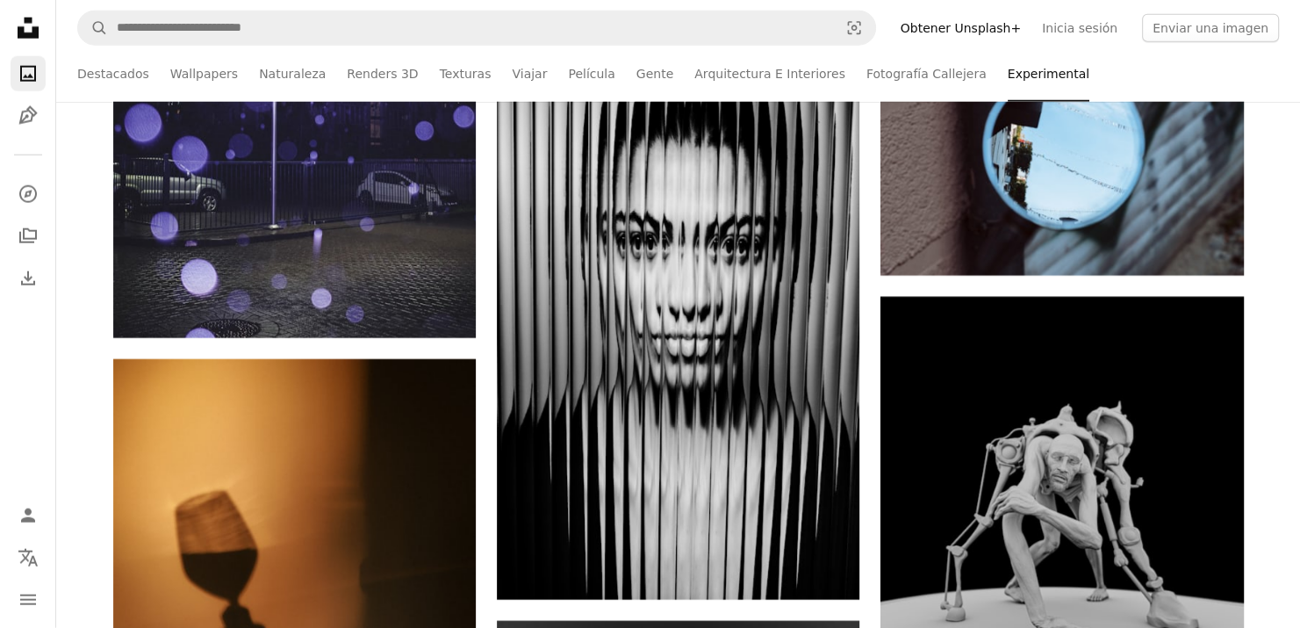
scroll to position [11147, 0]
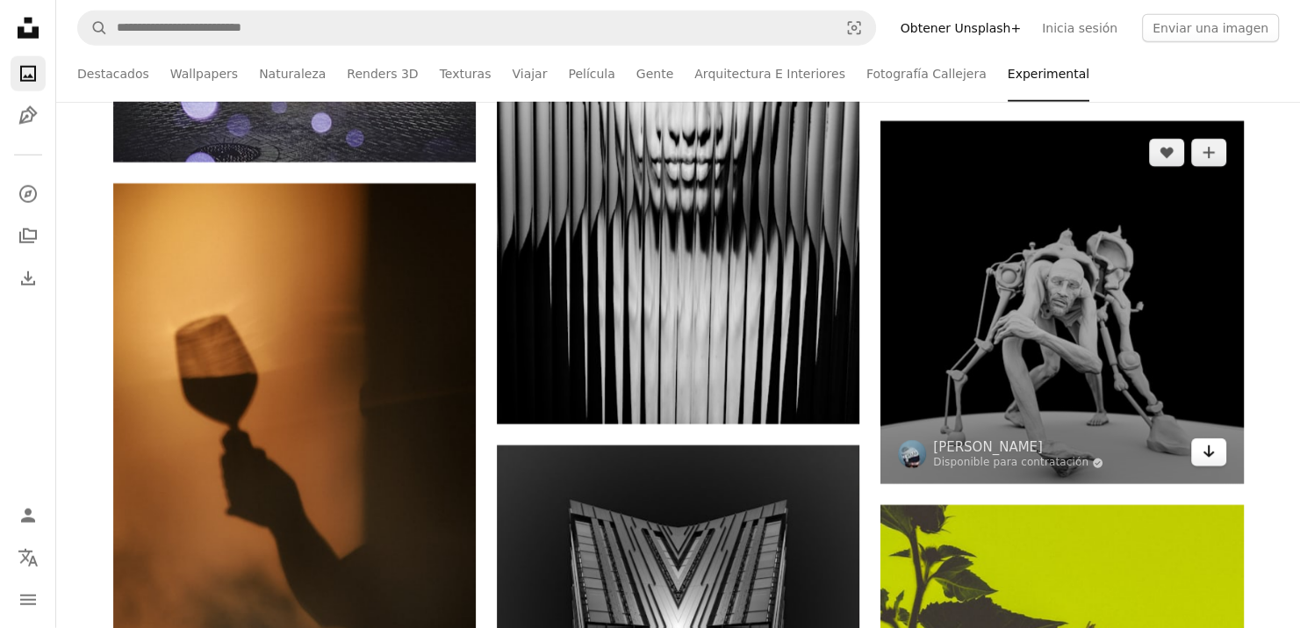
click at [1210, 460] on icon "Arrow pointing down" at bounding box center [1209, 451] width 14 height 21
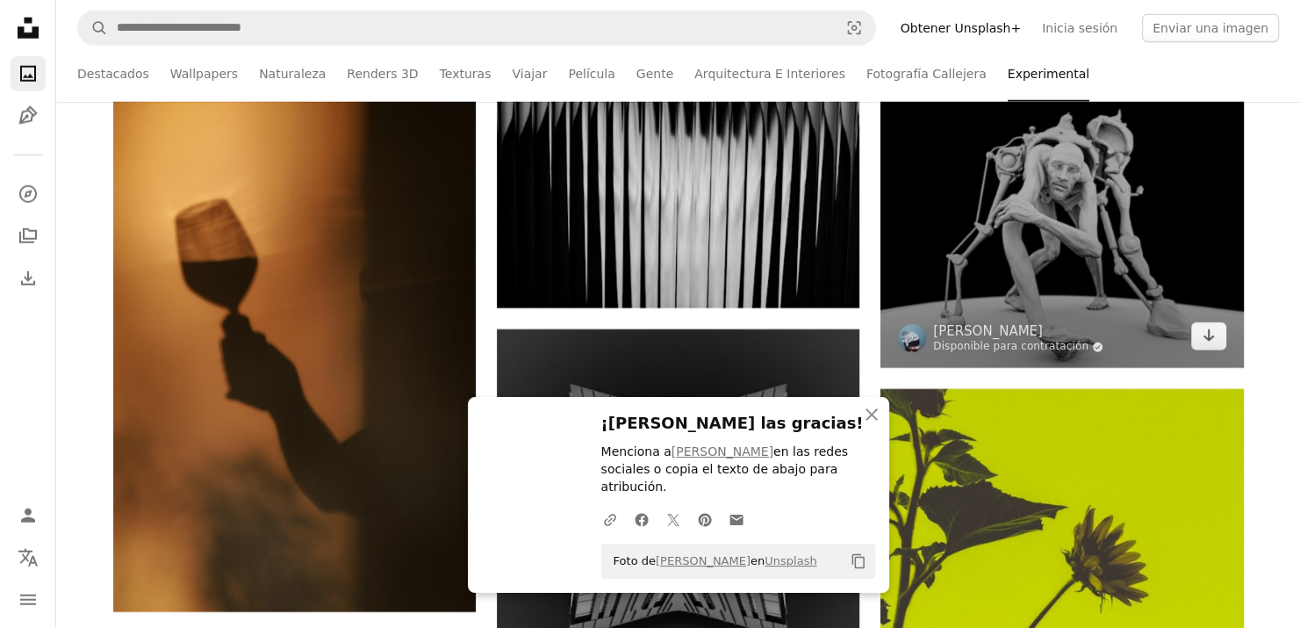
scroll to position [11498, 0]
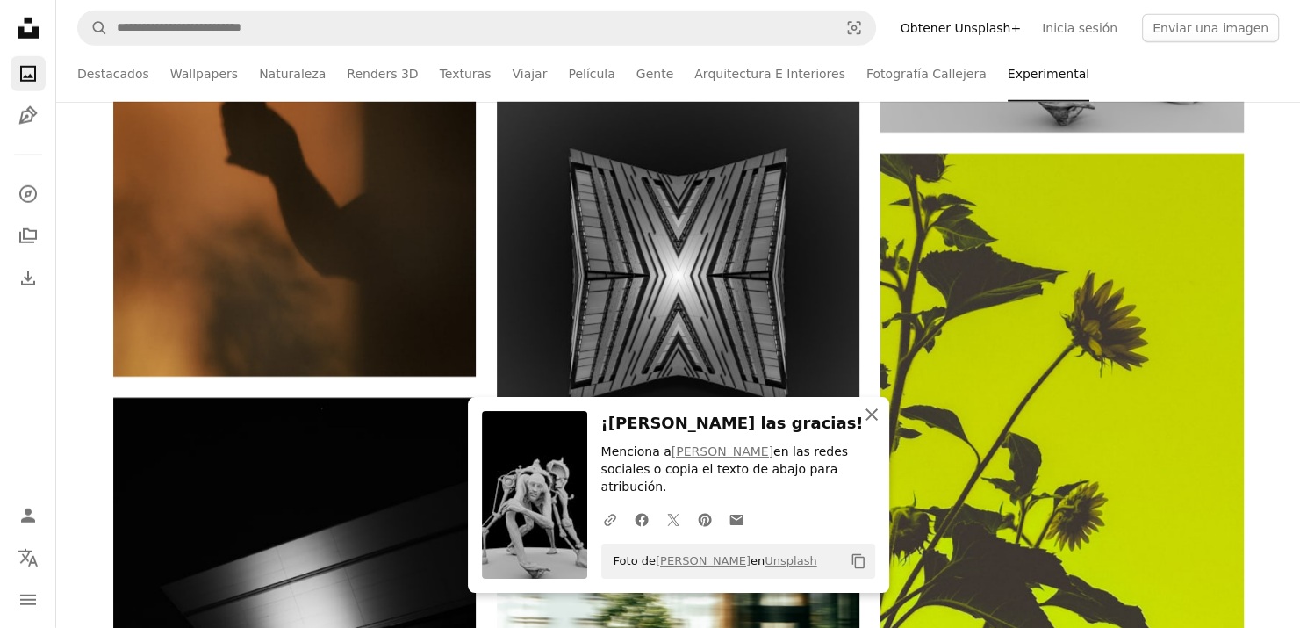
click at [869, 425] on icon "An X shape" at bounding box center [871, 414] width 21 height 21
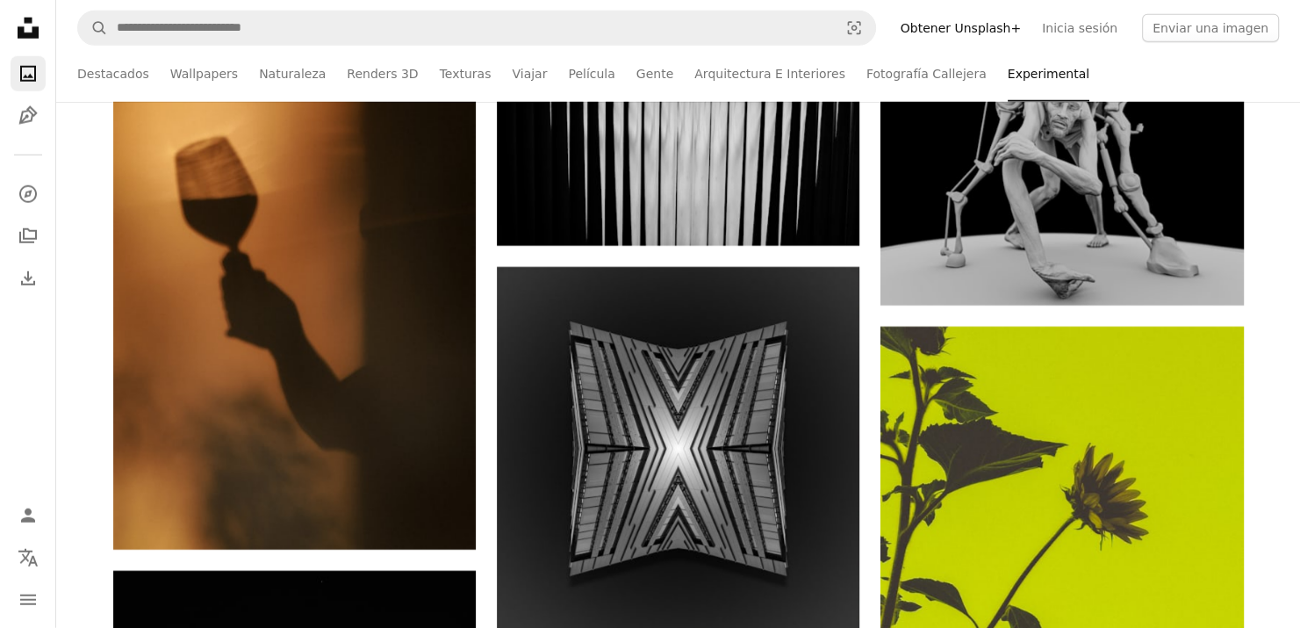
scroll to position [11322, 0]
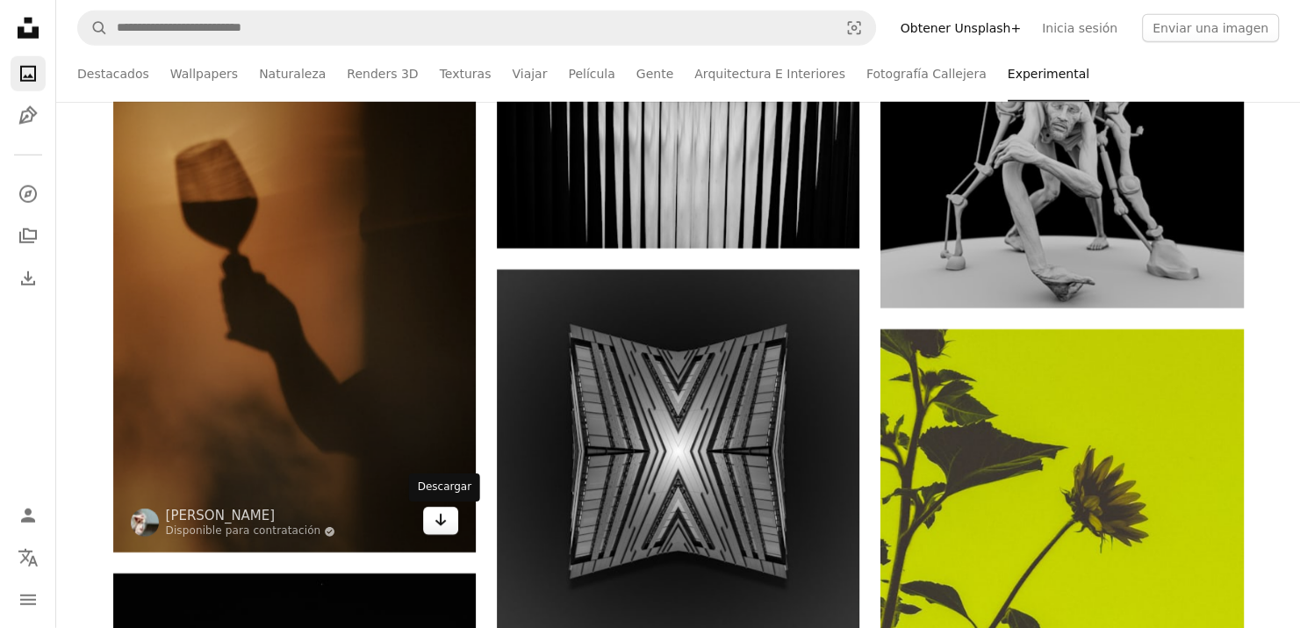
click at [444, 530] on icon "Arrow pointing down" at bounding box center [441, 519] width 14 height 21
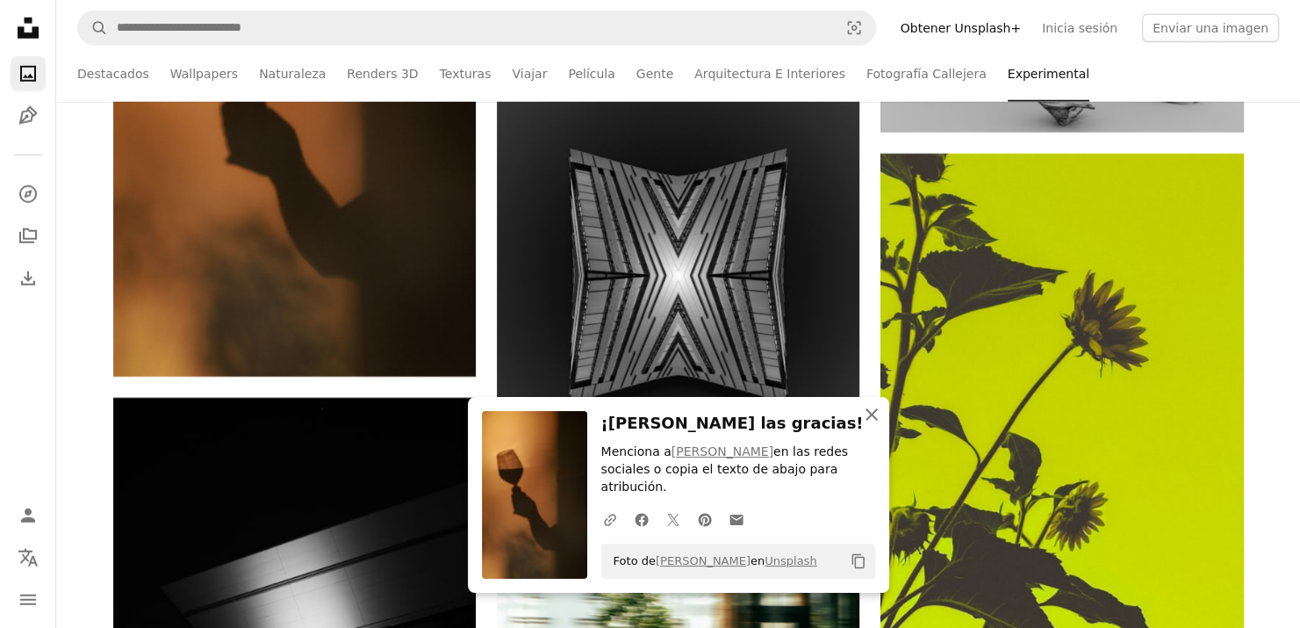
click at [865, 425] on icon "An X shape" at bounding box center [871, 414] width 21 height 21
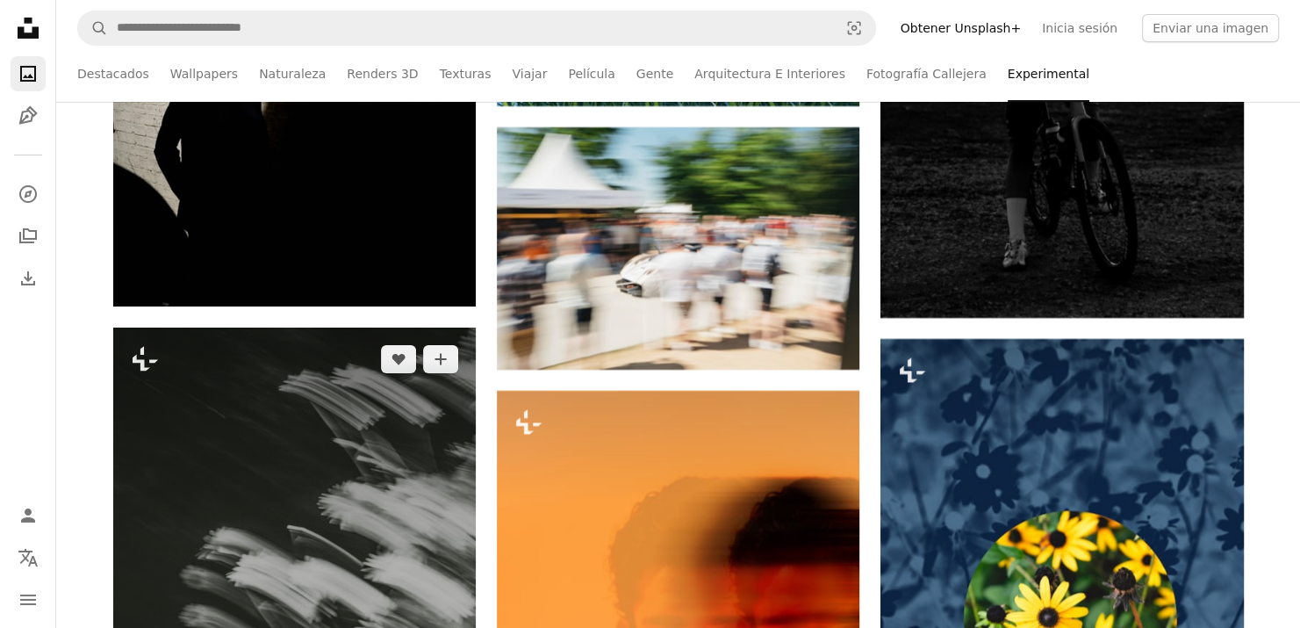
scroll to position [12463, 0]
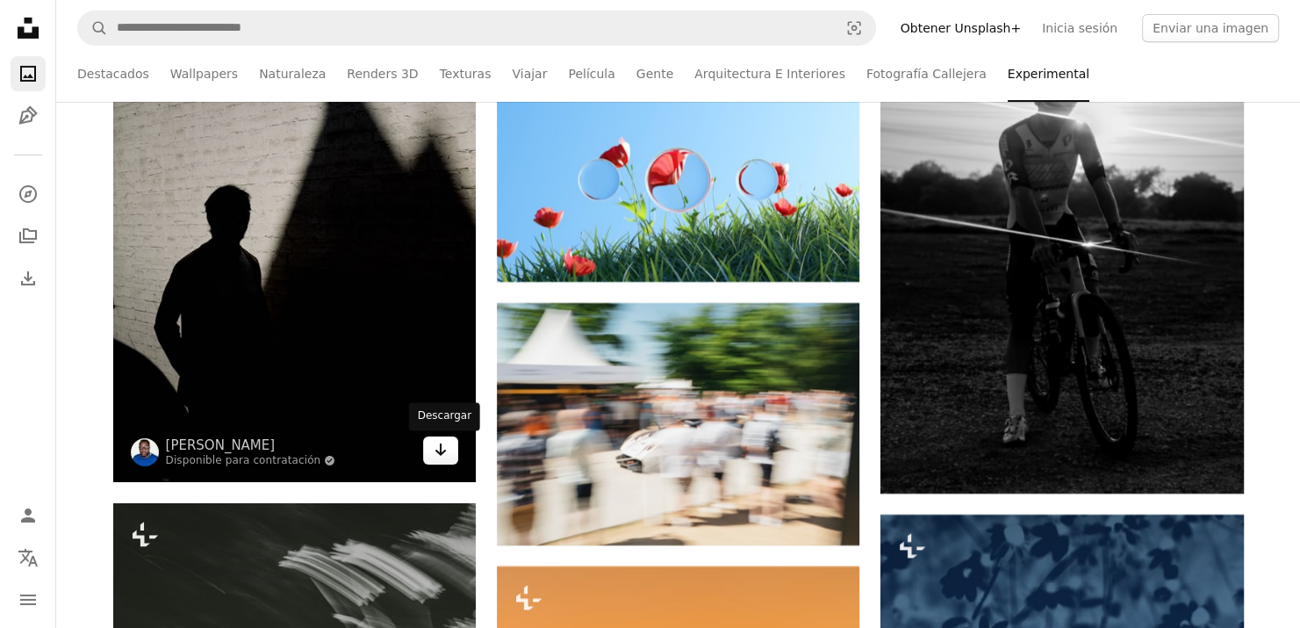
click at [438, 450] on icon "Arrow pointing down" at bounding box center [441, 449] width 14 height 21
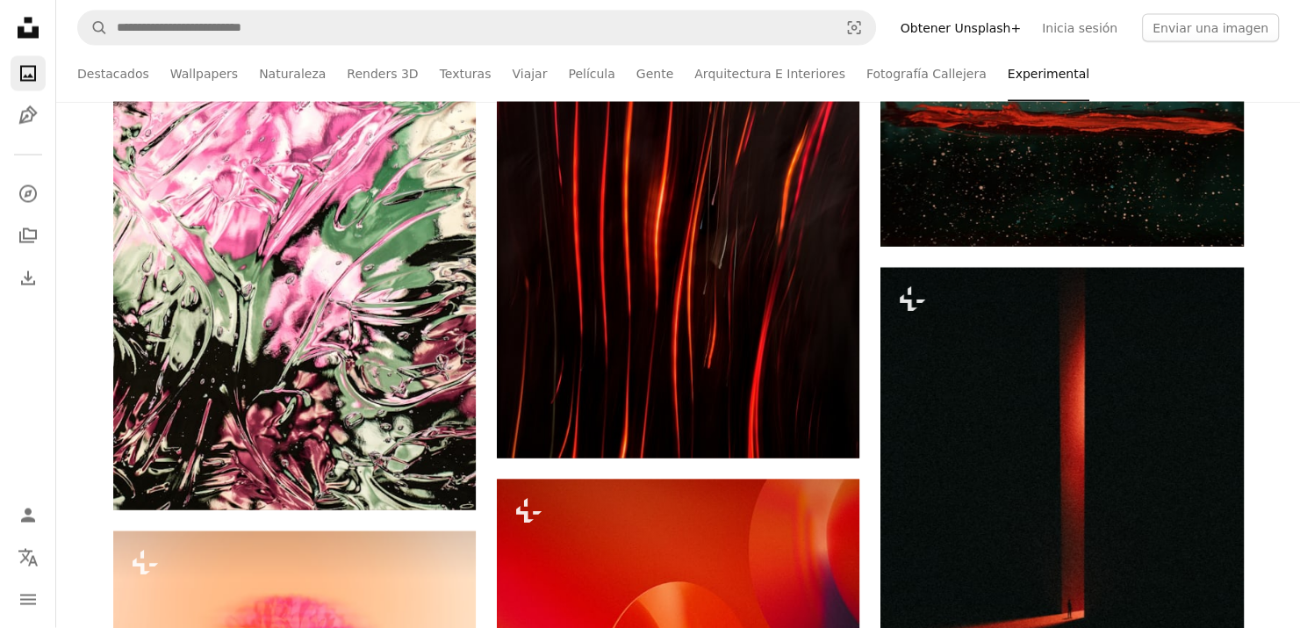
scroll to position [16238, 0]
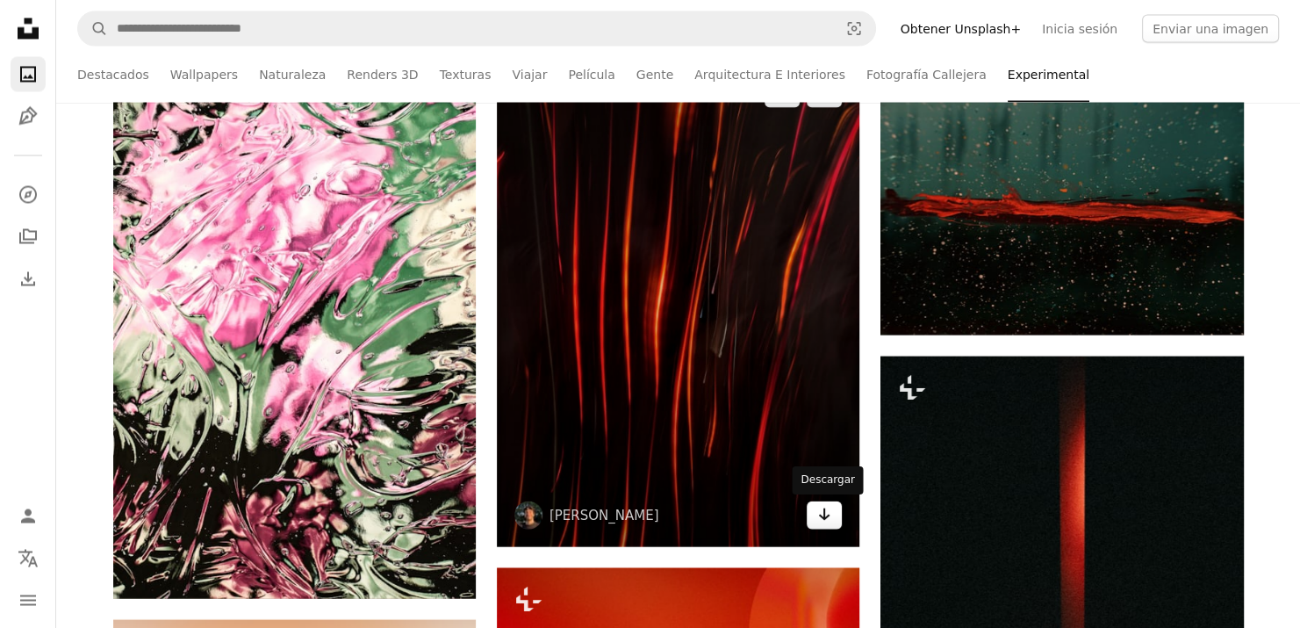
click at [834, 514] on link "Arrow pointing down" at bounding box center [824, 514] width 35 height 28
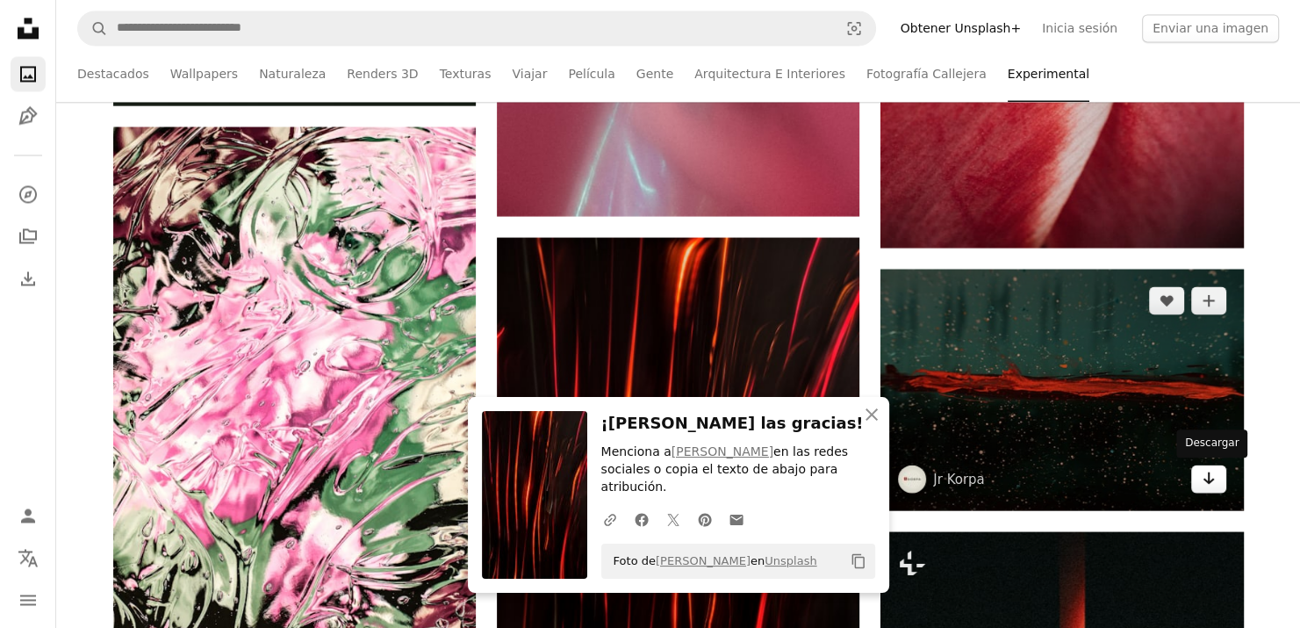
click at [1203, 482] on icon "Arrow pointing down" at bounding box center [1209, 477] width 14 height 21
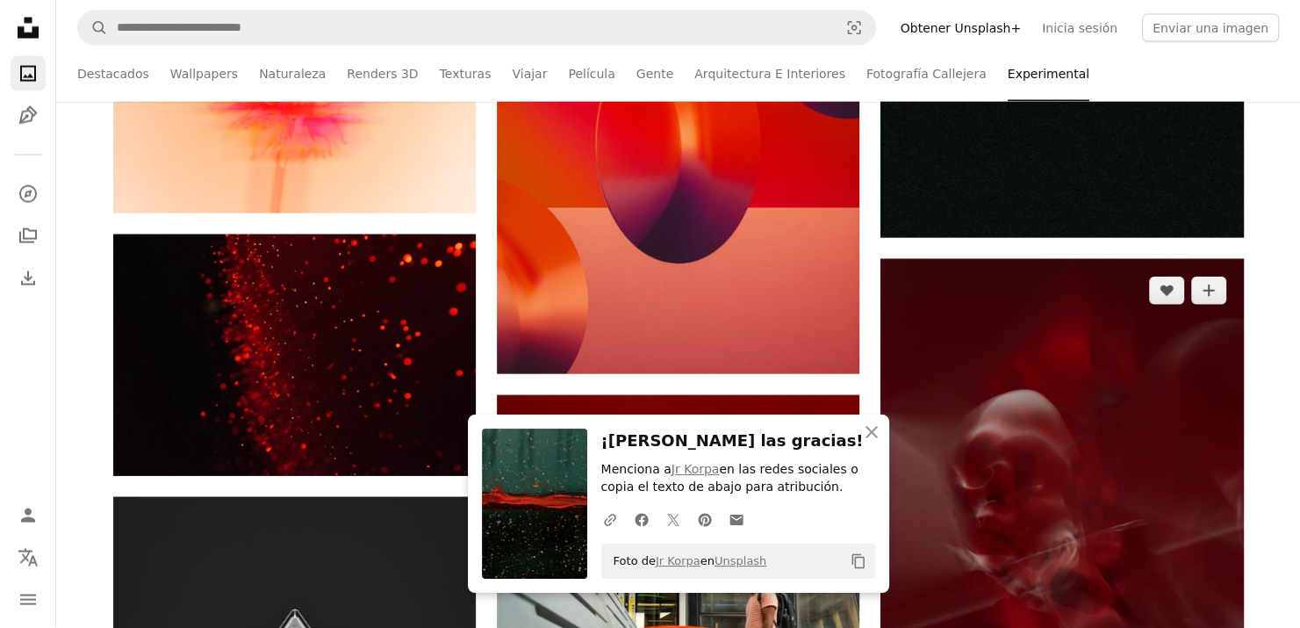
scroll to position [17027, 0]
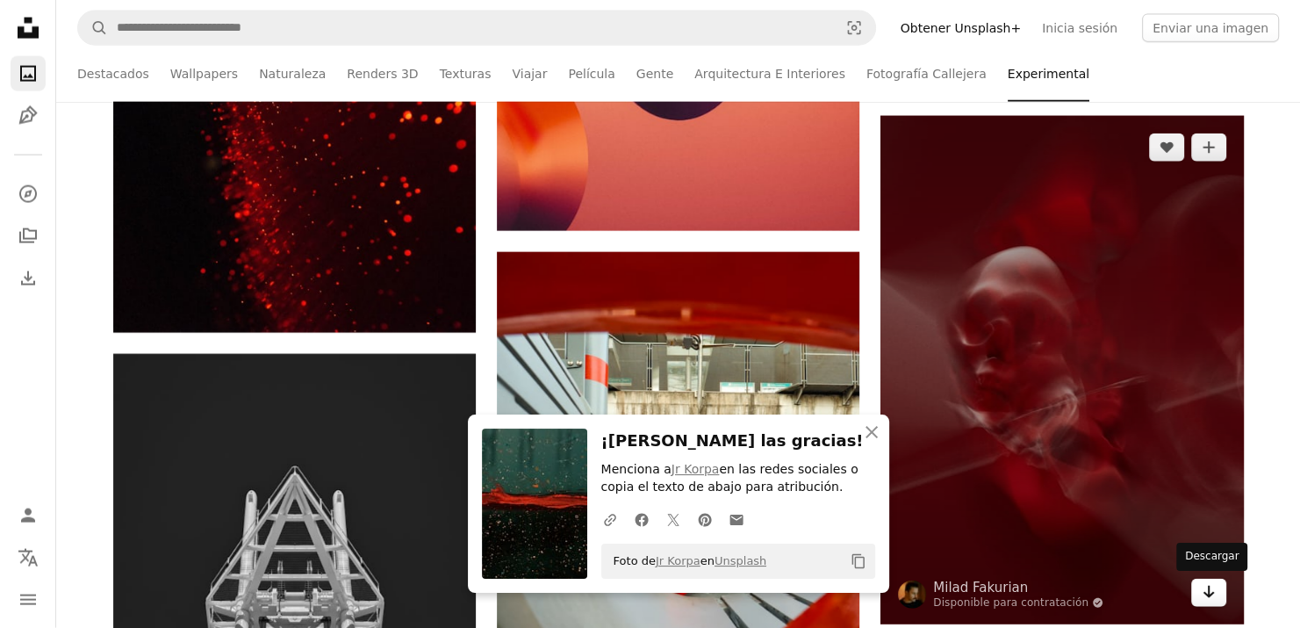
click at [1210, 595] on icon "Descargar" at bounding box center [1207, 591] width 11 height 12
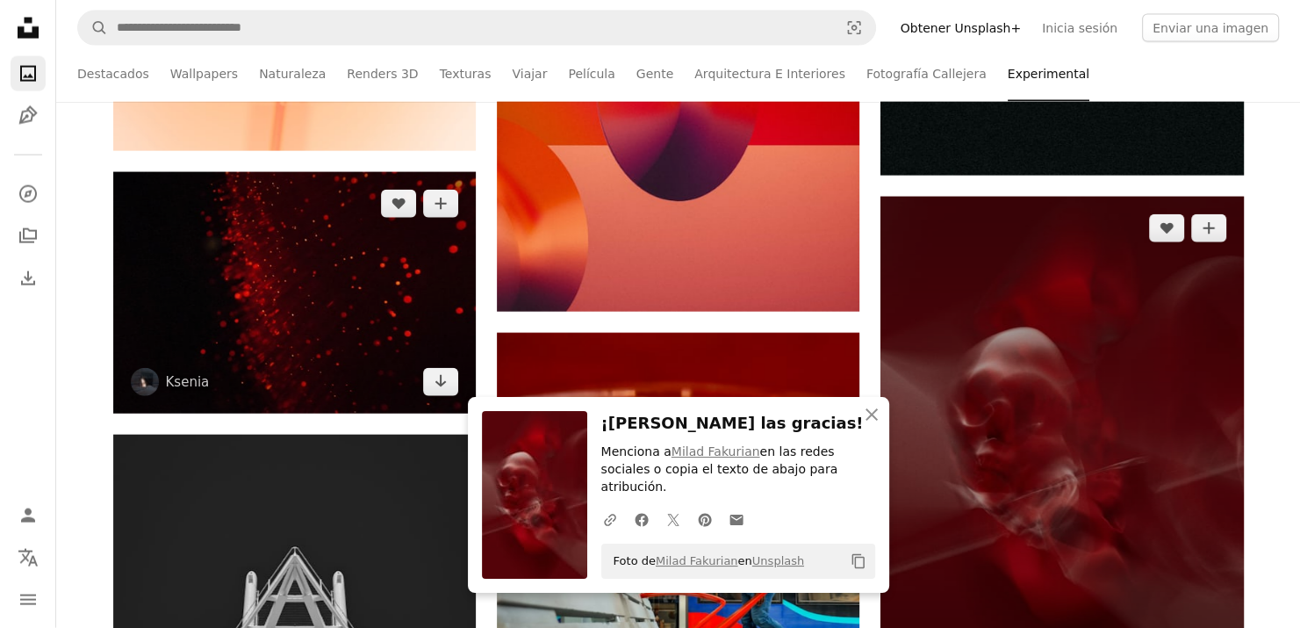
scroll to position [16852, 0]
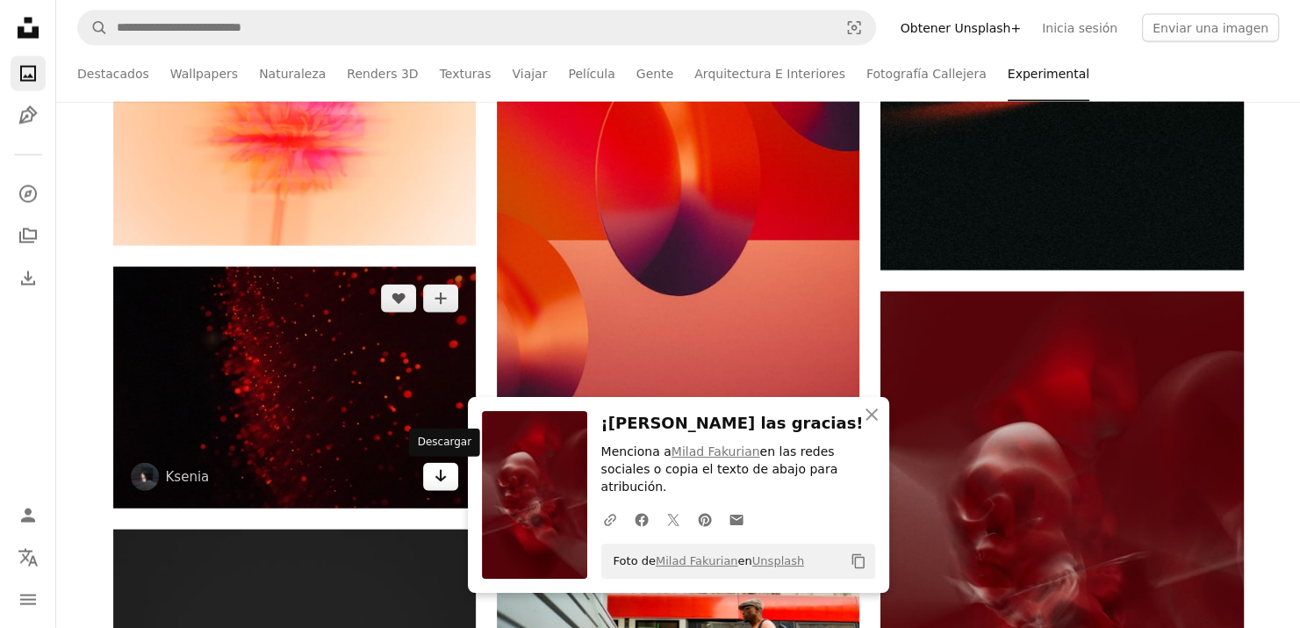
click at [439, 478] on icon "Arrow pointing down" at bounding box center [441, 475] width 14 height 21
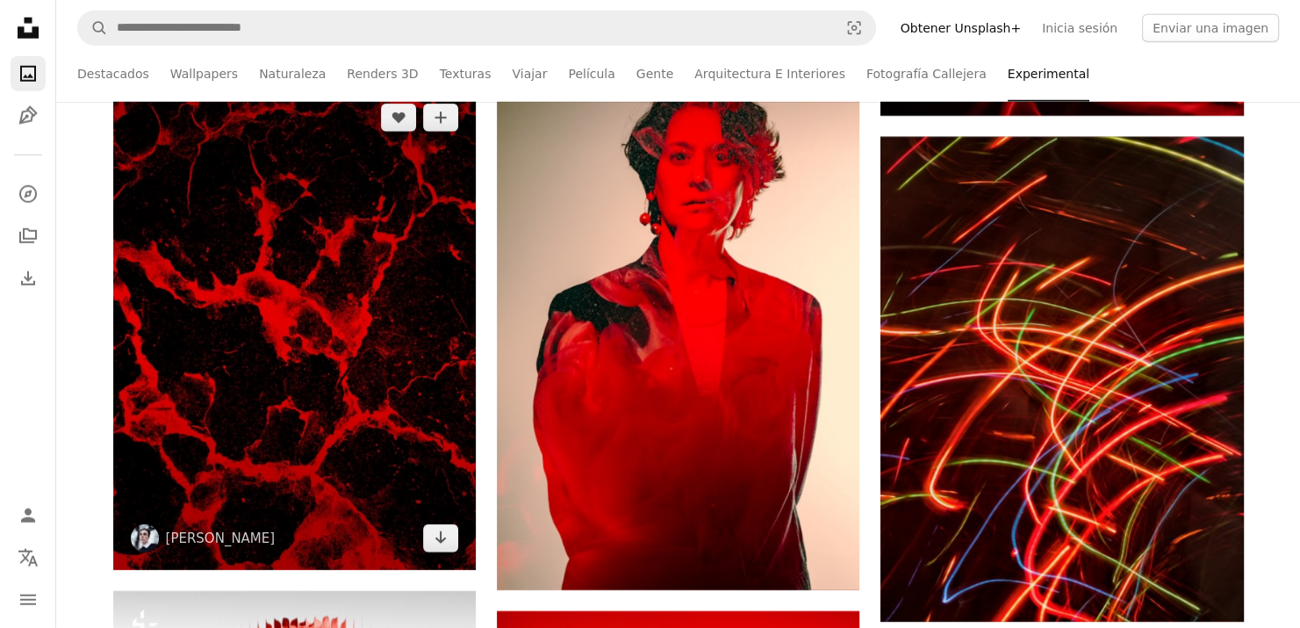
scroll to position [17817, 0]
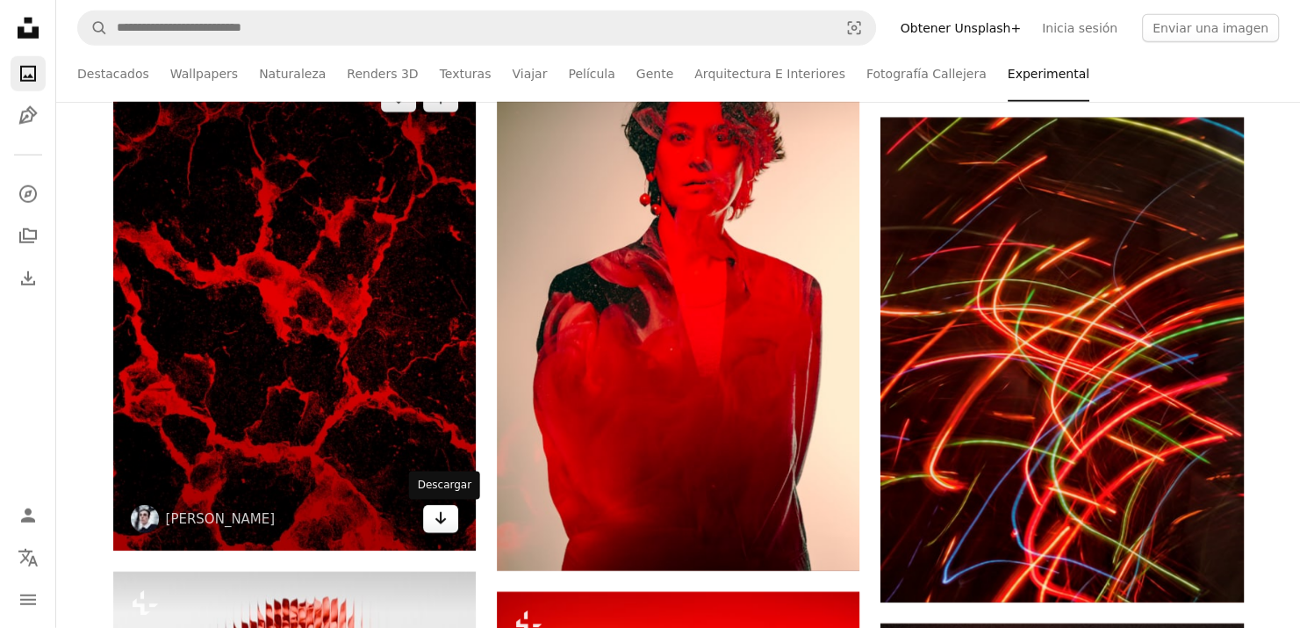
click at [438, 518] on icon "Arrow pointing down" at bounding box center [441, 517] width 14 height 21
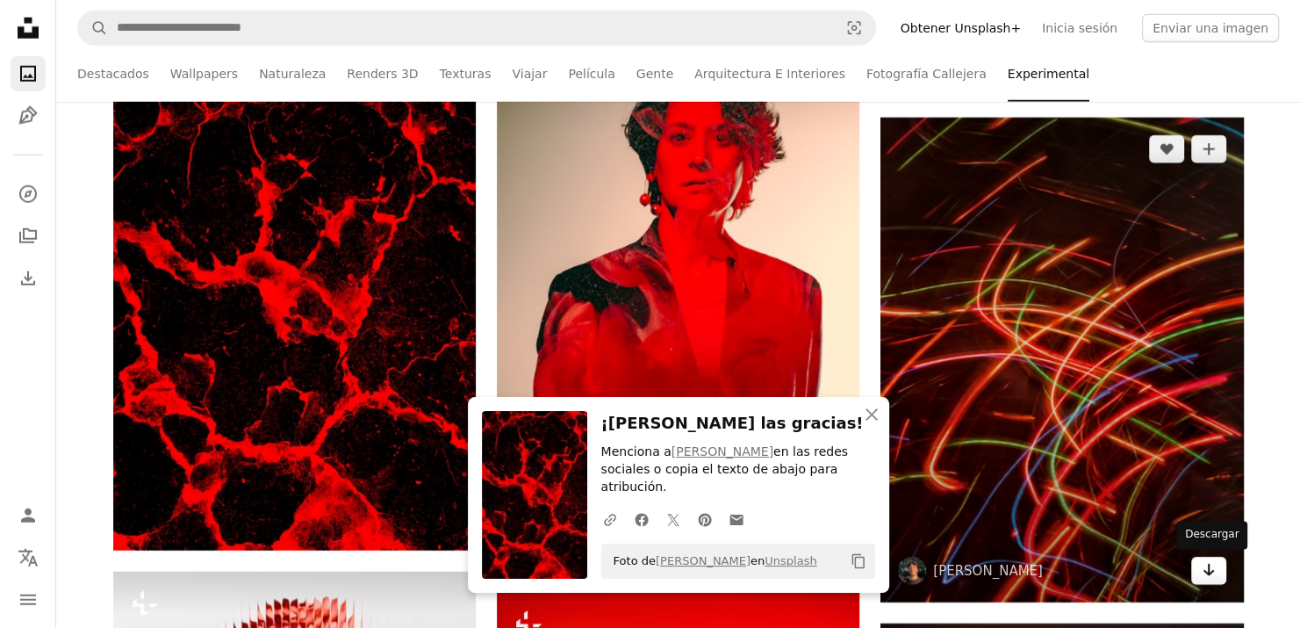
click at [1216, 571] on link "Arrow pointing down" at bounding box center [1208, 570] width 35 height 28
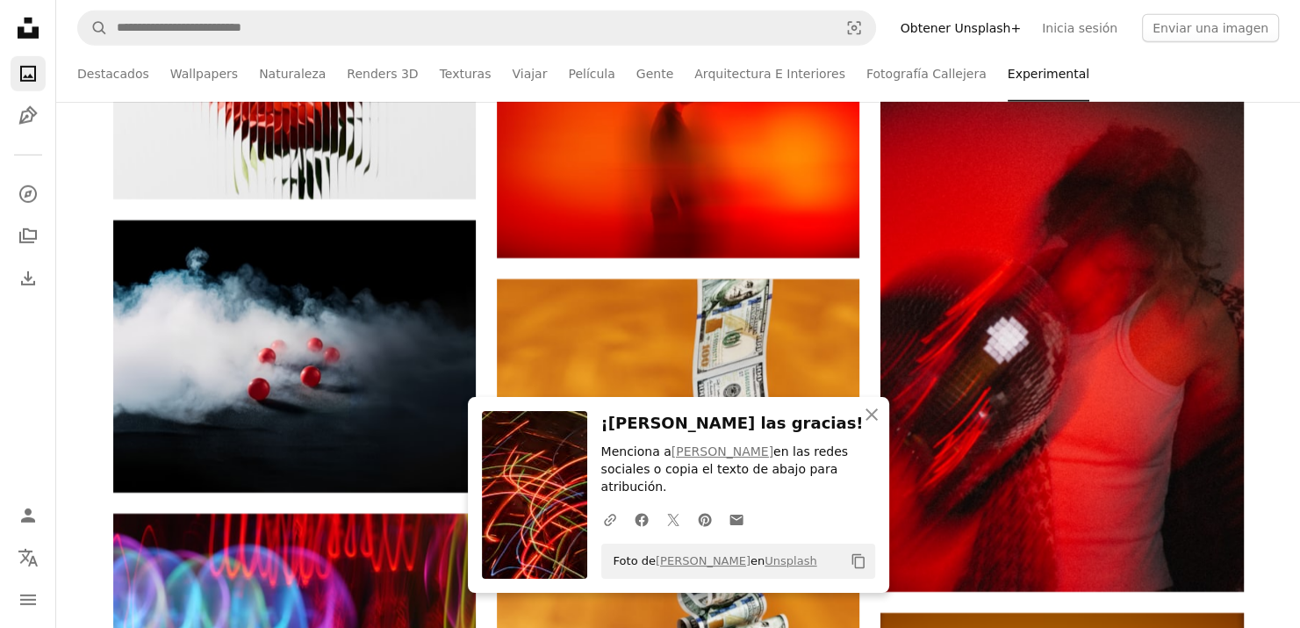
scroll to position [18607, 0]
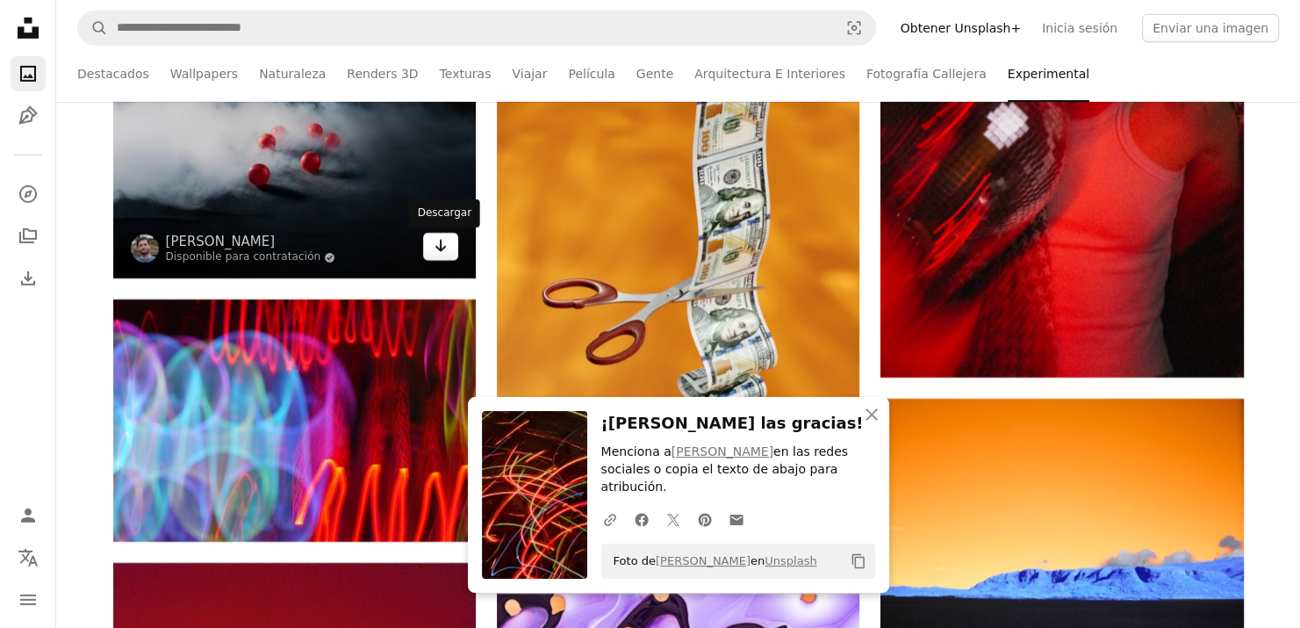
click at [429, 251] on link "Arrow pointing down" at bounding box center [440, 247] width 35 height 28
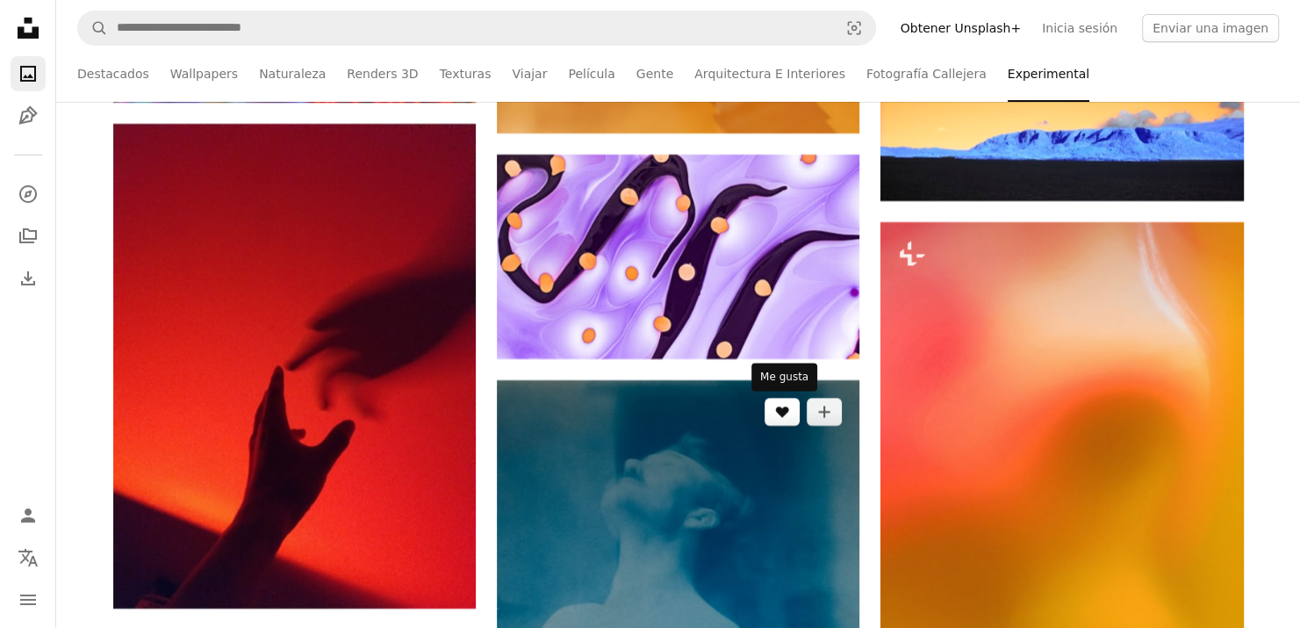
scroll to position [19134, 0]
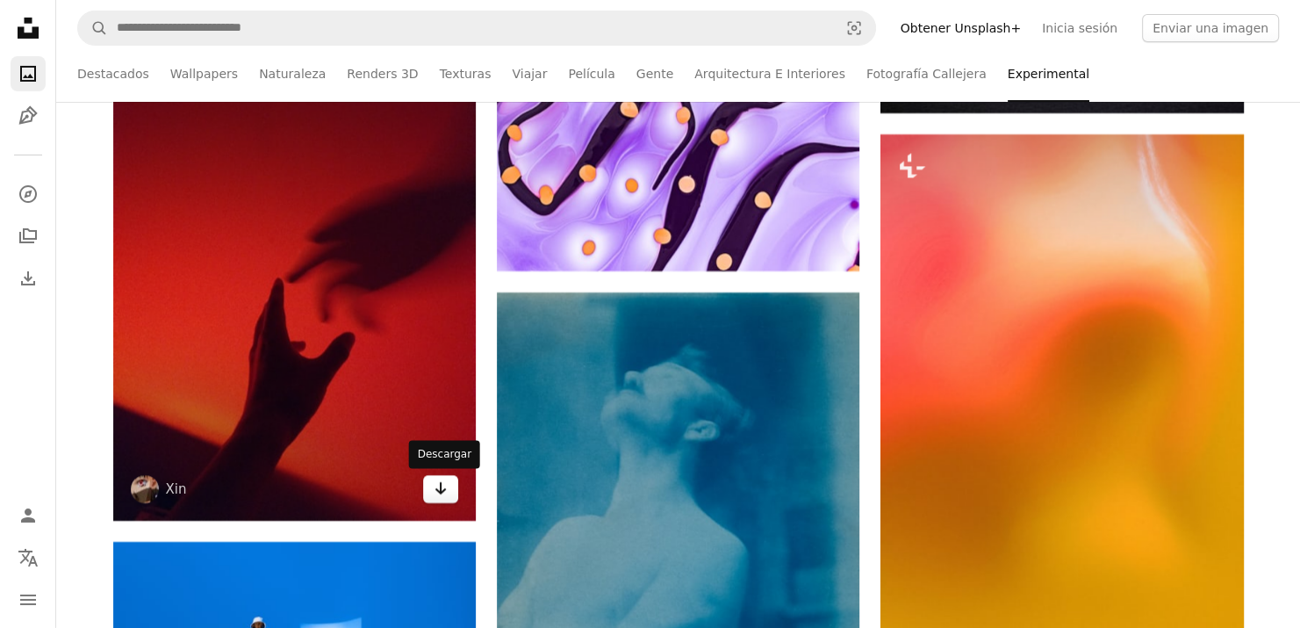
click at [447, 495] on icon "Arrow pointing down" at bounding box center [441, 487] width 14 height 21
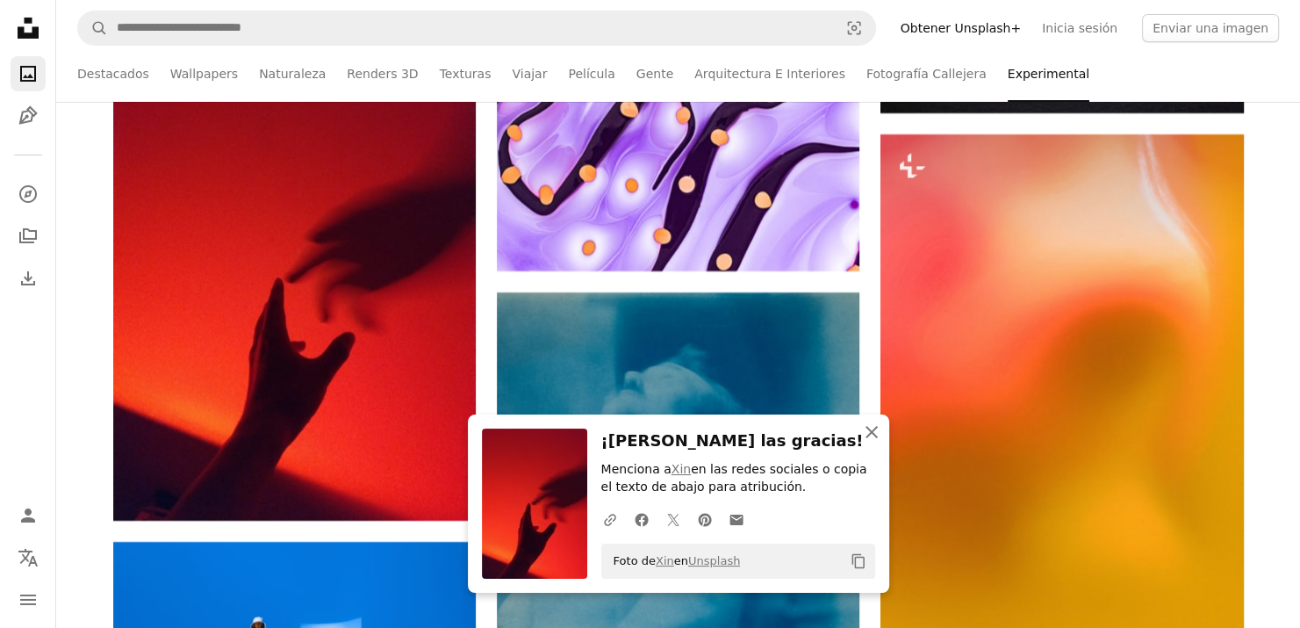
click at [869, 437] on icon "An X shape" at bounding box center [871, 431] width 21 height 21
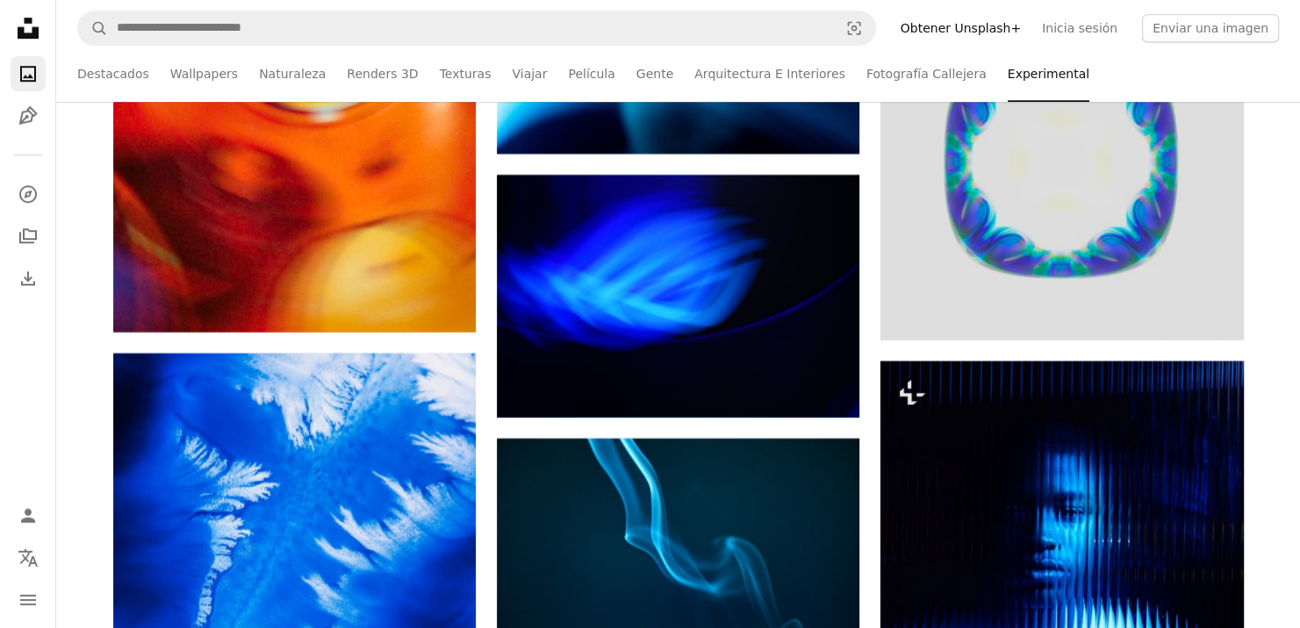
scroll to position [20889, 0]
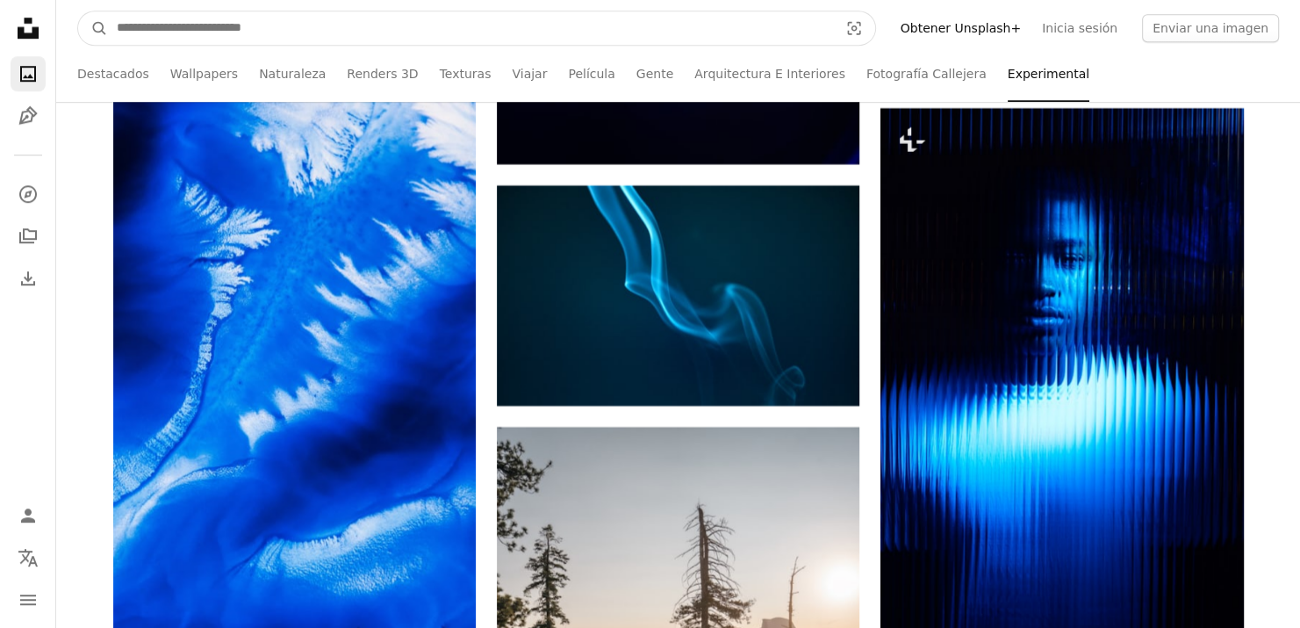
click at [521, 39] on input "Encuentra imágenes en todo el sitio" at bounding box center [470, 27] width 725 height 33
type input "*****"
click at [78, 11] on button "A magnifying glass" at bounding box center [93, 27] width 30 height 33
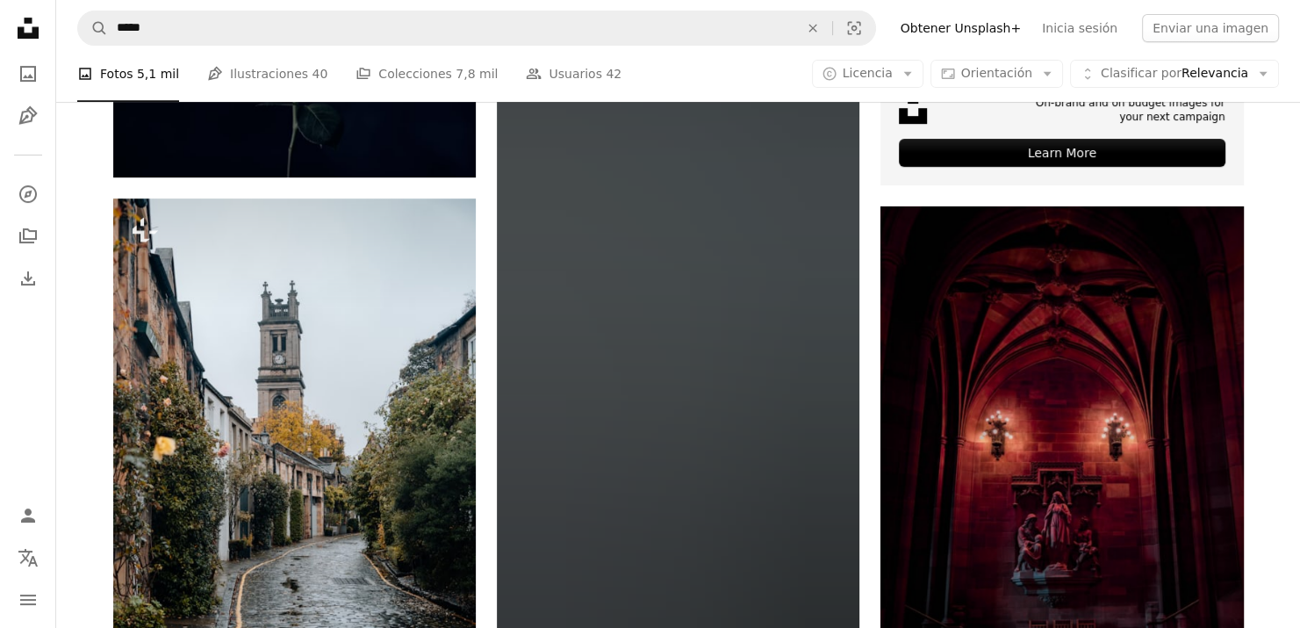
scroll to position [878, 0]
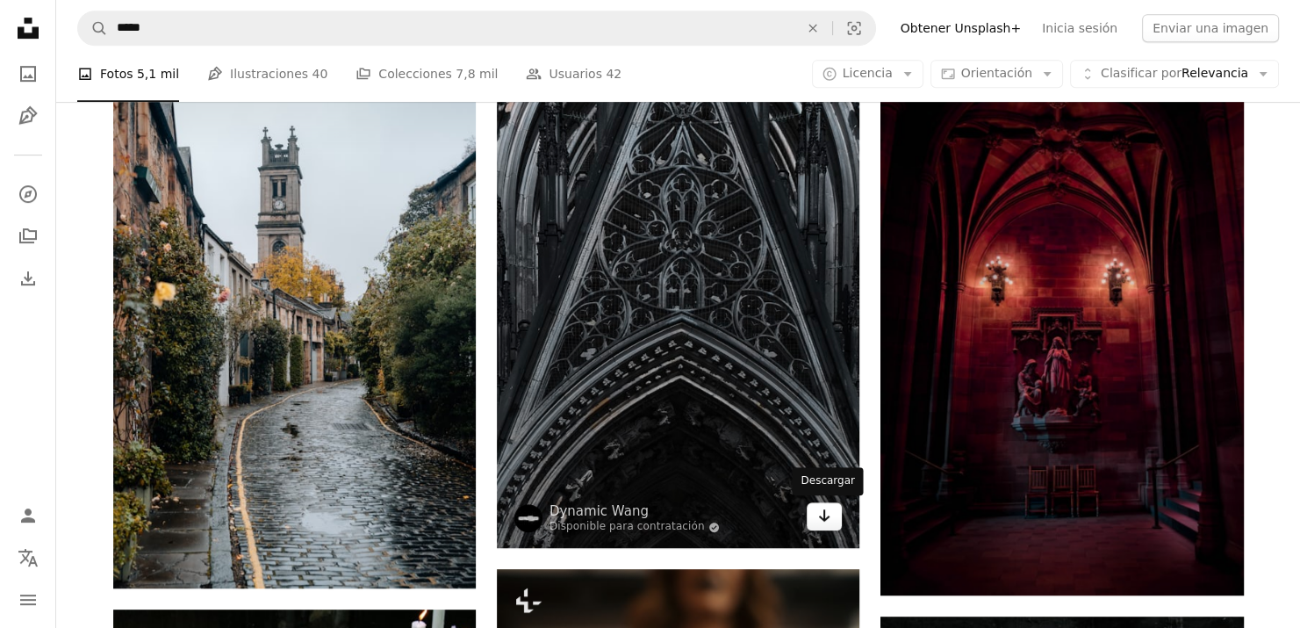
click at [837, 521] on link "Arrow pointing down" at bounding box center [824, 516] width 35 height 28
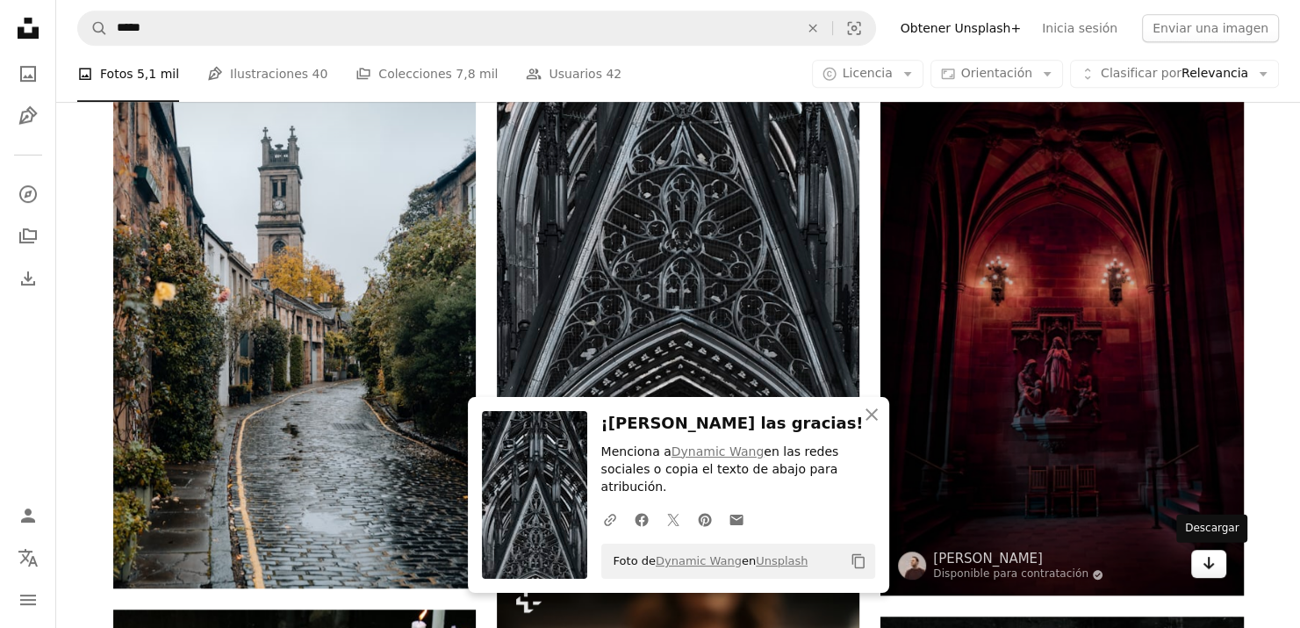
drag, startPoint x: 1217, startPoint y: 570, endPoint x: 1209, endPoint y: 564, distance: 10.2
click at [1217, 570] on link "Arrow pointing down" at bounding box center [1208, 563] width 35 height 28
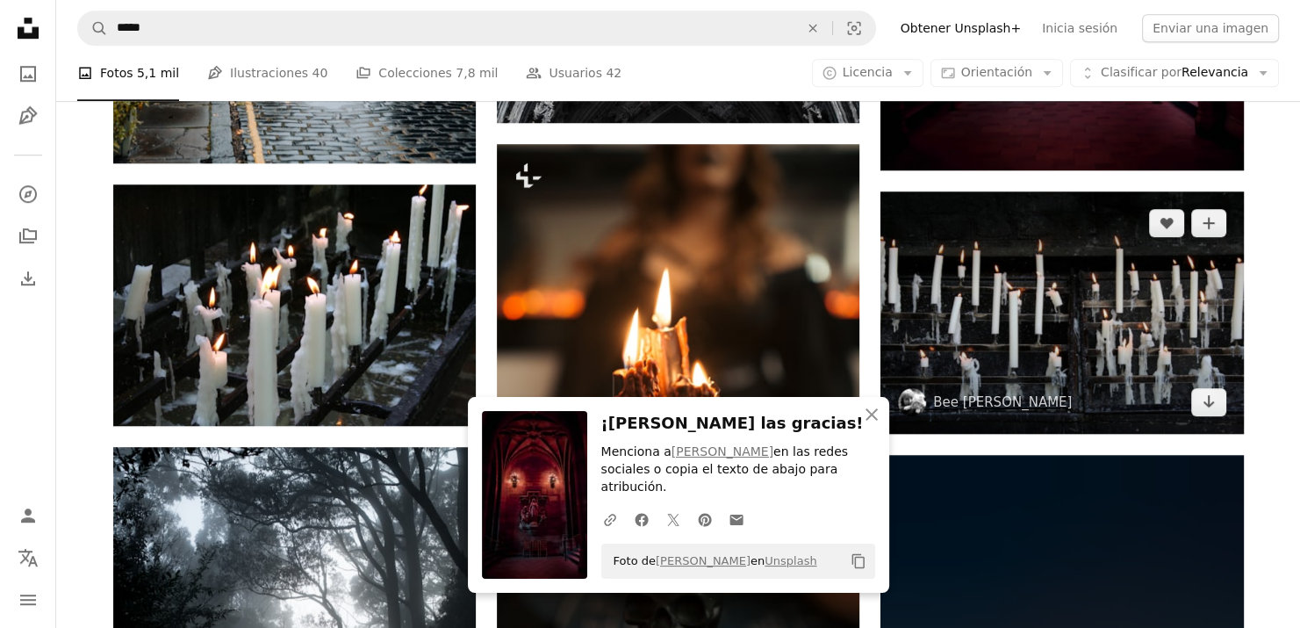
scroll to position [1404, 0]
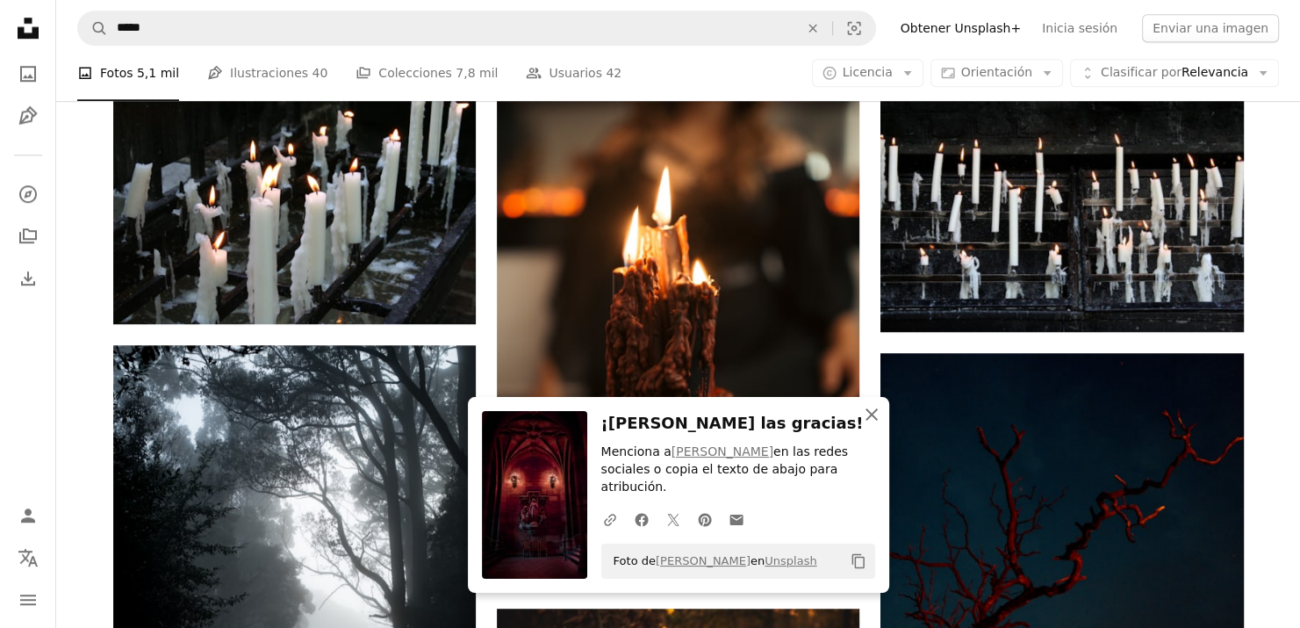
click at [872, 425] on icon "An X shape" at bounding box center [871, 414] width 21 height 21
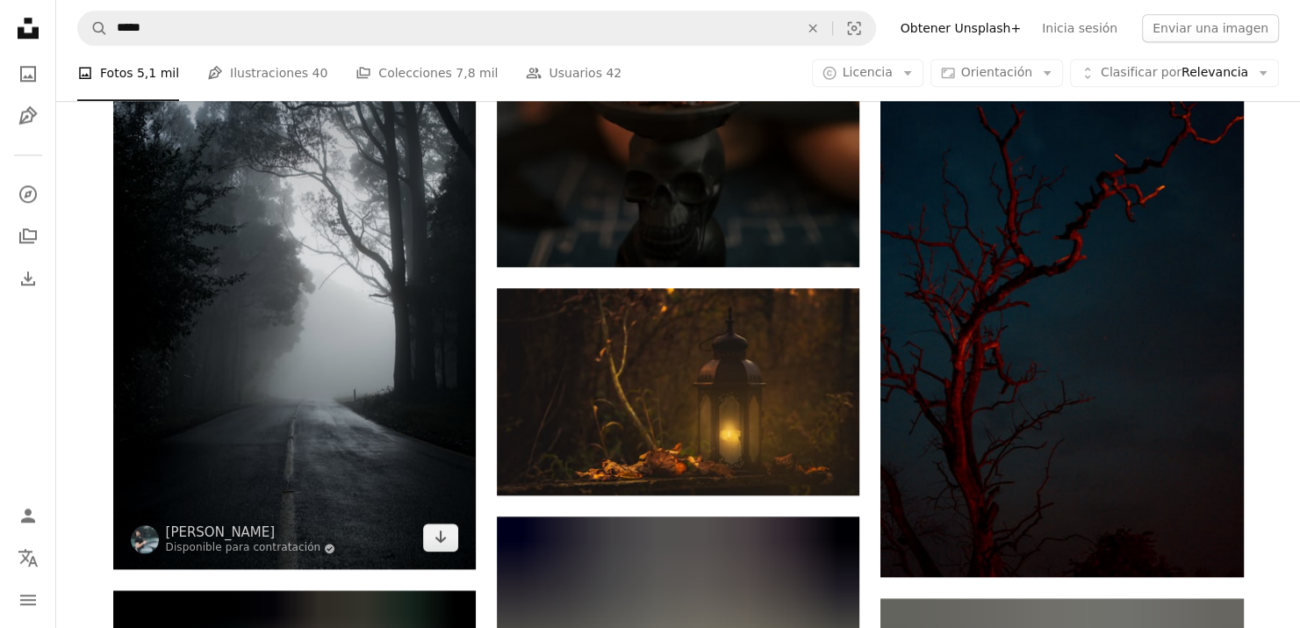
scroll to position [1755, 0]
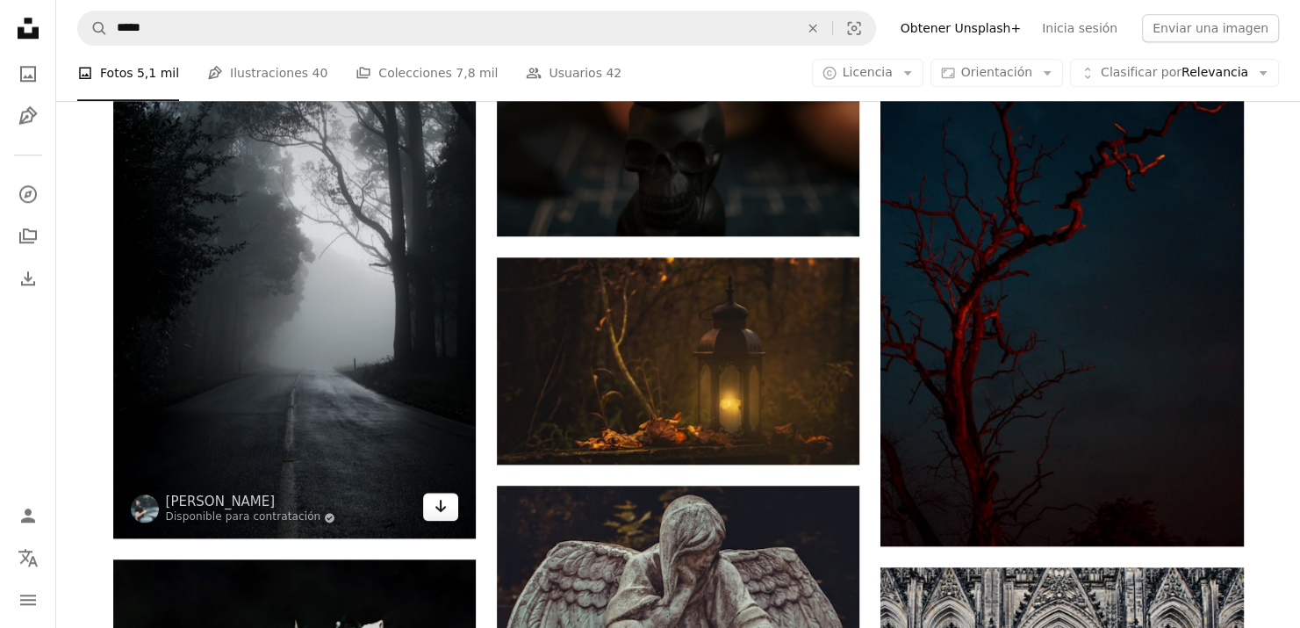
click at [436, 511] on icon "Arrow pointing down" at bounding box center [441, 505] width 14 height 21
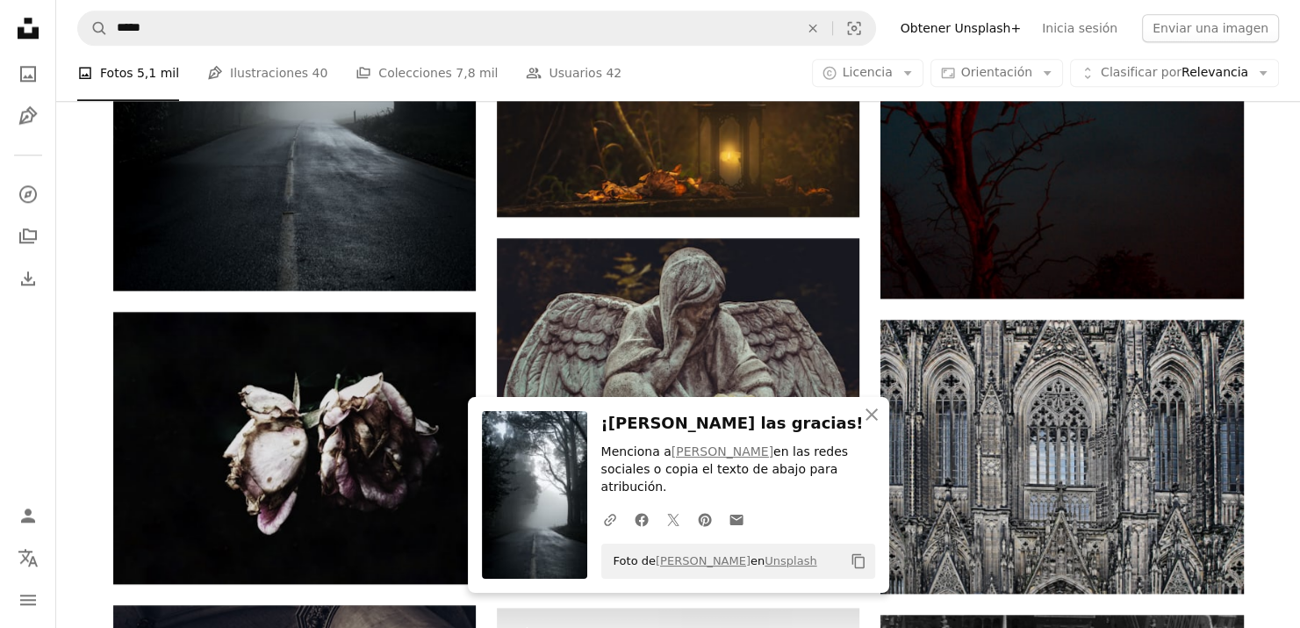
scroll to position [2019, 0]
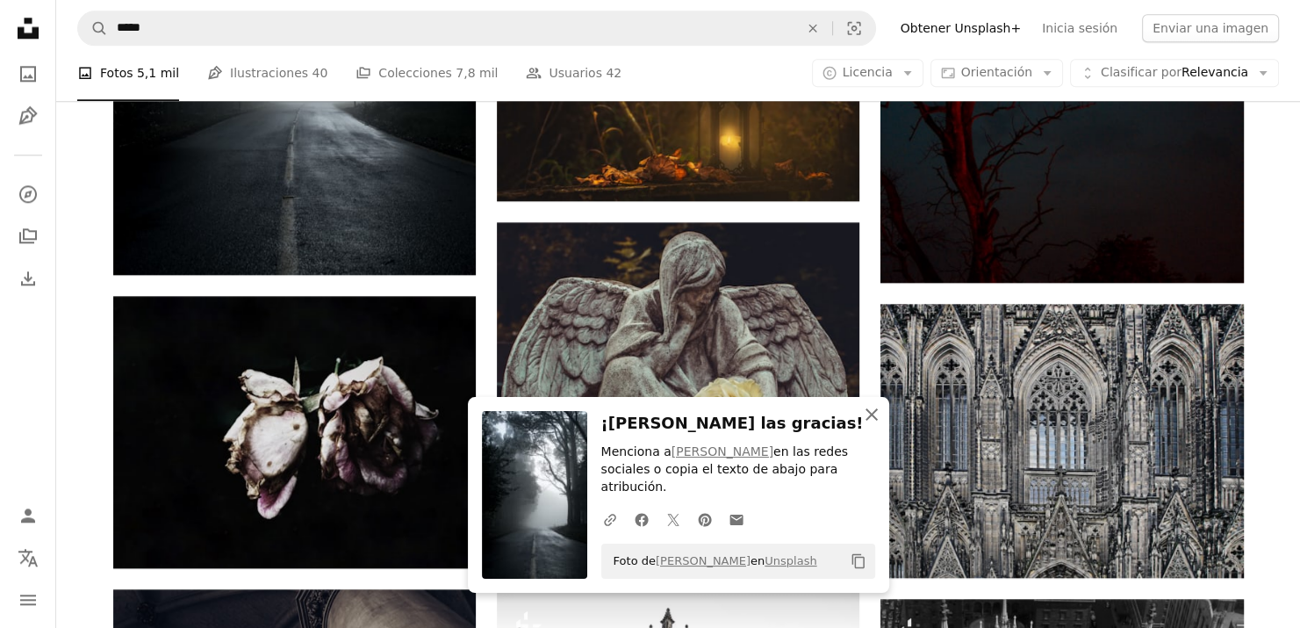
click at [869, 425] on icon "An X shape" at bounding box center [871, 414] width 21 height 21
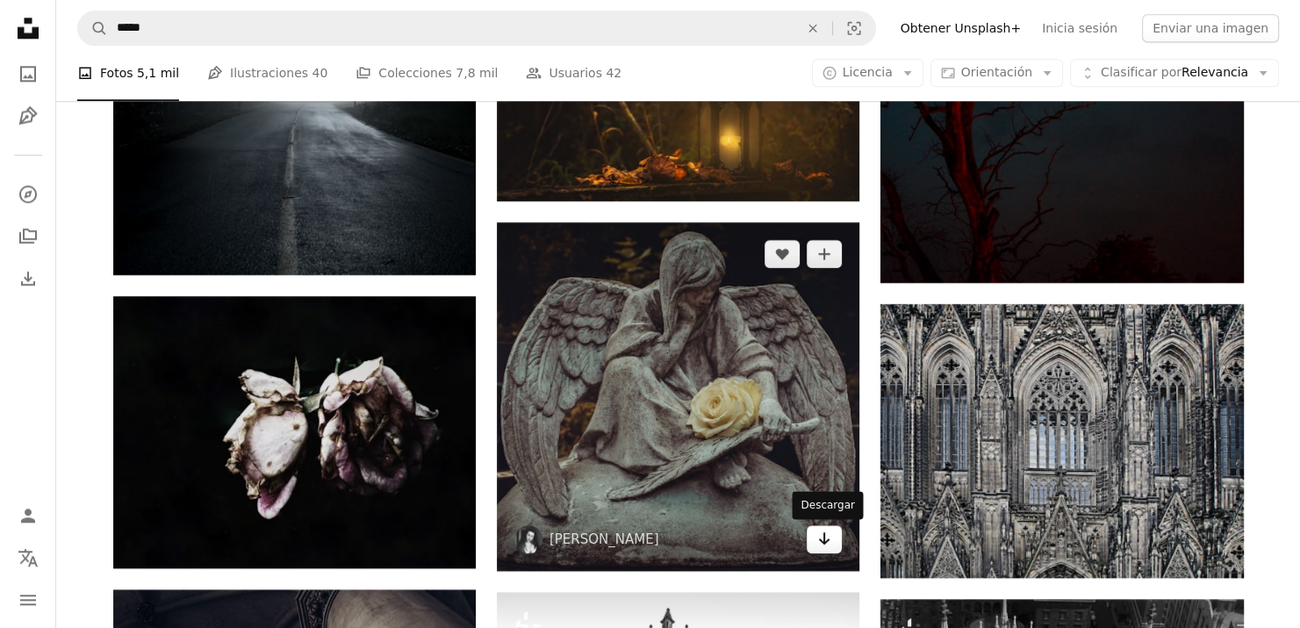
click at [827, 540] on icon "Arrow pointing down" at bounding box center [824, 537] width 14 height 21
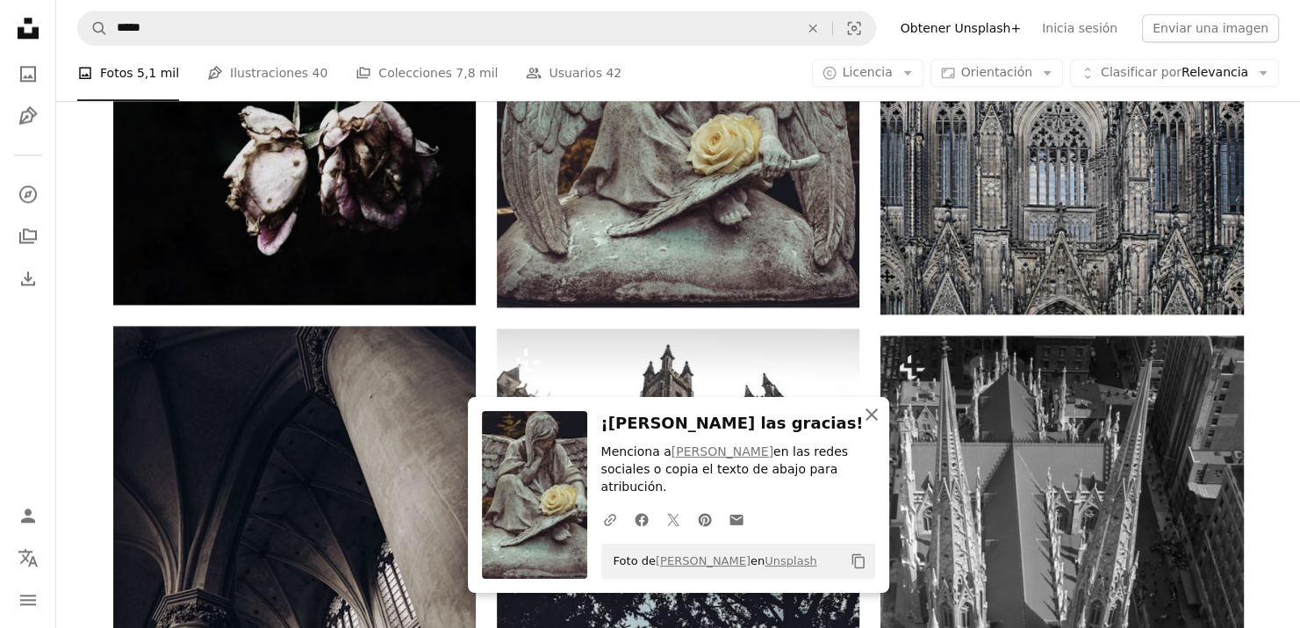
click at [869, 420] on icon "button" at bounding box center [871, 414] width 12 height 12
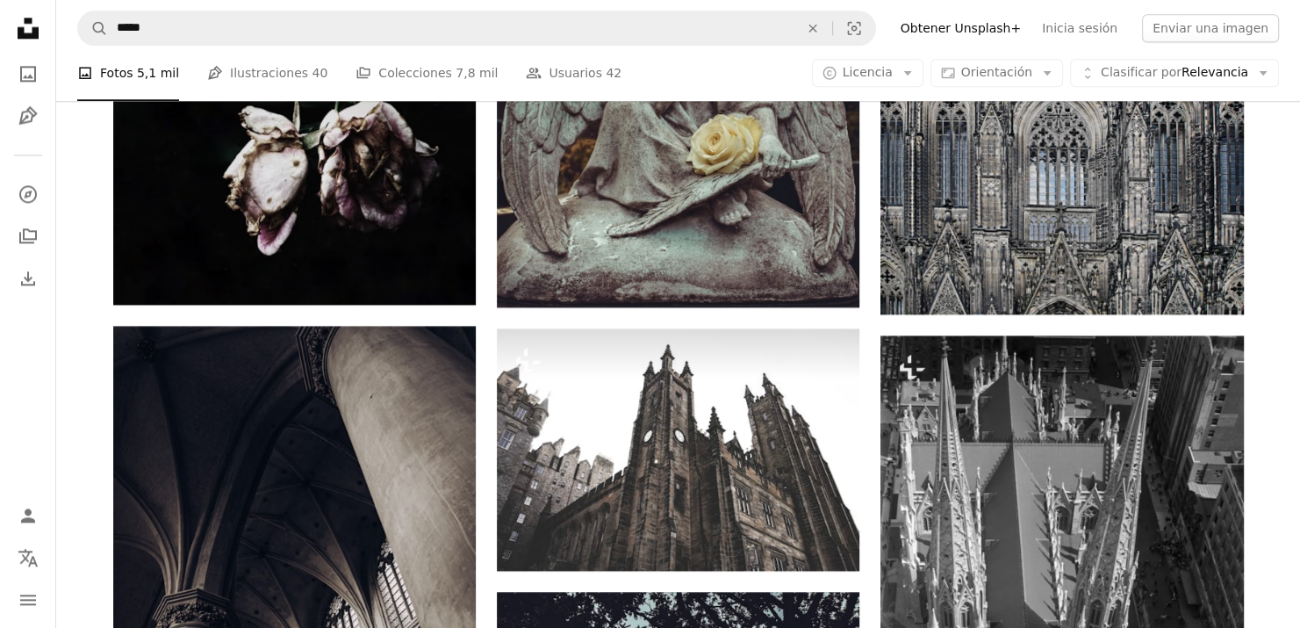
scroll to position [2633, 0]
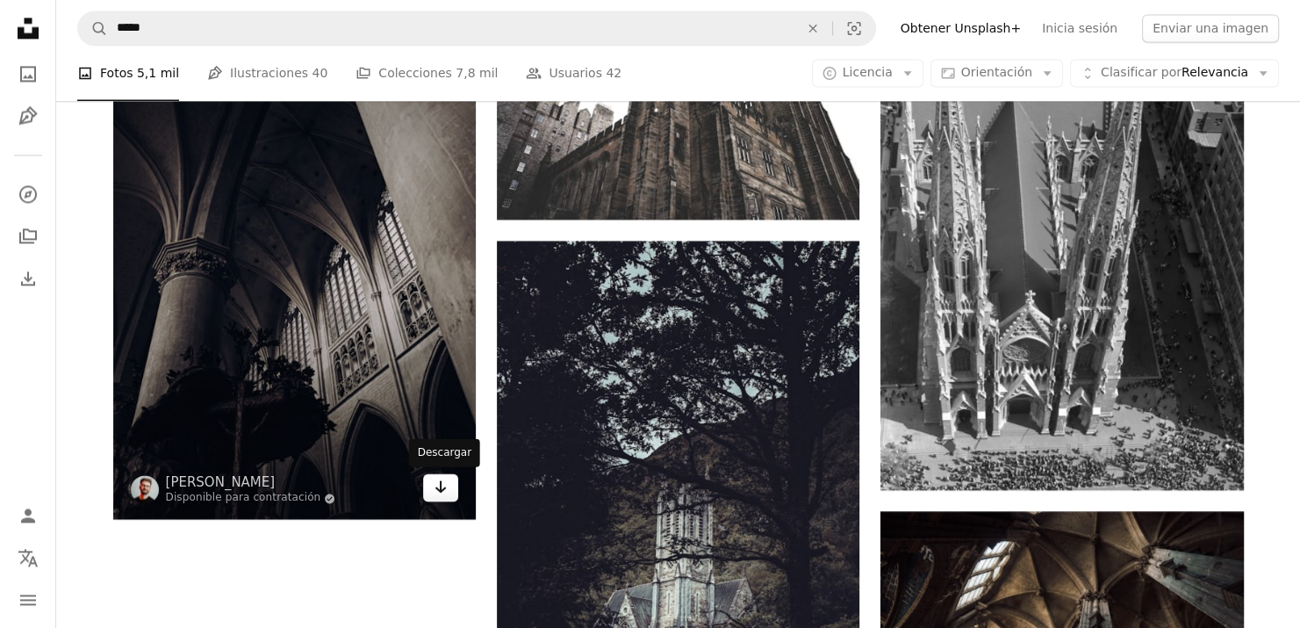
click at [445, 491] on icon "Arrow pointing down" at bounding box center [441, 486] width 14 height 21
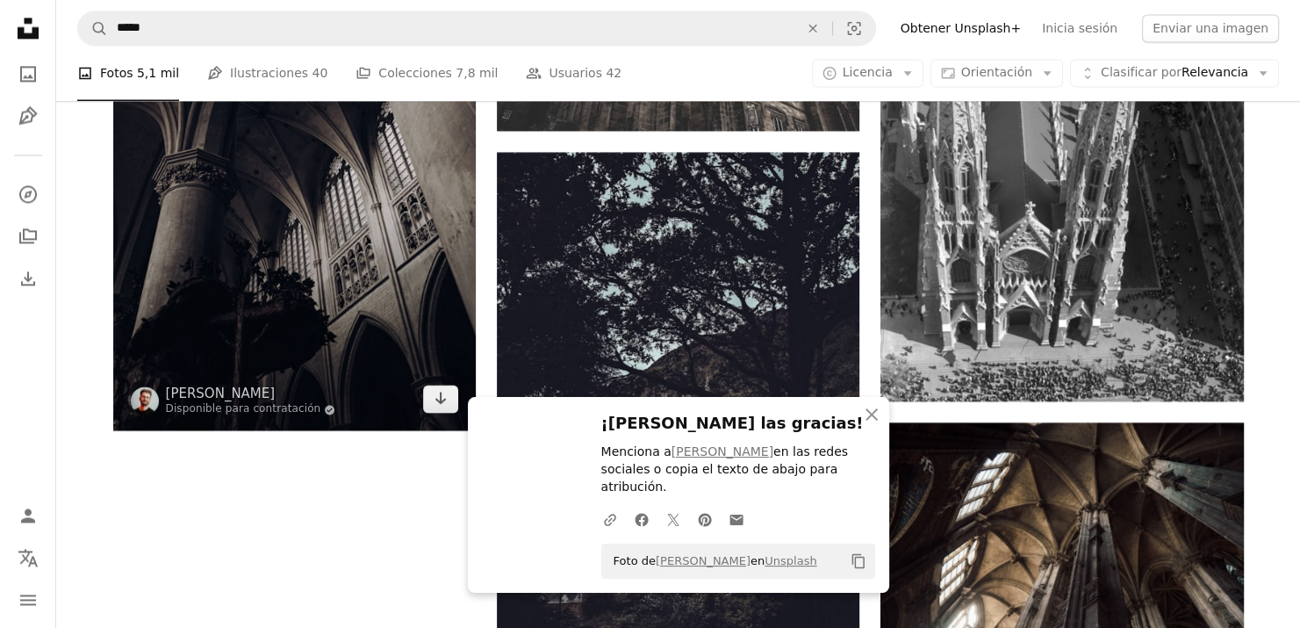
scroll to position [2896, 0]
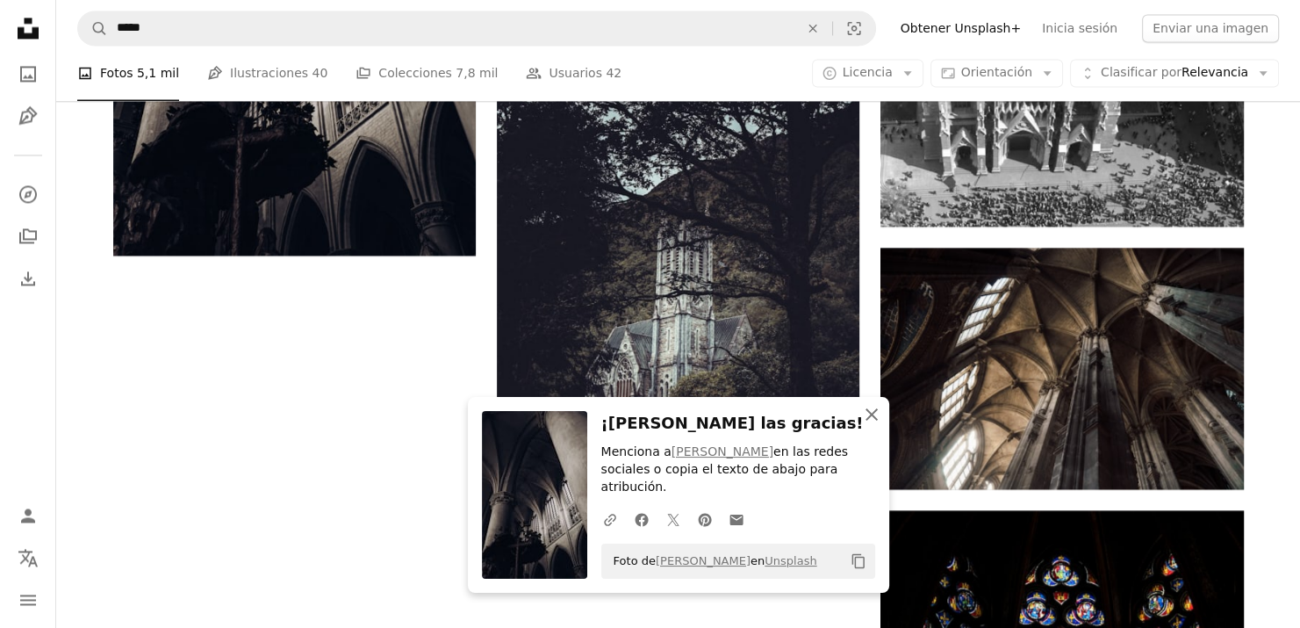
click at [874, 425] on icon "An X shape" at bounding box center [871, 414] width 21 height 21
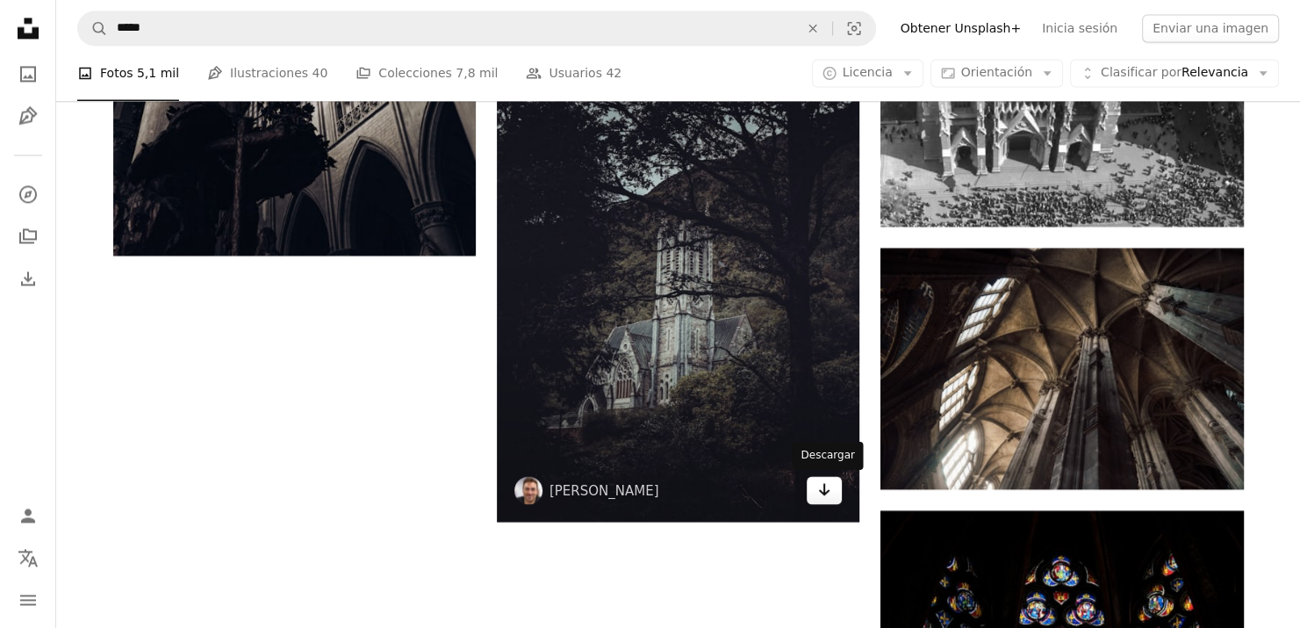
click at [822, 489] on icon "Arrow pointing down" at bounding box center [824, 488] width 14 height 21
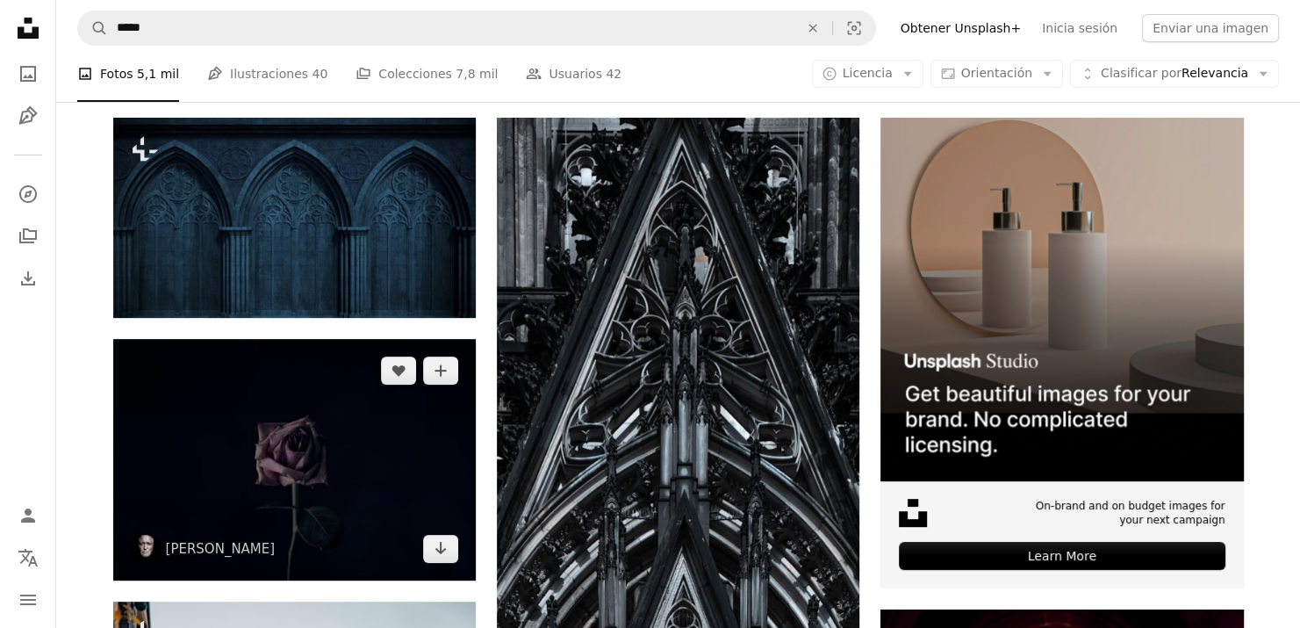
scroll to position [351, 0]
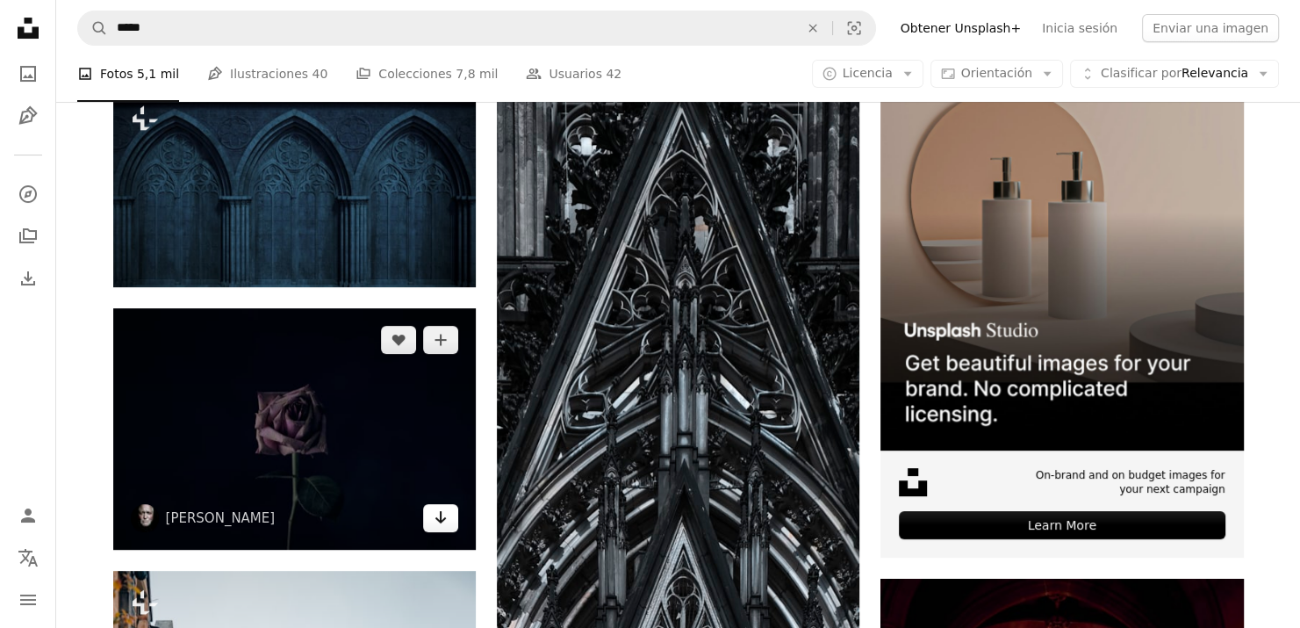
click at [445, 517] on icon "Arrow pointing down" at bounding box center [441, 516] width 14 height 21
